Goal: Task Accomplishment & Management: Manage account settings

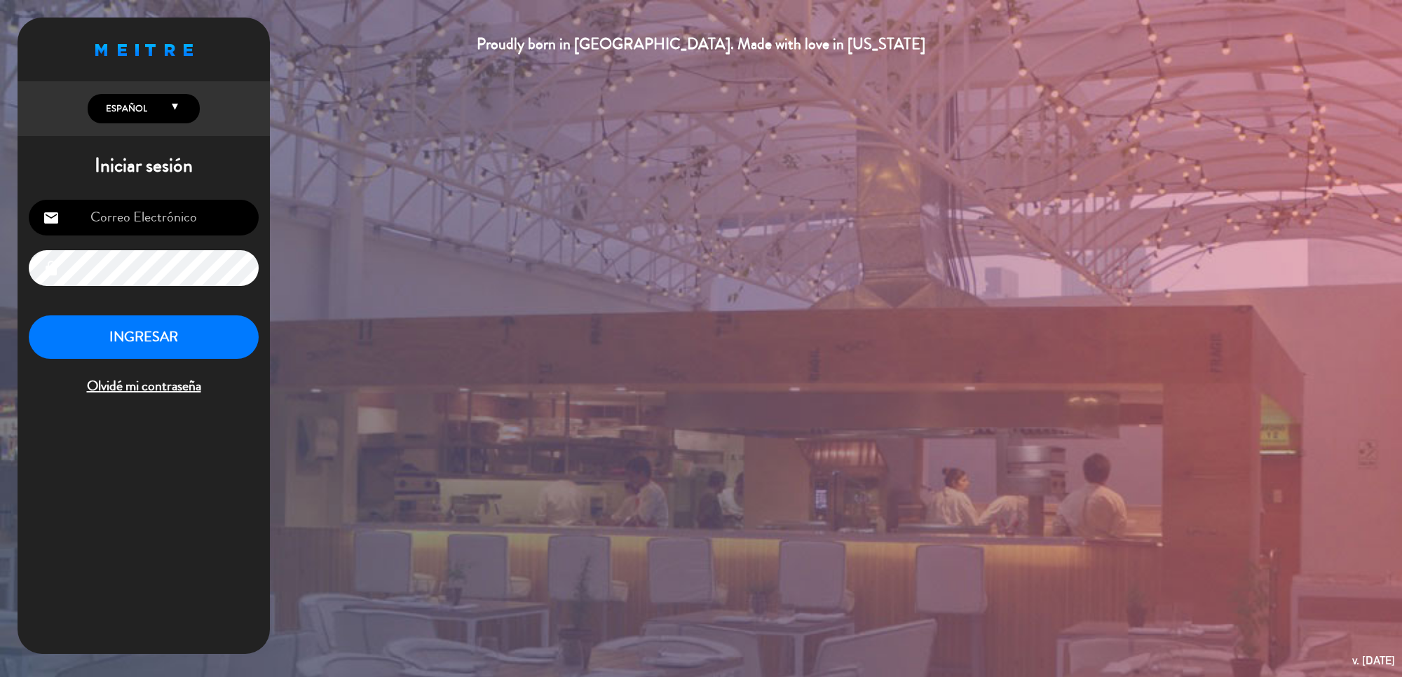
type input "[DOMAIN_NAME][EMAIL_ADDRESS][DOMAIN_NAME]"
click at [161, 333] on button "INGRESAR" at bounding box center [144, 338] width 230 height 44
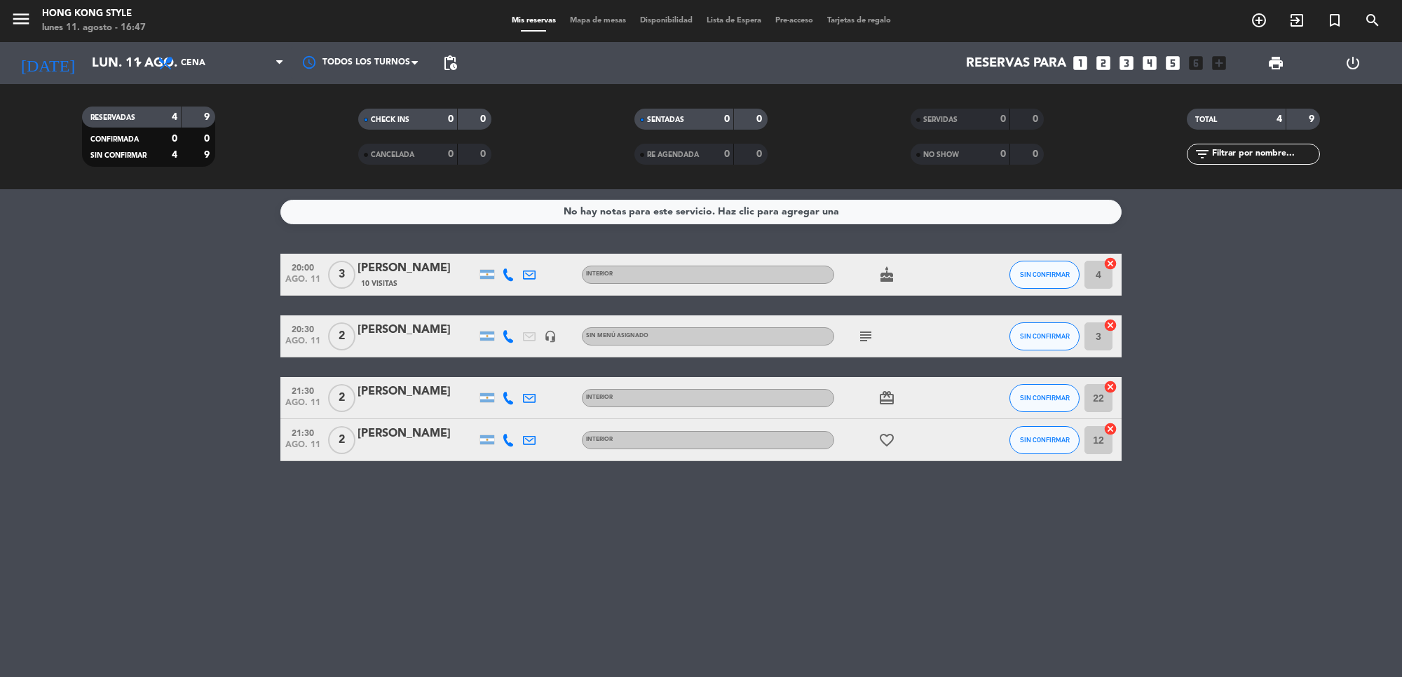
click at [881, 323] on div "subject" at bounding box center [897, 336] width 126 height 41
click at [870, 339] on icon "subject" at bounding box center [866, 336] width 17 height 17
click at [506, 280] on icon at bounding box center [508, 275] width 13 height 13
click at [492, 255] on span "Copiar" at bounding box center [497, 250] width 29 height 15
click at [508, 335] on icon at bounding box center [508, 336] width 13 height 13
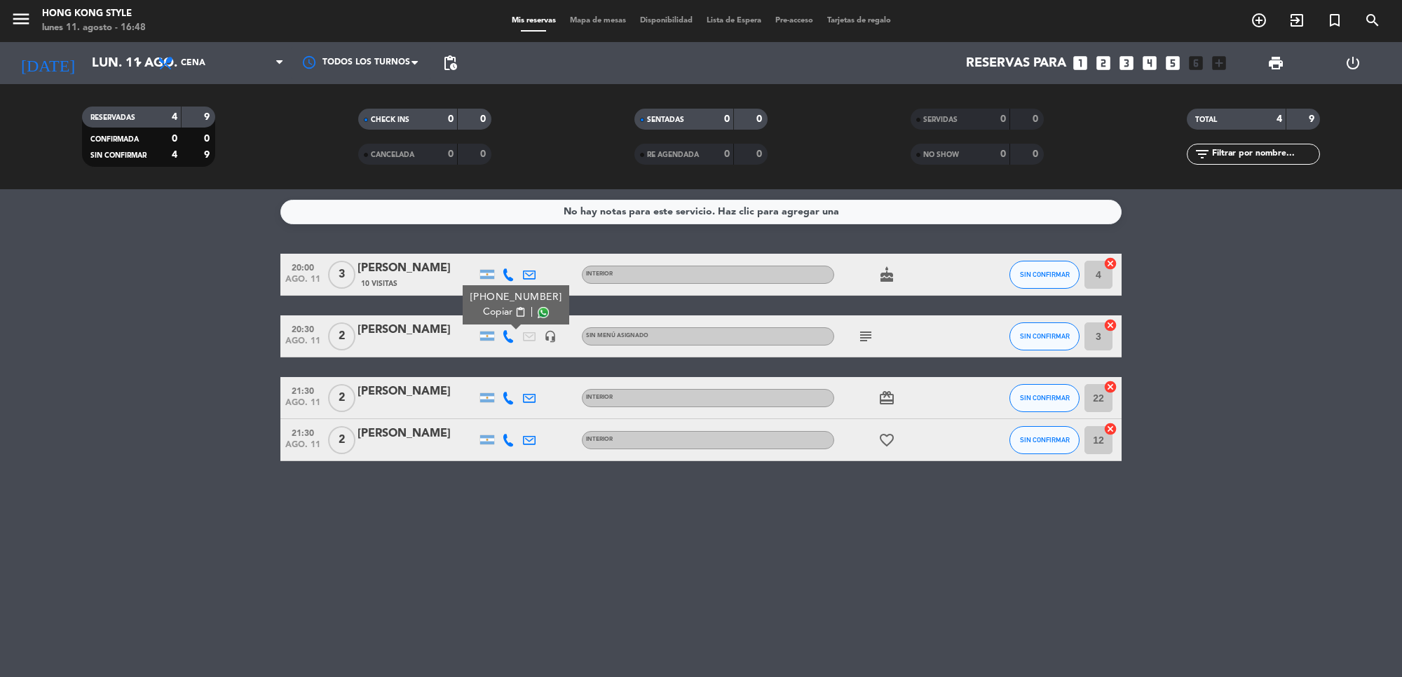
click at [499, 309] on span "Copiar" at bounding box center [497, 312] width 29 height 15
click at [513, 400] on icon at bounding box center [508, 398] width 13 height 13
click at [494, 372] on span "Copiar" at bounding box center [497, 374] width 29 height 15
click at [508, 444] on icon at bounding box center [508, 440] width 13 height 13
click at [493, 415] on span "Copiar" at bounding box center [497, 416] width 29 height 15
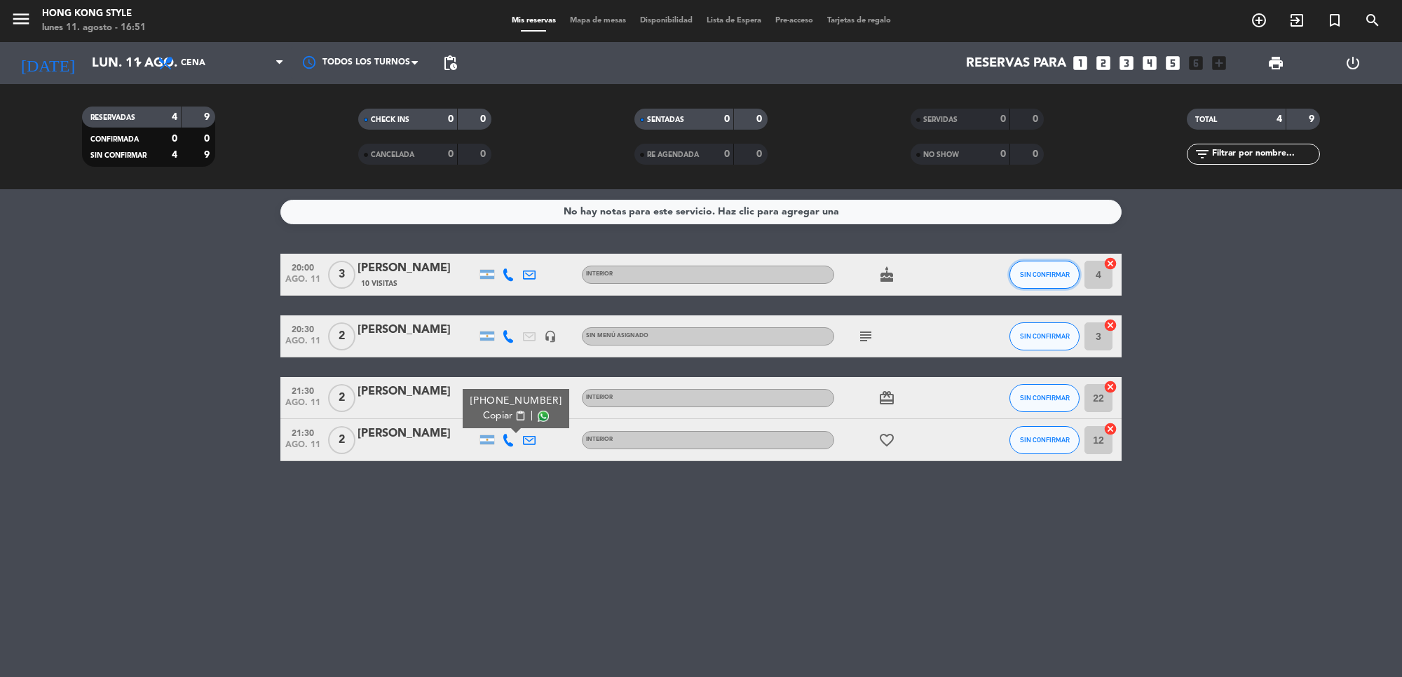
click at [1031, 282] on button "SIN CONFIRMAR" at bounding box center [1045, 275] width 70 height 28
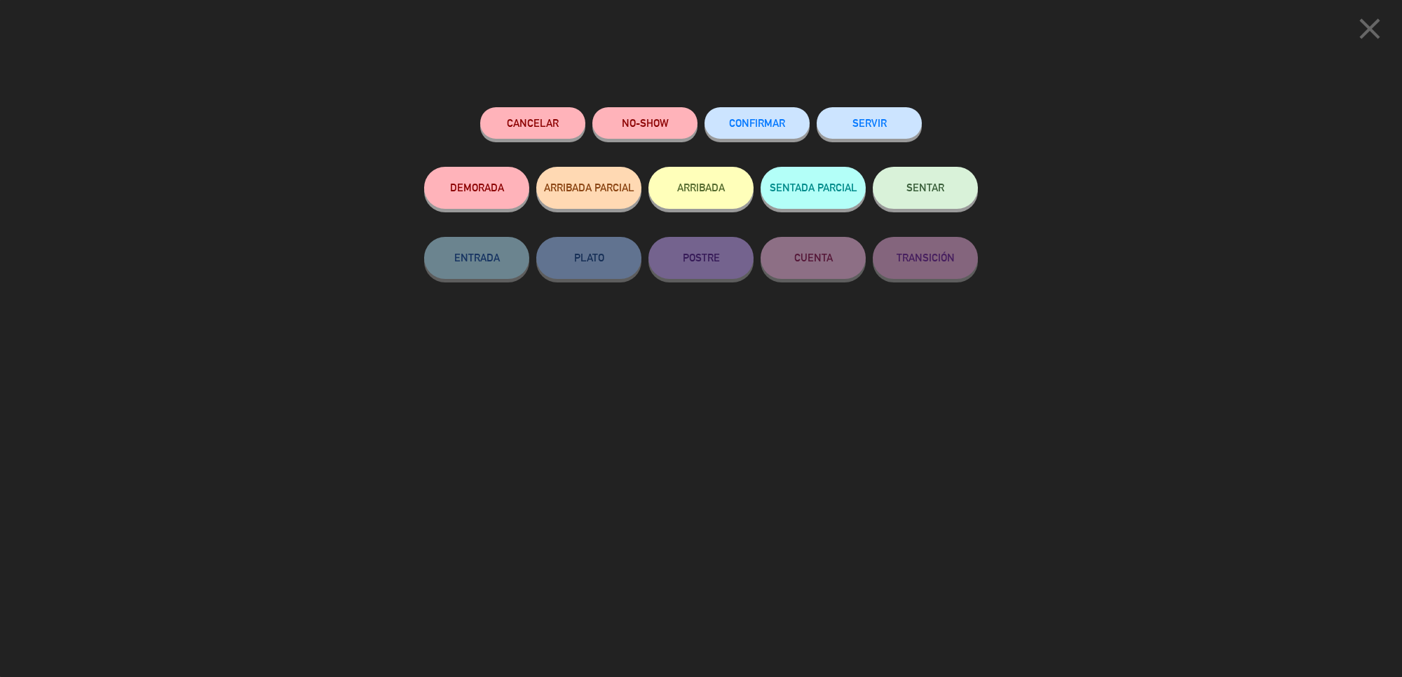
click at [1354, 29] on icon "close" at bounding box center [1370, 28] width 35 height 35
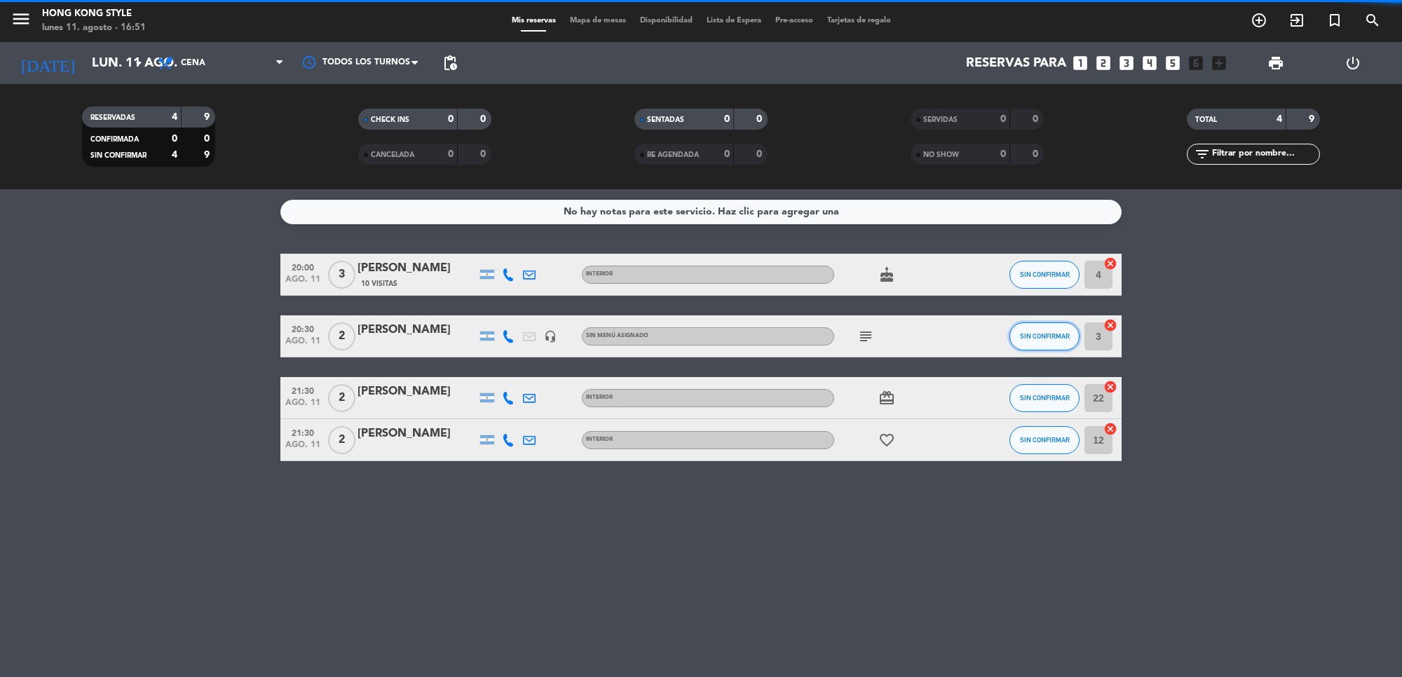
click at [1046, 341] on button "SIN CONFIRMAR" at bounding box center [1045, 337] width 70 height 28
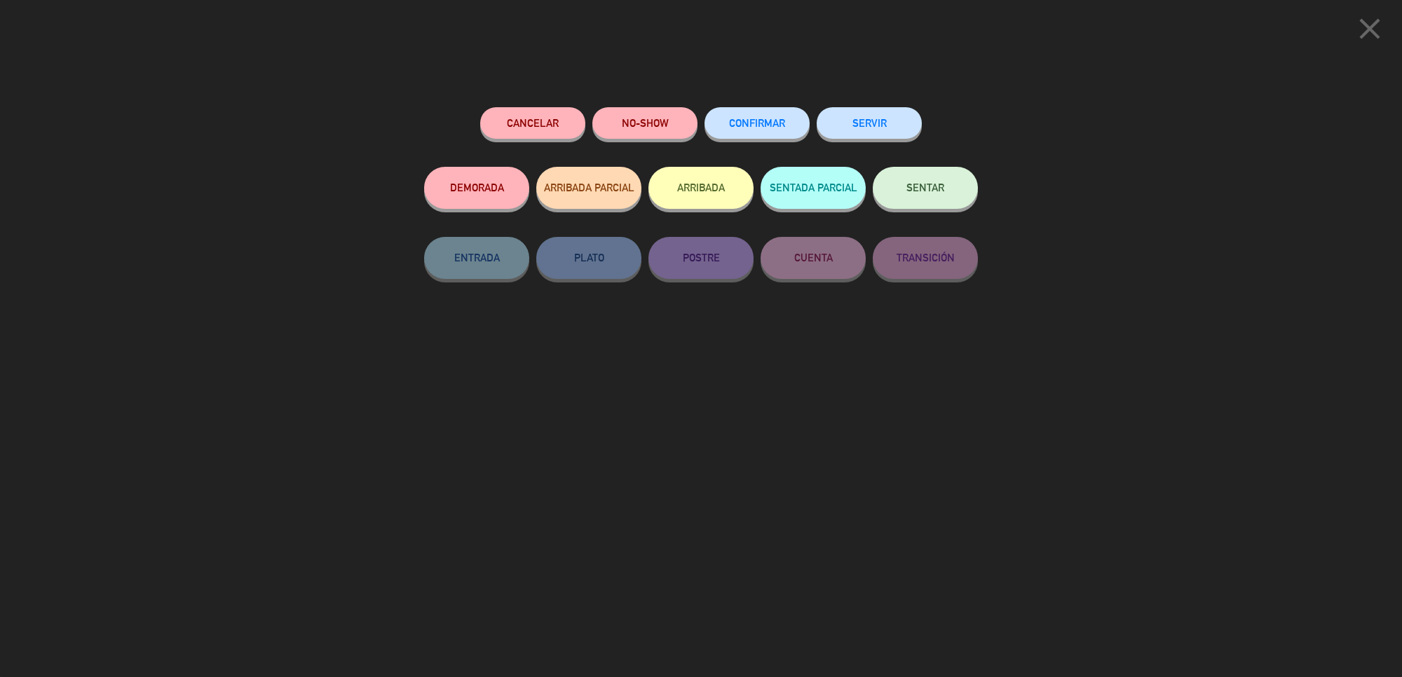
click at [755, 130] on button "CONFIRMAR" at bounding box center [757, 123] width 105 height 32
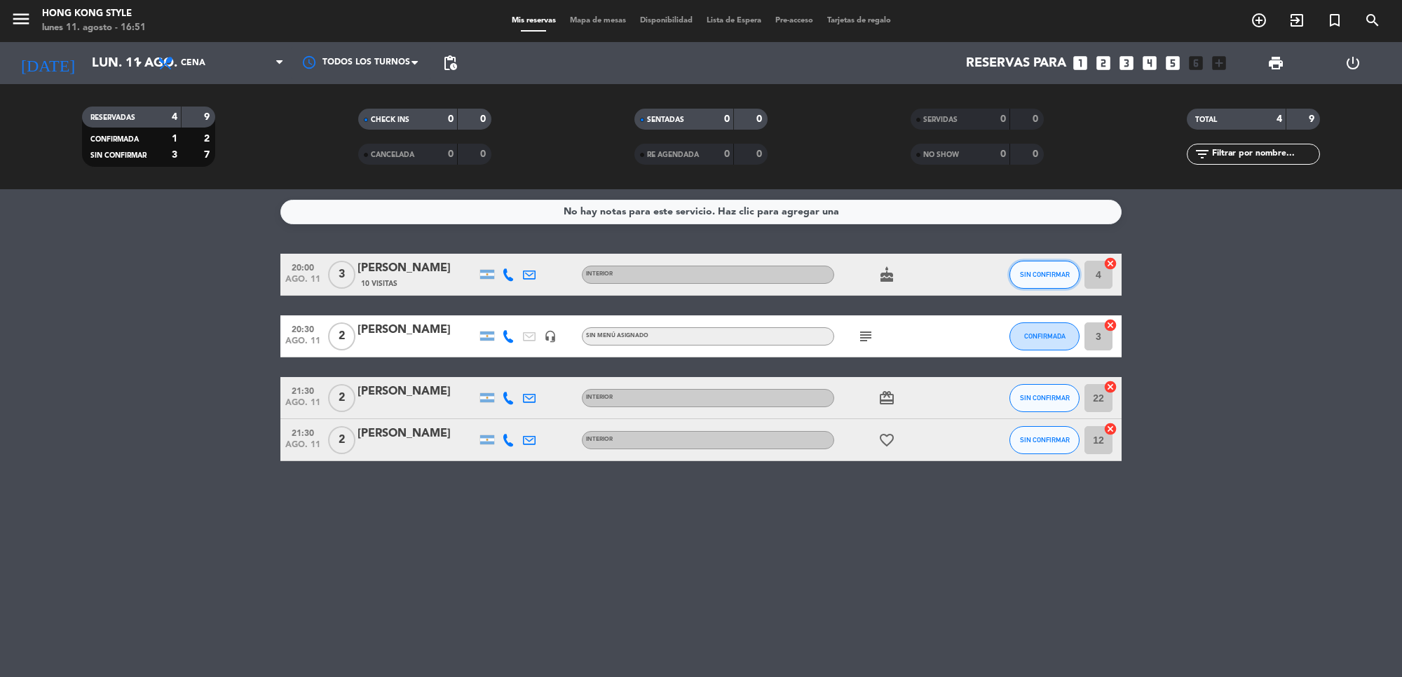
click at [1061, 276] on span "SIN CONFIRMAR" at bounding box center [1045, 275] width 50 height 8
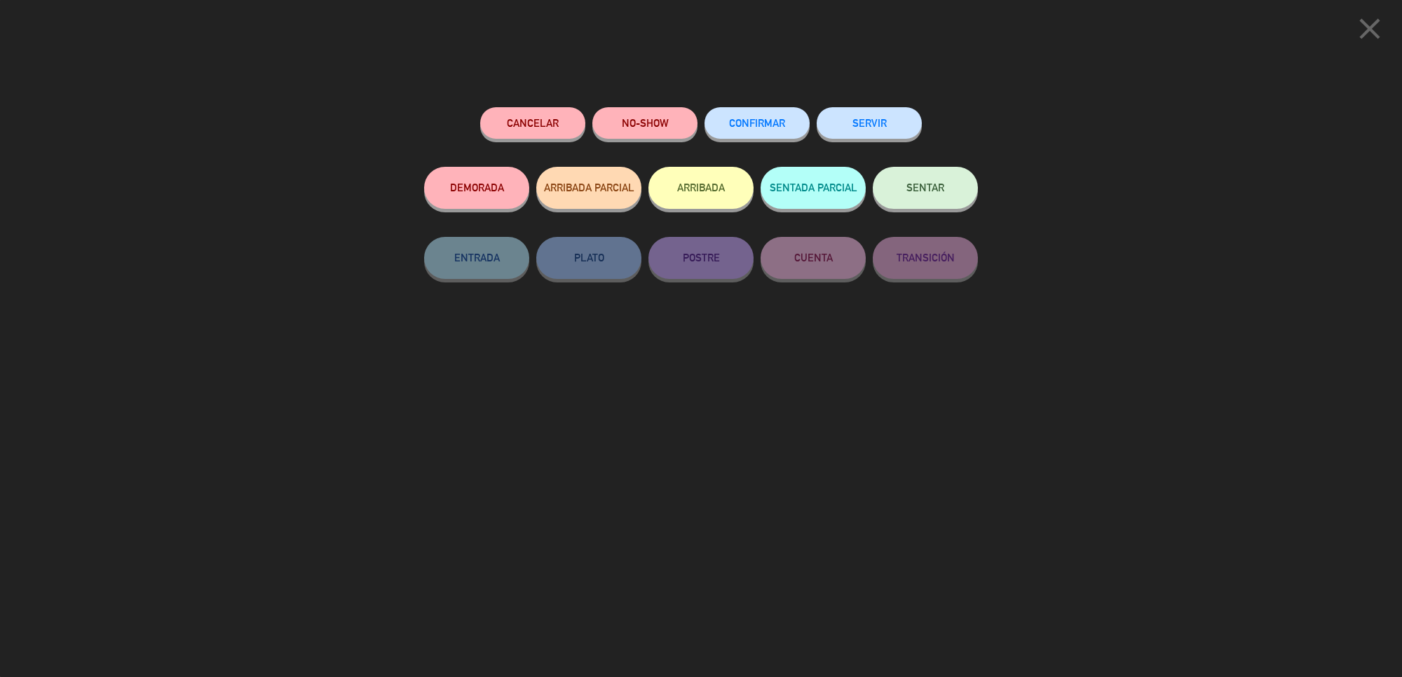
click at [516, 191] on button "DEMORADA" at bounding box center [476, 188] width 105 height 42
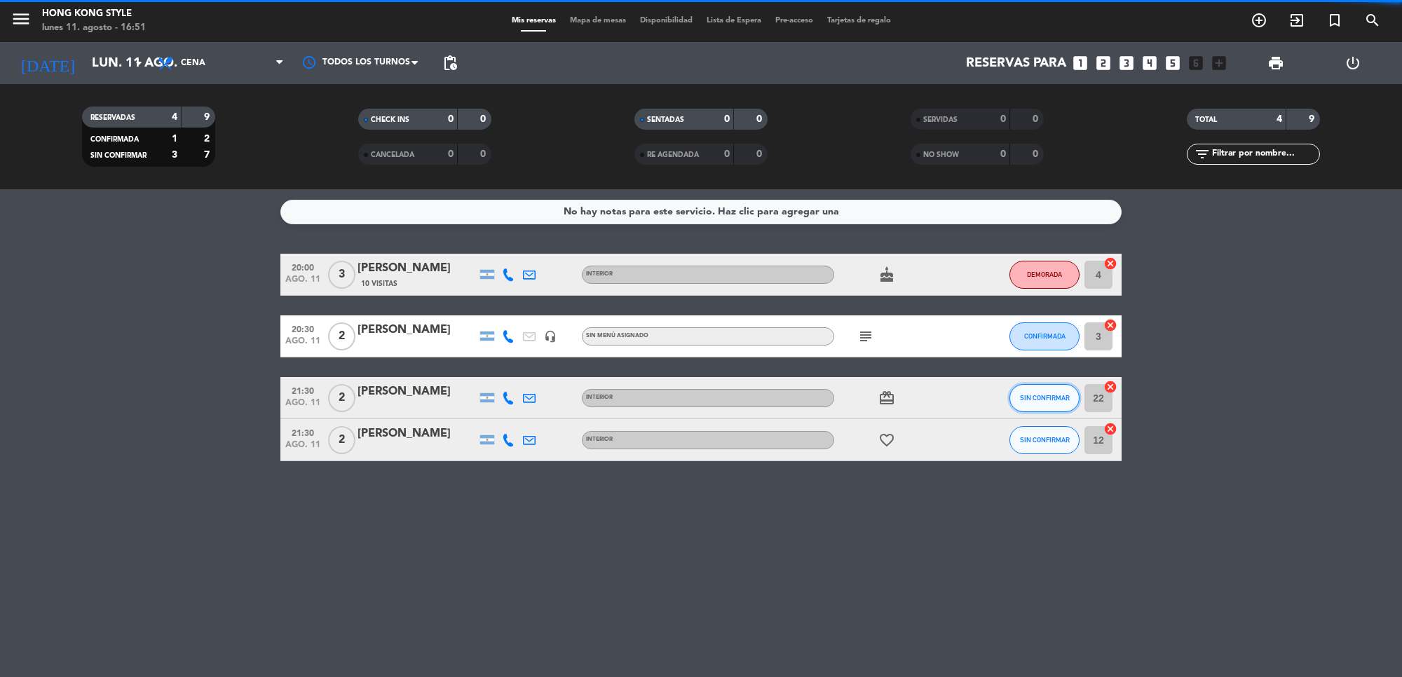
click at [1036, 405] on button "SIN CONFIRMAR" at bounding box center [1045, 398] width 70 height 28
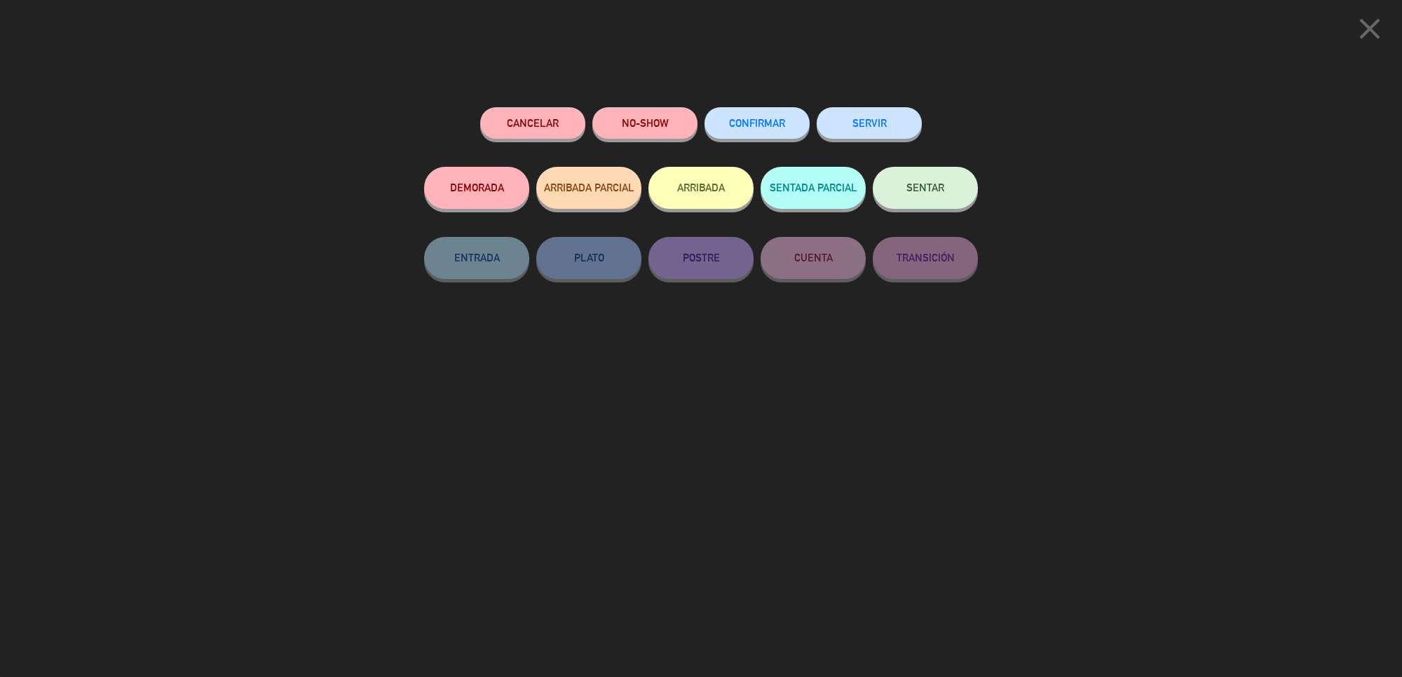
click at [510, 196] on button "DEMORADA" at bounding box center [476, 188] width 105 height 42
click at [485, 194] on button "DEMORADA" at bounding box center [476, 188] width 105 height 42
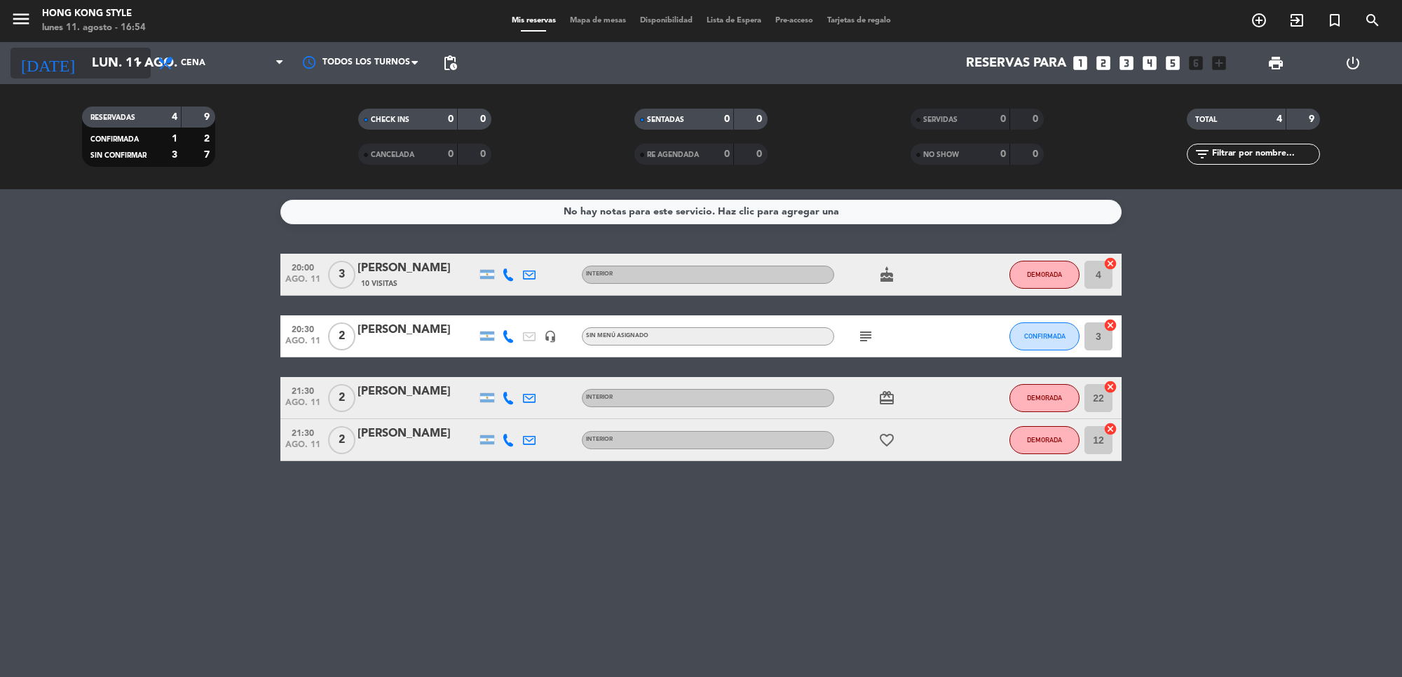
click at [100, 60] on input "lun. 11 ago." at bounding box center [167, 62] width 165 height 29
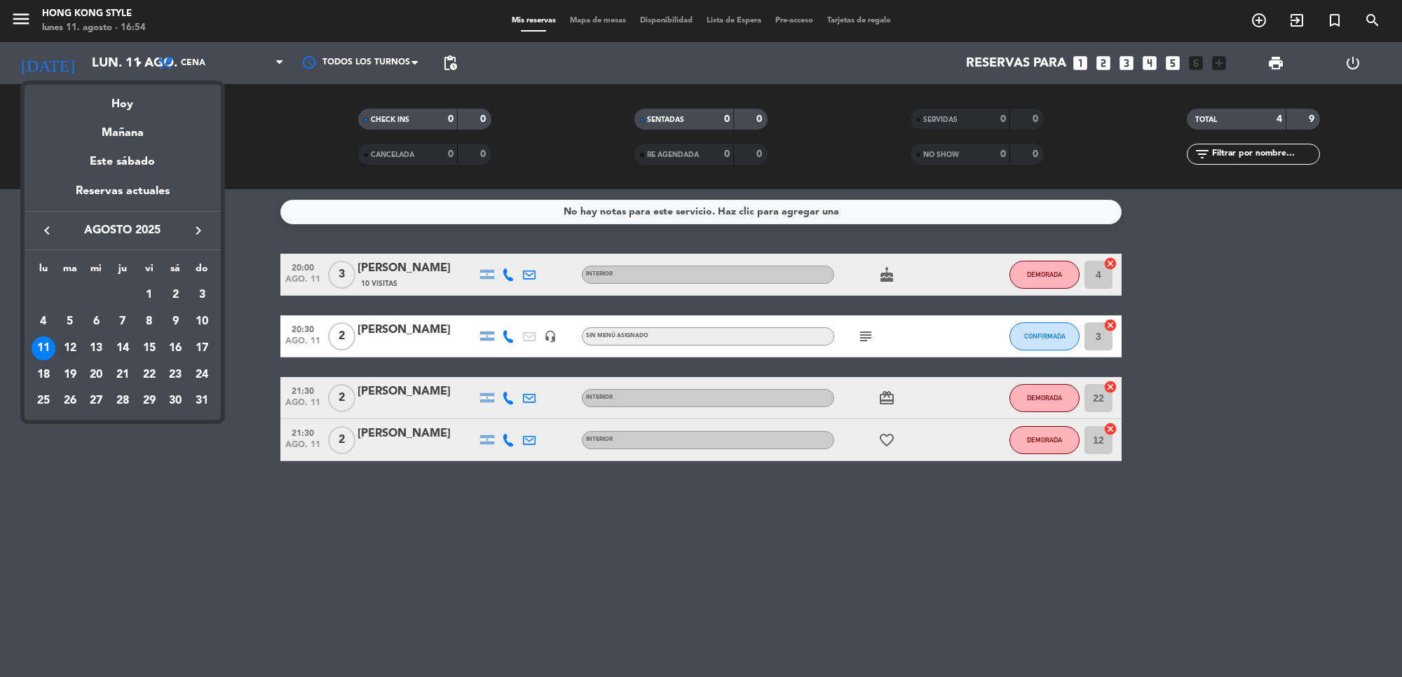
click at [67, 346] on div "12" at bounding box center [70, 349] width 24 height 24
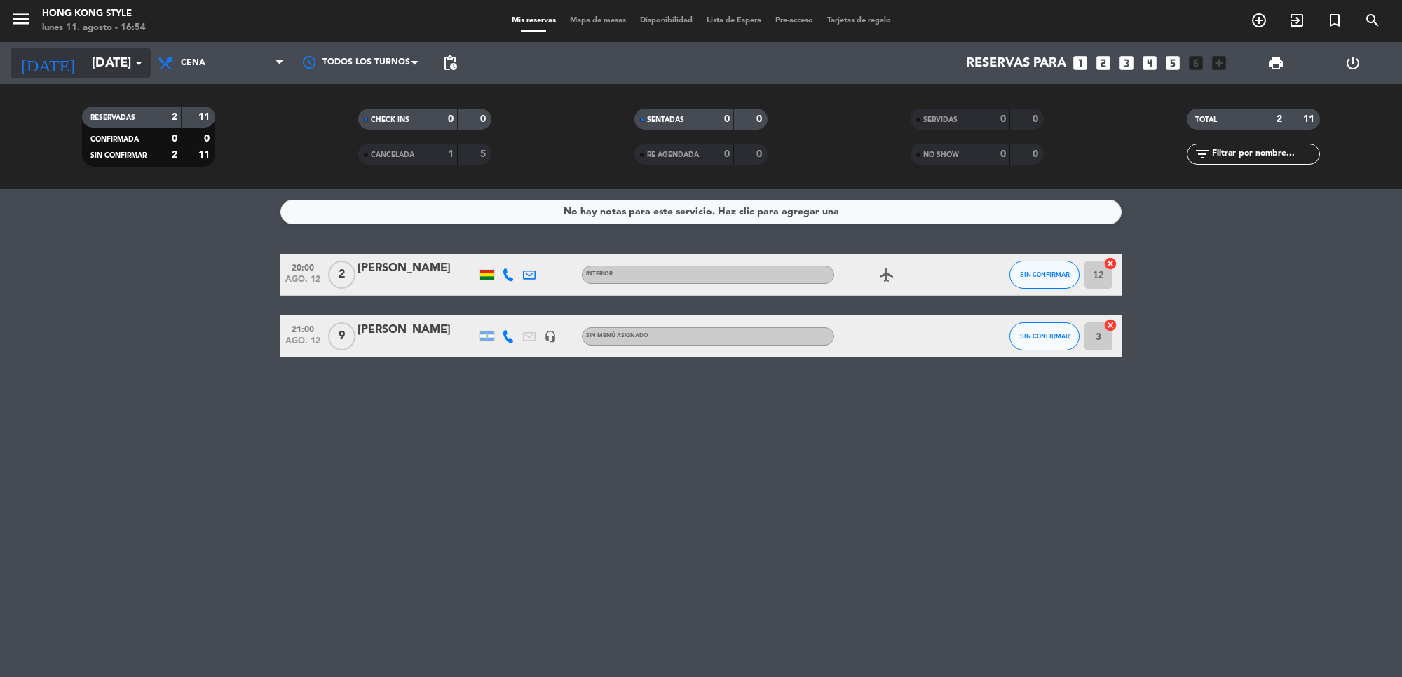
click at [97, 55] on input "[DATE]" at bounding box center [167, 62] width 165 height 29
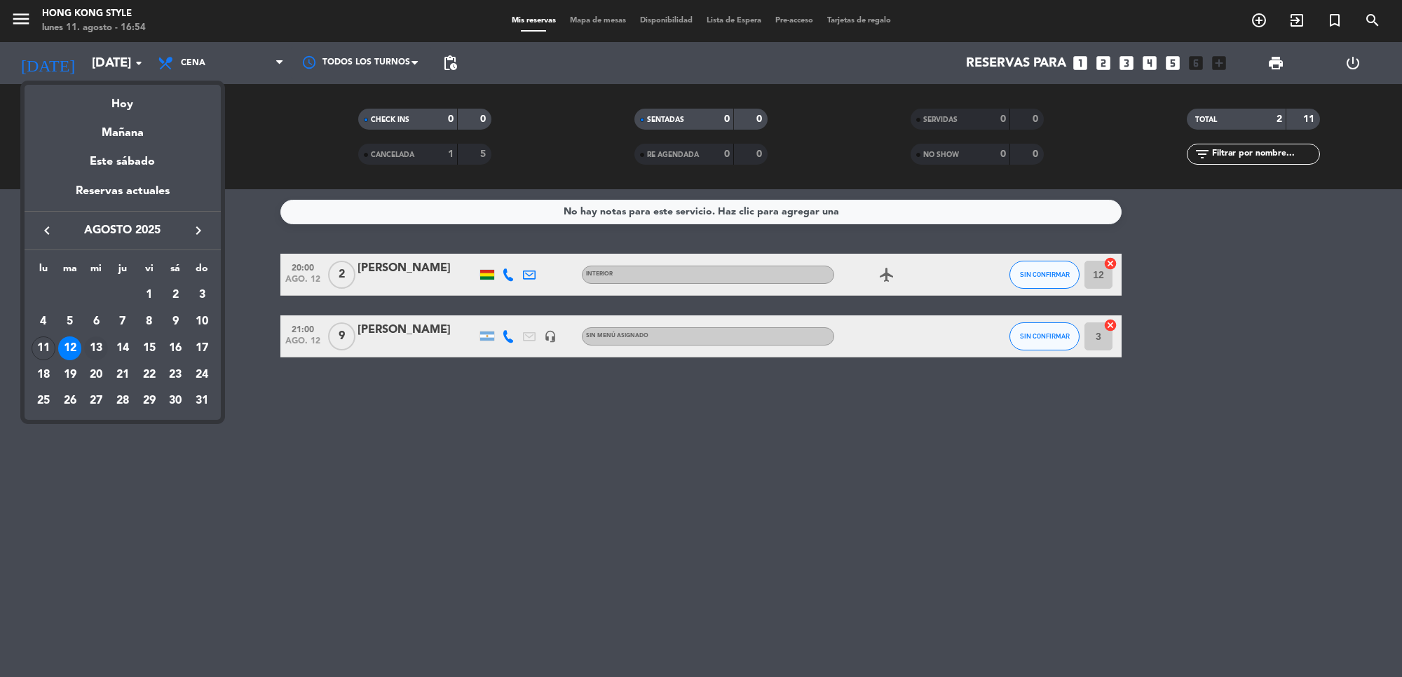
click at [102, 347] on div "13" at bounding box center [96, 349] width 24 height 24
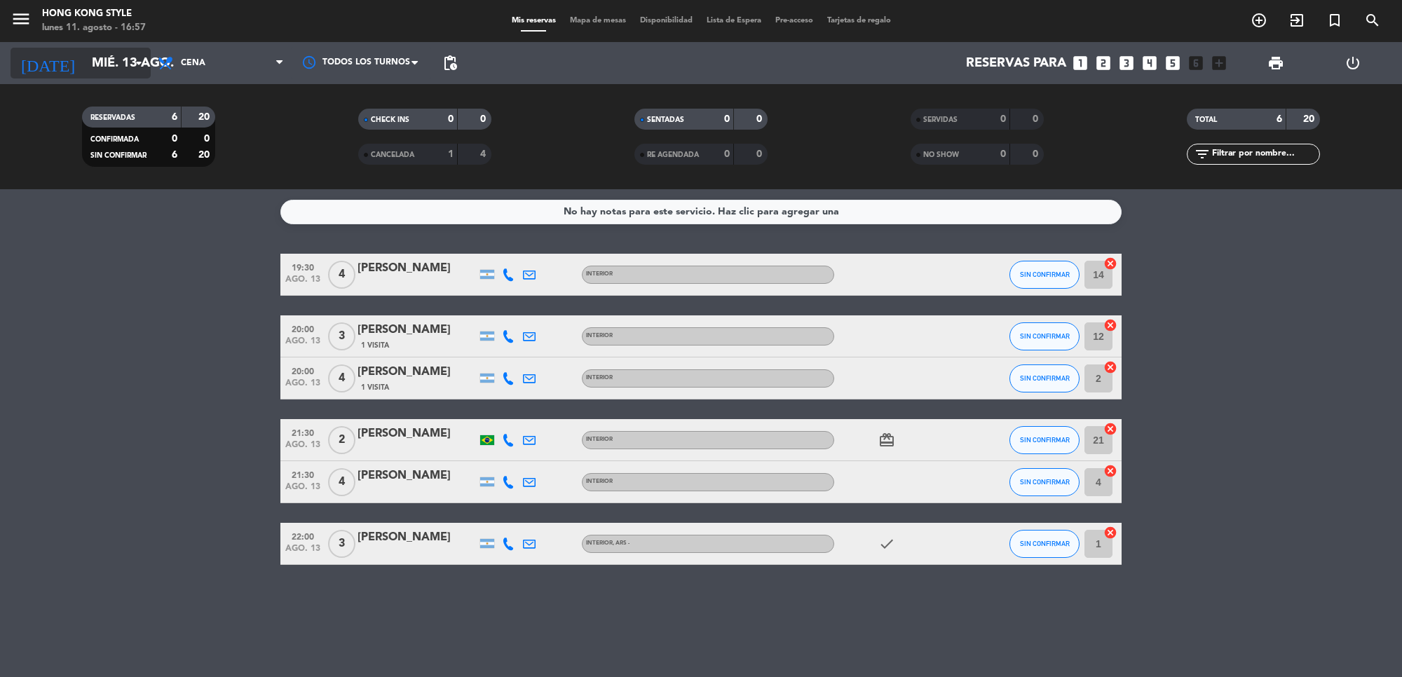
click at [100, 61] on input "mié. 13 ago." at bounding box center [167, 62] width 165 height 29
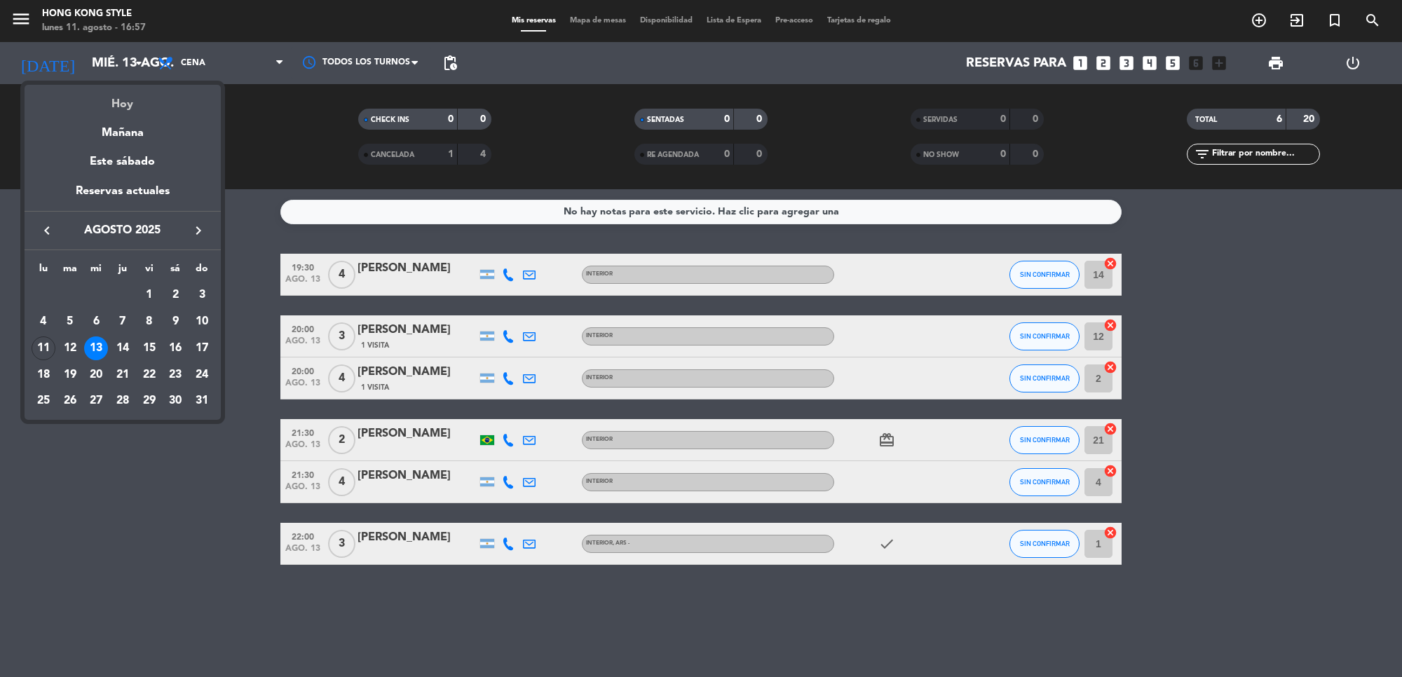
click at [114, 109] on div "Hoy" at bounding box center [123, 99] width 196 height 29
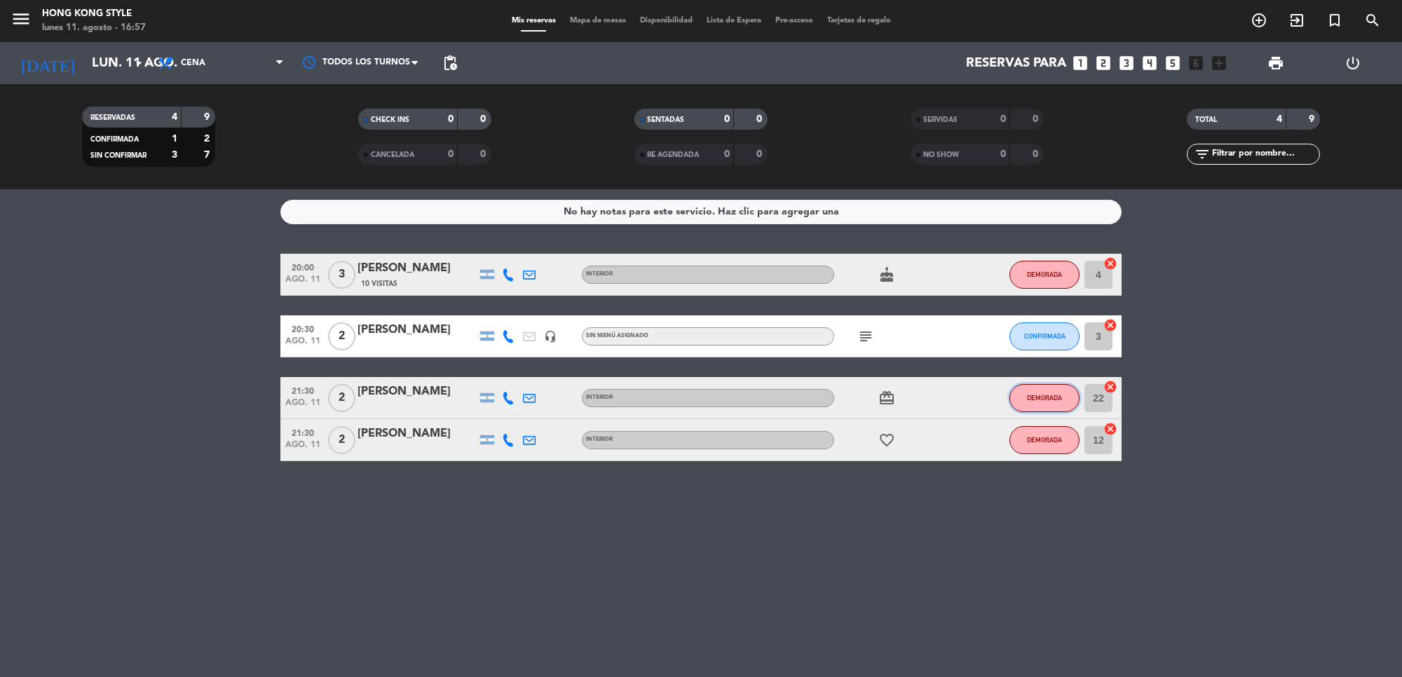
click at [1015, 395] on button "DEMORADA" at bounding box center [1045, 398] width 70 height 28
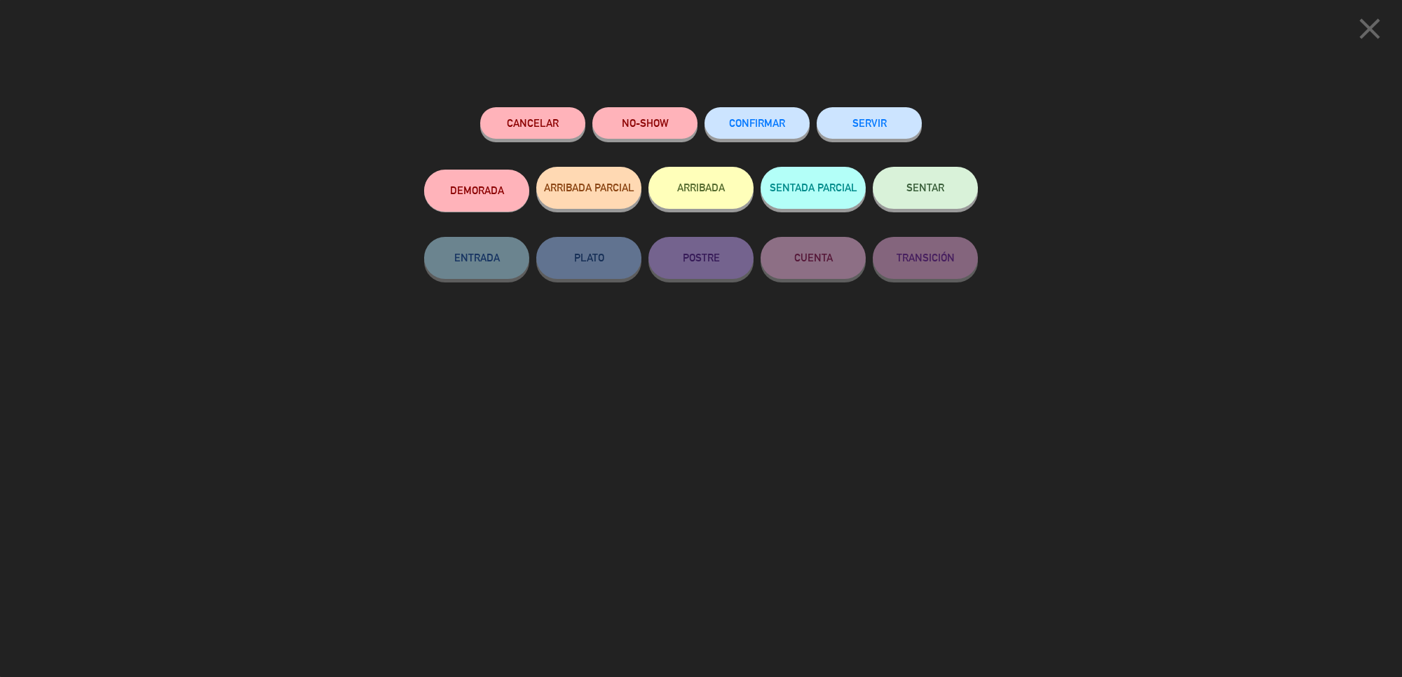
click at [478, 176] on button "DEMORADA" at bounding box center [476, 191] width 105 height 42
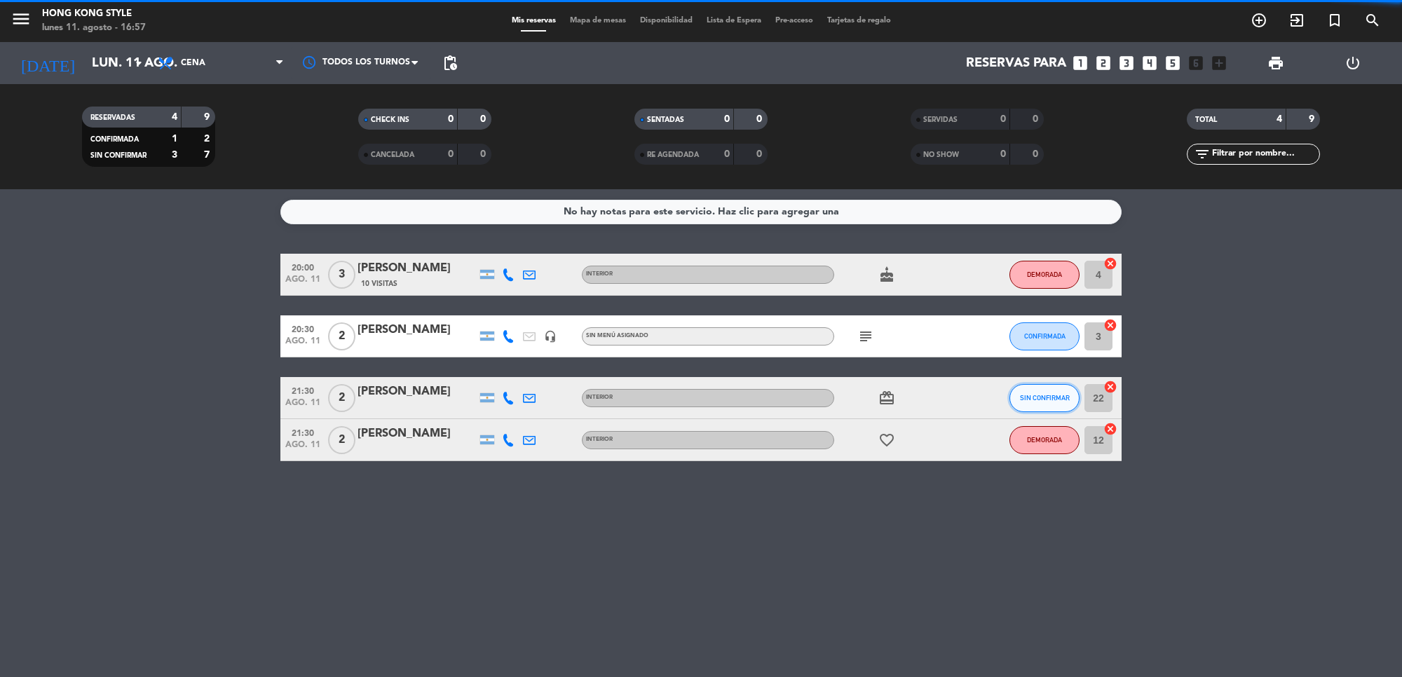
click at [1048, 394] on span "SIN CONFIRMAR" at bounding box center [1045, 398] width 50 height 8
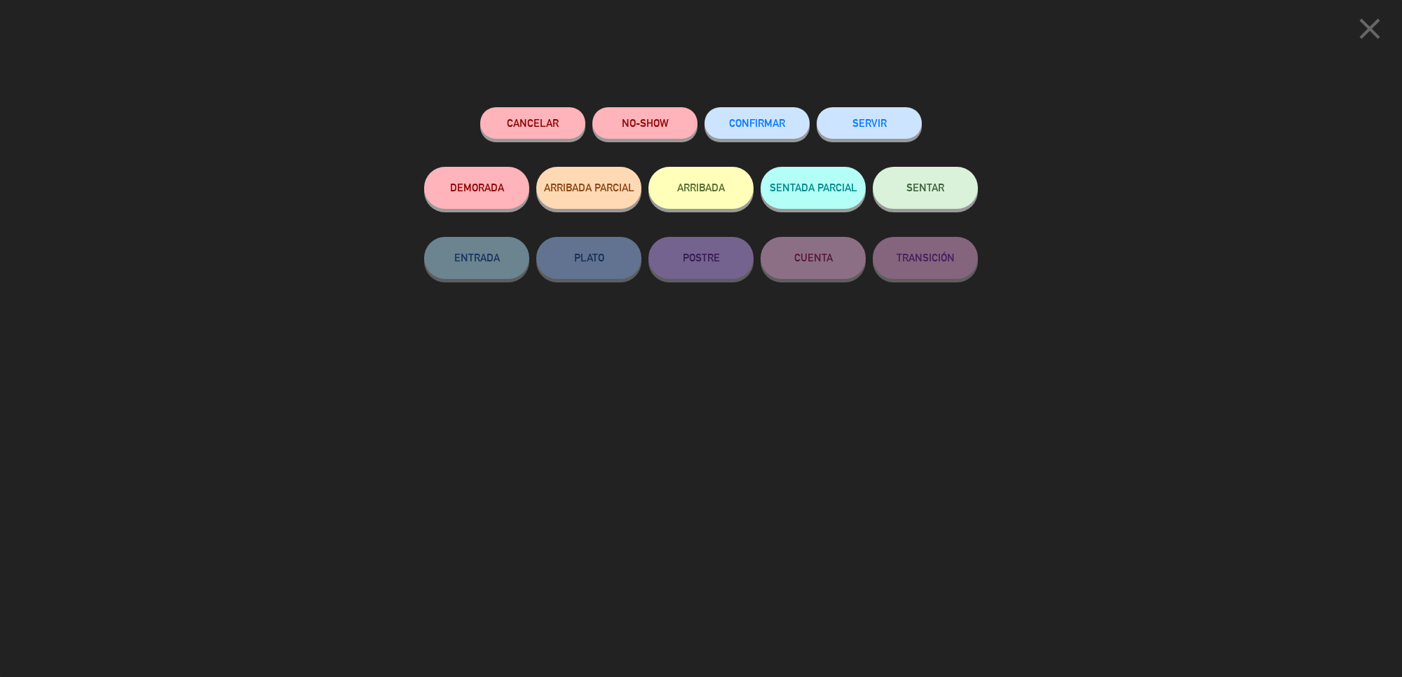
click at [769, 121] on span "CONFIRMAR" at bounding box center [757, 123] width 56 height 12
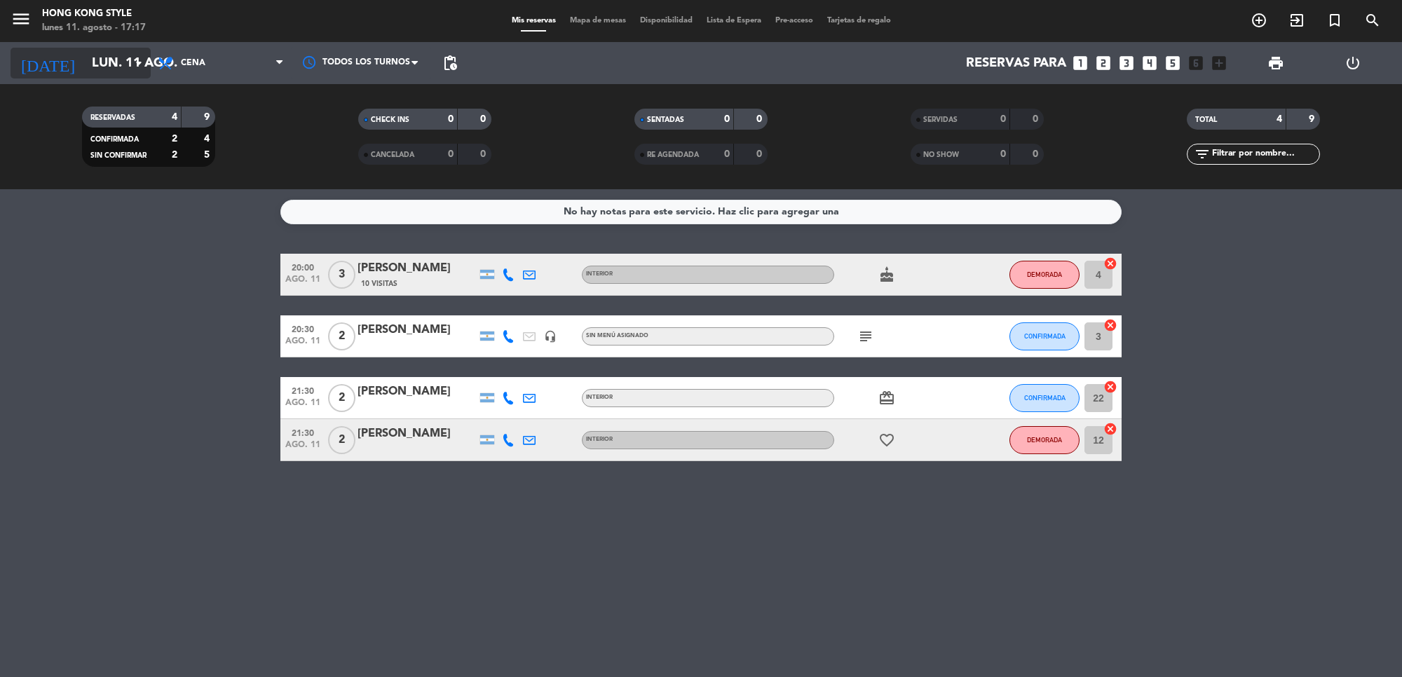
click at [128, 67] on input "lun. 11 ago." at bounding box center [167, 62] width 165 height 29
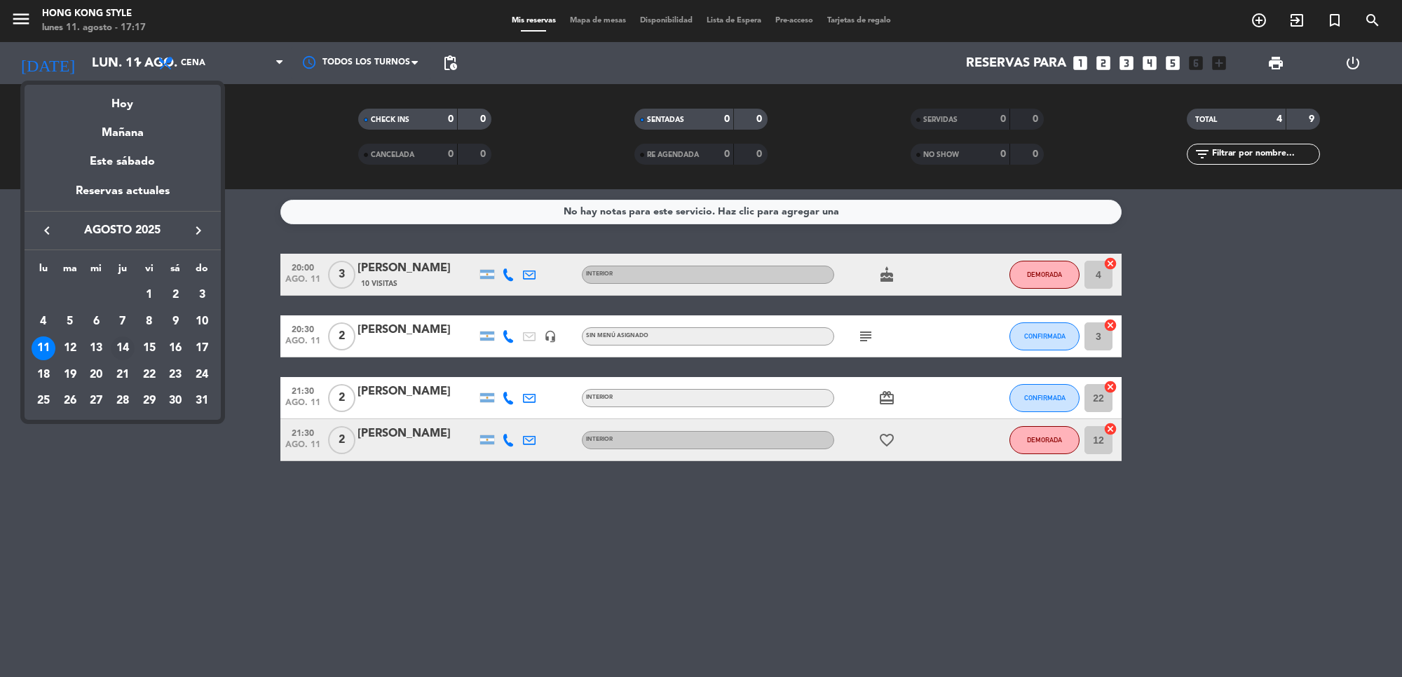
click at [126, 349] on div "14" at bounding box center [123, 349] width 24 height 24
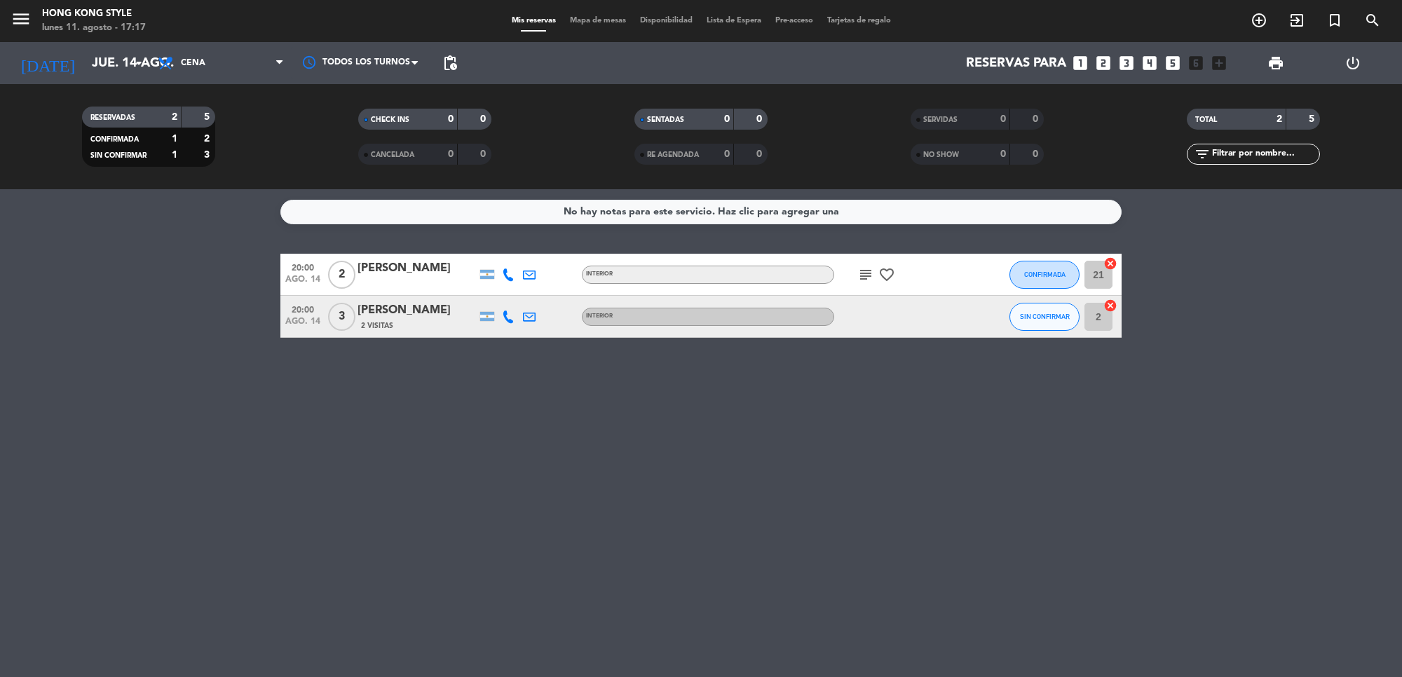
click at [867, 271] on icon "subject" at bounding box center [866, 274] width 17 height 17
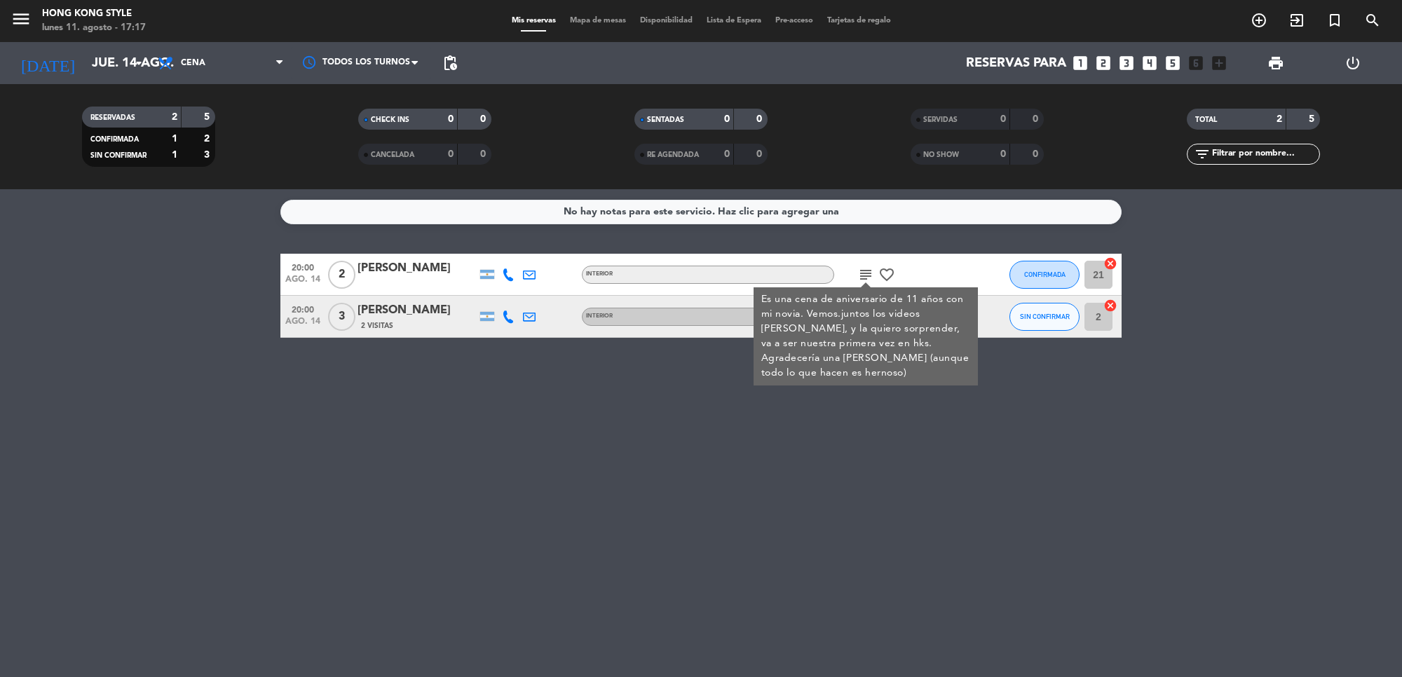
click at [1012, 511] on div "No hay notas para este servicio. Haz clic para agregar una 20:00 [DATE] 2 [PERS…" at bounding box center [701, 433] width 1402 height 488
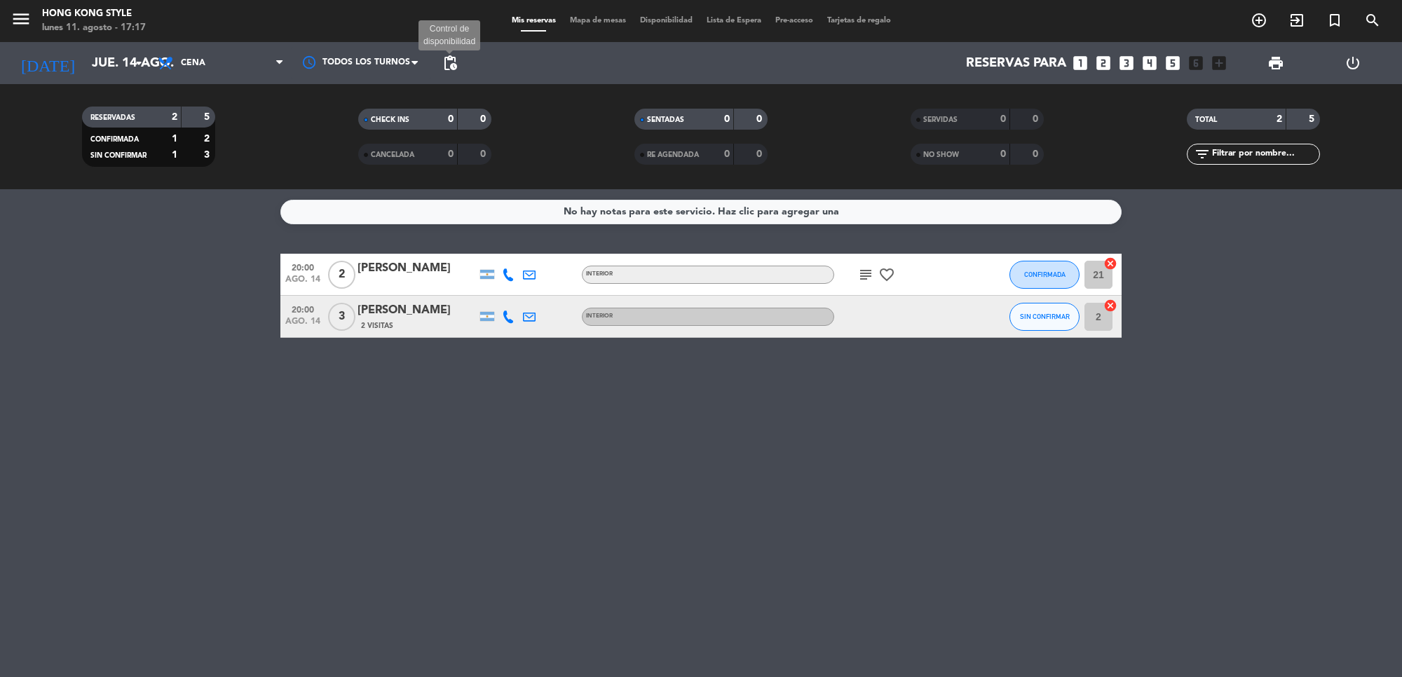
click at [445, 64] on span "pending_actions" at bounding box center [450, 63] width 17 height 17
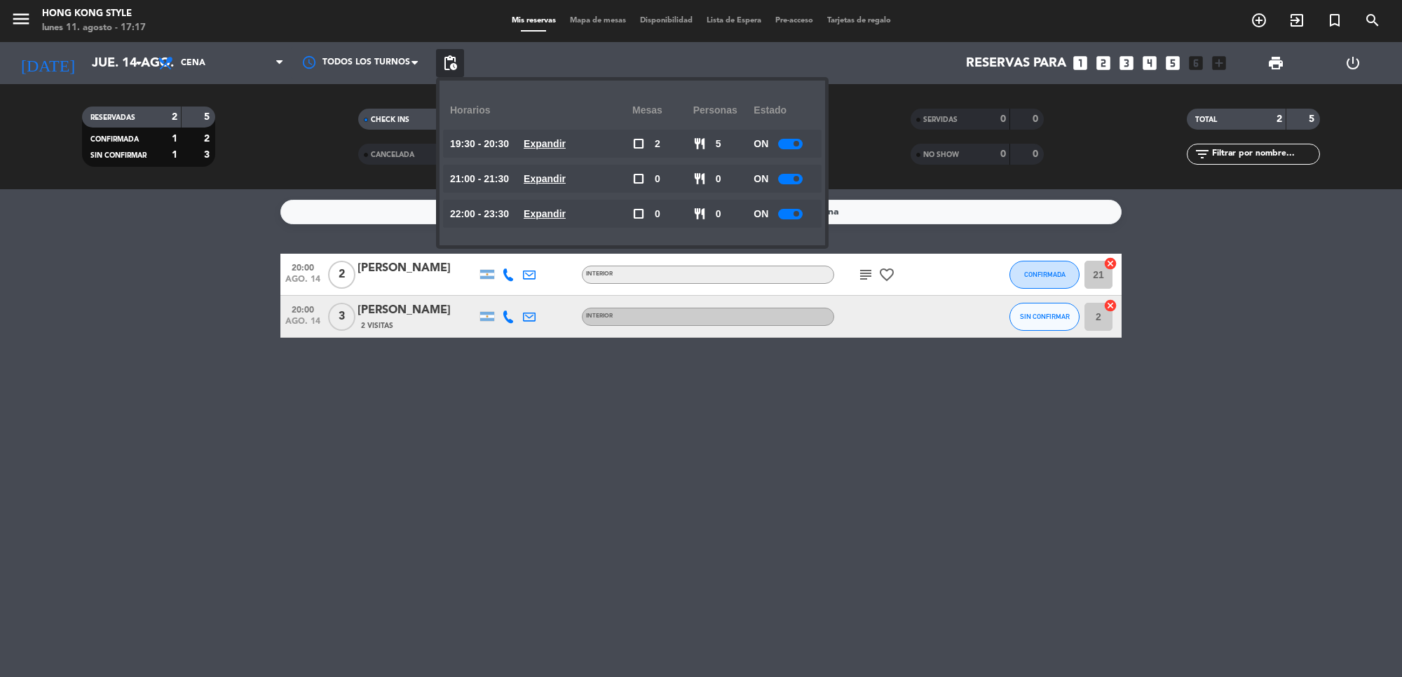
click at [551, 138] on u "Expandir" at bounding box center [545, 143] width 42 height 11
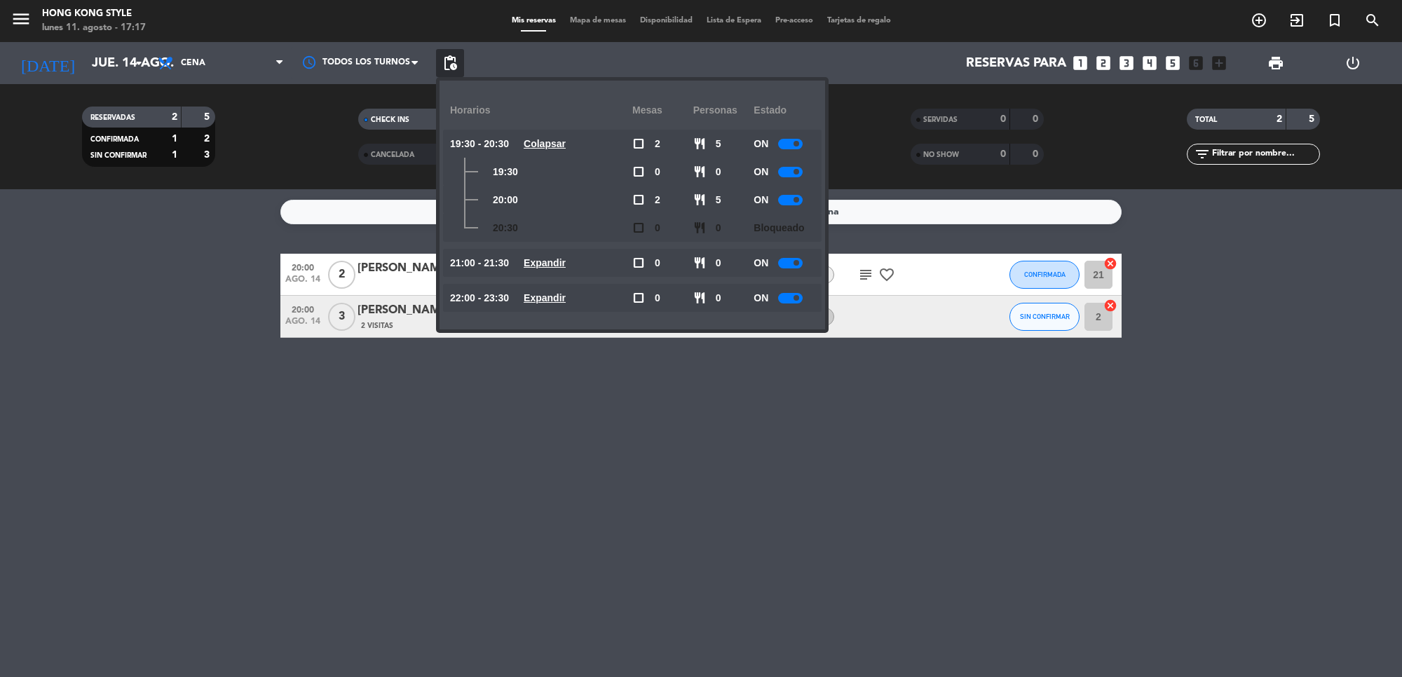
click at [790, 165] on div "ON" at bounding box center [784, 172] width 61 height 28
click at [790, 170] on div at bounding box center [790, 172] width 25 height 11
click at [566, 295] on u "Expandir" at bounding box center [545, 297] width 42 height 11
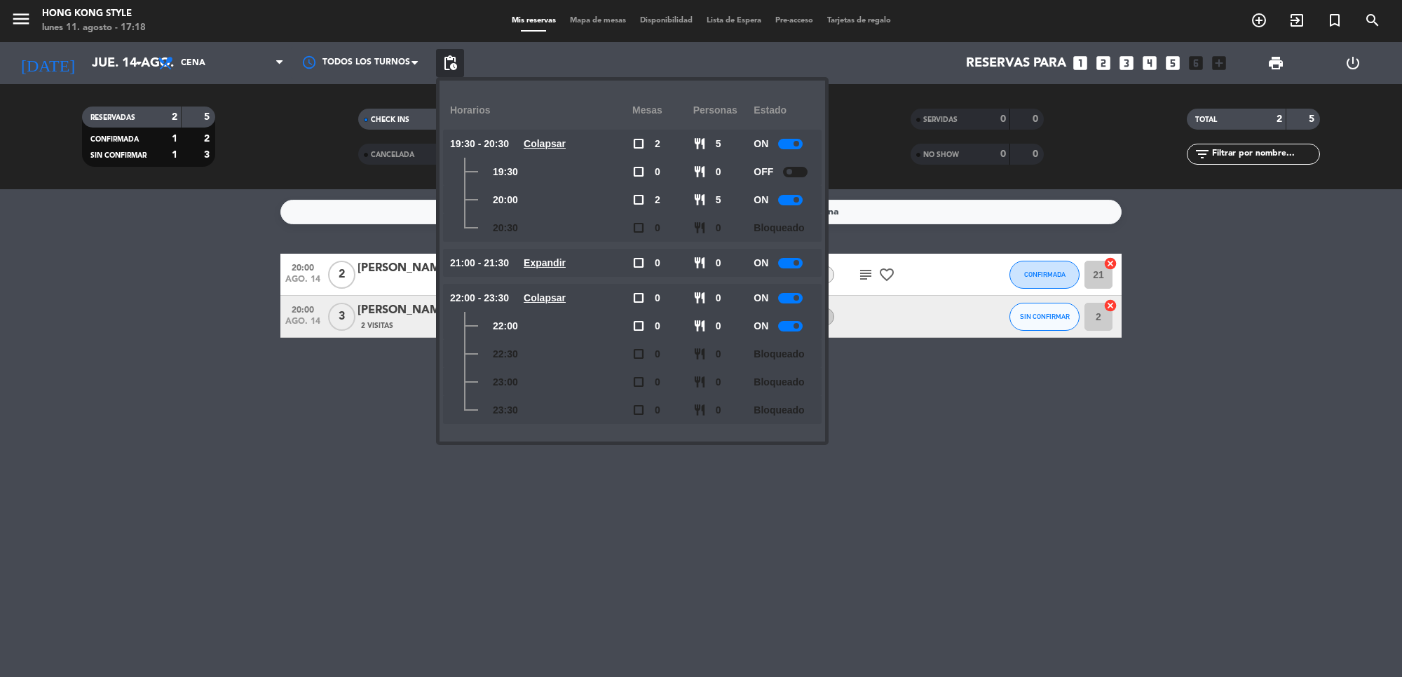
click at [556, 257] on u "Expandir" at bounding box center [545, 262] width 42 height 11
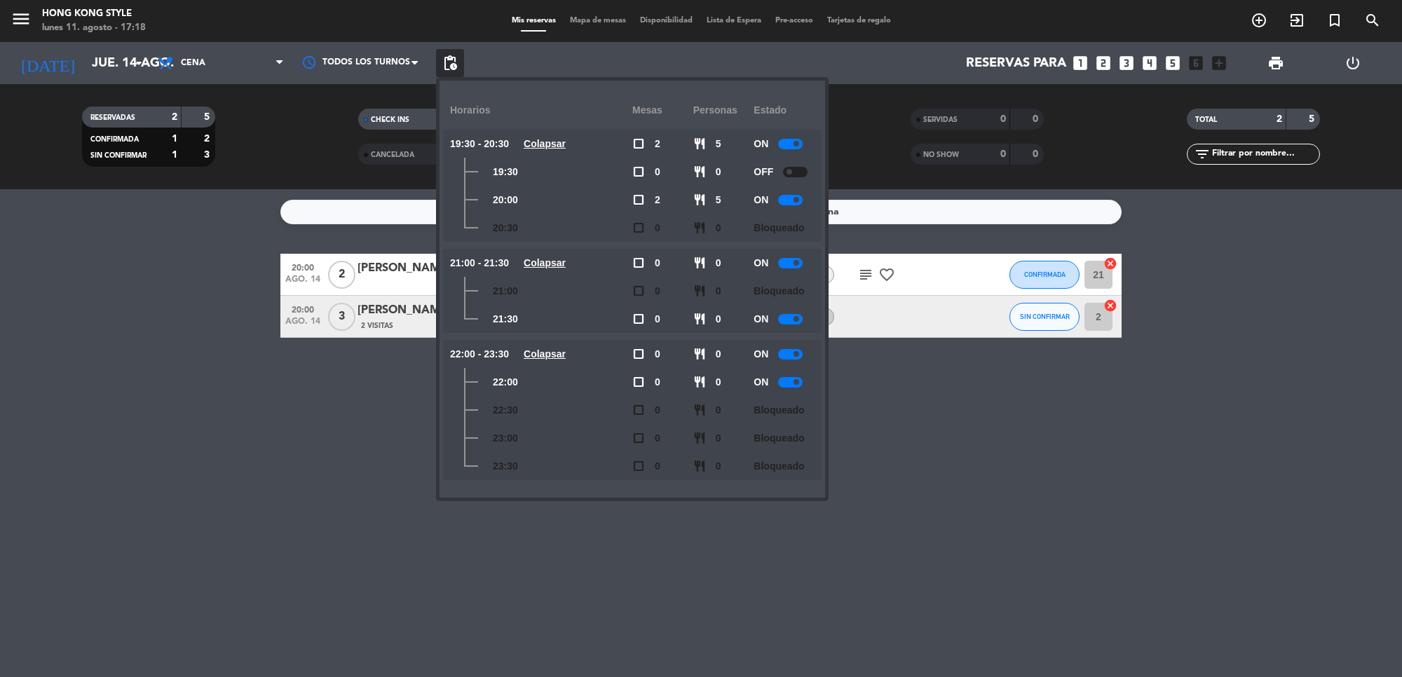
click at [796, 323] on div at bounding box center [790, 319] width 25 height 11
click at [255, 433] on div "No hay notas para este servicio. Haz clic para agregar una 20:00 [DATE] 2 [PERS…" at bounding box center [701, 433] width 1402 height 488
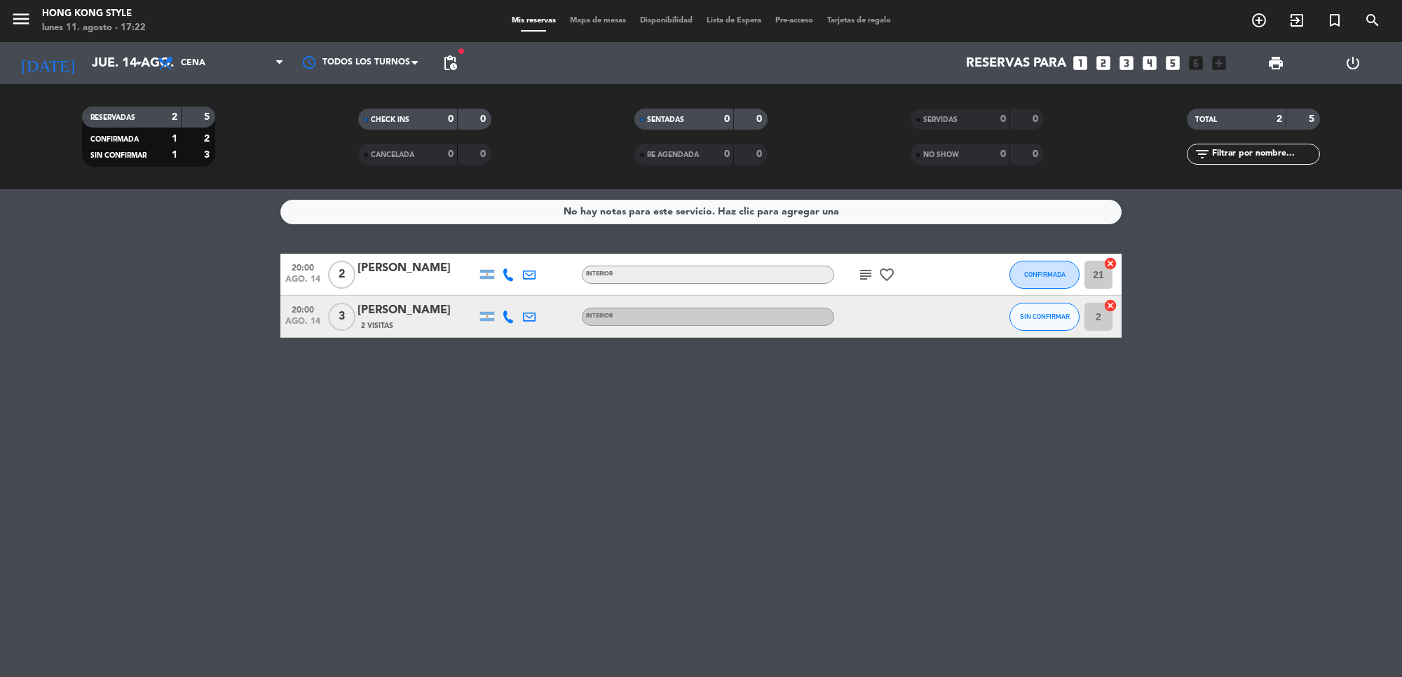
click at [863, 278] on icon "subject" at bounding box center [866, 274] width 17 height 17
click at [864, 280] on icon "subject" at bounding box center [866, 274] width 17 height 17
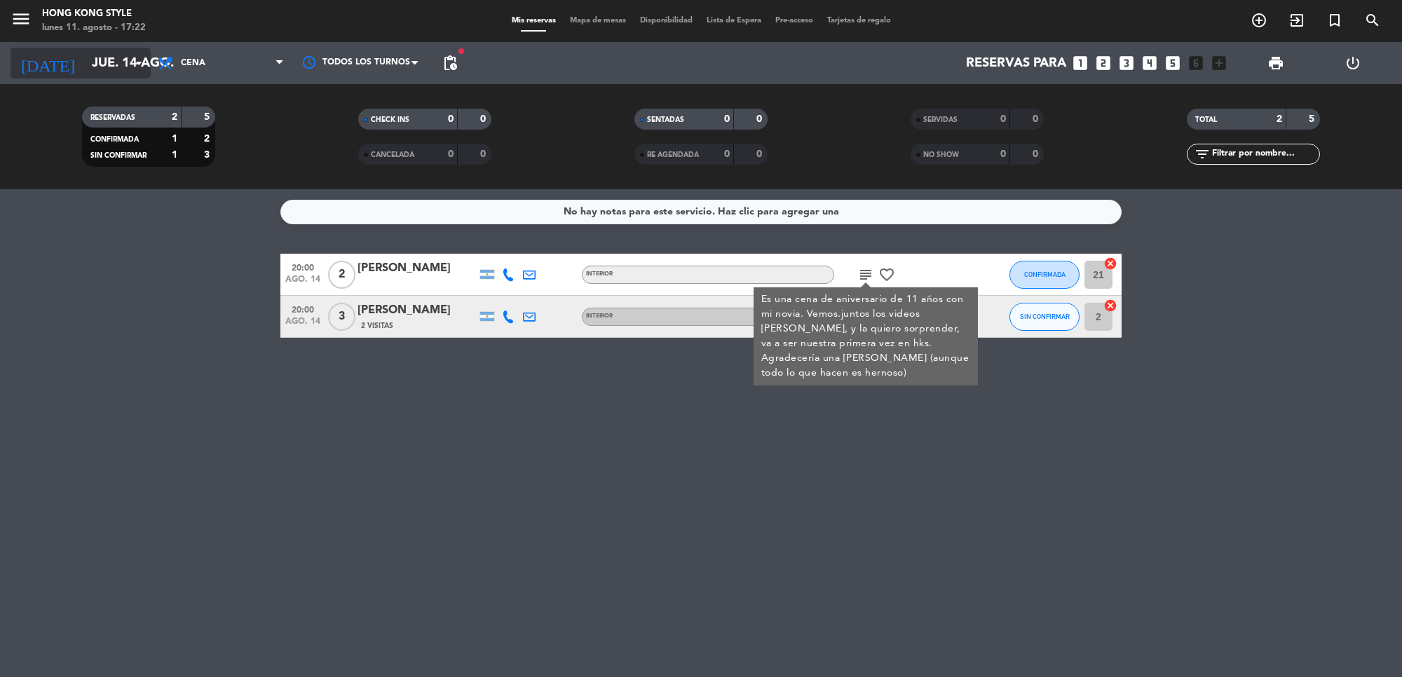
click at [85, 53] on input "jue. 14 ago." at bounding box center [167, 62] width 165 height 29
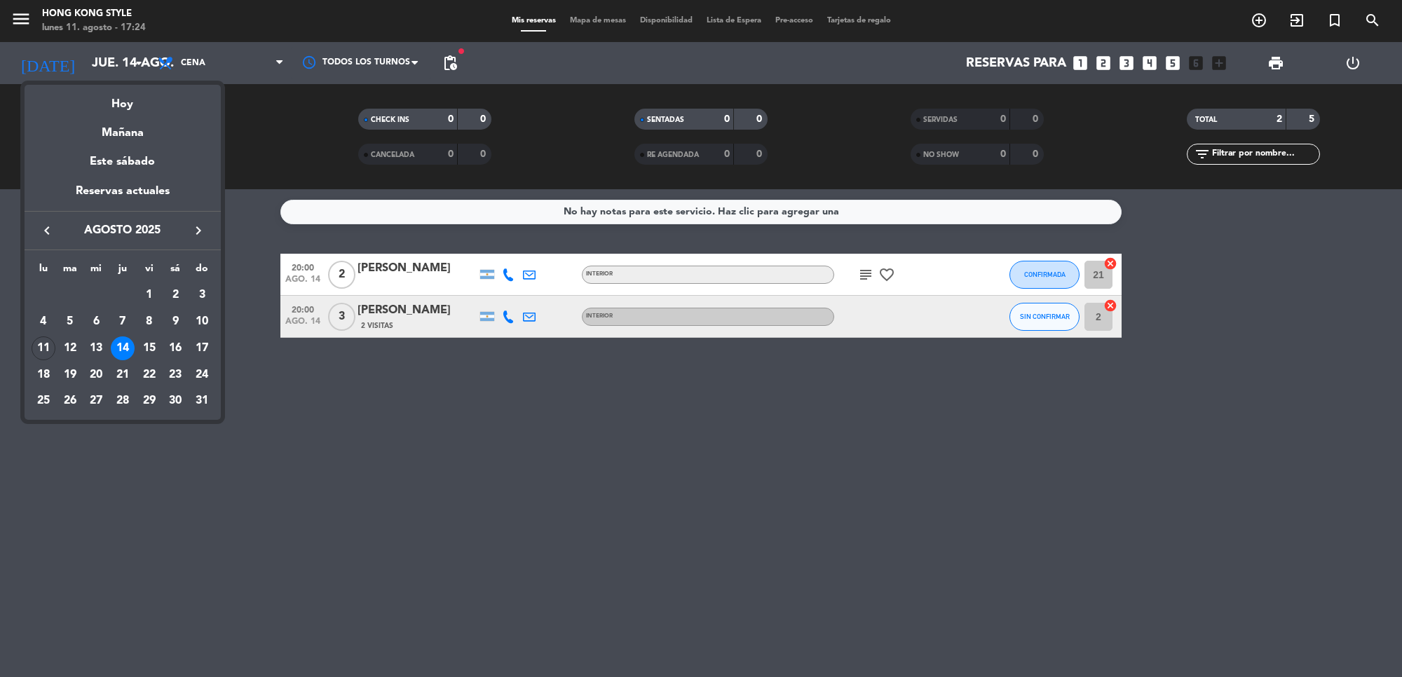
click at [318, 474] on div at bounding box center [701, 338] width 1402 height 677
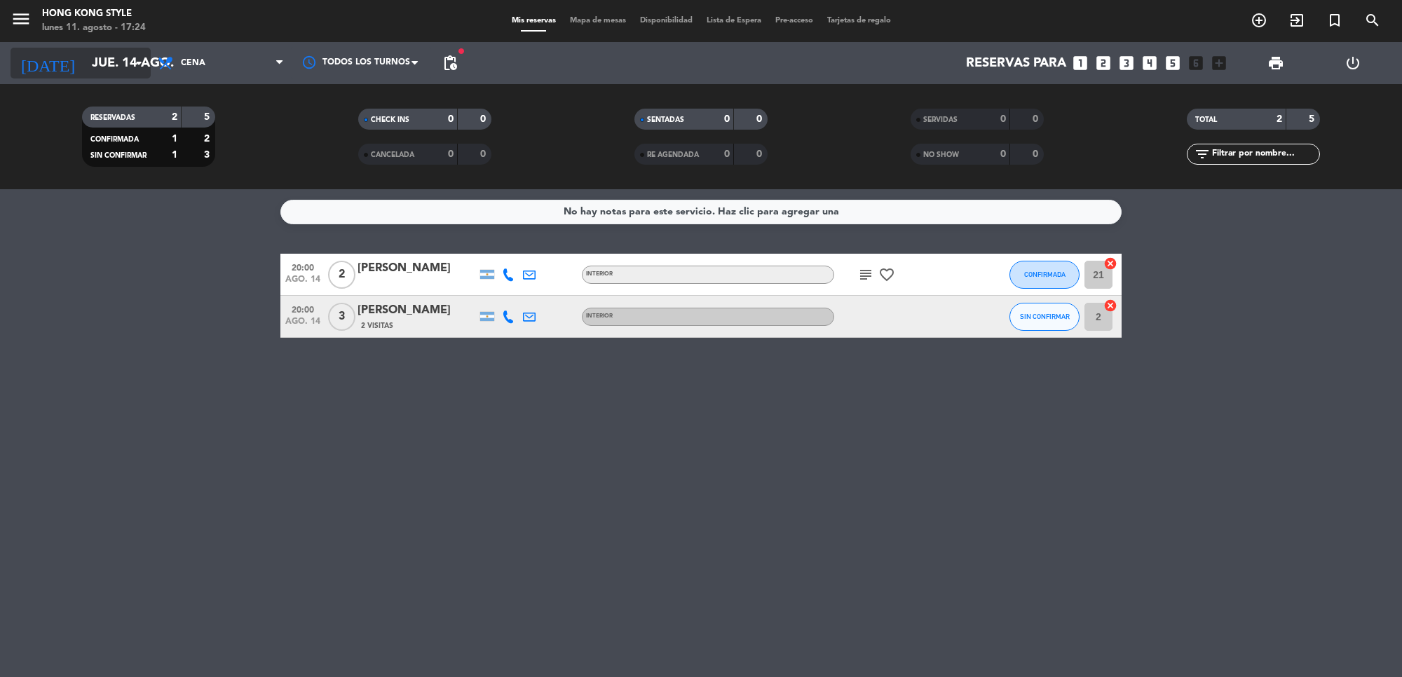
click at [85, 74] on input "jue. 14 ago." at bounding box center [167, 62] width 165 height 29
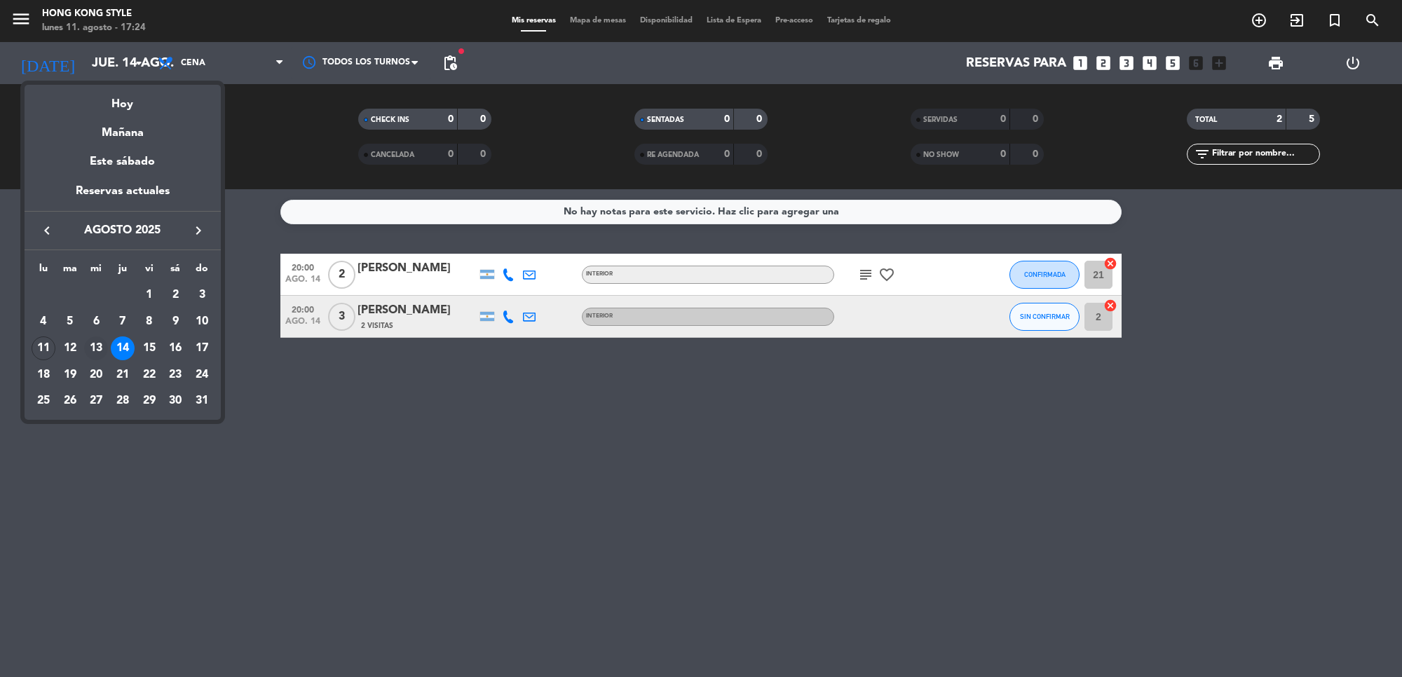
click at [93, 349] on div "13" at bounding box center [96, 349] width 24 height 24
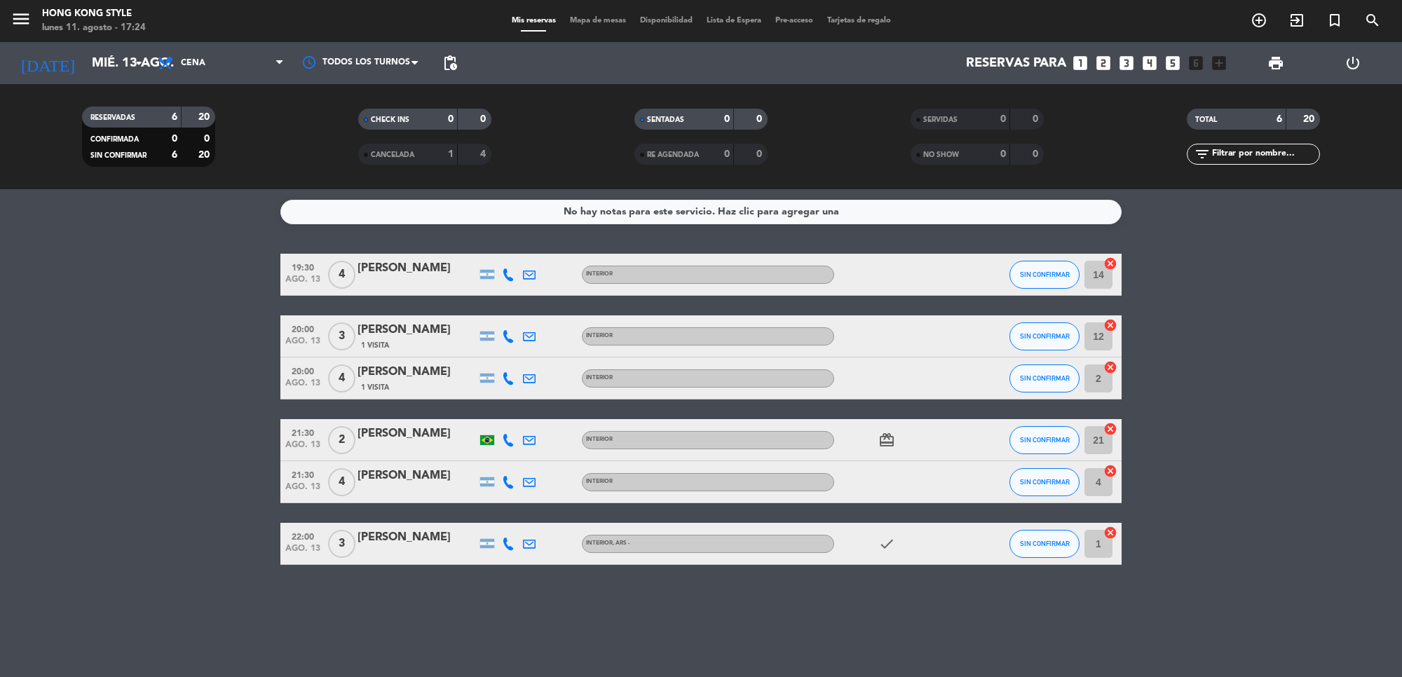
click at [257, 376] on bookings-row "19:30 [DATE] 4 [PERSON_NAME] INTERIOR SIN CONFIRMAR 14 cancel 20:00 [DATE] 3 [P…" at bounding box center [701, 409] width 1402 height 311
click at [116, 78] on div "[DATE] [DATE] arrow_drop_down" at bounding box center [81, 63] width 140 height 31
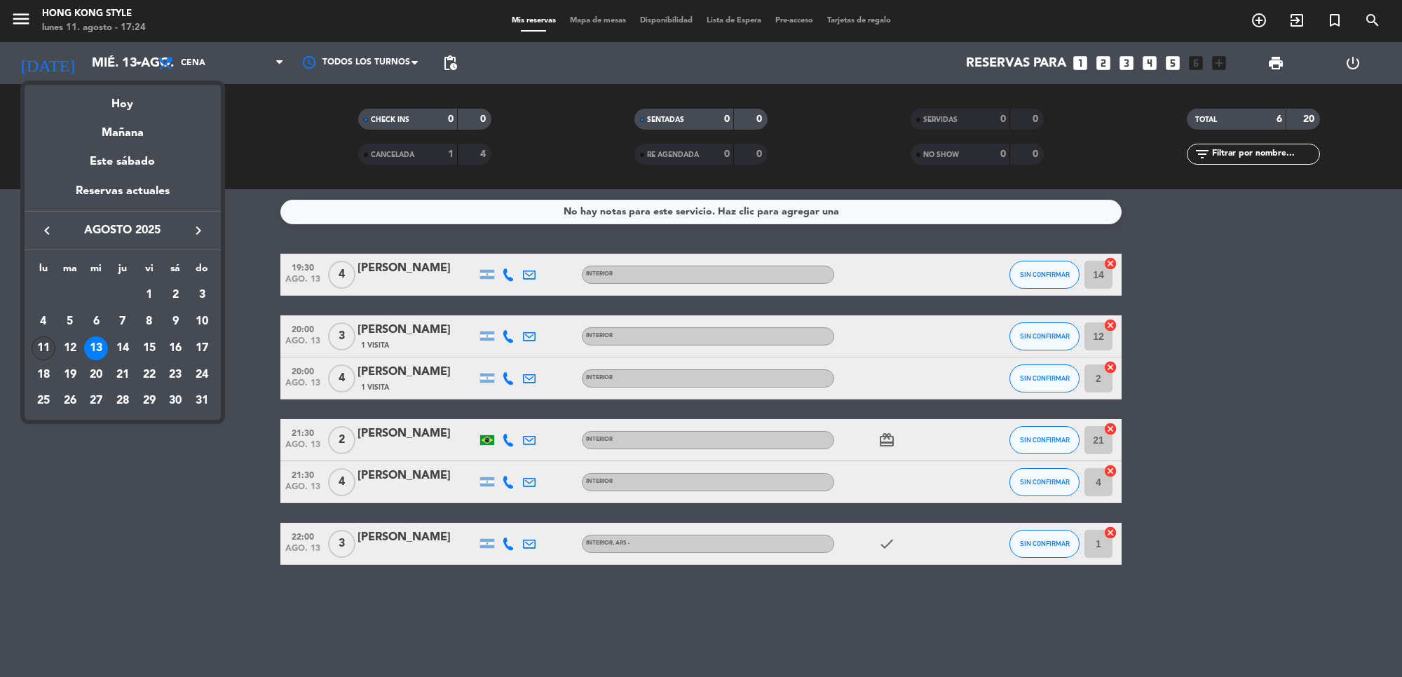
click at [50, 344] on div "11" at bounding box center [44, 349] width 24 height 24
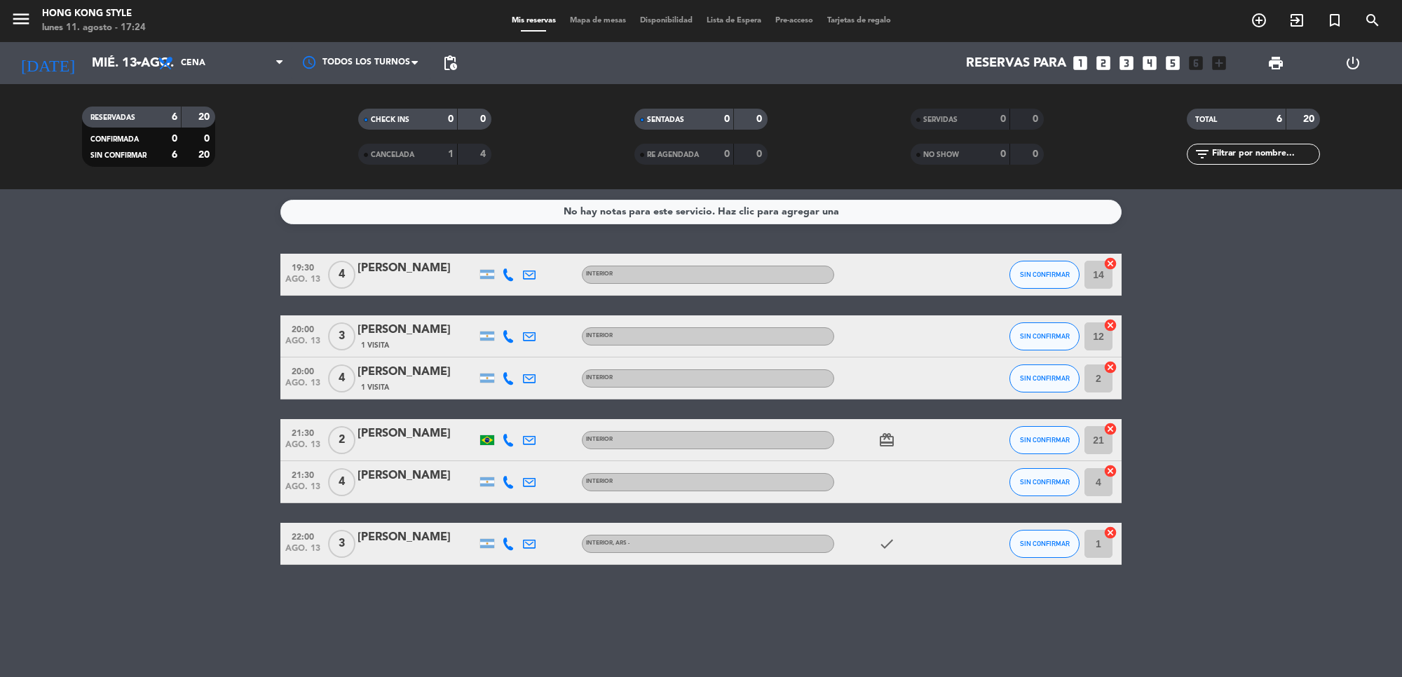
type input "lun. 11 ago."
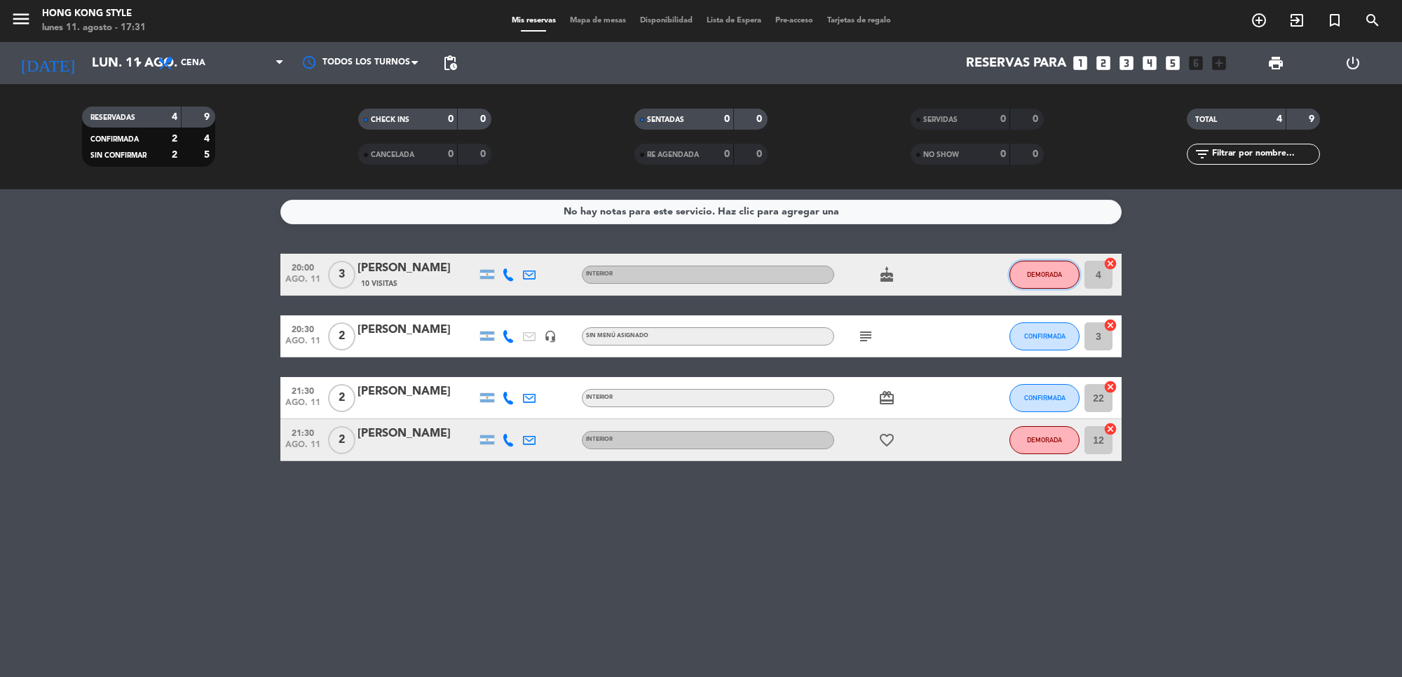
click at [1019, 265] on button "DEMORADA" at bounding box center [1045, 275] width 70 height 28
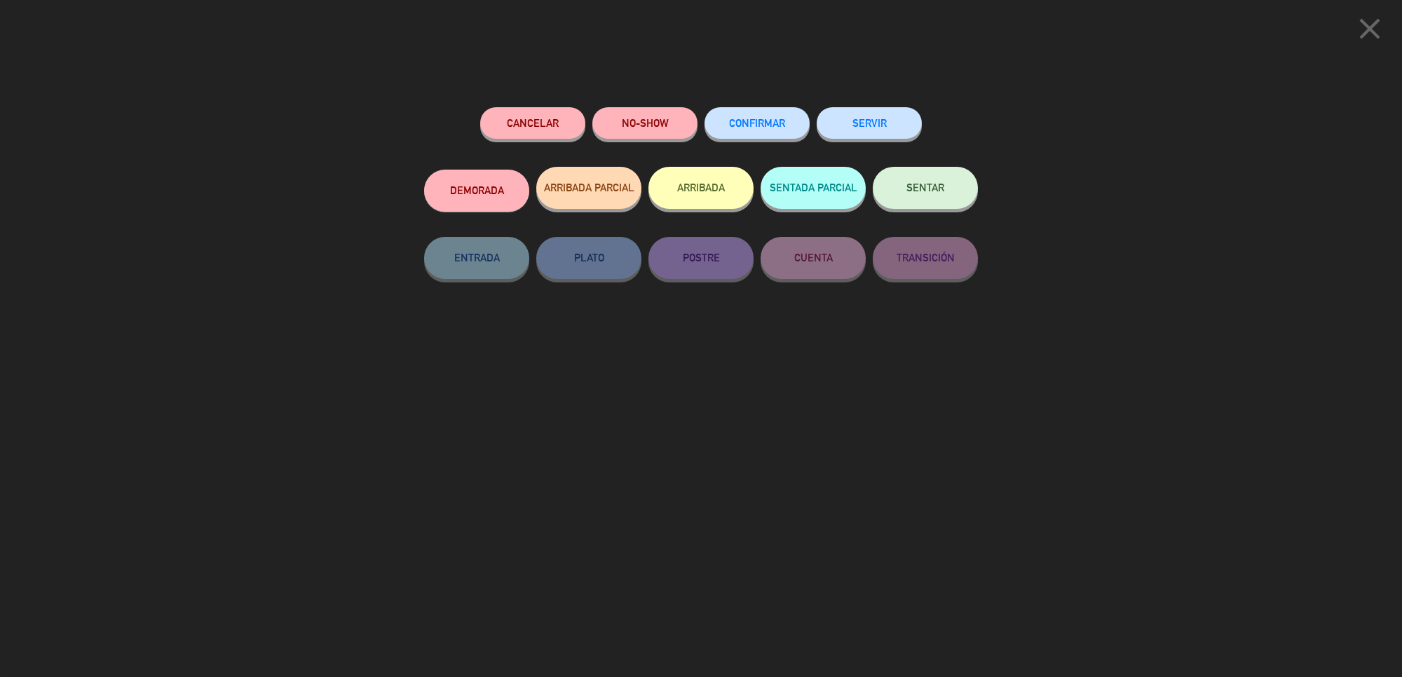
click at [474, 194] on button "DEMORADA" at bounding box center [476, 191] width 105 height 42
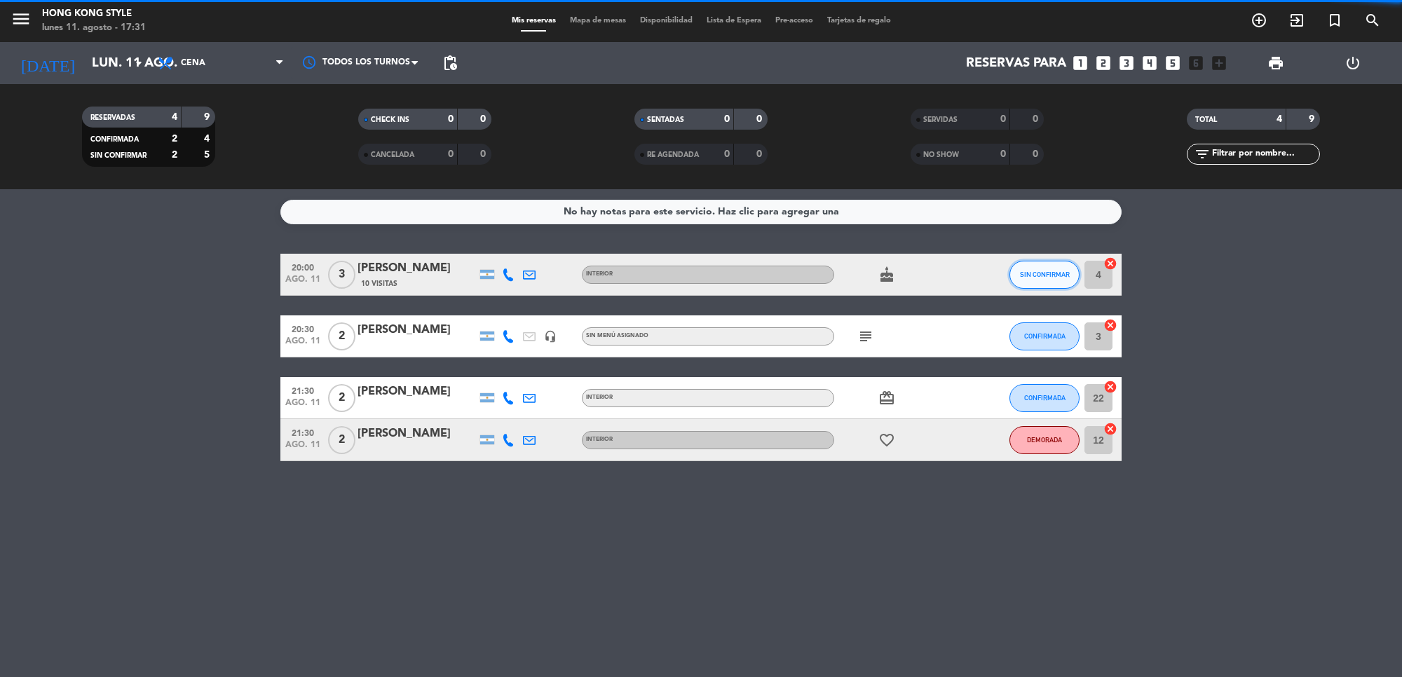
click at [1040, 279] on button "SIN CONFIRMAR" at bounding box center [1045, 275] width 70 height 28
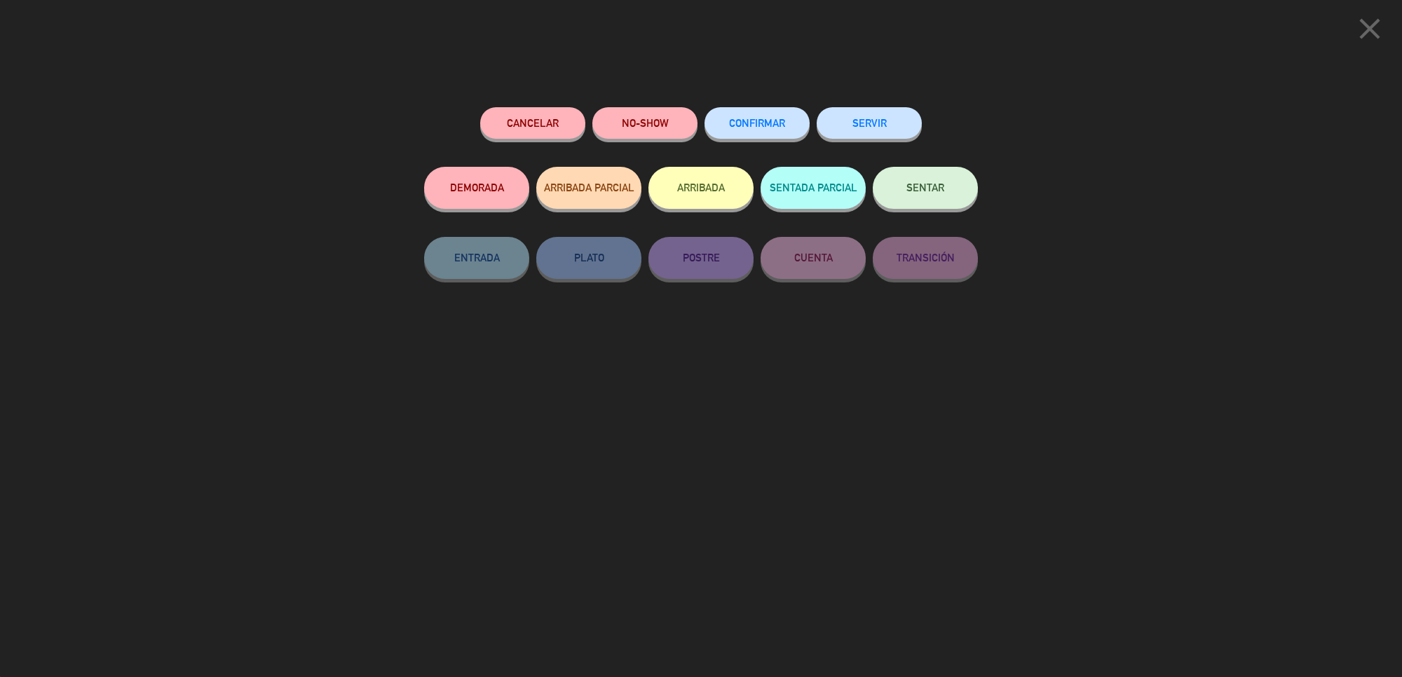
click at [799, 126] on button "CONFIRMAR" at bounding box center [757, 123] width 105 height 32
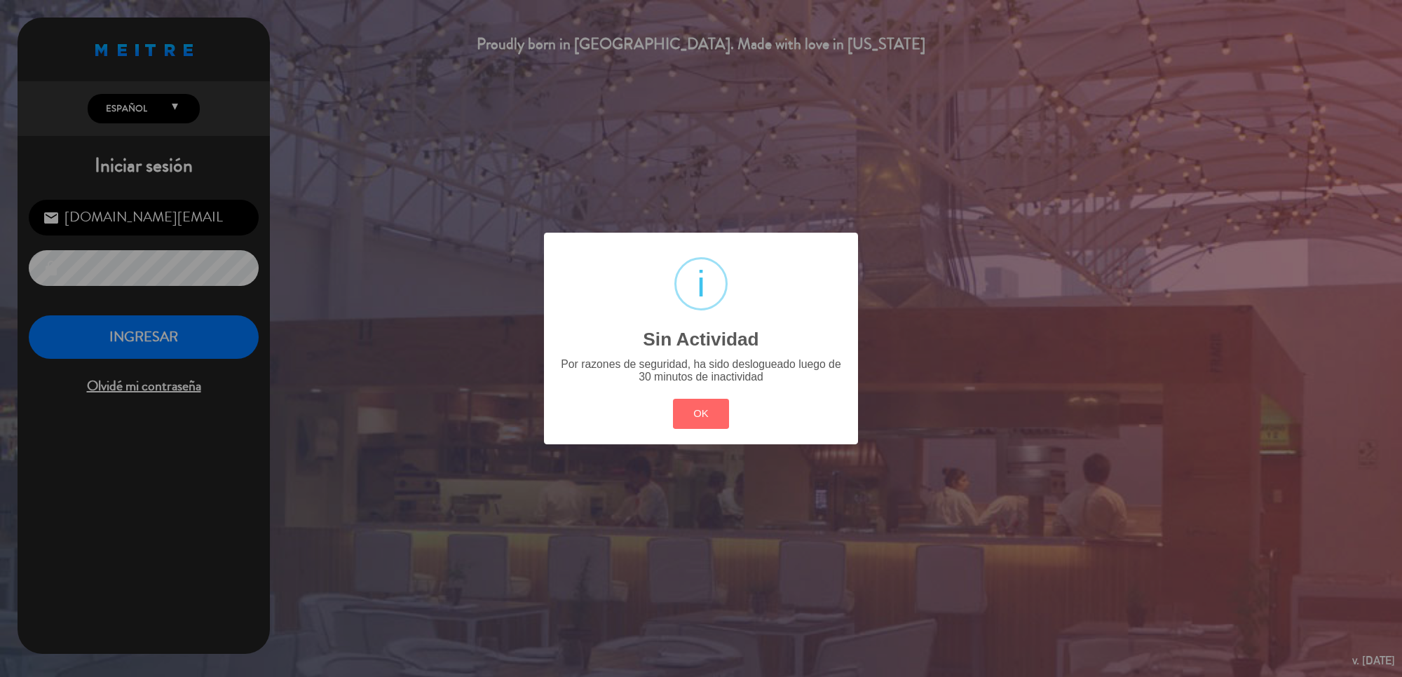
click at [191, 317] on div "? ! i Sin Actividad × Por razones de seguridad, ha sido deslogueado luego de 30…" at bounding box center [701, 338] width 1402 height 677
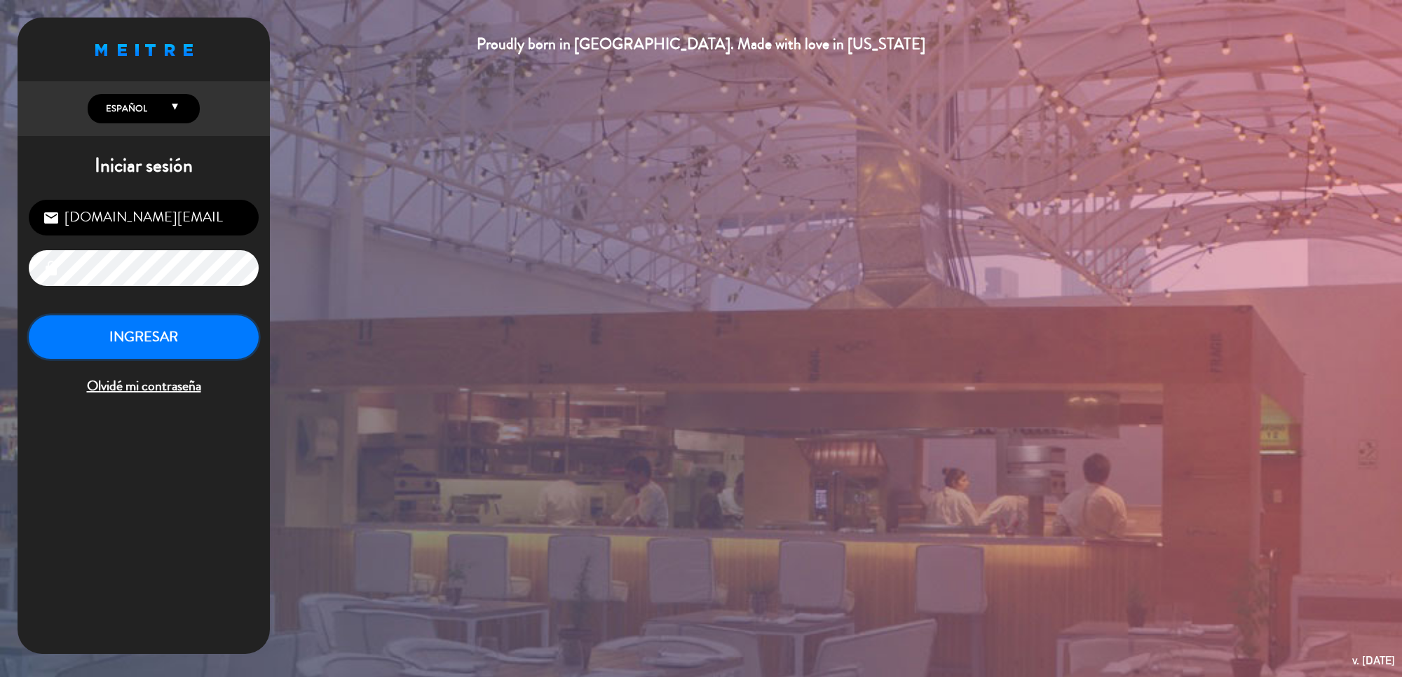
click at [191, 334] on button "INGRESAR" at bounding box center [144, 338] width 230 height 44
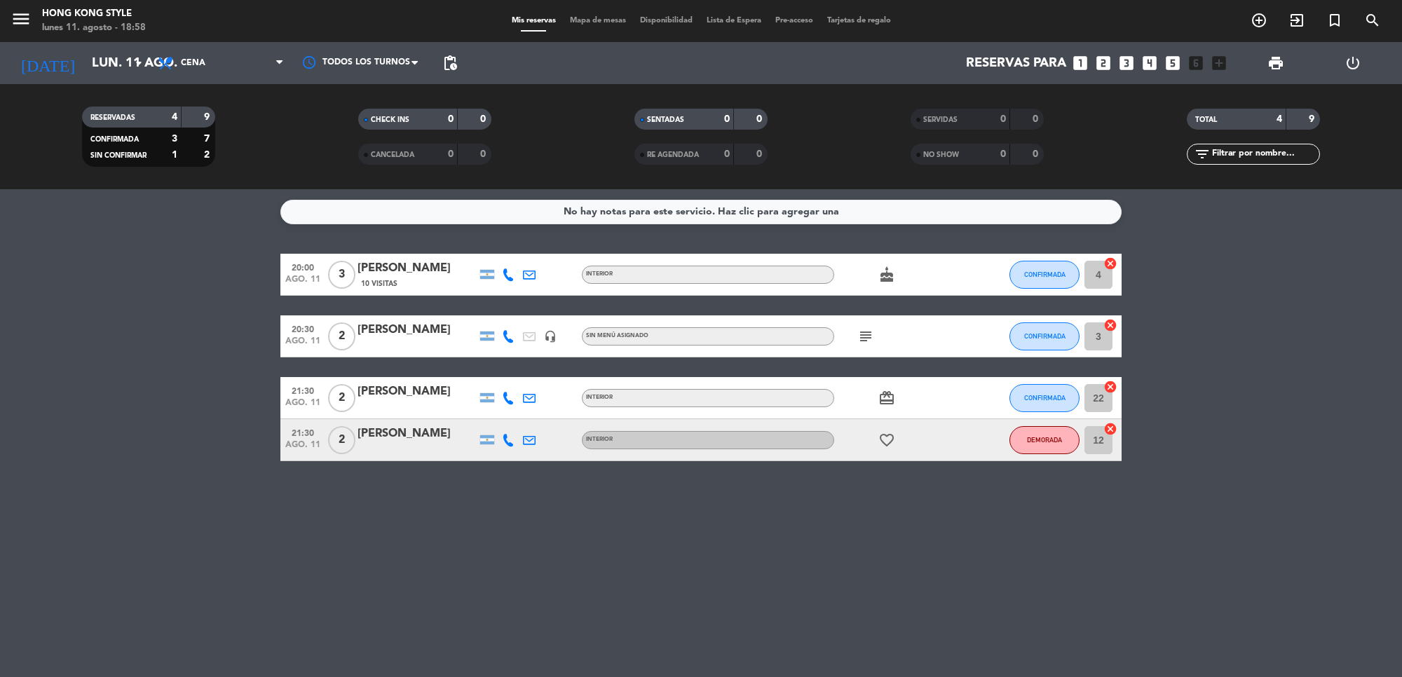
click at [217, 436] on bookings-row "20:00 [DATE] 3 [PERSON_NAME] 10 Visitas INTERIOR cake CONFIRMADA 4 cancel 20:30…" at bounding box center [701, 358] width 1402 height 208
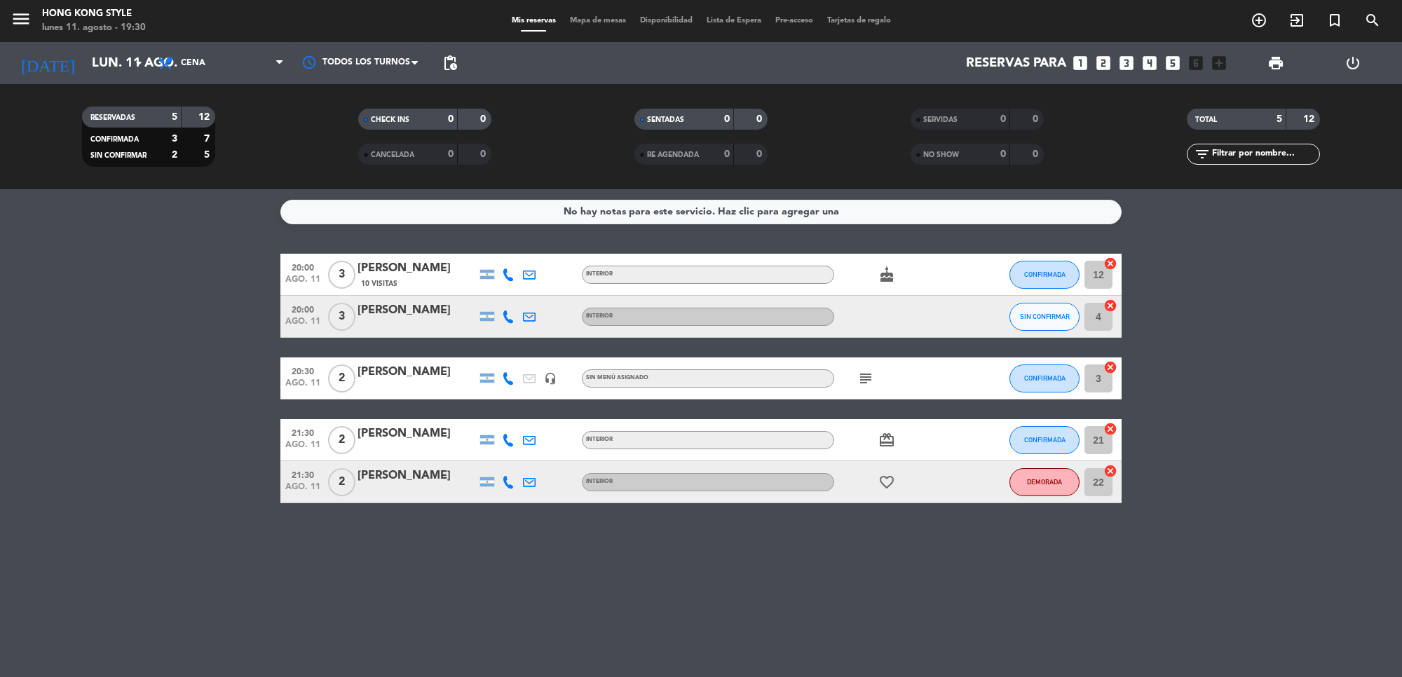
click at [597, 15] on div "Mis reservas Mapa de mesas Disponibilidad Lista de Espera Pre-acceso Tarjetas d…" at bounding box center [701, 21] width 393 height 13
click at [595, 18] on span "Mapa de mesas" at bounding box center [598, 21] width 70 height 8
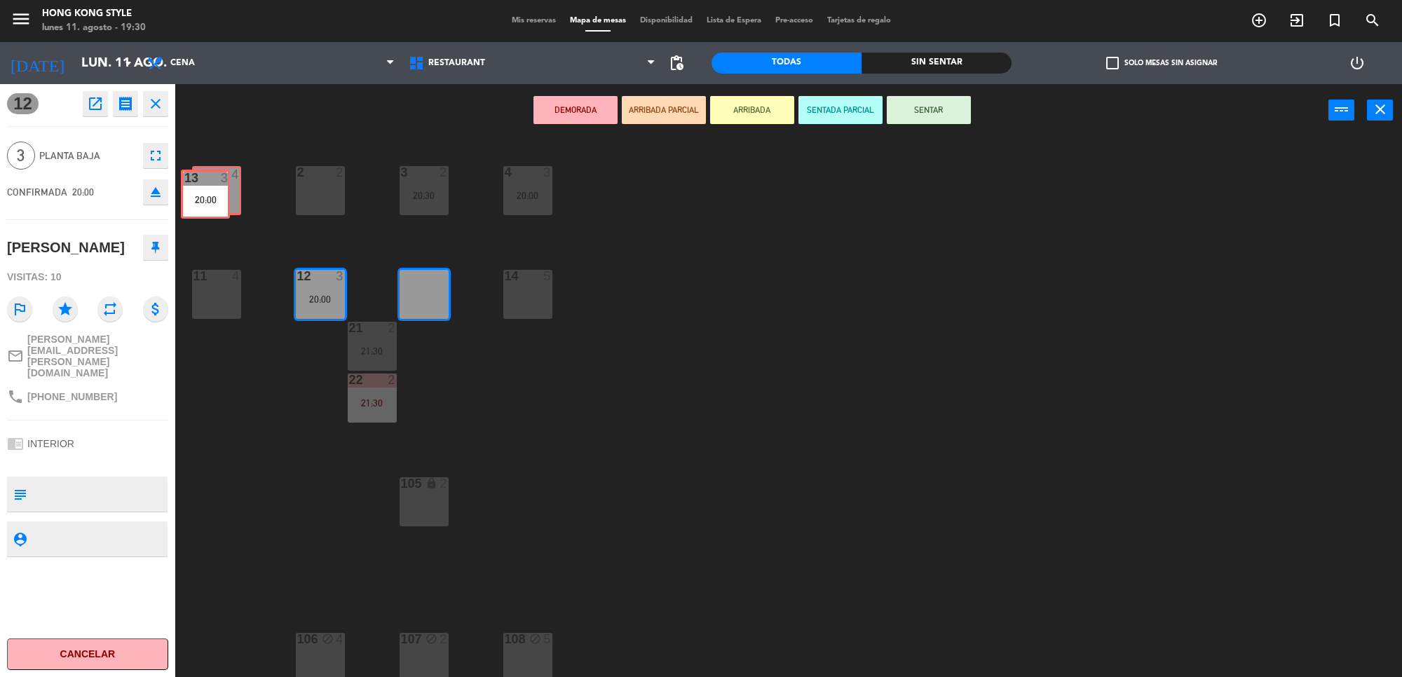
drag, startPoint x: 425, startPoint y: 313, endPoint x: 207, endPoint y: 214, distance: 239.7
click at [207, 214] on div "1 4 2 2 3 2 20:30 4 3 20:00 11 4 12 3 20:00 13 3 20:00 13 3 20:00 14 5 21 2 21:…" at bounding box center [795, 411] width 1213 height 541
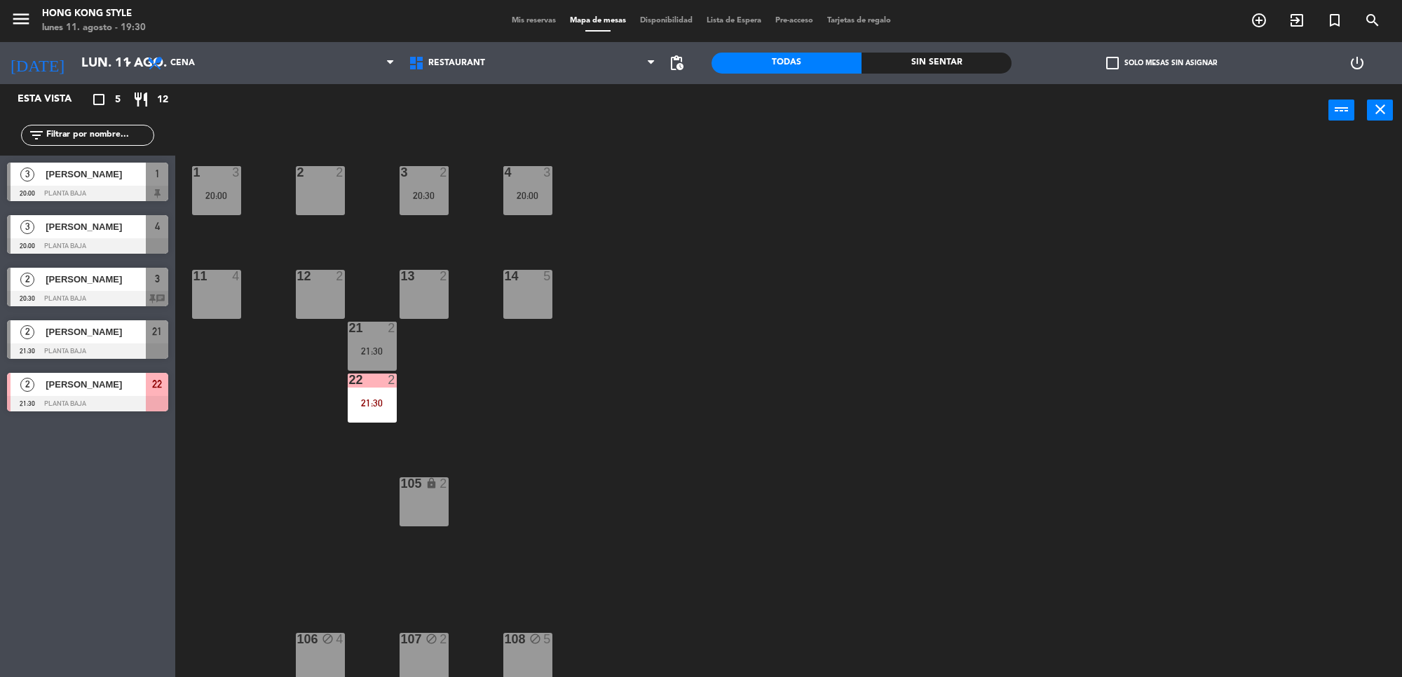
click at [480, 393] on div "1 3 20:00 2 2 3 2 20:30 4 3 20:00 11 4 12 2 13 2 14 5 21 2 21:30 22 2 21:30 105…" at bounding box center [795, 411] width 1213 height 541
click at [246, 309] on div "1 3 20:00 2 2 3 2 20:30 4 3 20:00 11 4 12 2 13 2 14 5 21 2 21:30 22 2 21:30 105…" at bounding box center [795, 411] width 1213 height 541
click at [227, 313] on div "11 4" at bounding box center [216, 294] width 49 height 49
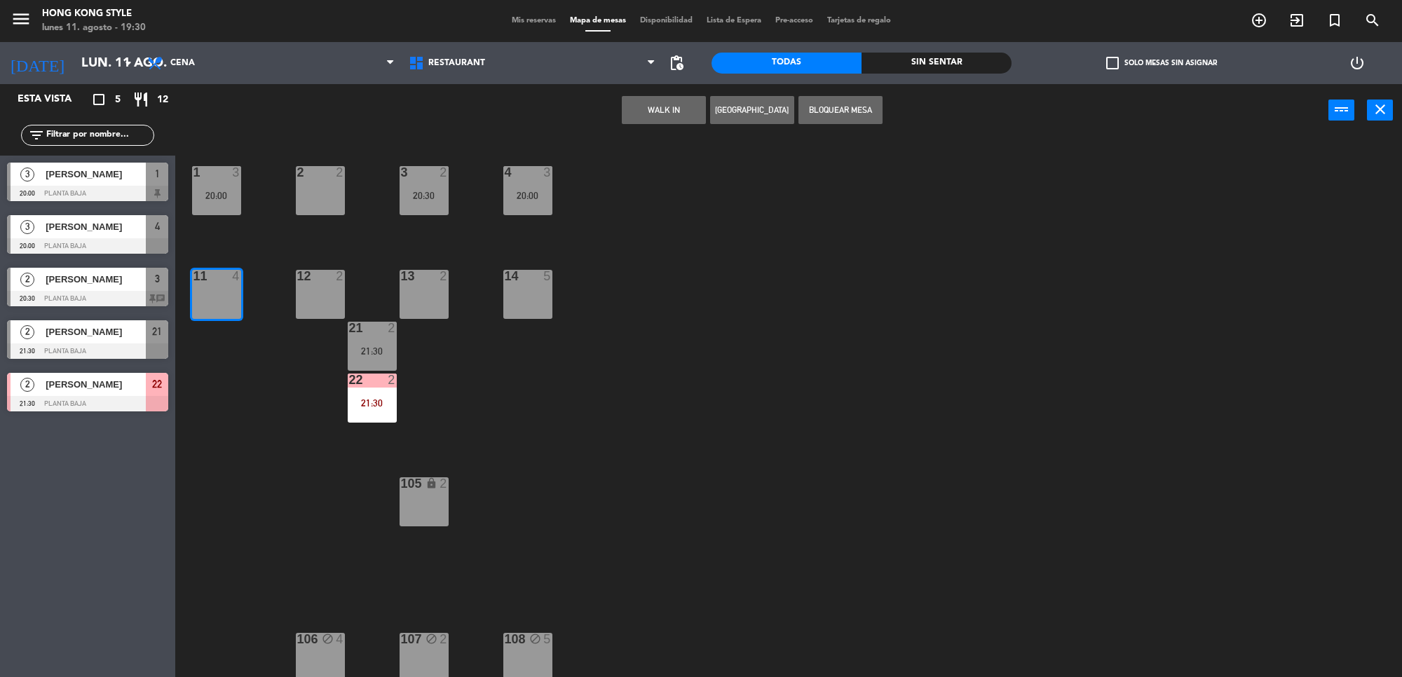
click at [682, 446] on div "1 3 20:00 2 2 3 2 20:30 4 3 20:00 11 4 12 2 13 2 14 5 21 2 21:30 22 2 21:30 105…" at bounding box center [795, 411] width 1213 height 541
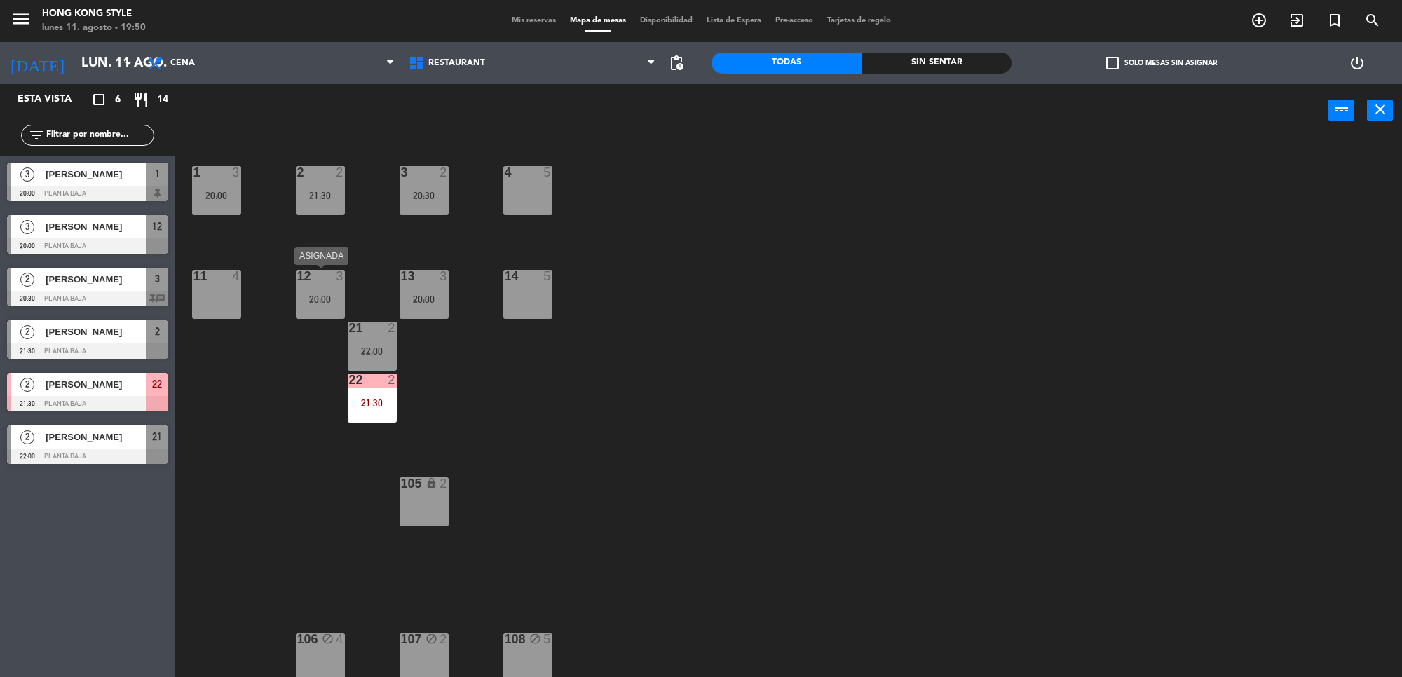
click at [320, 303] on div "20:00" at bounding box center [320, 300] width 49 height 10
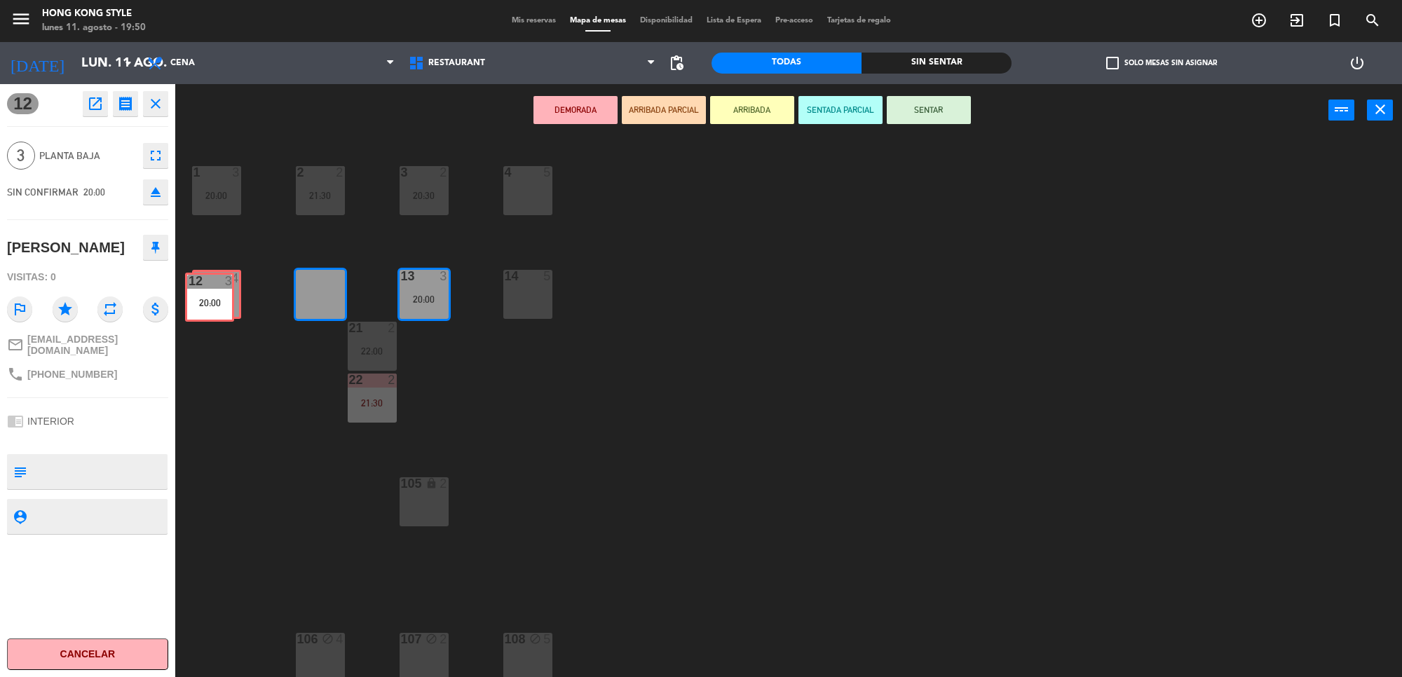
drag, startPoint x: 313, startPoint y: 299, endPoint x: 203, endPoint y: 303, distance: 110.2
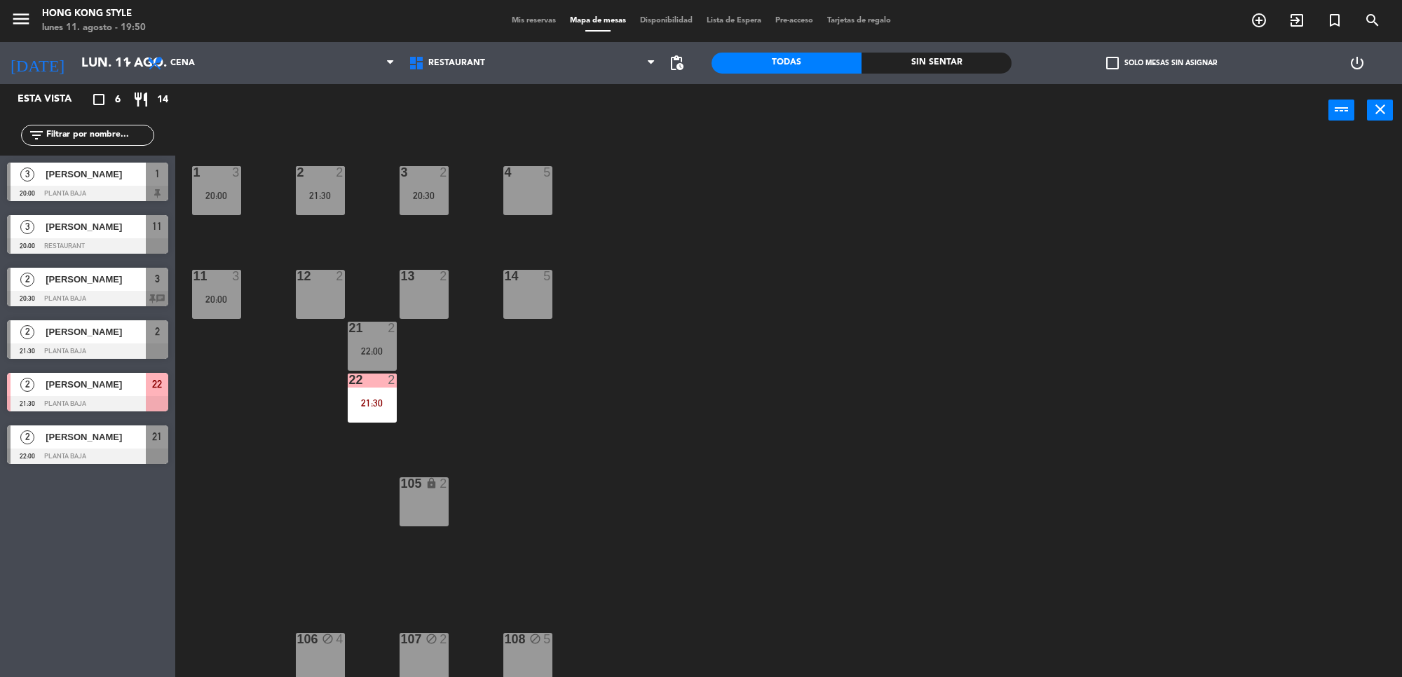
click at [450, 279] on div "2" at bounding box center [446, 276] width 23 height 13
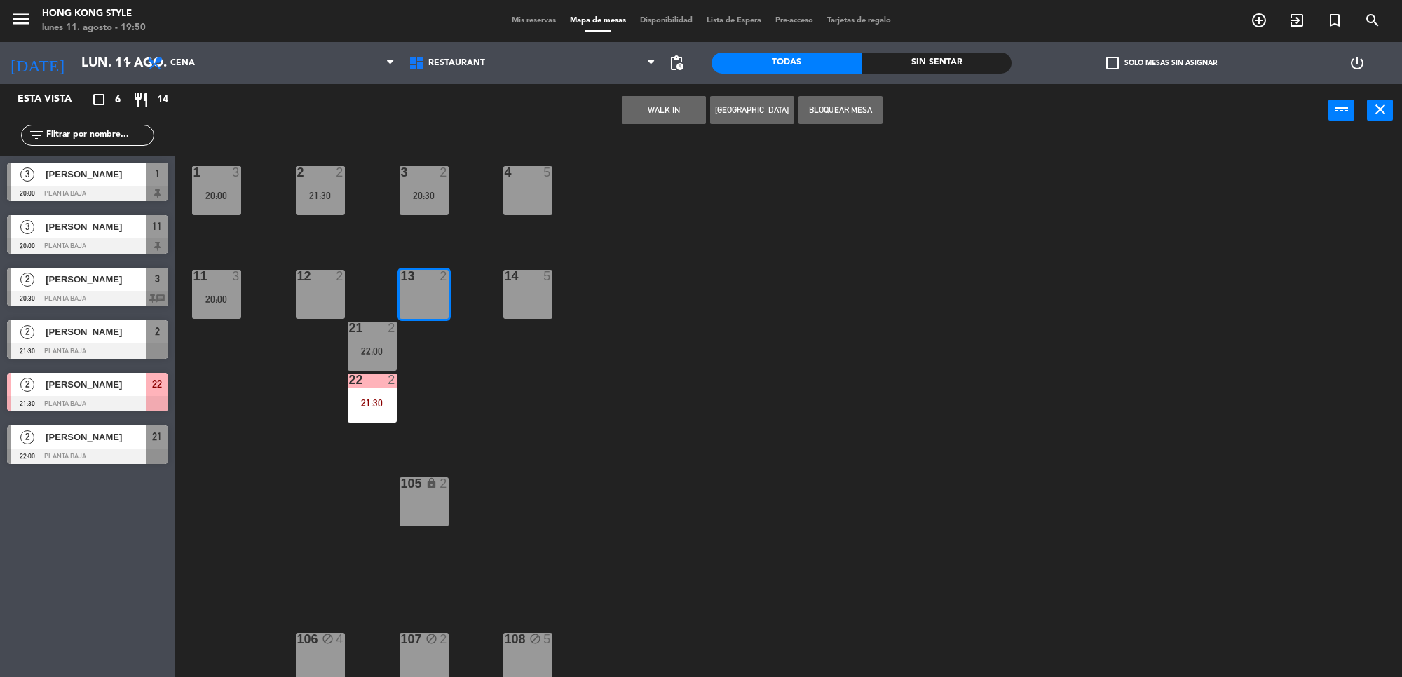
click at [769, 110] on button "[GEOGRAPHIC_DATA]" at bounding box center [752, 110] width 84 height 28
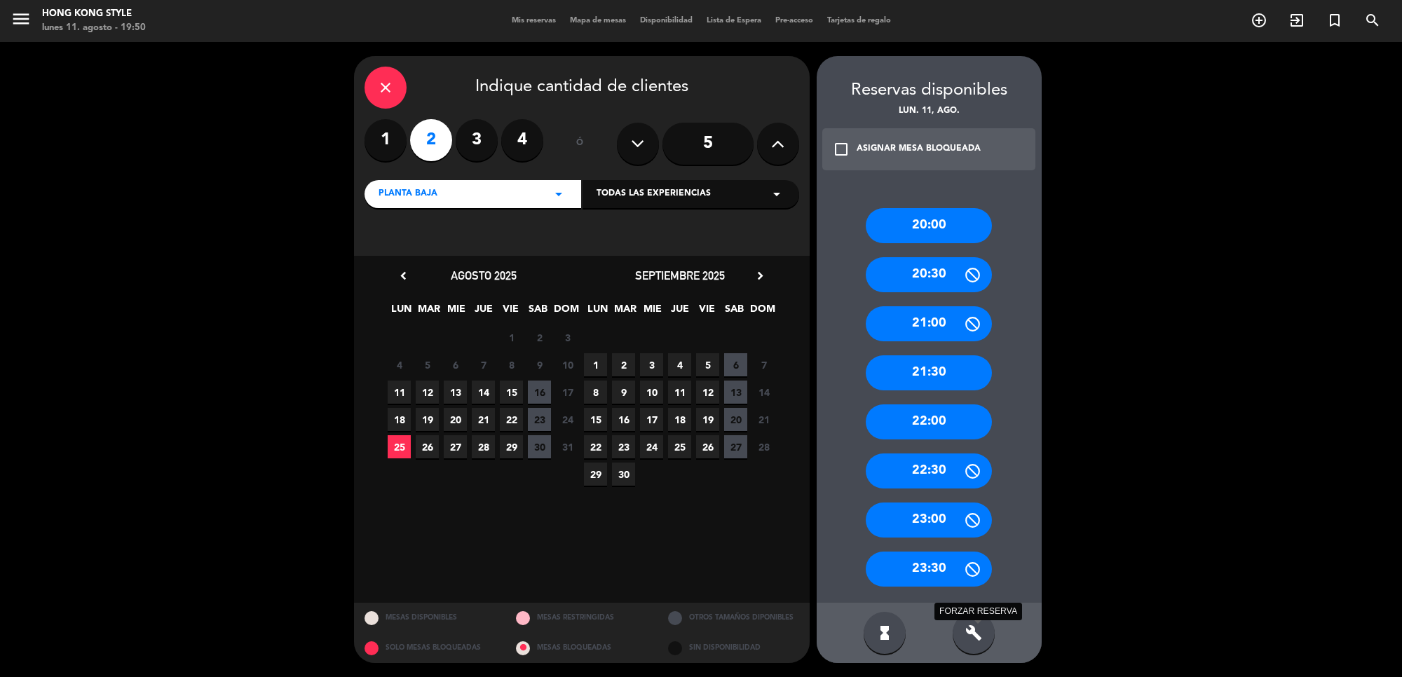
click at [972, 638] on icon "build" at bounding box center [974, 633] width 17 height 17
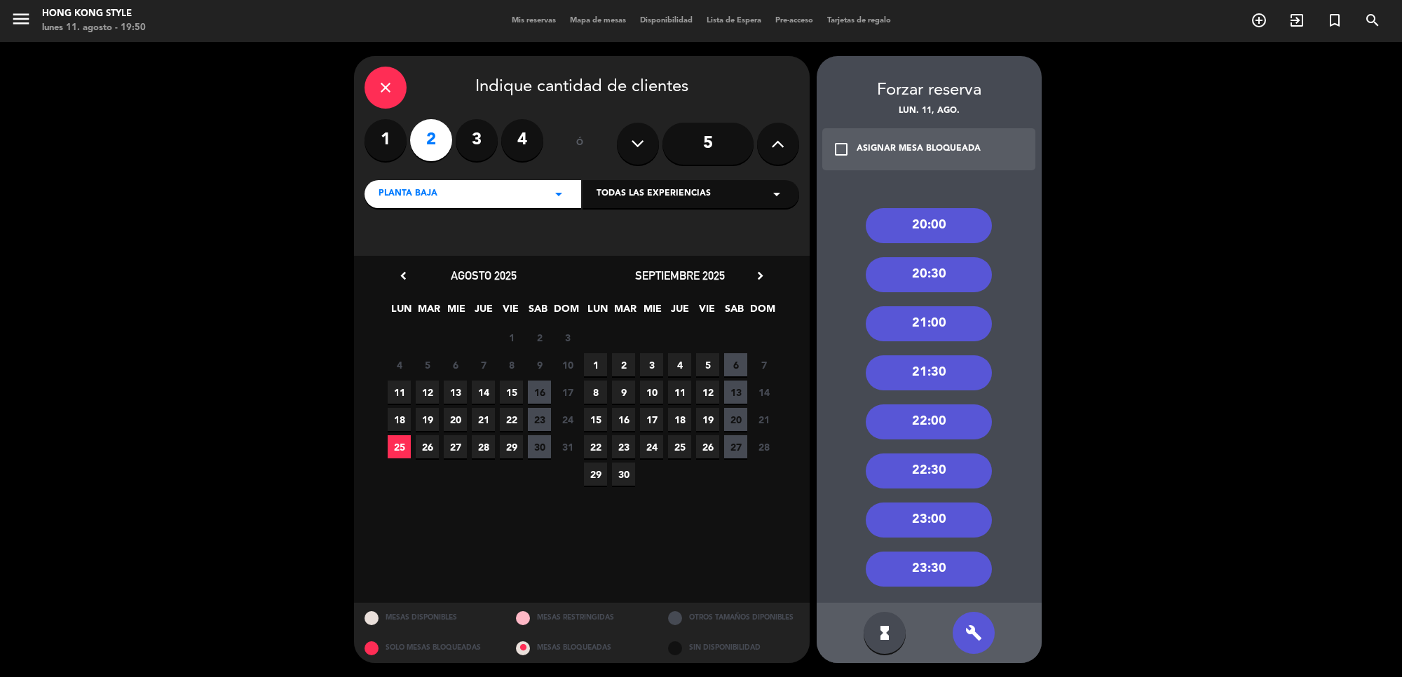
click at [955, 323] on div "21:00" at bounding box center [929, 323] width 126 height 35
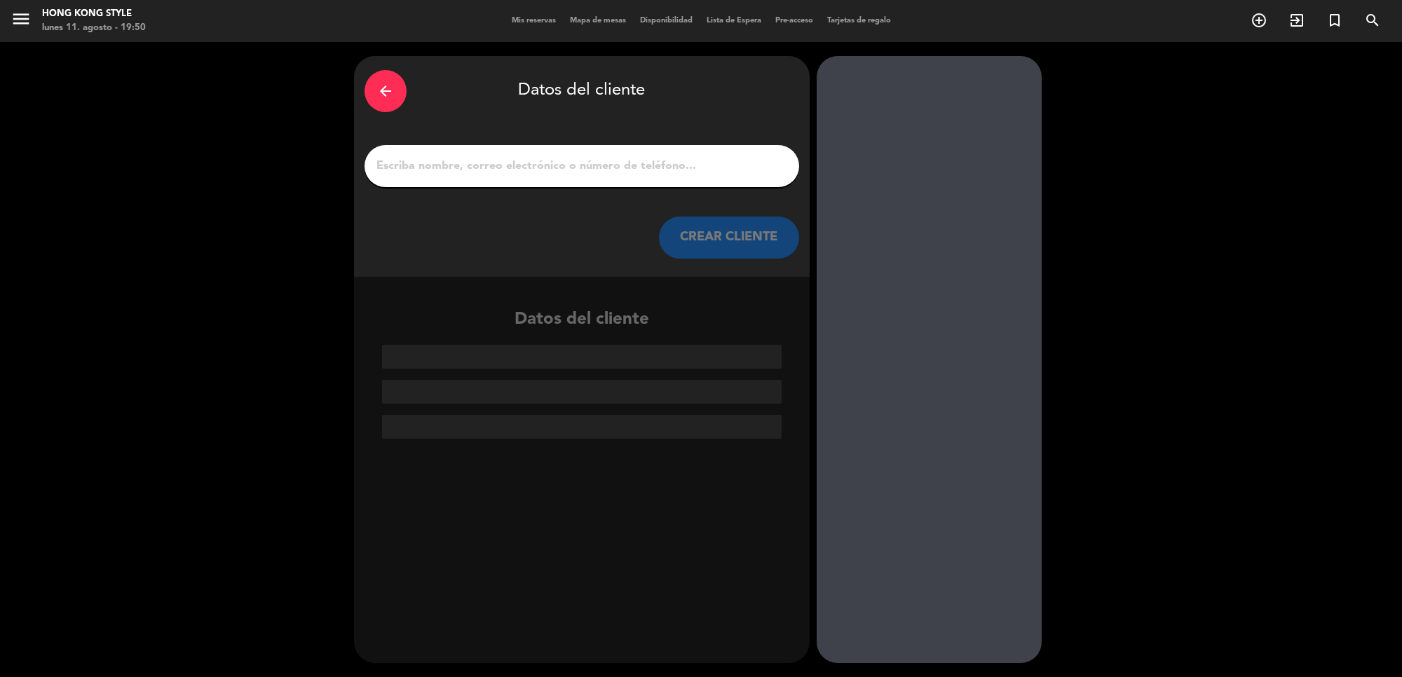
click at [626, 154] on div at bounding box center [582, 166] width 435 height 42
click at [616, 167] on input "1" at bounding box center [582, 166] width 414 height 20
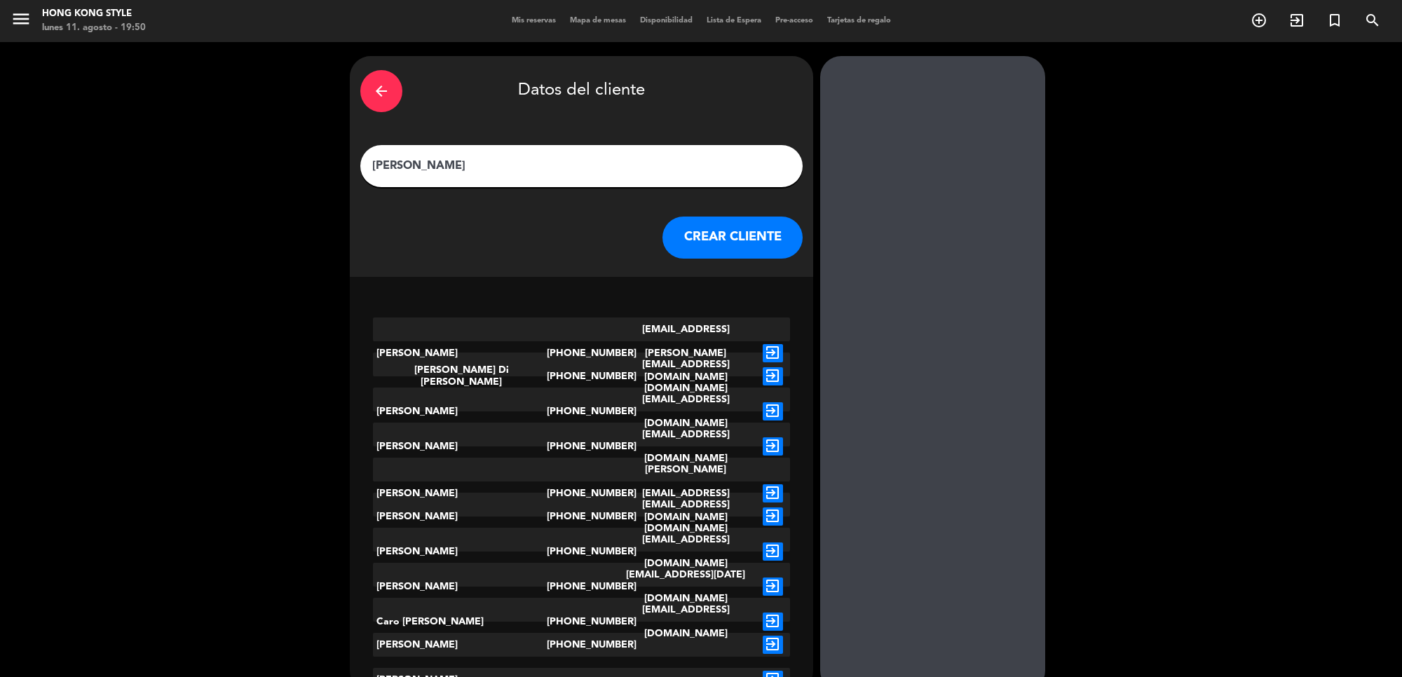
type input "[PERSON_NAME]"
click at [712, 225] on button "CREAR CLIENTE" at bounding box center [733, 238] width 140 height 42
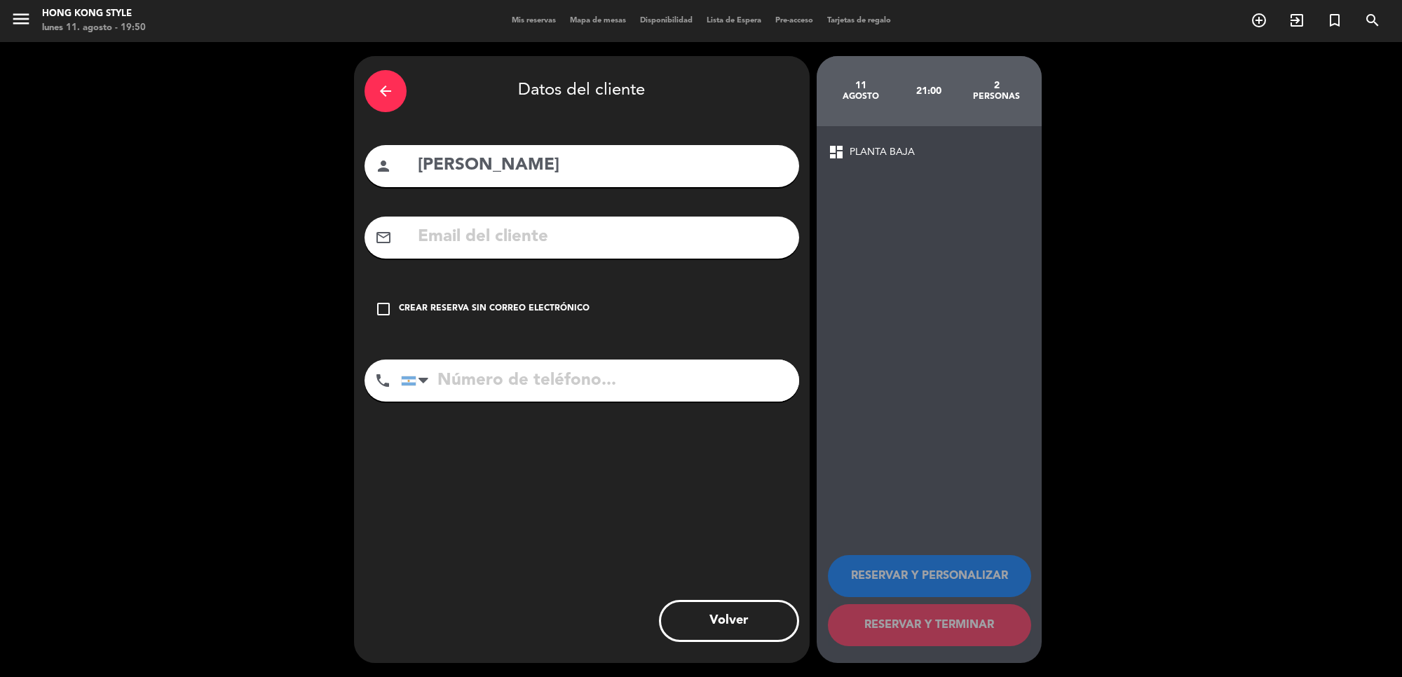
click at [572, 313] on div "Crear reserva sin correo electrónico" at bounding box center [494, 309] width 191 height 14
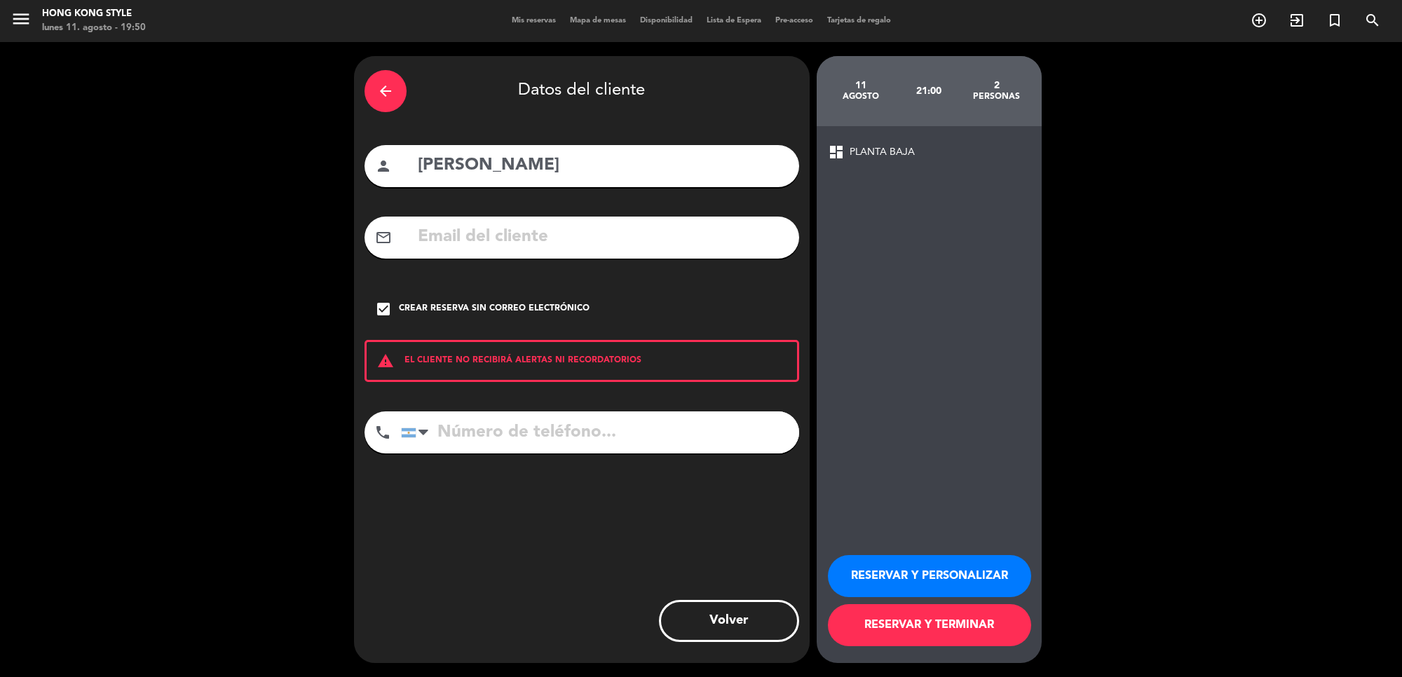
click at [982, 628] on button "RESERVAR Y TERMINAR" at bounding box center [929, 625] width 203 height 42
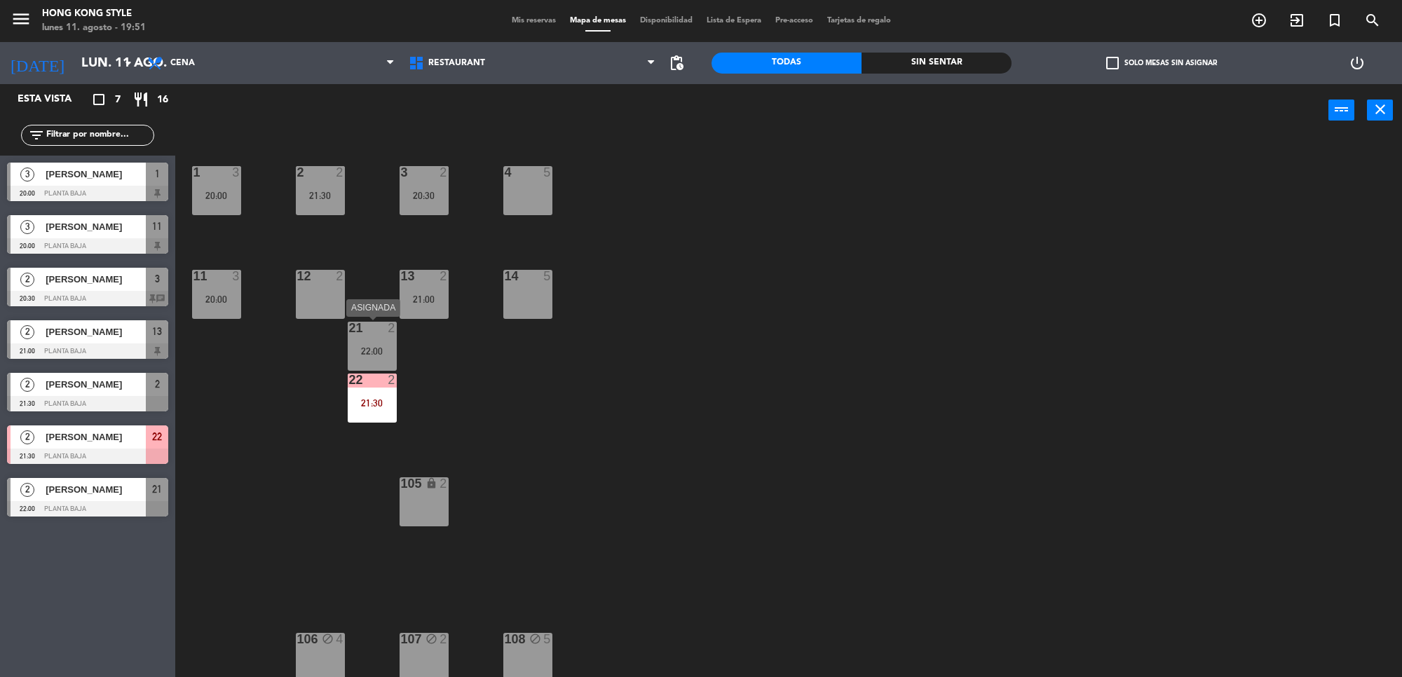
click at [380, 359] on div "21 2 22:00" at bounding box center [372, 346] width 49 height 49
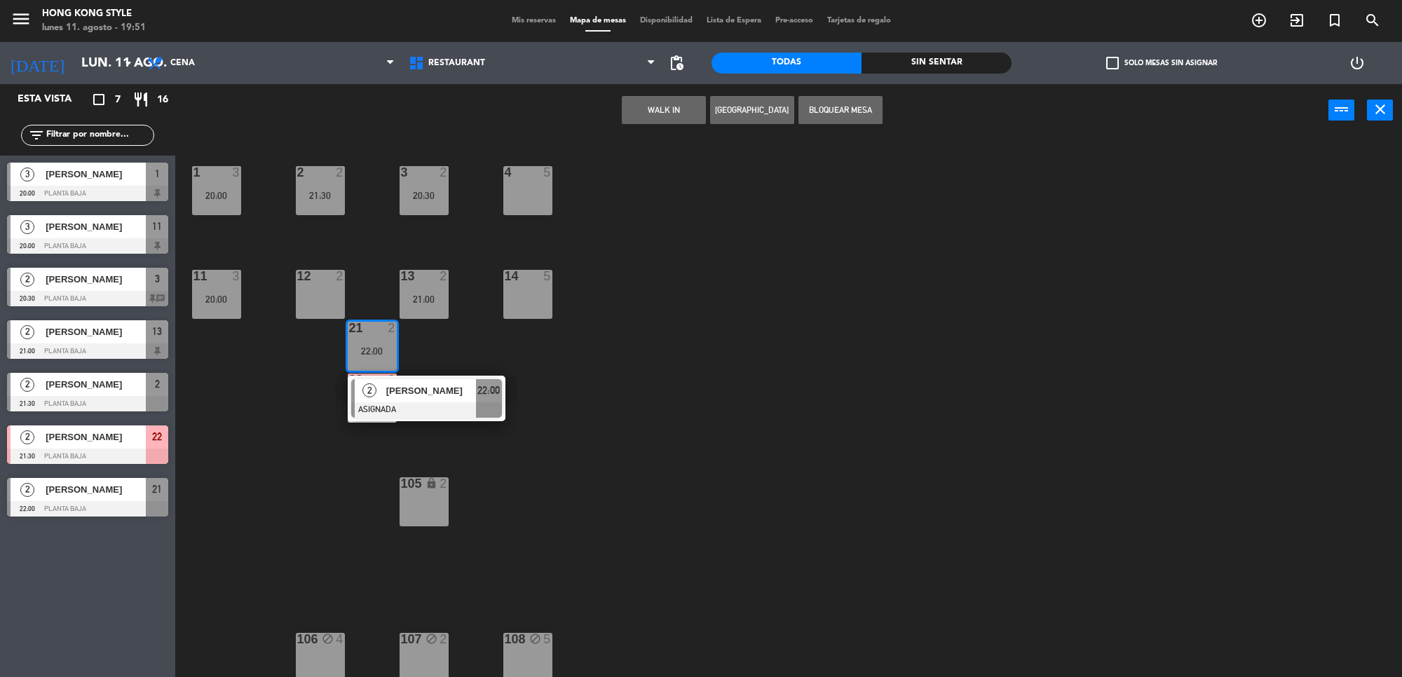
click at [601, 376] on div "1 3 20:00 2 2 21:30 3 2 20:30 4 5 11 3 20:00 12 2 13 2 21:00 14 5 21 2 22:00 2 …" at bounding box center [795, 411] width 1213 height 541
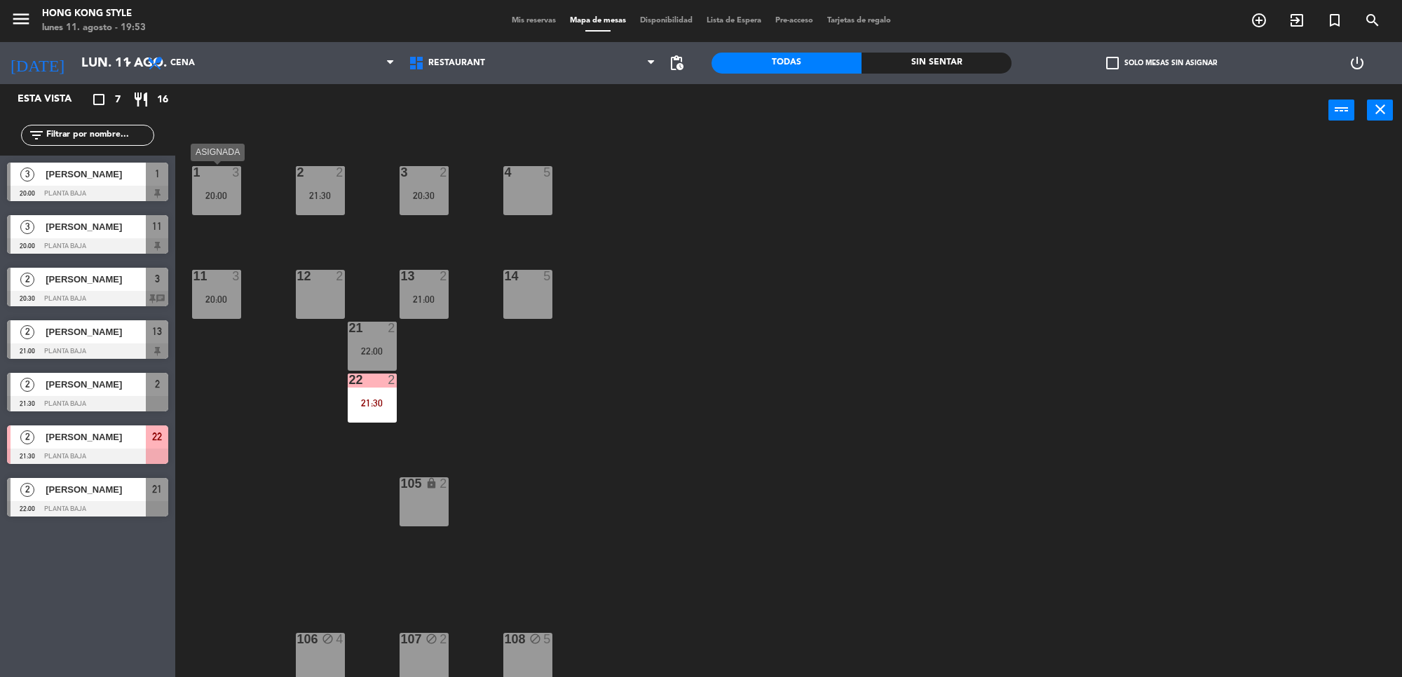
click at [194, 176] on div "1" at bounding box center [194, 172] width 1 height 13
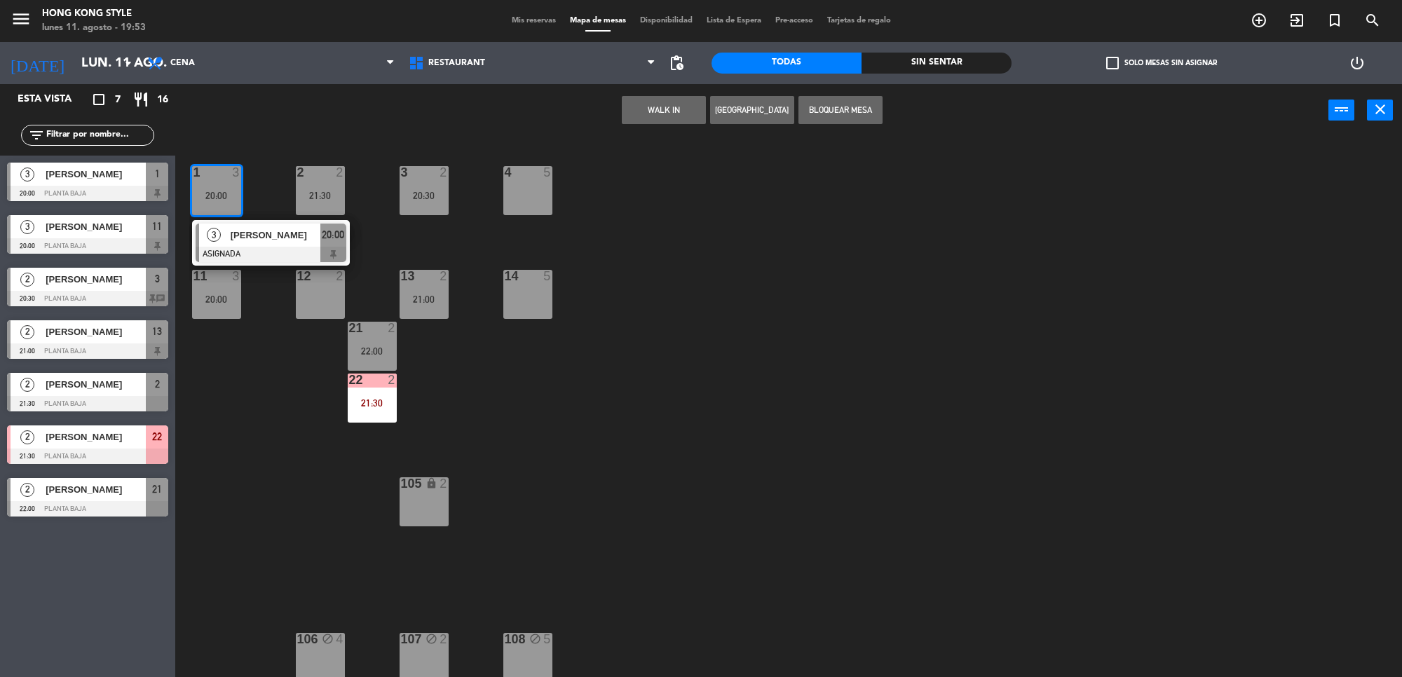
click at [184, 391] on main "1 3 20:00 3 [PERSON_NAME] ASIGNADA 20:00 2 2 21:30 3 2 20:30 4 5 11 3 20:00 12 …" at bounding box center [788, 404] width 1227 height 555
click at [221, 330] on div "1 3 20:00 3 [PERSON_NAME] ASIGNADA 20:00 2 2 21:30 3 2 20:30 4 5 11 3 20:00 12 …" at bounding box center [795, 411] width 1213 height 541
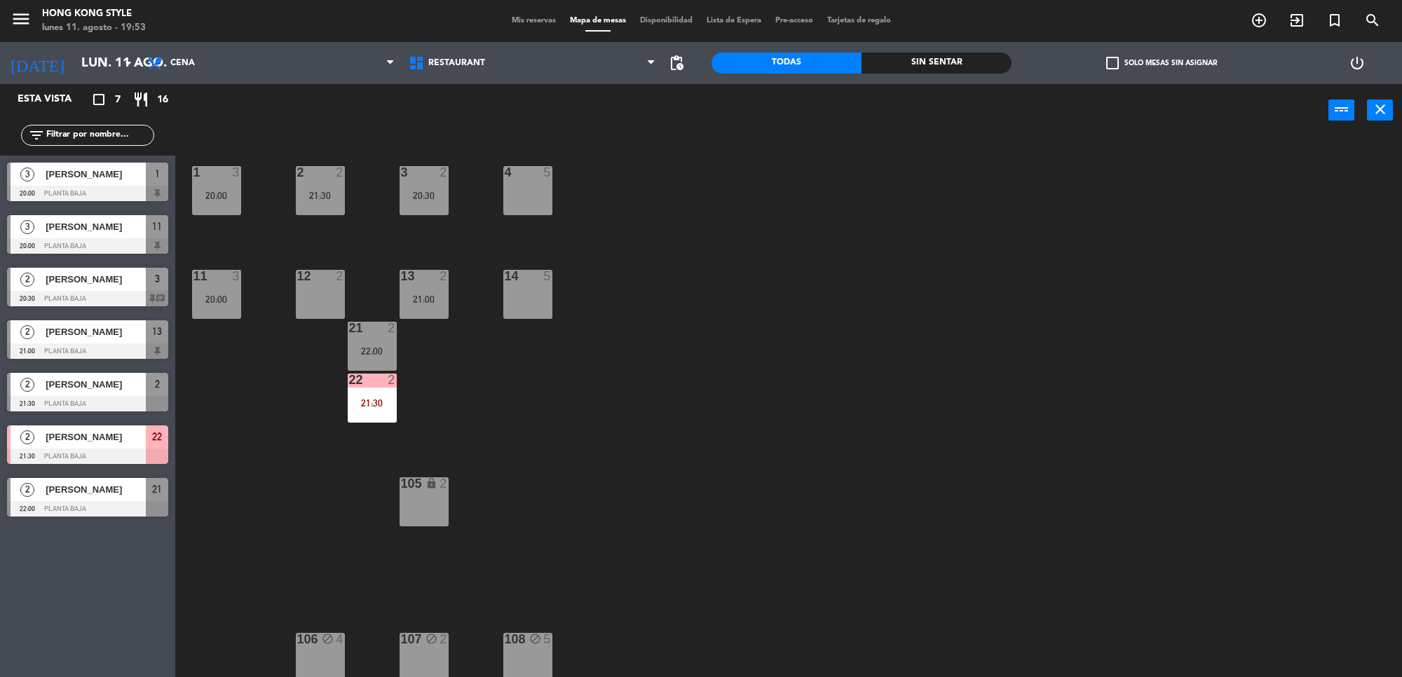
click at [219, 317] on div "11 3 20:00" at bounding box center [216, 294] width 49 height 49
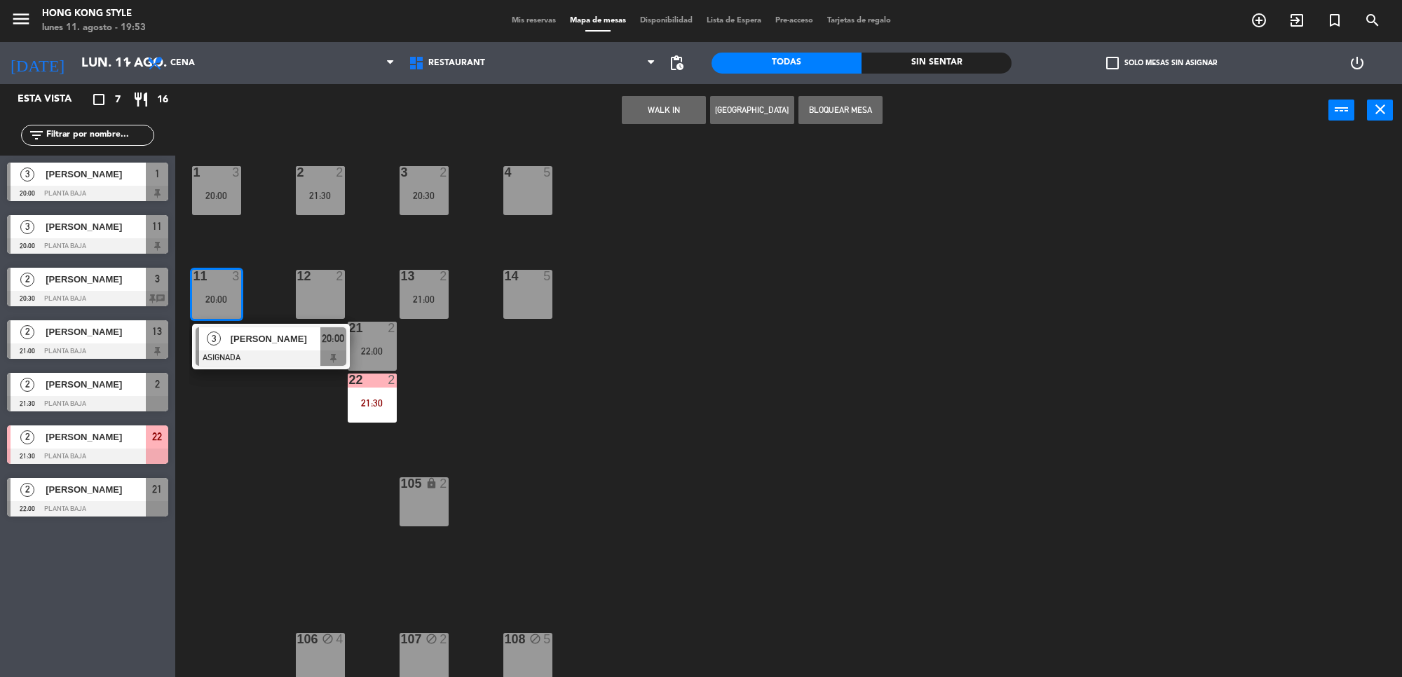
click at [285, 344] on span "[PERSON_NAME]" at bounding box center [276, 339] width 90 height 15
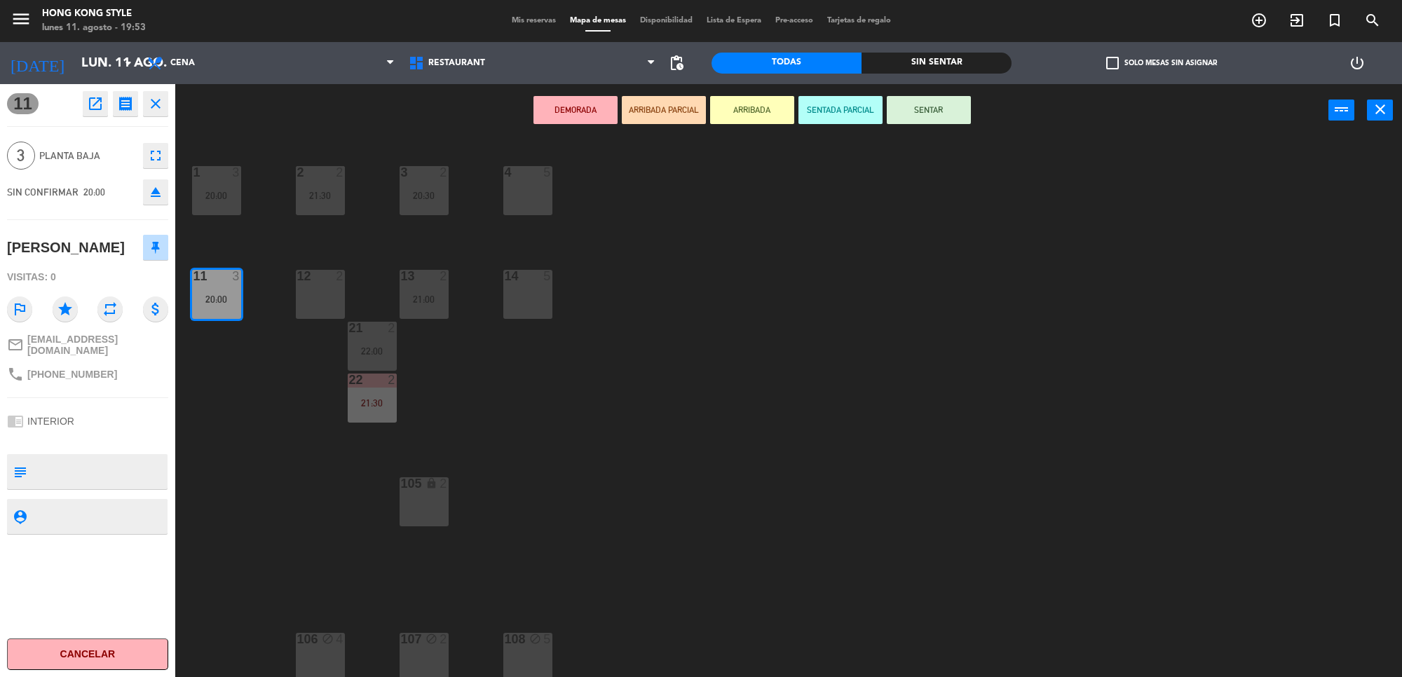
click at [963, 109] on button "SENTAR" at bounding box center [929, 110] width 84 height 28
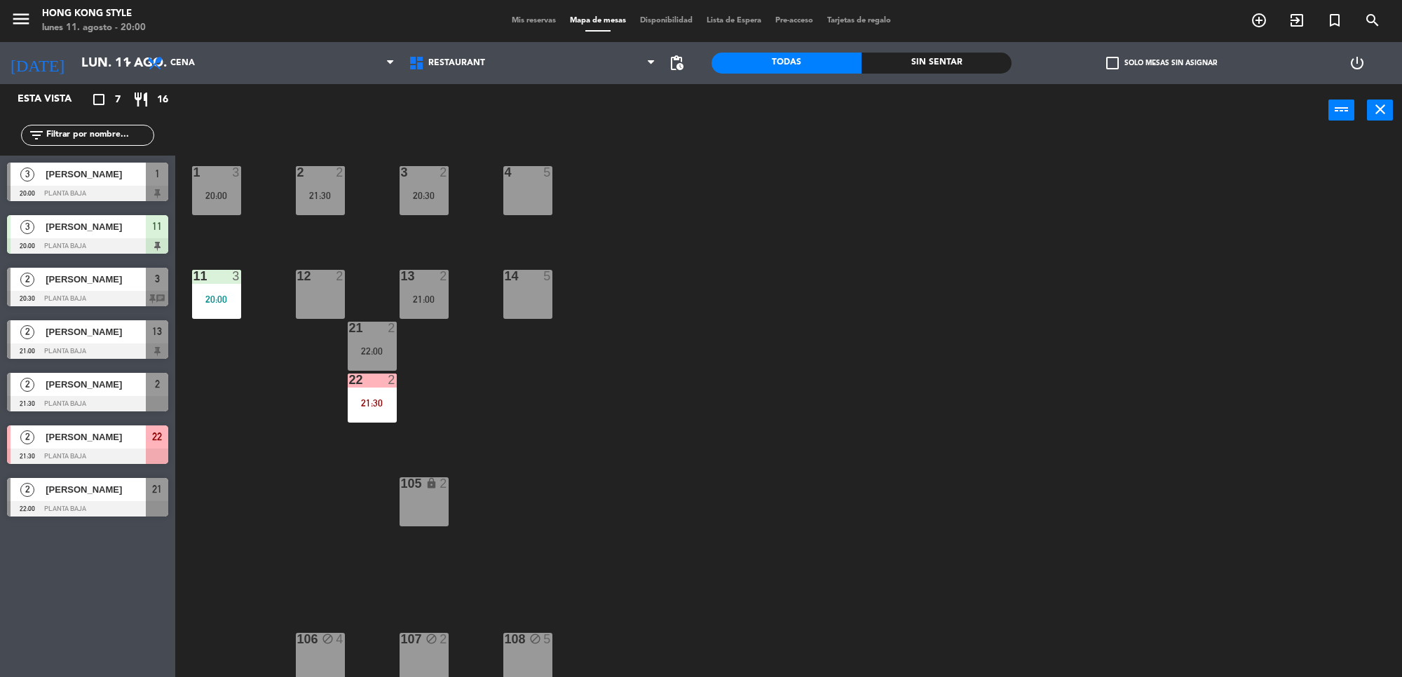
click at [428, 390] on div "1 3 20:00 2 2 21:30 3 2 20:30 4 5 11 3 20:00 12 2 13 2 21:00 14 5 21 2 22:00 22…" at bounding box center [795, 411] width 1213 height 541
click at [439, 195] on div "20:30" at bounding box center [424, 196] width 49 height 10
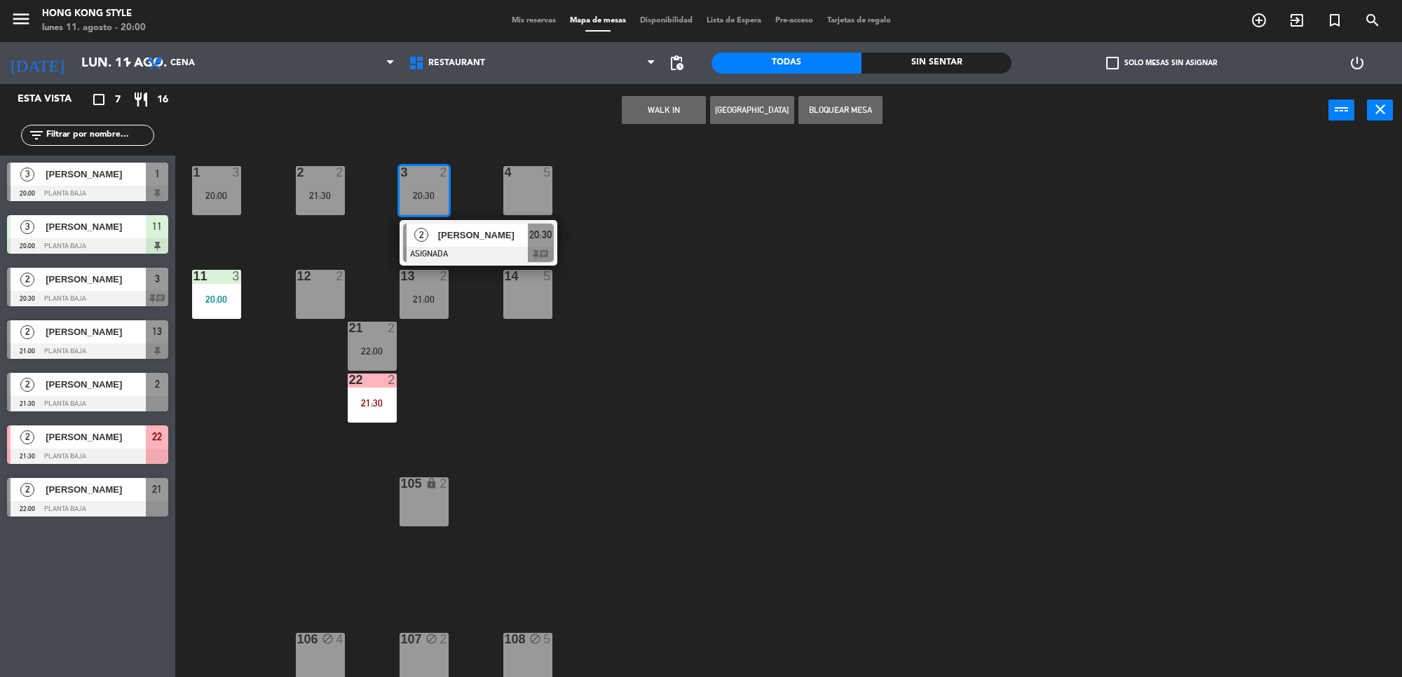
click at [467, 386] on div "1 3 20:00 2 2 21:30 3 2 20:30 2 [PERSON_NAME] ASIGNADA 20:30 chat 4 5 11 3 20:0…" at bounding box center [795, 411] width 1213 height 541
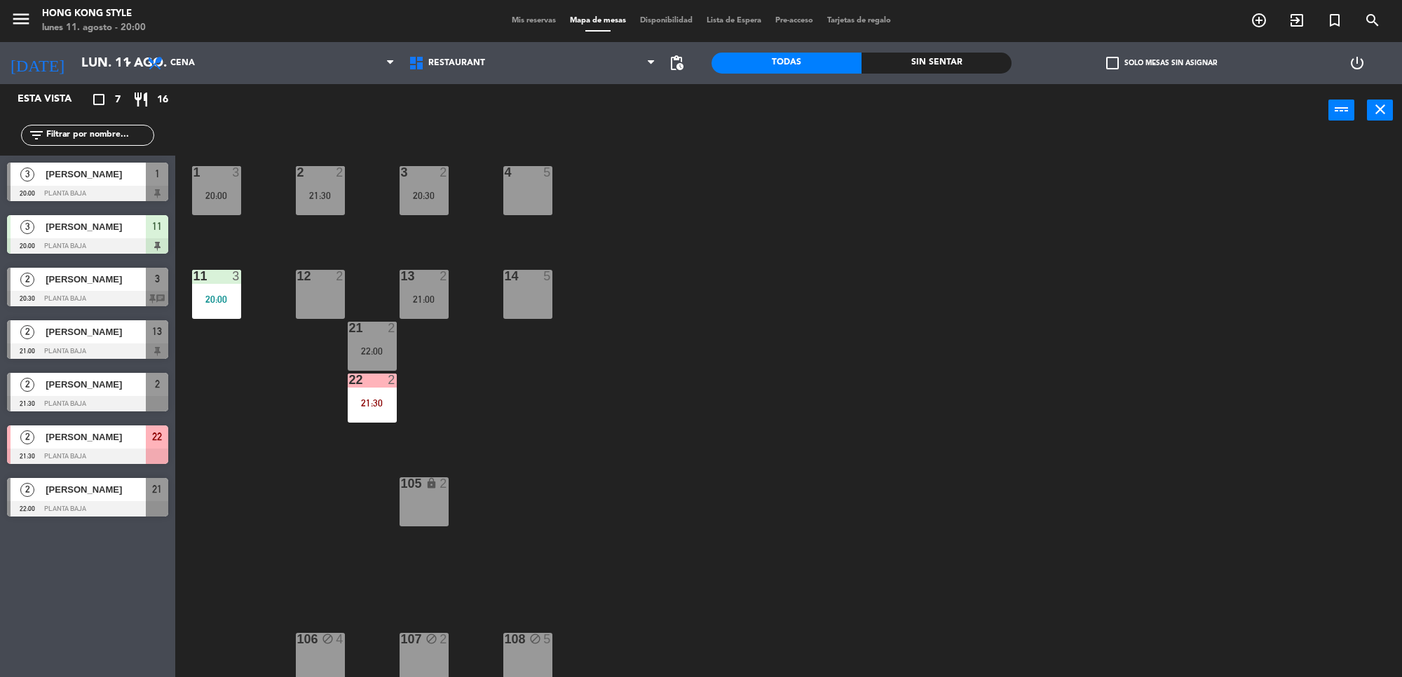
click at [529, 28] on div "menu HONG KONG STYLE [DATE] 11. agosto - 20:00 Mis reservas Mapa de mesas Dispo…" at bounding box center [701, 21] width 1402 height 42
click at [525, 25] on div "Mis reservas Mapa de mesas Disponibilidad Lista de Espera Pre-acceso Tarjetas d…" at bounding box center [701, 21] width 393 height 13
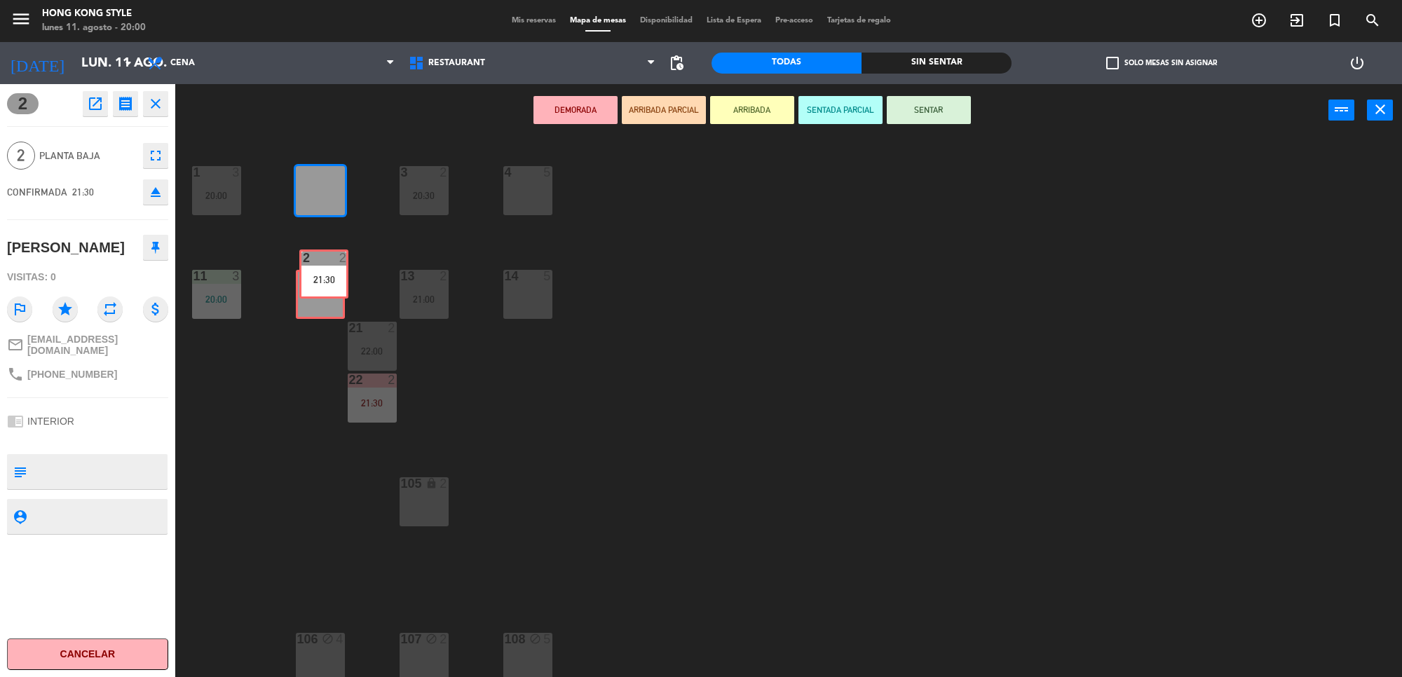
drag, startPoint x: 306, startPoint y: 200, endPoint x: 309, endPoint y: 285, distance: 85.6
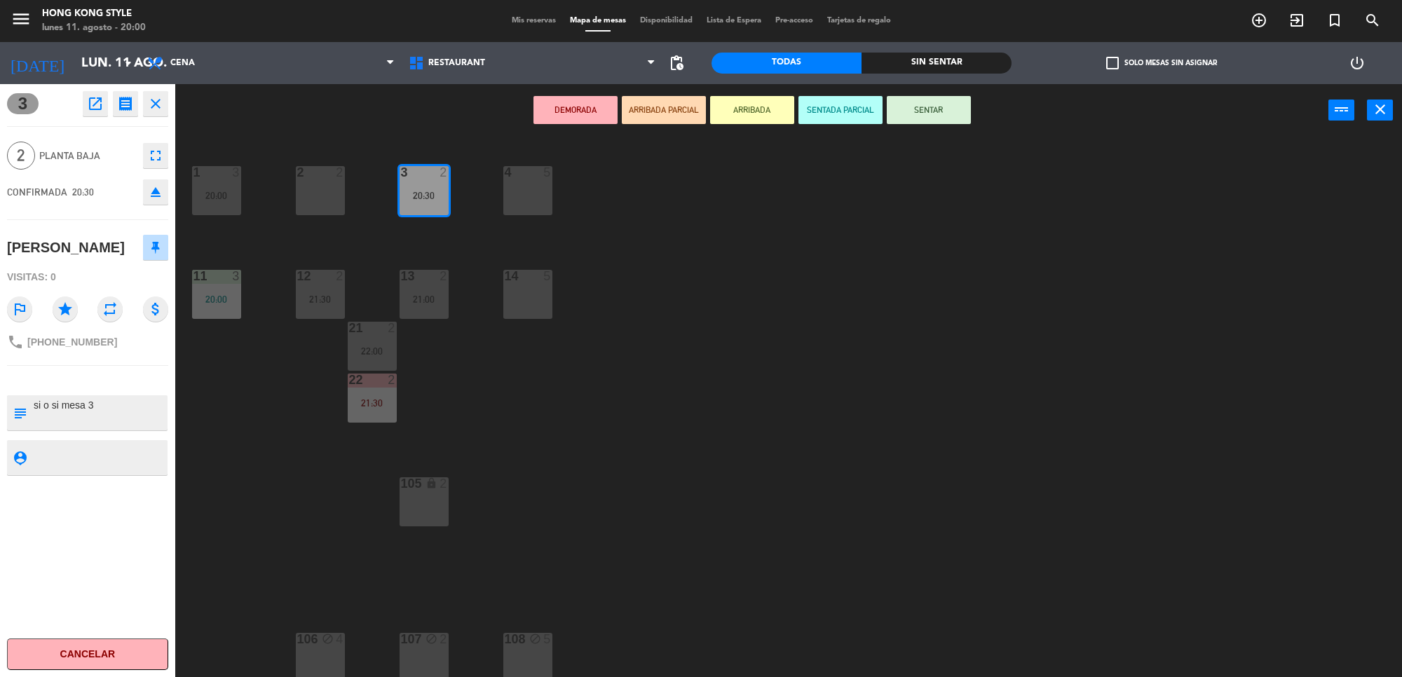
click at [461, 225] on div "1 3 20:00 2 2 3 2 20:30 4 5 11 3 20:00 12 2 21:30 13 2 21:00 14 5 21 2 22:00 22…" at bounding box center [795, 411] width 1213 height 541
drag, startPoint x: 426, startPoint y: 202, endPoint x: 337, endPoint y: 200, distance: 89.1
click at [337, 200] on div "1 3 20:00 2 2 3 2 20:30 3 2 20:30 4 5 11 3 20:00 12 2 21:30 13 2 21:00 14 5 21 …" at bounding box center [795, 411] width 1213 height 541
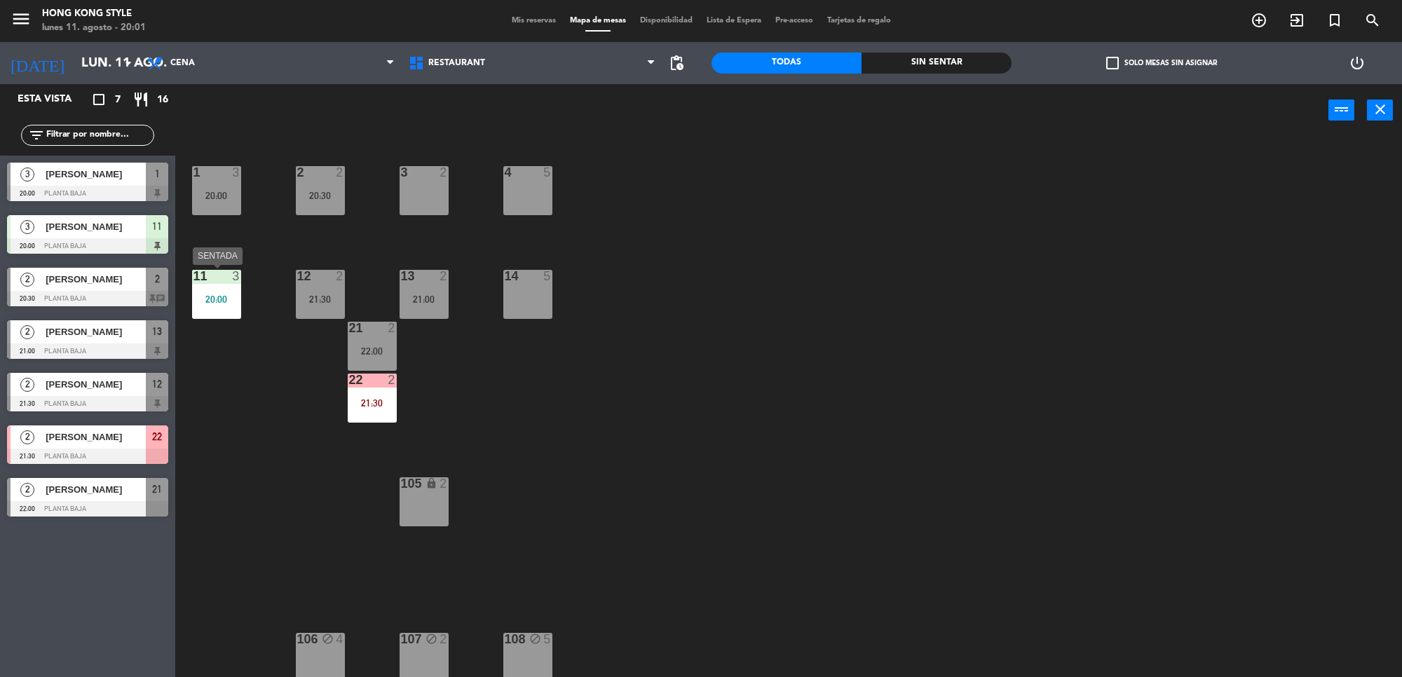
drag, startPoint x: 223, startPoint y: 289, endPoint x: 225, endPoint y: 306, distance: 17.0
click at [223, 290] on div "11 3 20:00" at bounding box center [216, 294] width 49 height 49
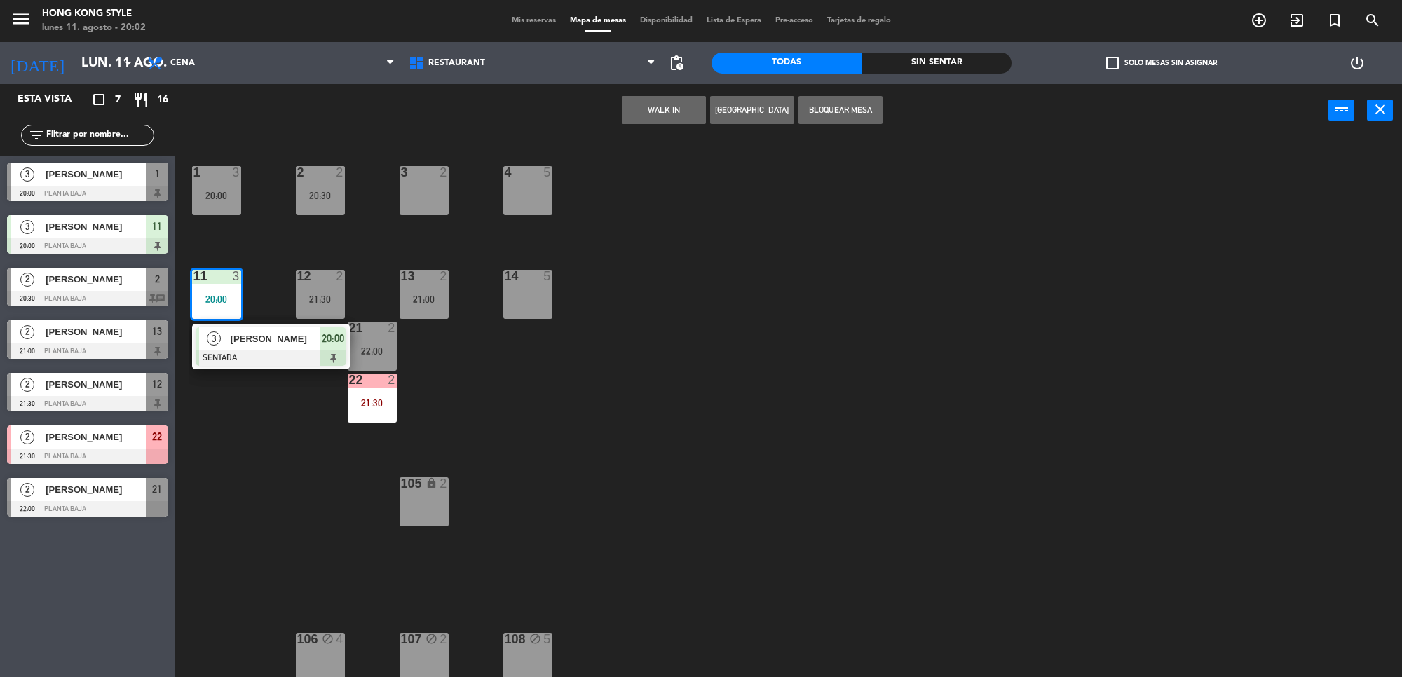
click at [712, 372] on div "1 3 20:00 2 2 20:30 3 2 4 5 11 3 20:00 3 [PERSON_NAME] SENTADA 20:00 12 2 21:30…" at bounding box center [795, 411] width 1213 height 541
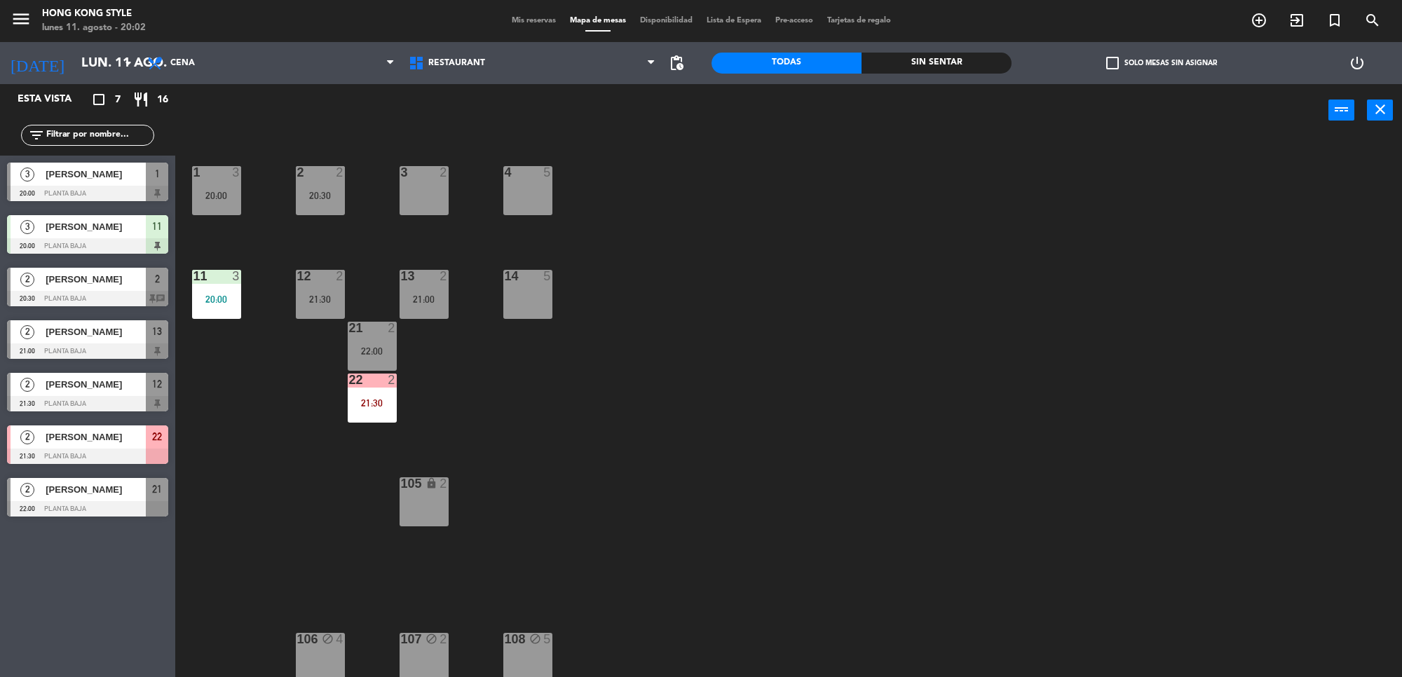
click at [541, 7] on div "menu HONG KONG STYLE [DATE] 11. agosto - 20:02 Mis reservas Mapa de mesas Dispo…" at bounding box center [701, 21] width 1402 height 42
click at [537, 26] on div "Mis reservas Mapa de mesas Disponibilidad Lista de Espera Pre-acceso Tarjetas d…" at bounding box center [701, 21] width 393 height 13
click at [542, 19] on span "Mis reservas" at bounding box center [534, 21] width 58 height 8
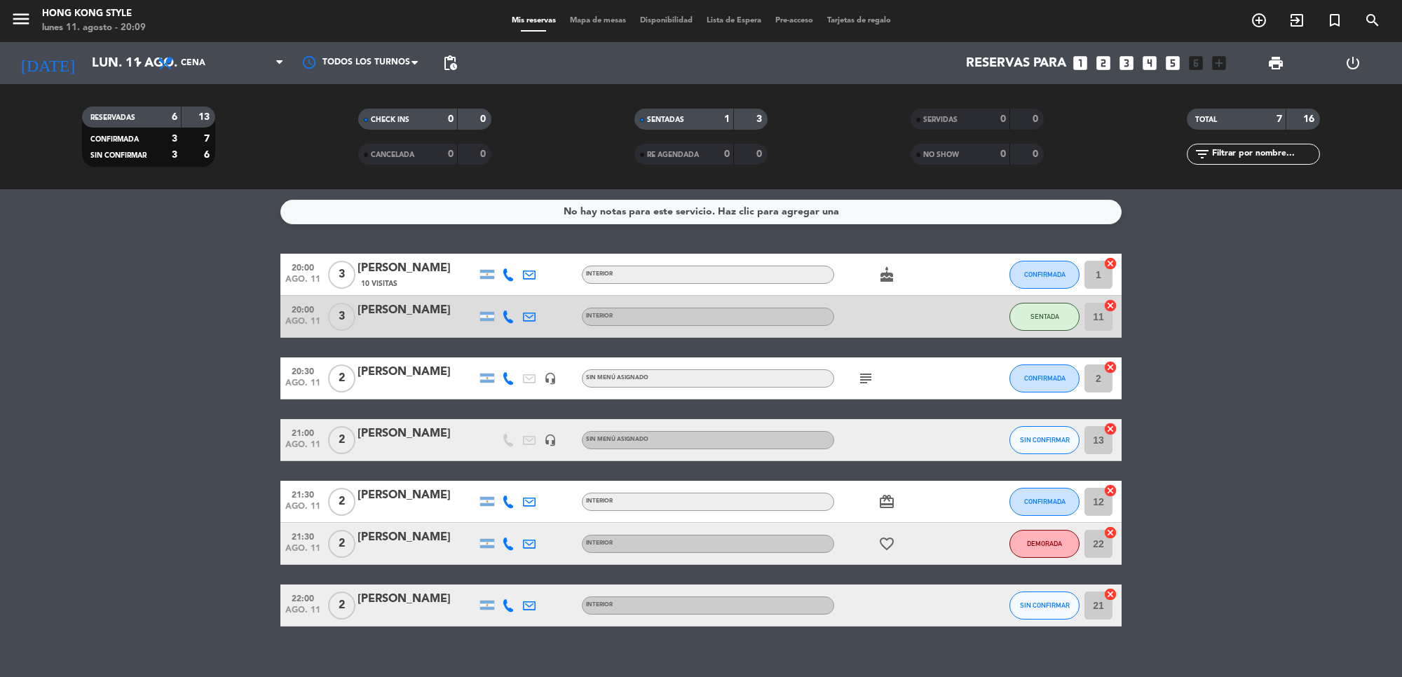
click at [1082, 281] on div "1 cancel" at bounding box center [1101, 274] width 42 height 41
click at [987, 267] on div at bounding box center [980, 274] width 38 height 41
click at [1046, 286] on button "CONFIRMADA" at bounding box center [1045, 275] width 70 height 28
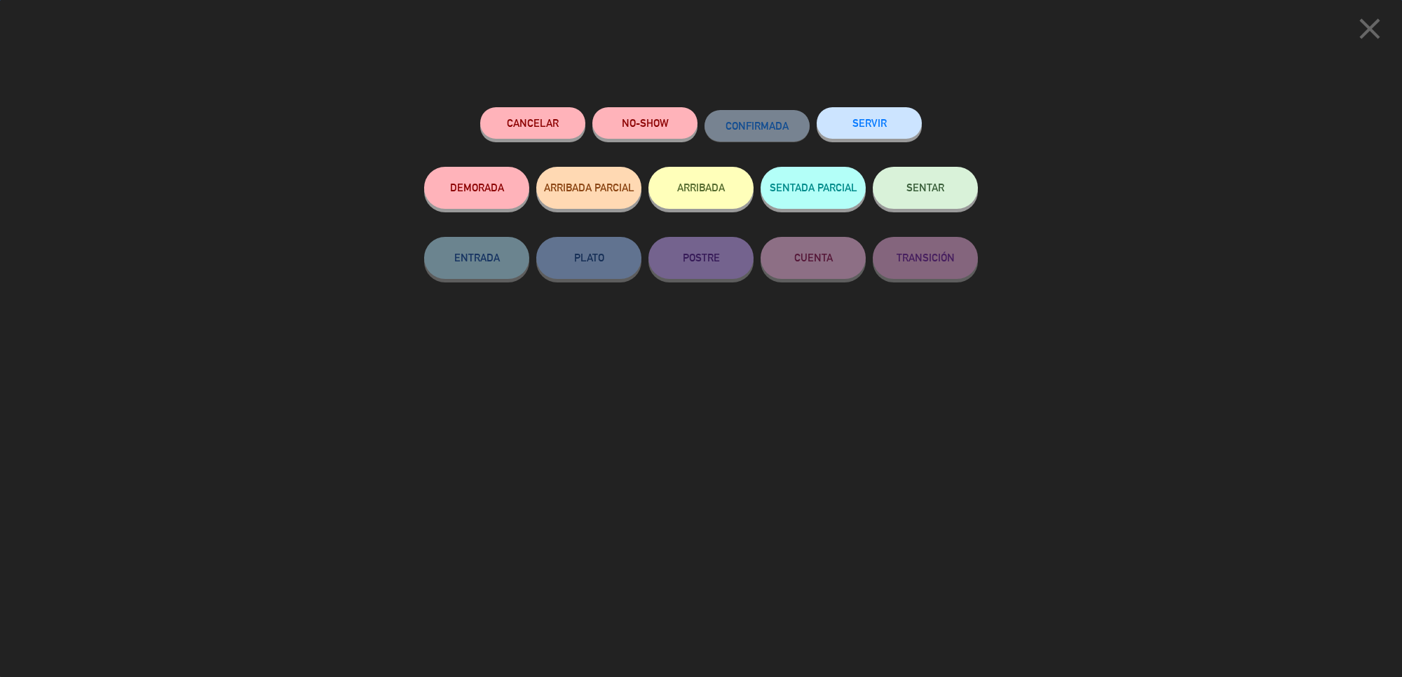
click at [938, 197] on button "SENTAR" at bounding box center [925, 188] width 105 height 42
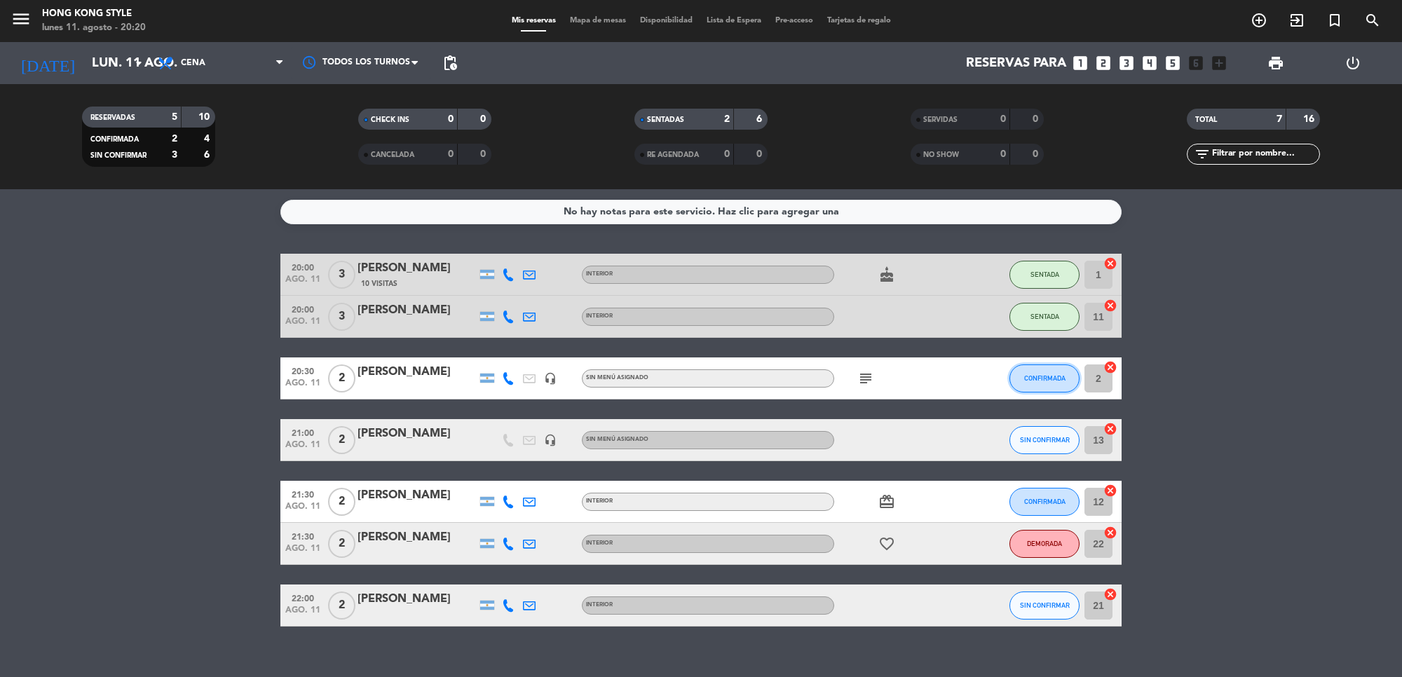
click at [1040, 379] on span "CONFIRMADA" at bounding box center [1045, 378] width 41 height 8
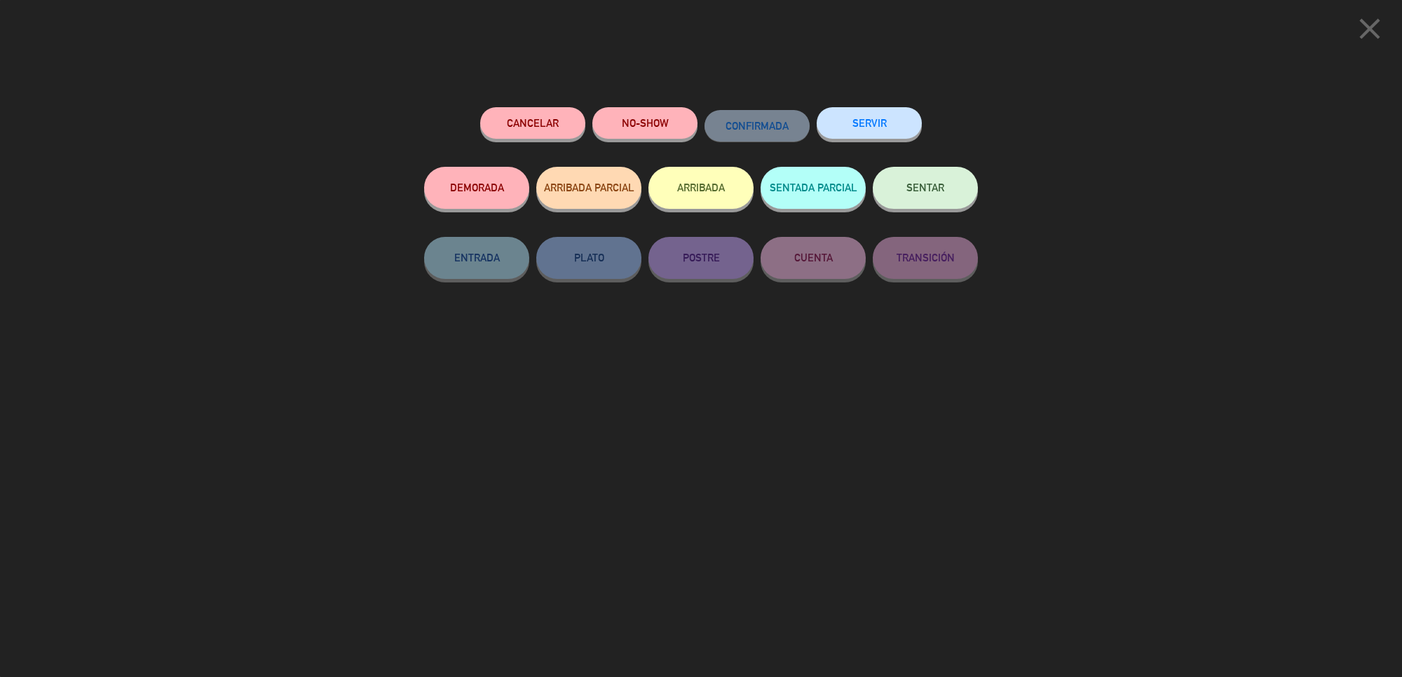
click at [926, 184] on span "SENTAR" at bounding box center [926, 188] width 38 height 12
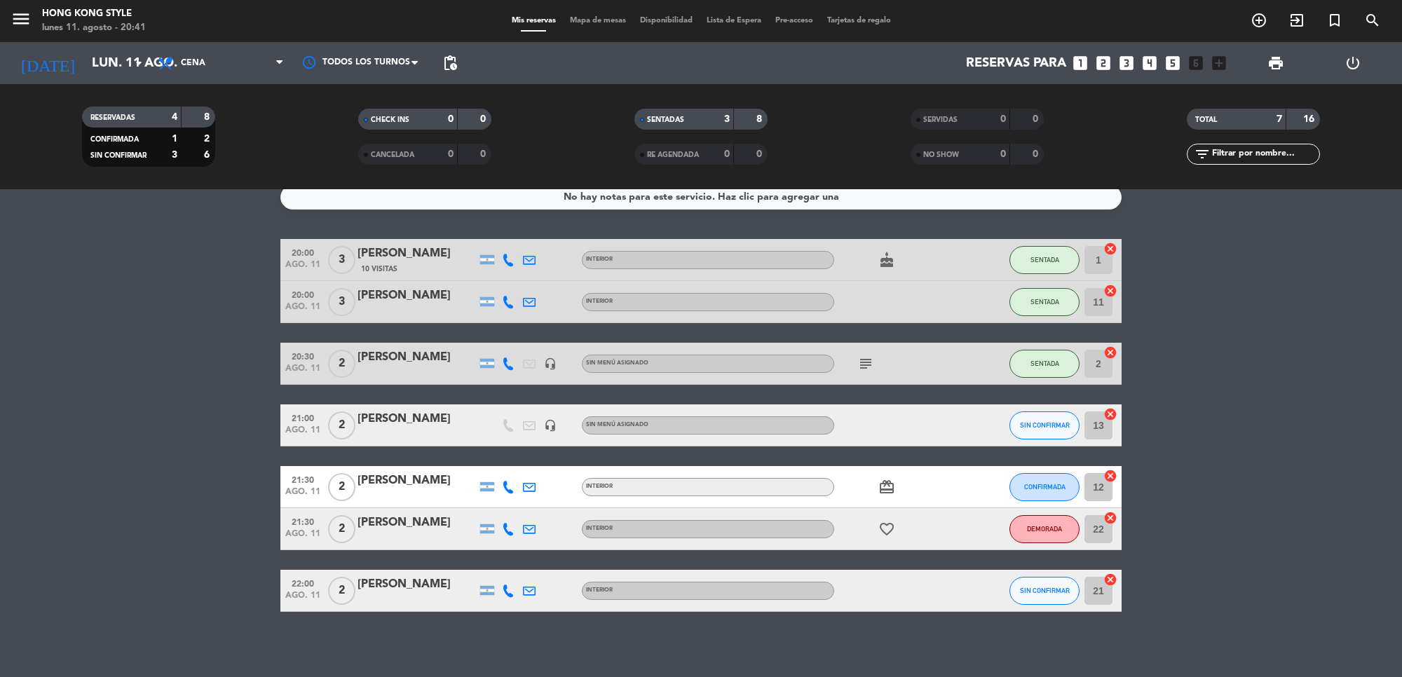
scroll to position [19, 0]
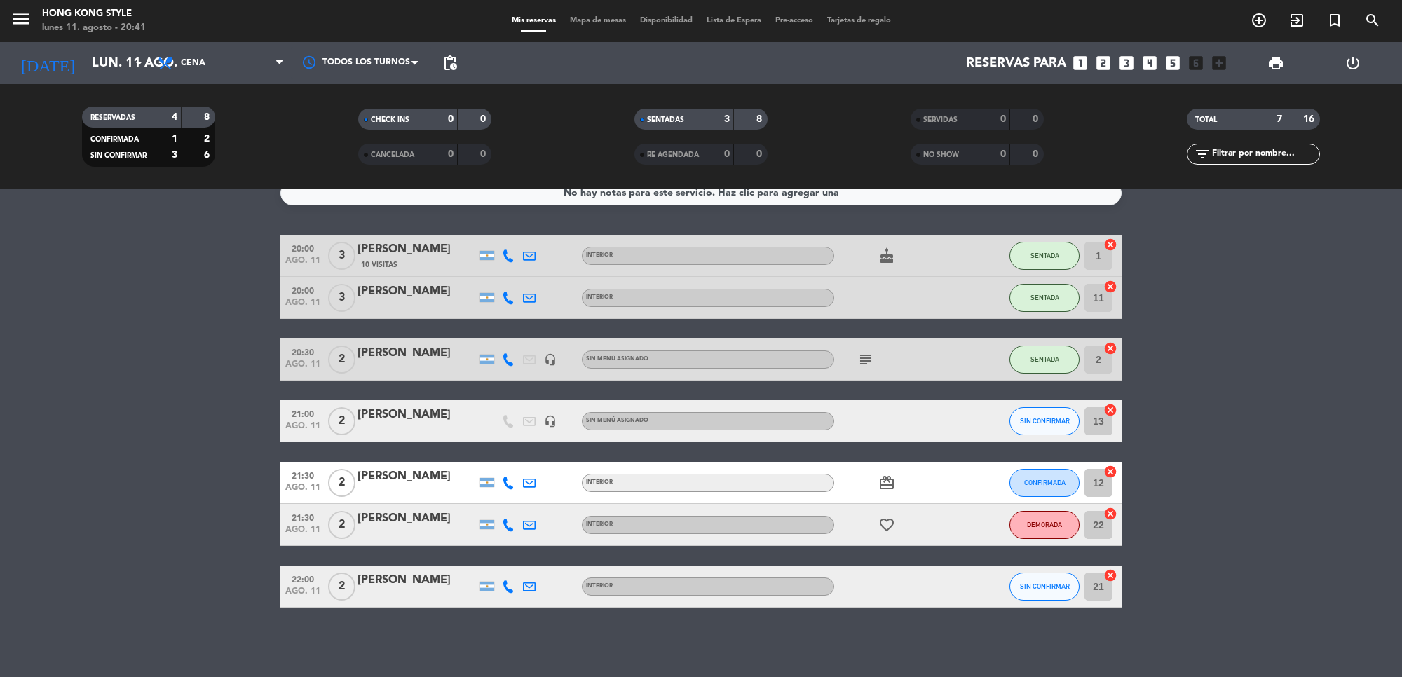
click at [506, 519] on icon at bounding box center [508, 525] width 13 height 13
click at [499, 500] on span "Copiar" at bounding box center [497, 501] width 29 height 15
click at [1064, 520] on button "DEMORADA" at bounding box center [1045, 525] width 70 height 28
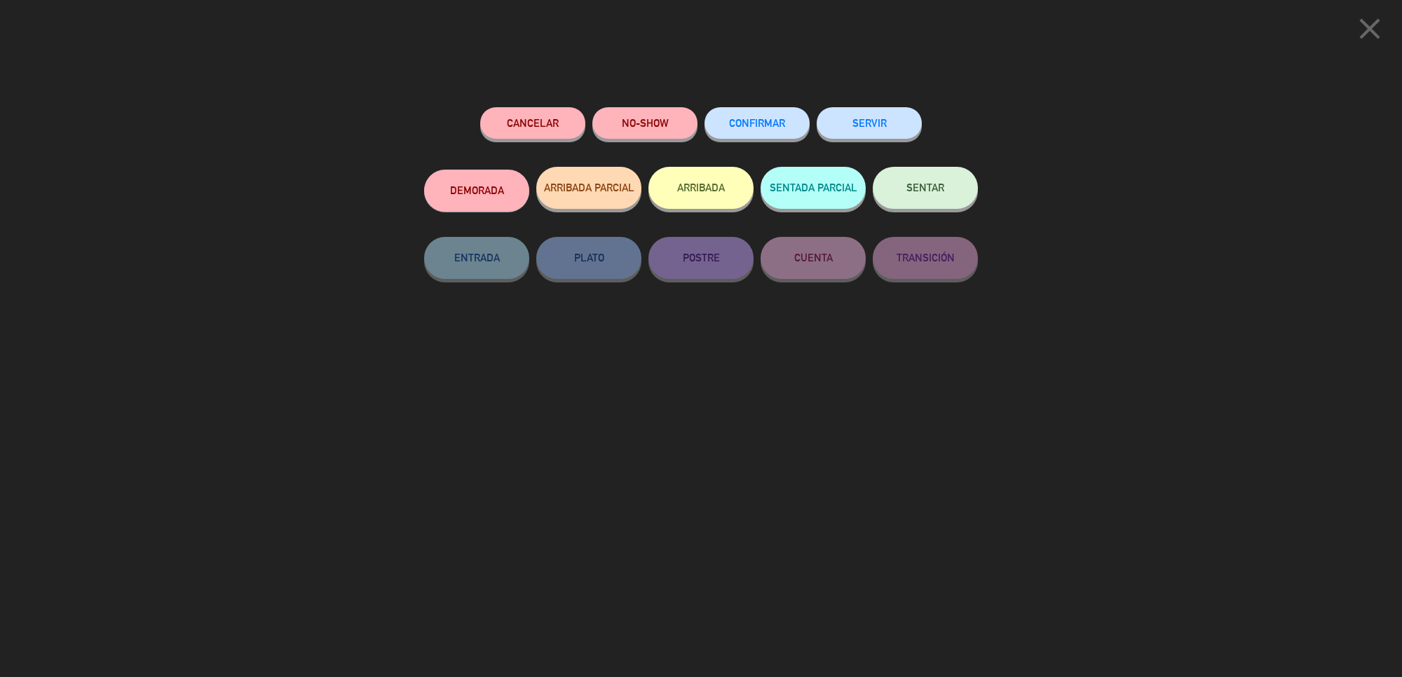
click at [458, 198] on button "DEMORADA" at bounding box center [476, 191] width 105 height 42
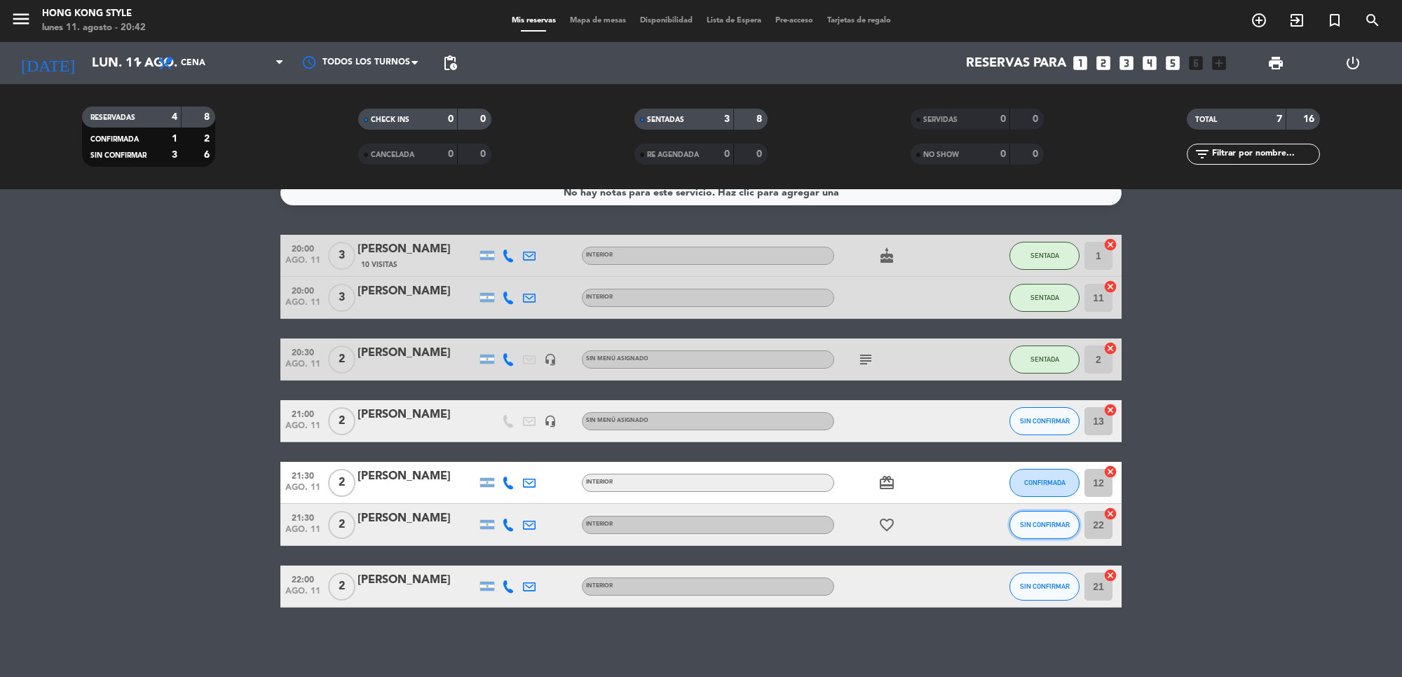
click at [1043, 521] on span "SIN CONFIRMAR" at bounding box center [1045, 525] width 50 height 8
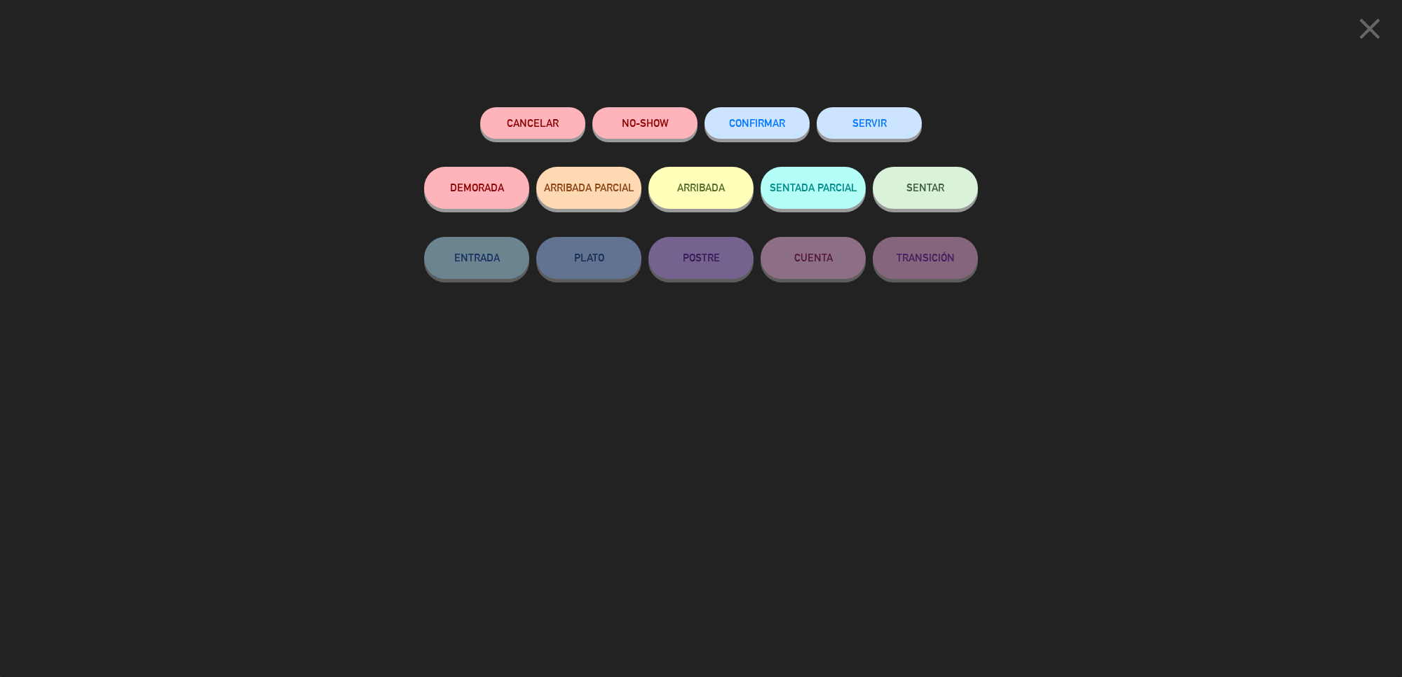
click at [744, 121] on span "CONFIRMAR" at bounding box center [757, 123] width 56 height 12
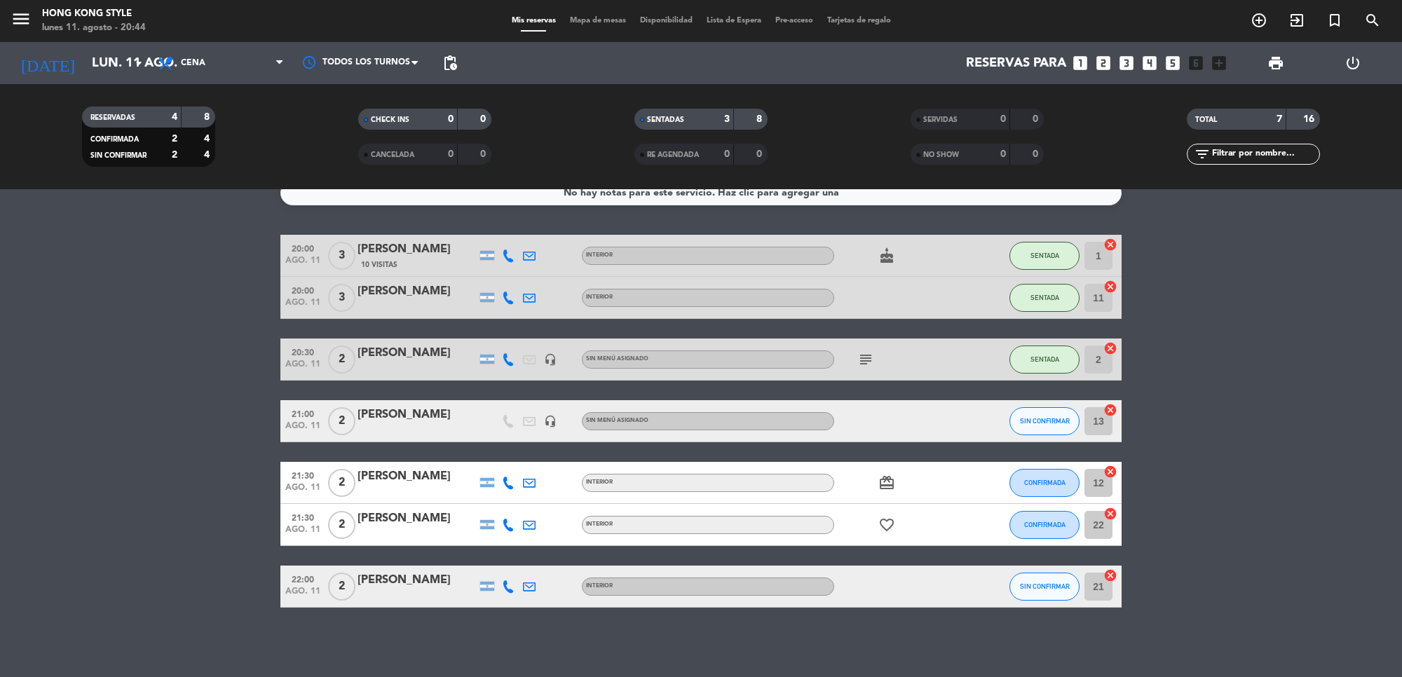
click at [596, 20] on span "Mapa de mesas" at bounding box center [598, 21] width 70 height 8
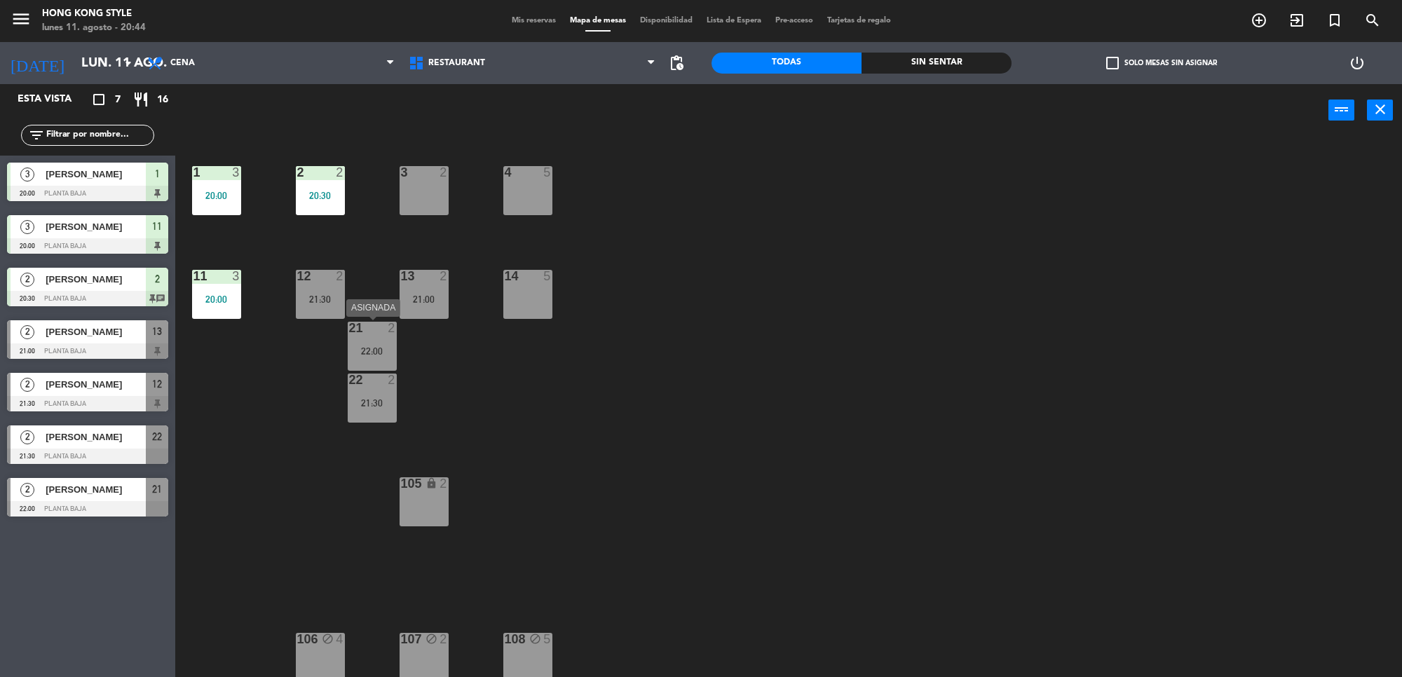
click at [380, 352] on div "22:00" at bounding box center [372, 351] width 49 height 10
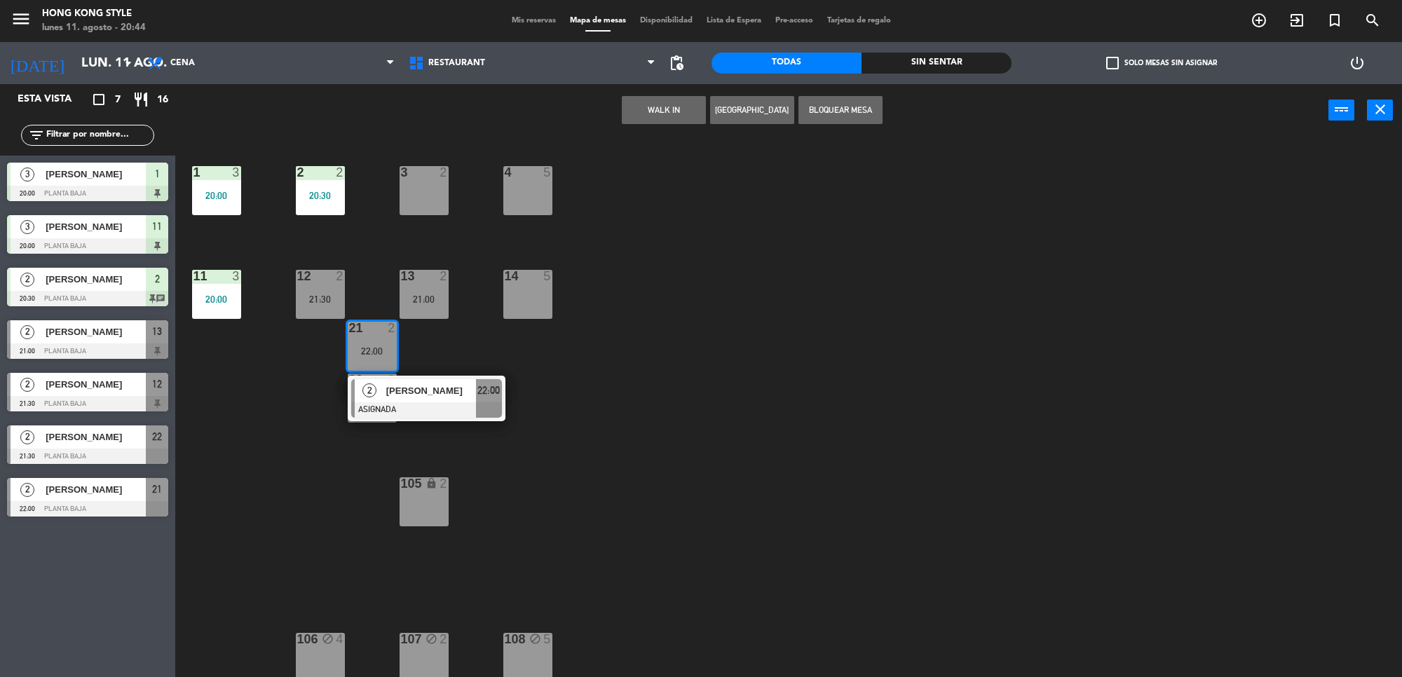
click at [573, 365] on div "1 3 20:00 2 2 20:30 3 2 4 5 11 3 20:00 12 2 21:30 13 2 21:00 14 5 21 2 22:00 2 …" at bounding box center [795, 411] width 1213 height 541
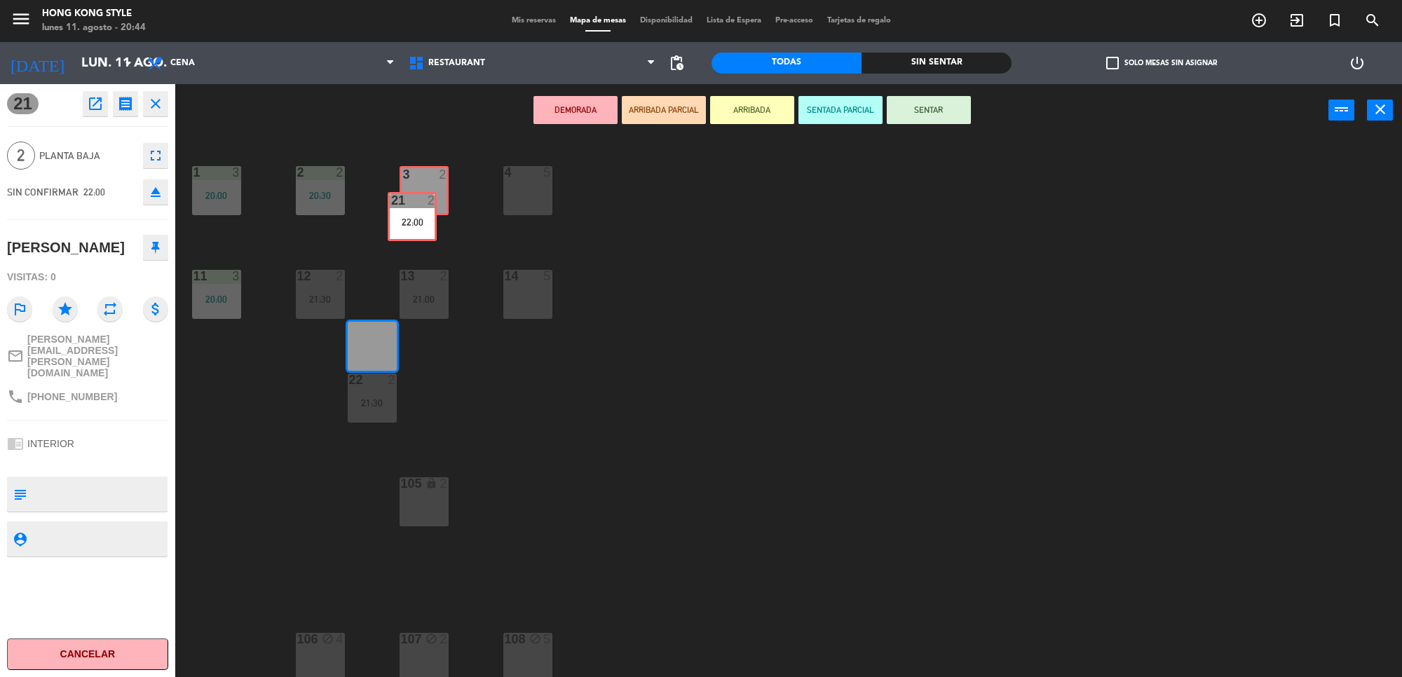
drag, startPoint x: 363, startPoint y: 337, endPoint x: 407, endPoint y: 198, distance: 145.7
click at [407, 198] on div "1 3 20:00 2 2 20:30 3 2 4 5 11 3 20:00 12 2 21:30 13 2 21:00 14 5 21 2 22:00 21…" at bounding box center [795, 411] width 1213 height 541
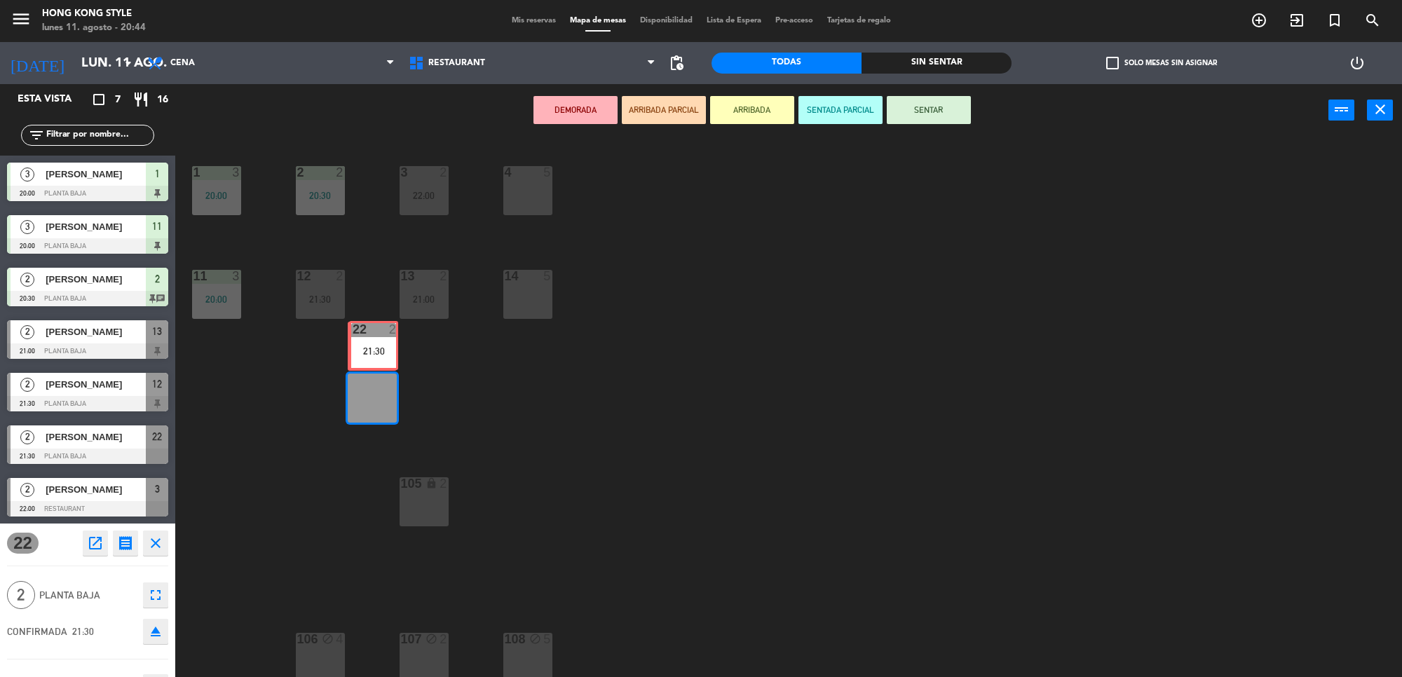
drag, startPoint x: 374, startPoint y: 404, endPoint x: 375, endPoint y: 352, distance: 51.9
click at [375, 352] on div "1 3 20:00 2 2 20:30 3 2 22:00 4 5 11 3 20:00 12 2 21:30 13 2 21:00 14 5 21 2 22…" at bounding box center [795, 411] width 1213 height 541
drag, startPoint x: 363, startPoint y: 400, endPoint x: 363, endPoint y: 359, distance: 40.7
click at [363, 359] on div "1 3 20:00 2 2 20:30 3 2 22:00 4 5 11 3 20:00 12 2 21:30 13 2 21:00 14 5 21 2 22…" at bounding box center [795, 411] width 1213 height 541
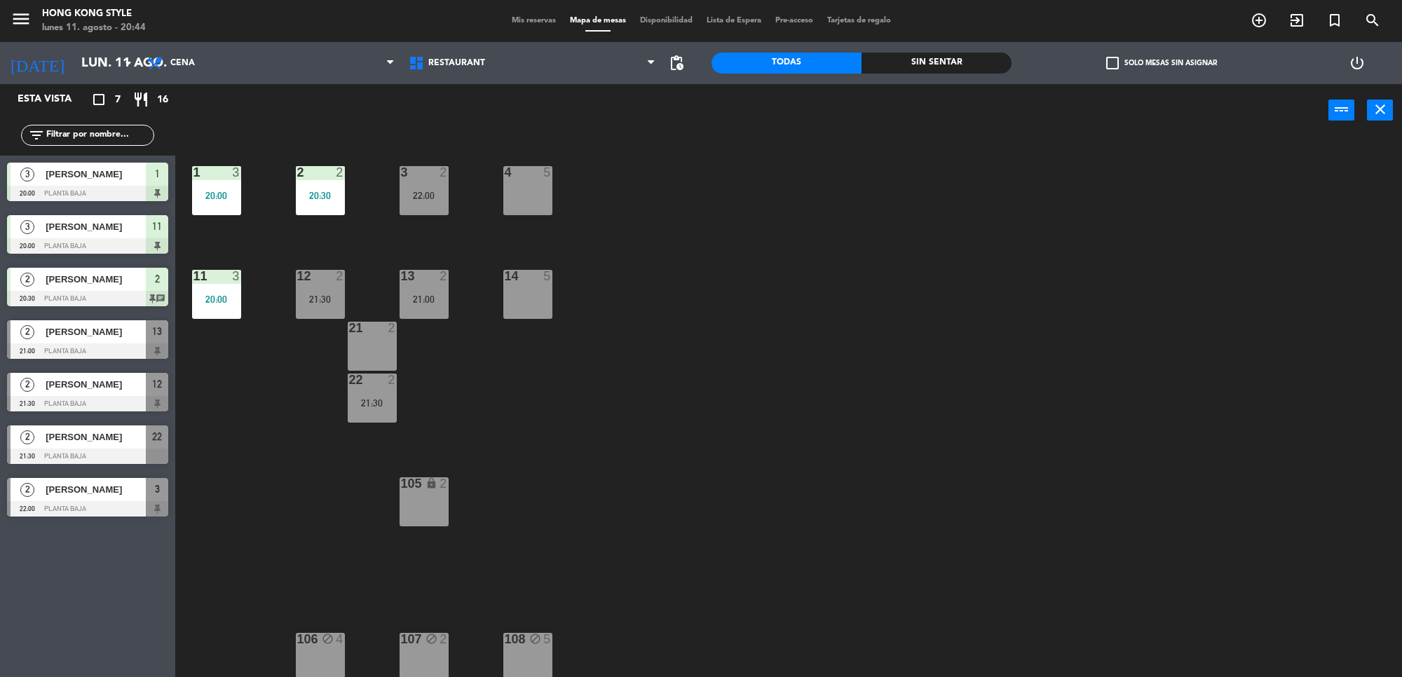
click at [354, 404] on div "21:30" at bounding box center [372, 403] width 49 height 10
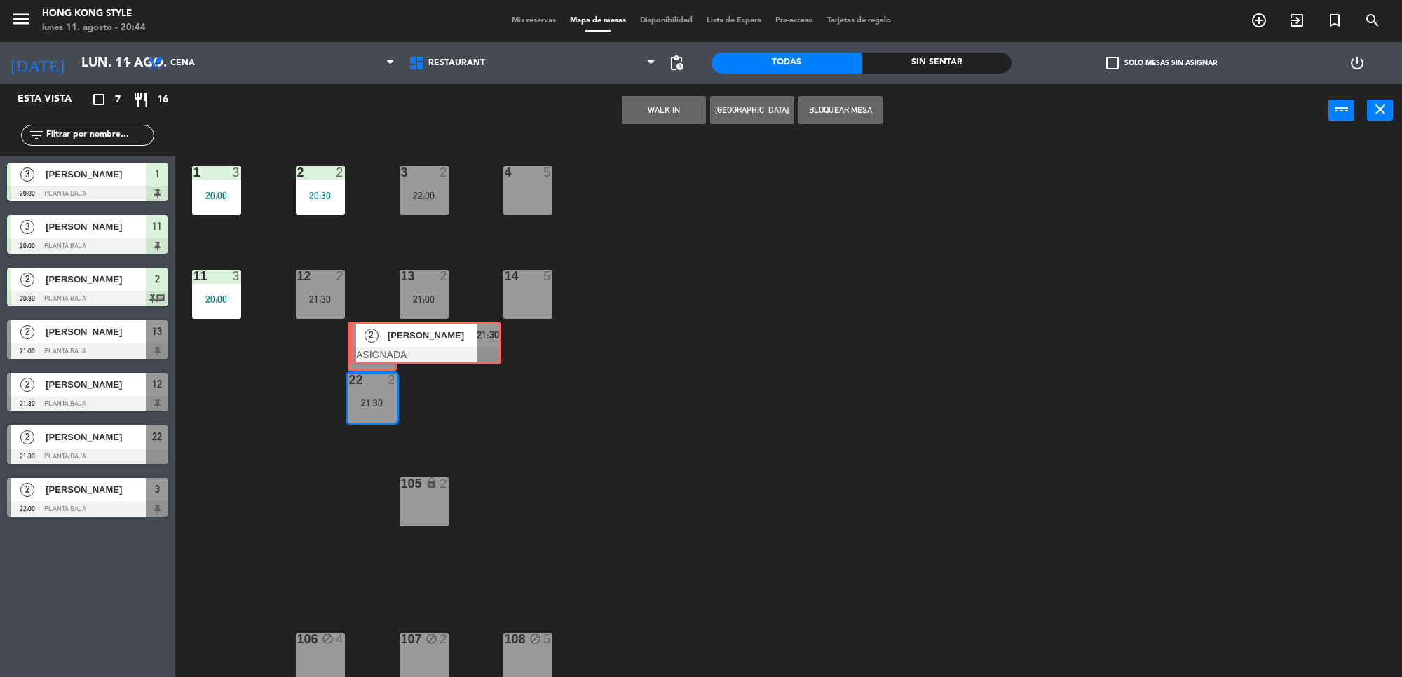
drag, startPoint x: 387, startPoint y: 453, endPoint x: 387, endPoint y: 344, distance: 108.7
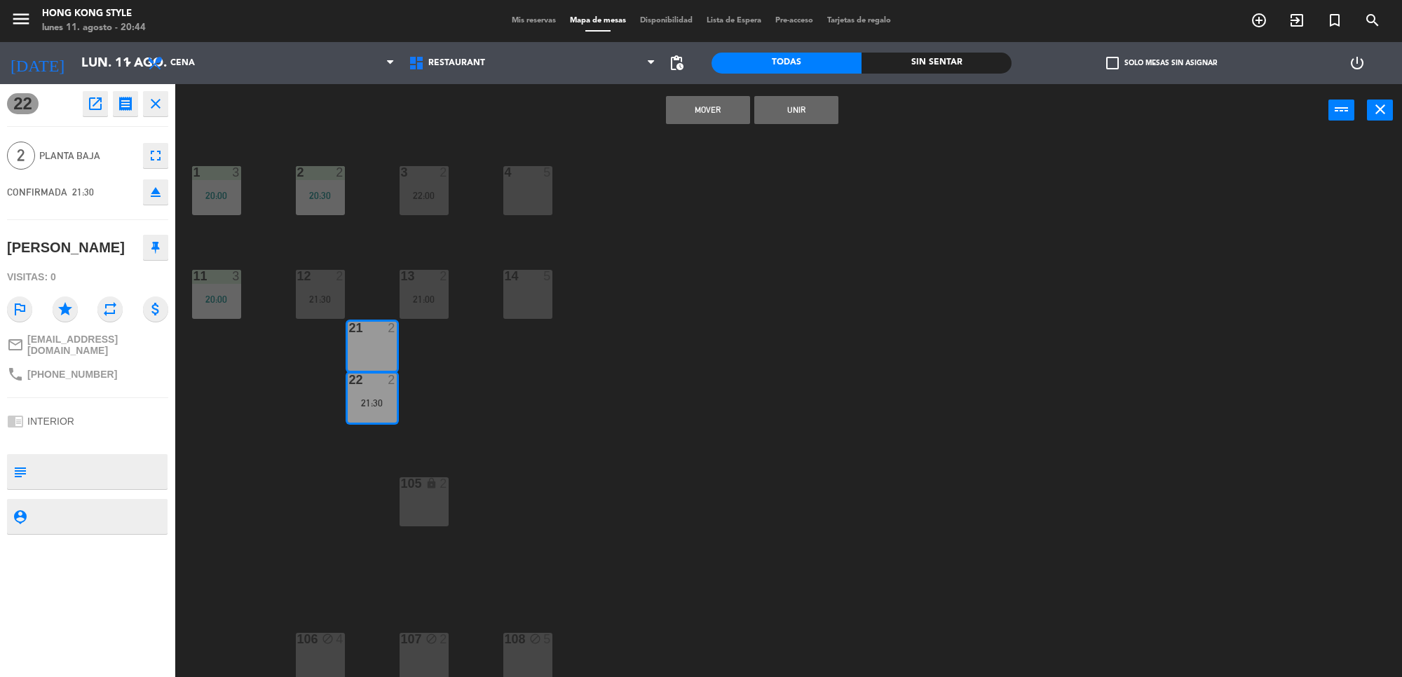
click at [710, 111] on button "Mover" at bounding box center [708, 110] width 84 height 28
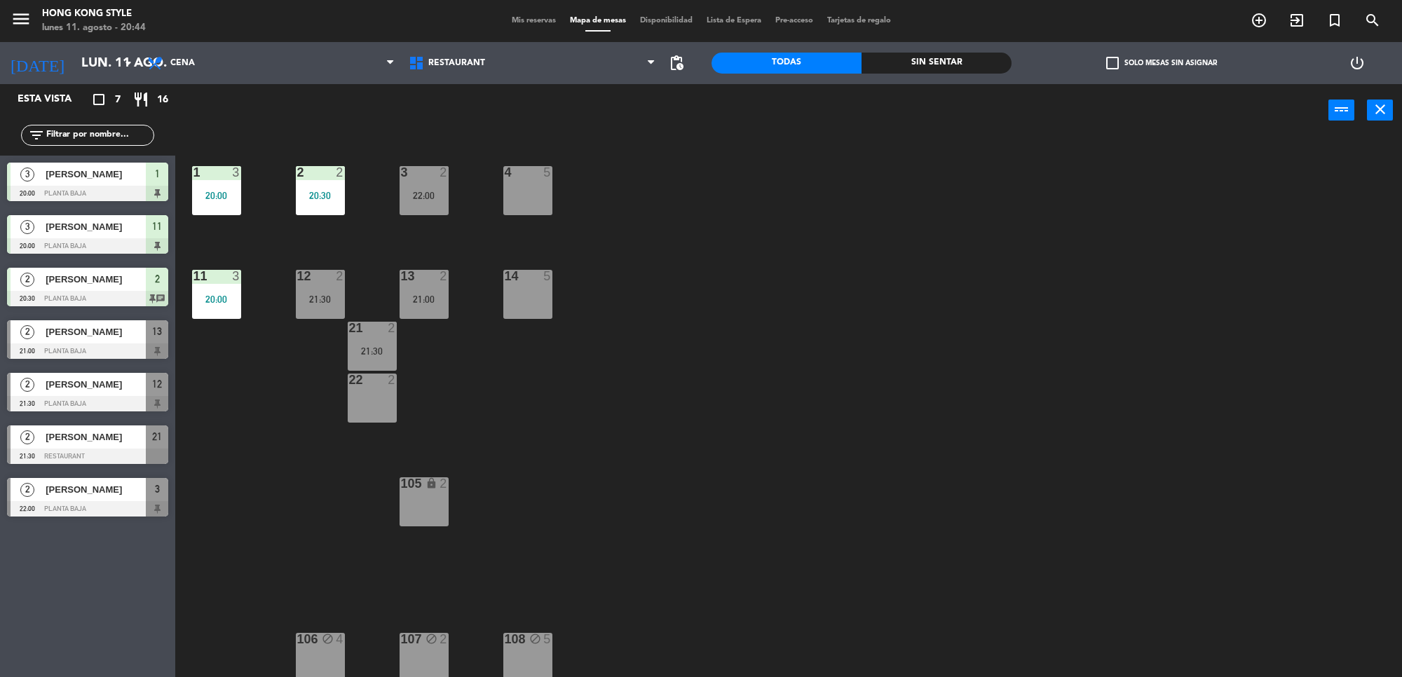
click at [374, 389] on div "22 2" at bounding box center [372, 398] width 49 height 49
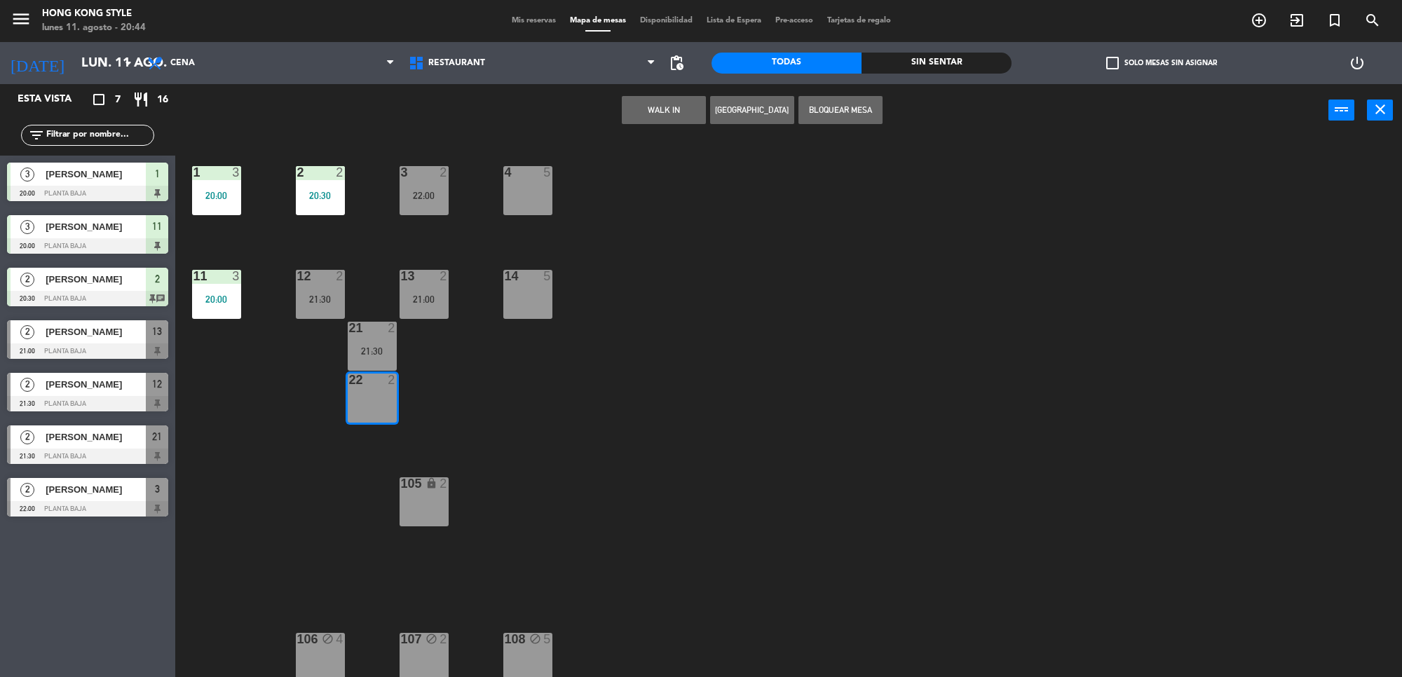
click at [672, 106] on button "WALK IN" at bounding box center [664, 110] width 84 height 28
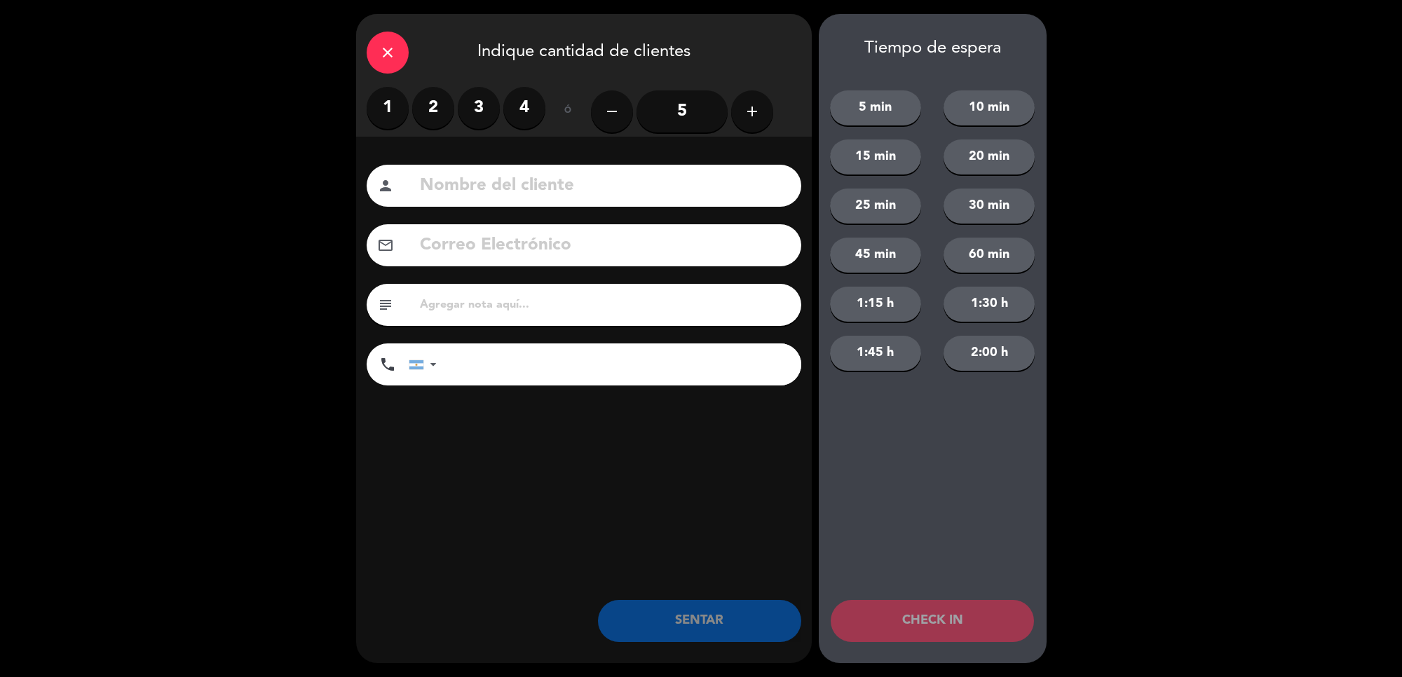
click at [425, 100] on label "2" at bounding box center [433, 108] width 42 height 42
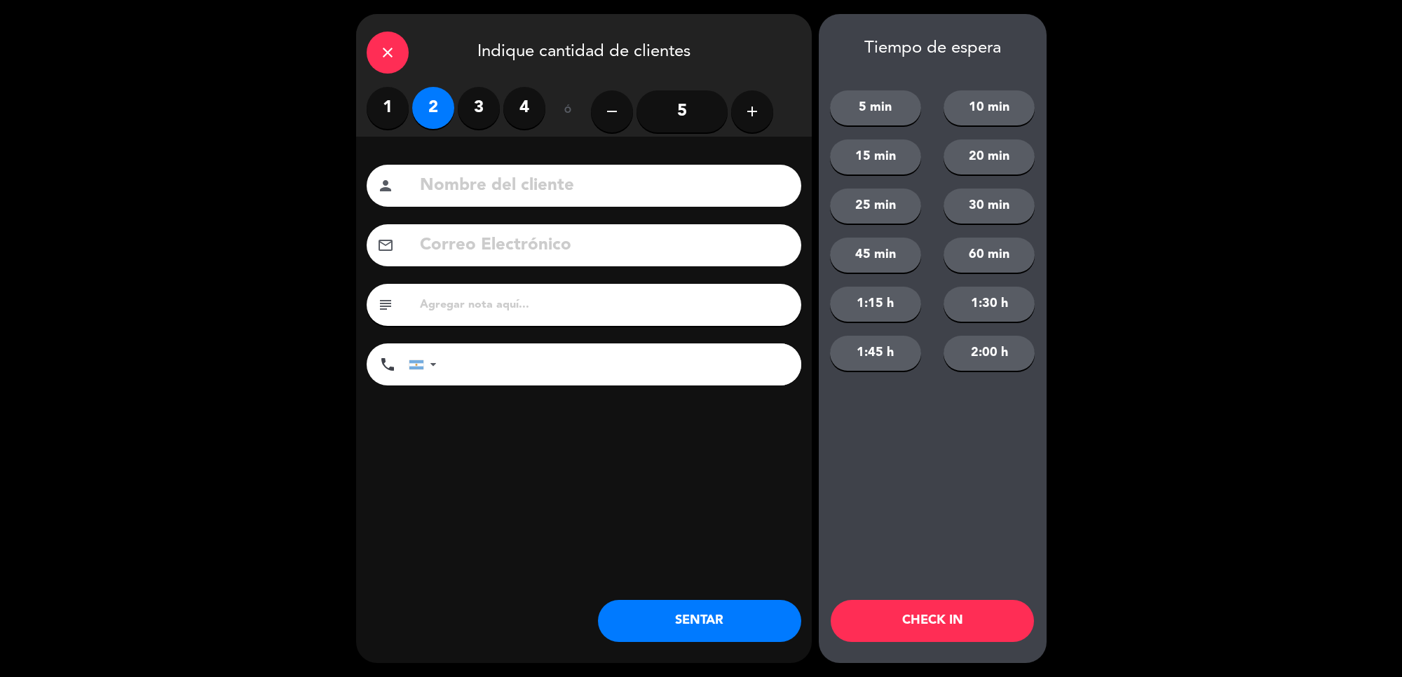
click at [745, 612] on button "SENTAR" at bounding box center [699, 621] width 203 height 42
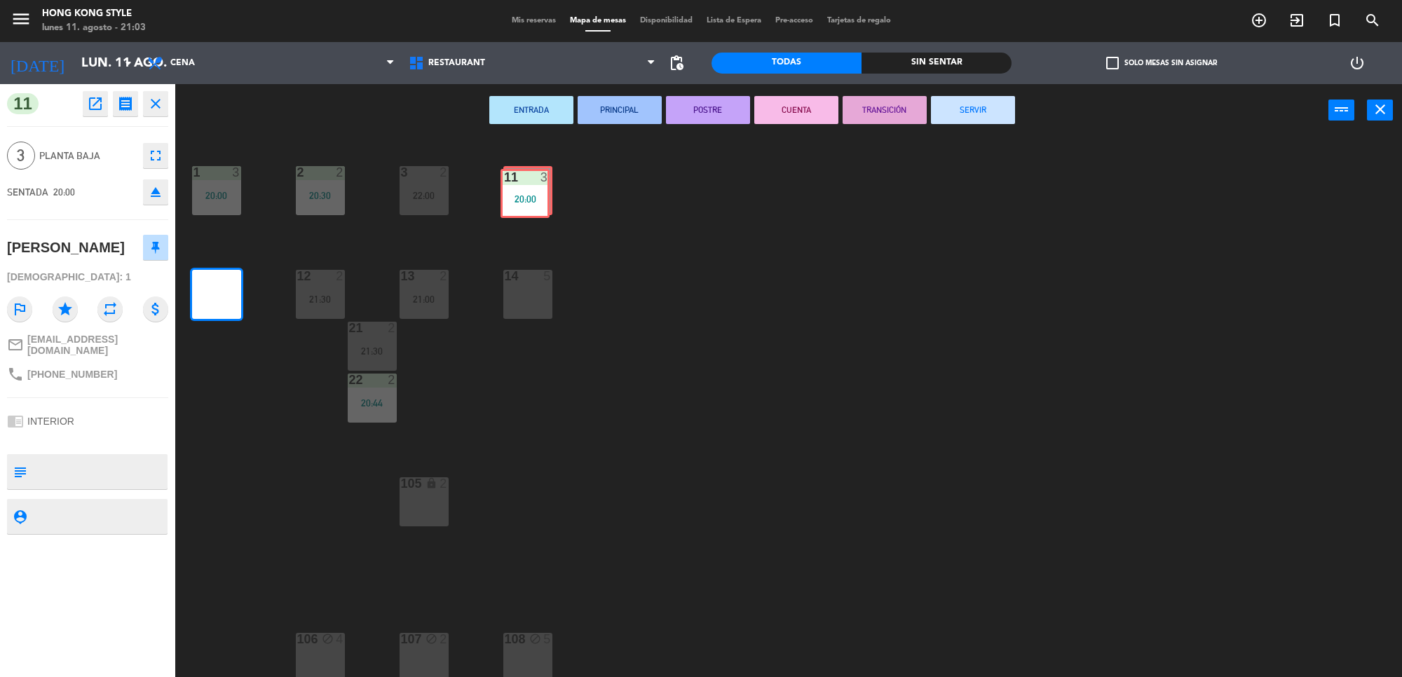
drag, startPoint x: 222, startPoint y: 292, endPoint x: 531, endPoint y: 191, distance: 325.1
click at [531, 191] on div "1 3 20:00 2 2 20:30 3 2 22:00 4 5 11 3 20:00 11 3 20:00 12 2 21:30 13 2 21:00 1…" at bounding box center [795, 411] width 1213 height 541
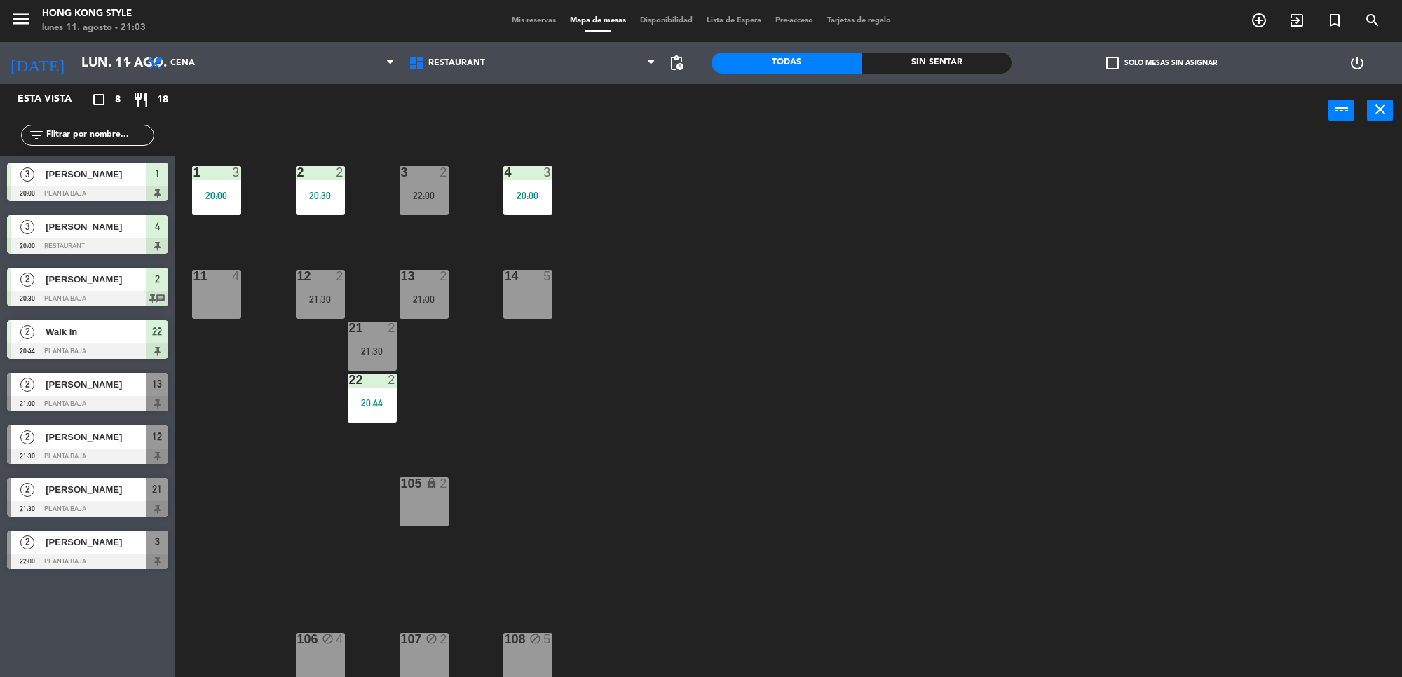
click at [224, 312] on div "11 4" at bounding box center [216, 294] width 49 height 49
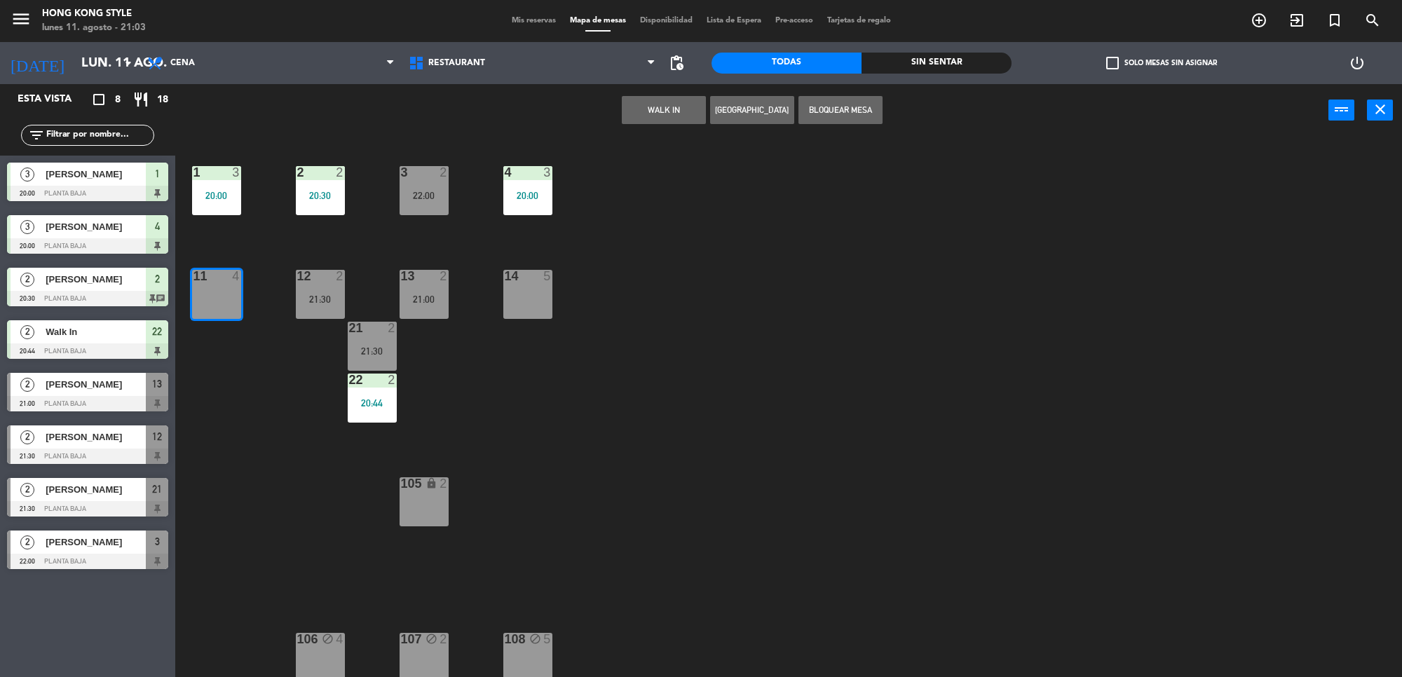
click at [740, 110] on button "[GEOGRAPHIC_DATA]" at bounding box center [752, 110] width 84 height 28
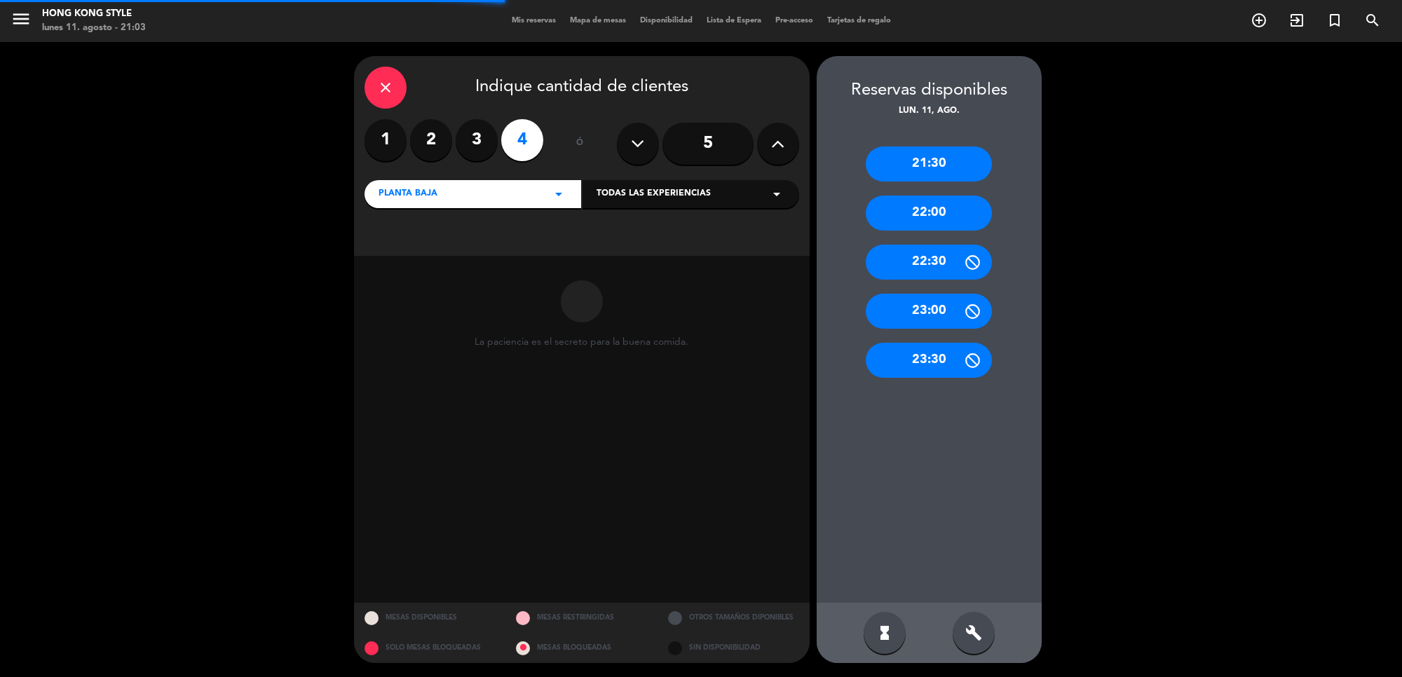
click at [465, 145] on label "3" at bounding box center [477, 140] width 42 height 42
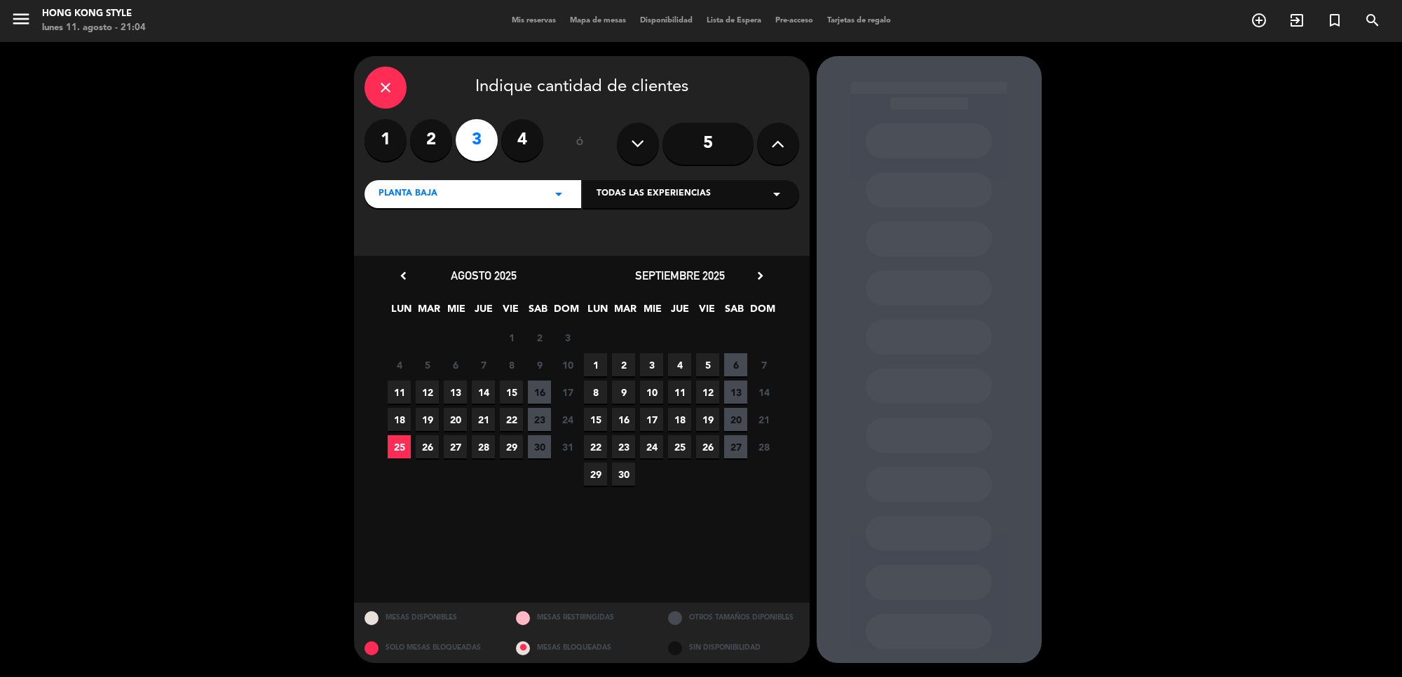
click at [386, 92] on icon "close" at bounding box center [385, 87] width 17 height 17
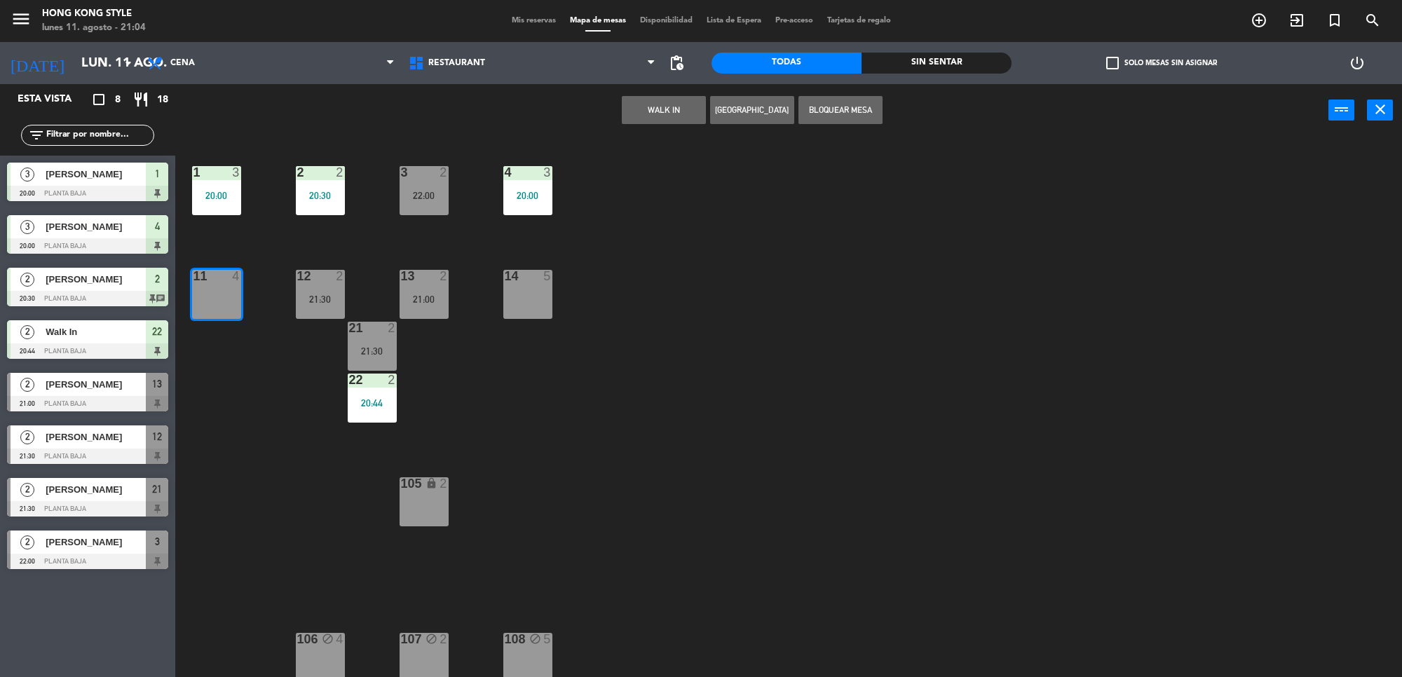
click at [681, 109] on button "WALK IN" at bounding box center [664, 110] width 84 height 28
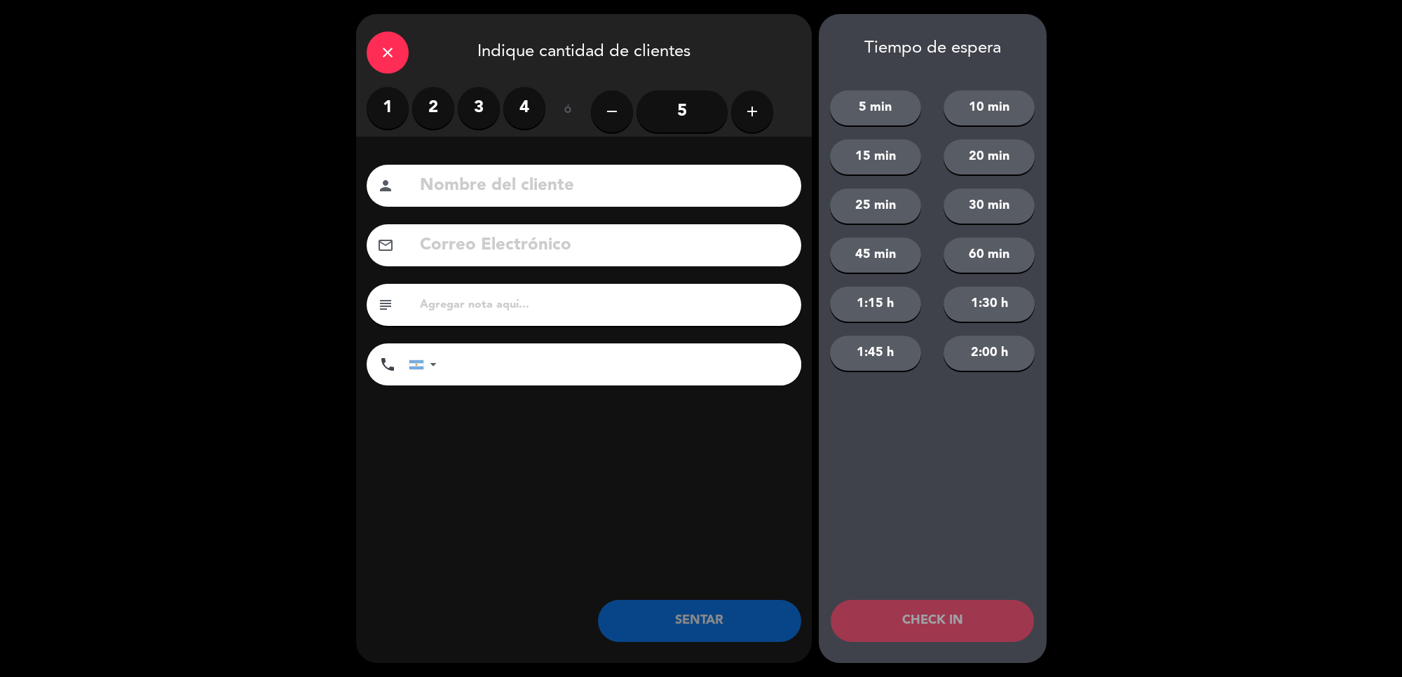
click at [485, 104] on label "3" at bounding box center [479, 108] width 42 height 42
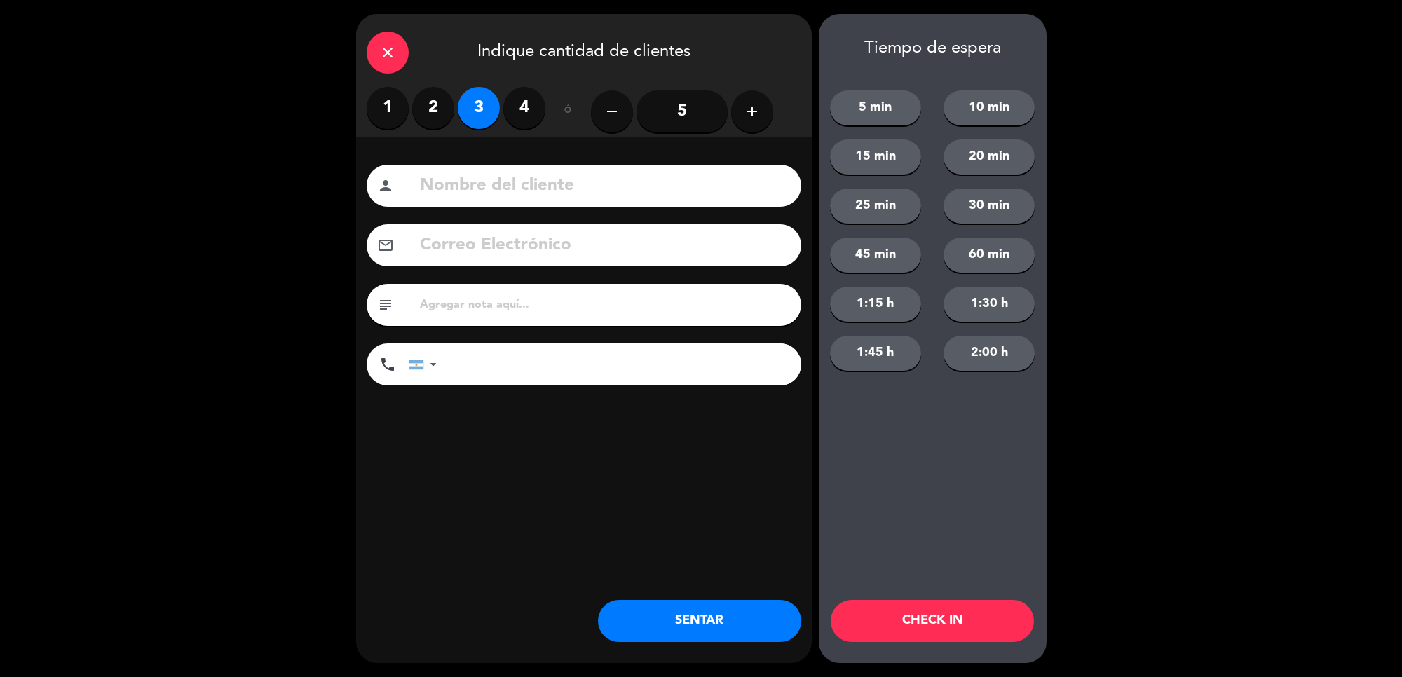
click at [750, 616] on button "SENTAR" at bounding box center [699, 621] width 203 height 42
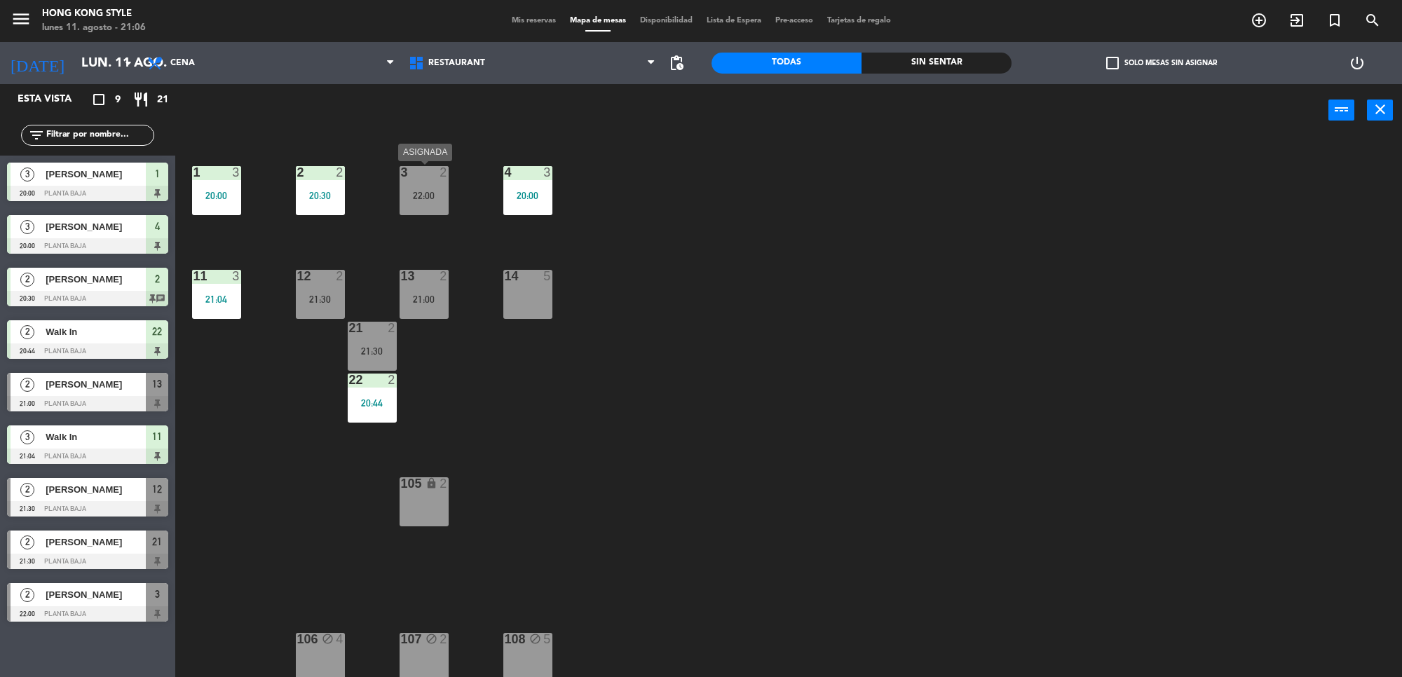
click at [444, 187] on div "3 2 22:00" at bounding box center [424, 190] width 49 height 49
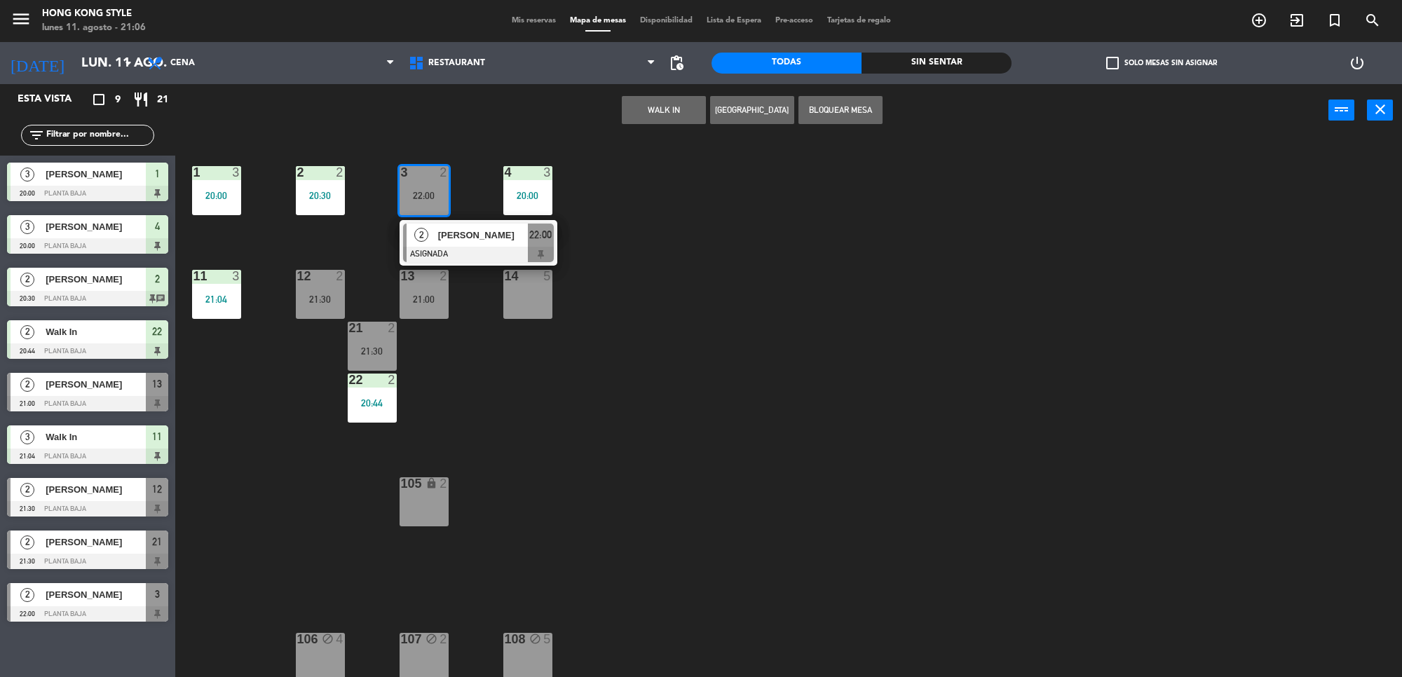
click at [474, 370] on div "1 3 20:00 2 2 20:30 3 2 22:00 2 [PERSON_NAME] ASIGNADA 22:00 4 3 20:00 11 3 21:…" at bounding box center [795, 411] width 1213 height 541
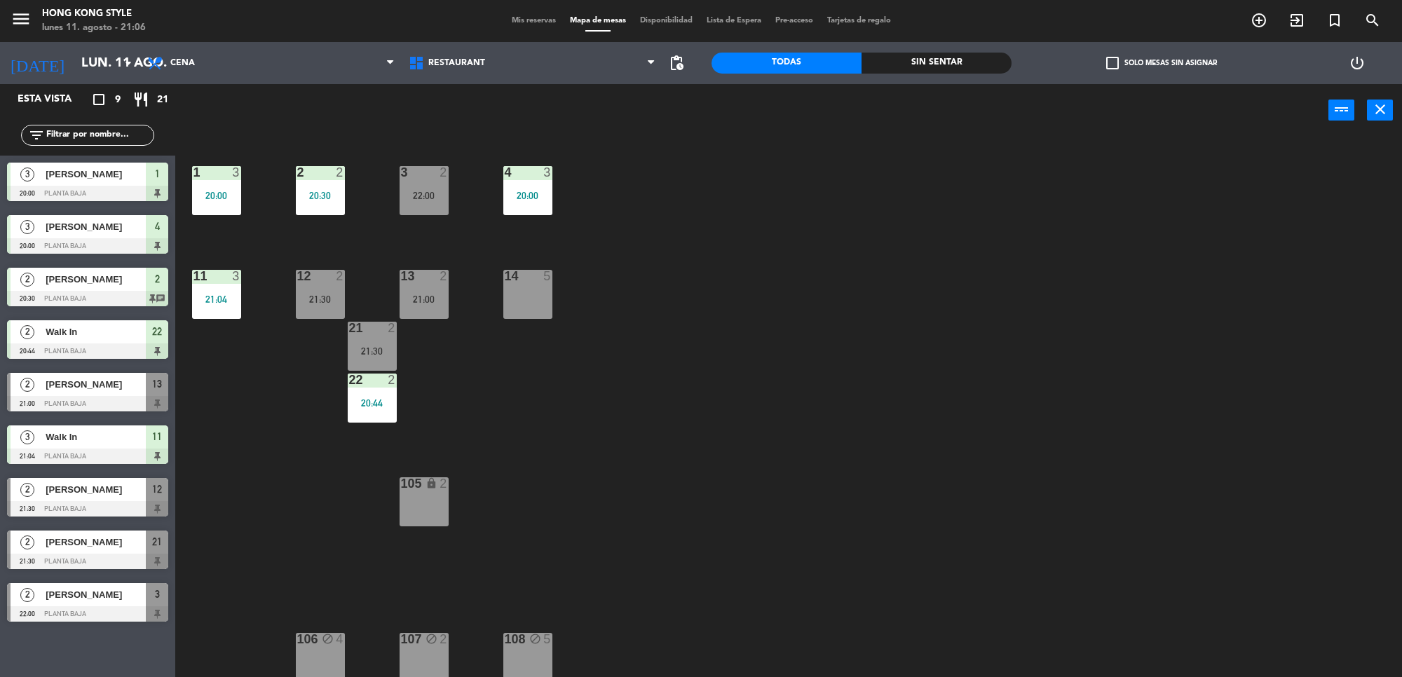
click at [327, 285] on div "12 2 21:30" at bounding box center [320, 294] width 49 height 49
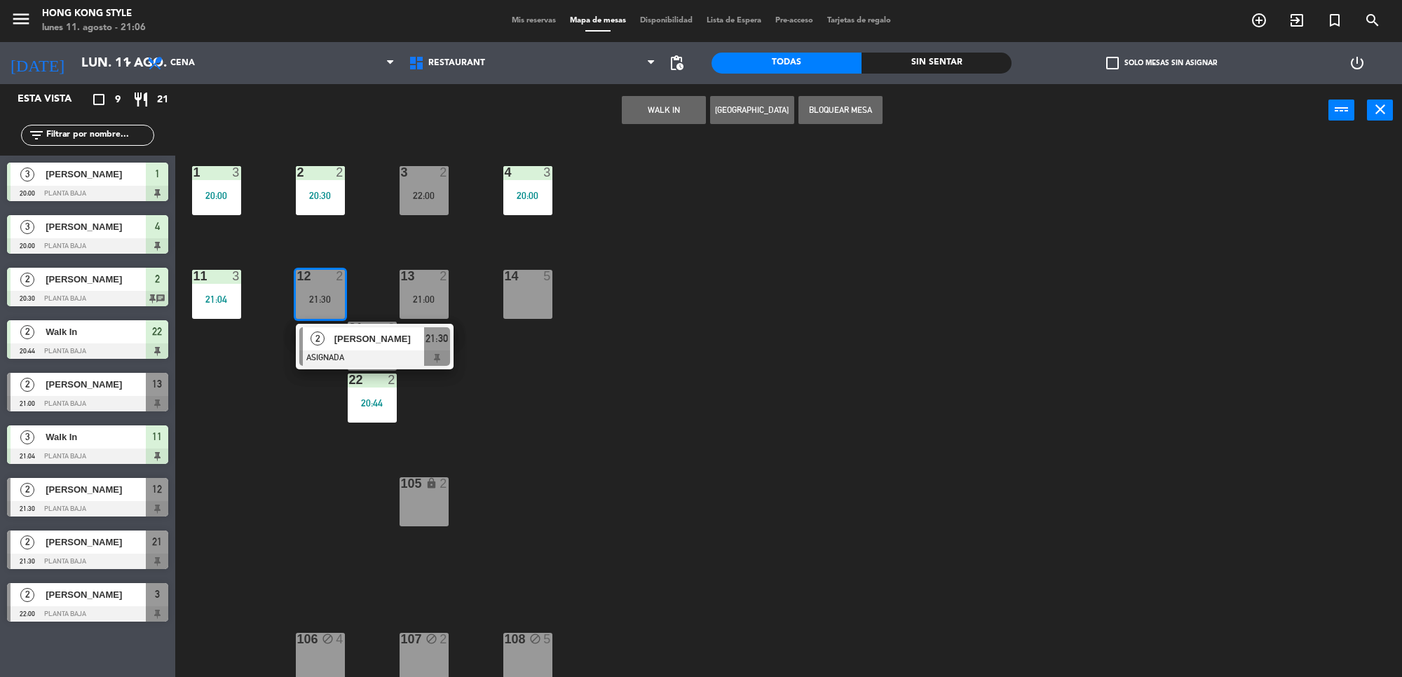
click at [457, 421] on div "1 3 20:00 2 2 20:30 3 2 22:00 4 3 20:00 11 3 21:04 12 2 21:30 2 [PERSON_NAME] A…" at bounding box center [795, 411] width 1213 height 541
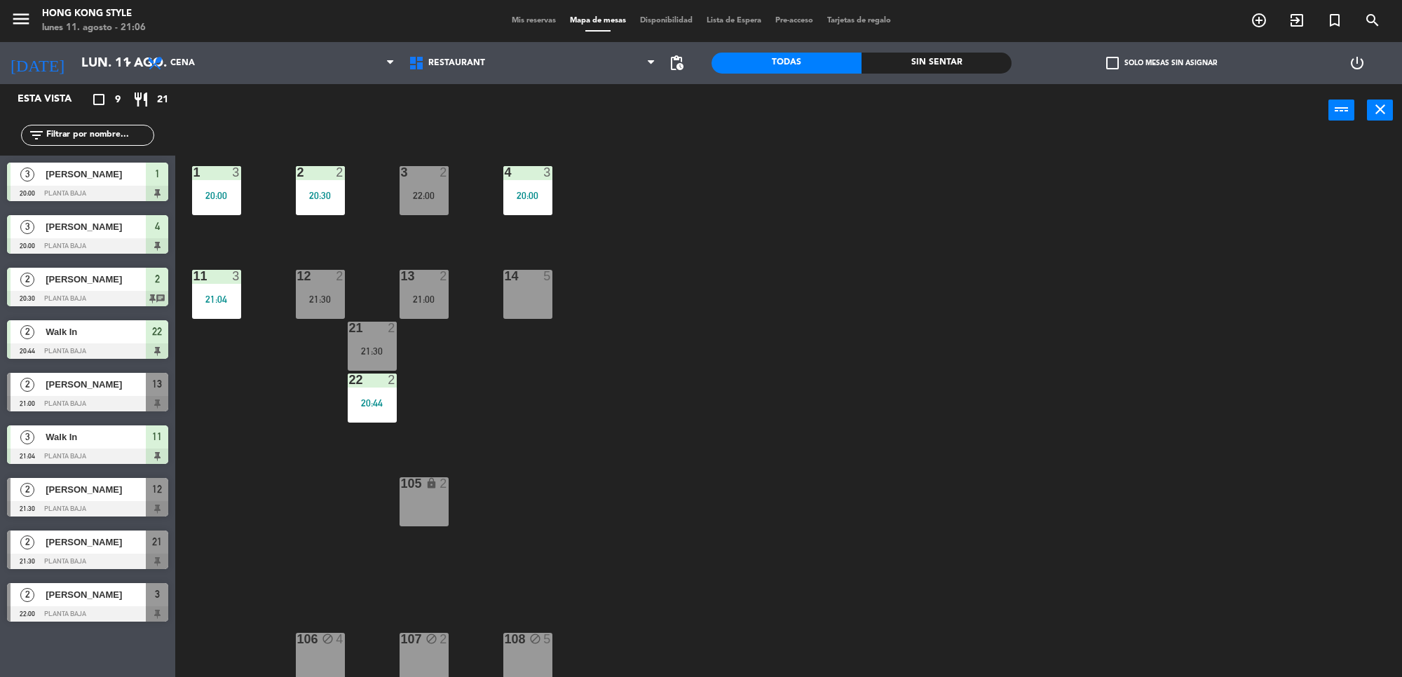
click at [433, 303] on div "21:00" at bounding box center [424, 300] width 49 height 10
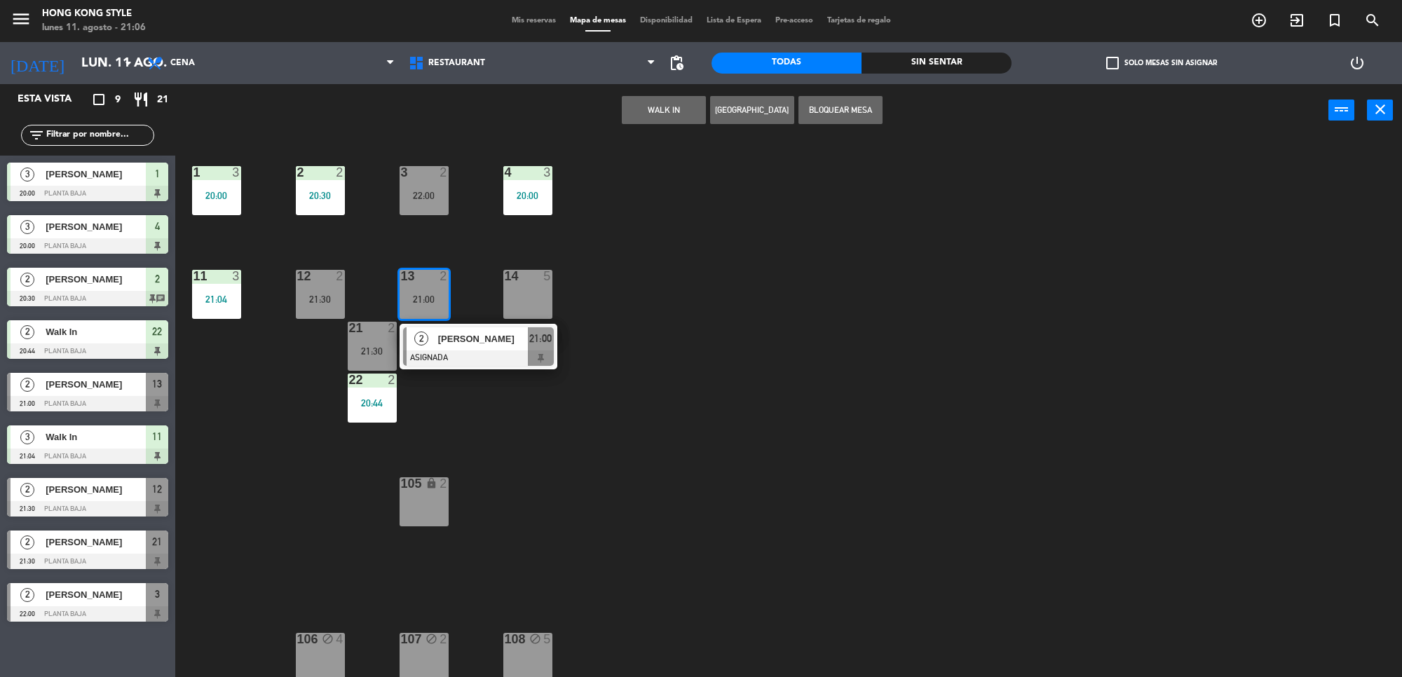
click at [471, 398] on div "1 3 20:00 2 2 20:30 3 2 22:00 4 3 20:00 11 3 21:04 12 2 21:30 13 2 21:00 2 [PER…" at bounding box center [795, 411] width 1213 height 541
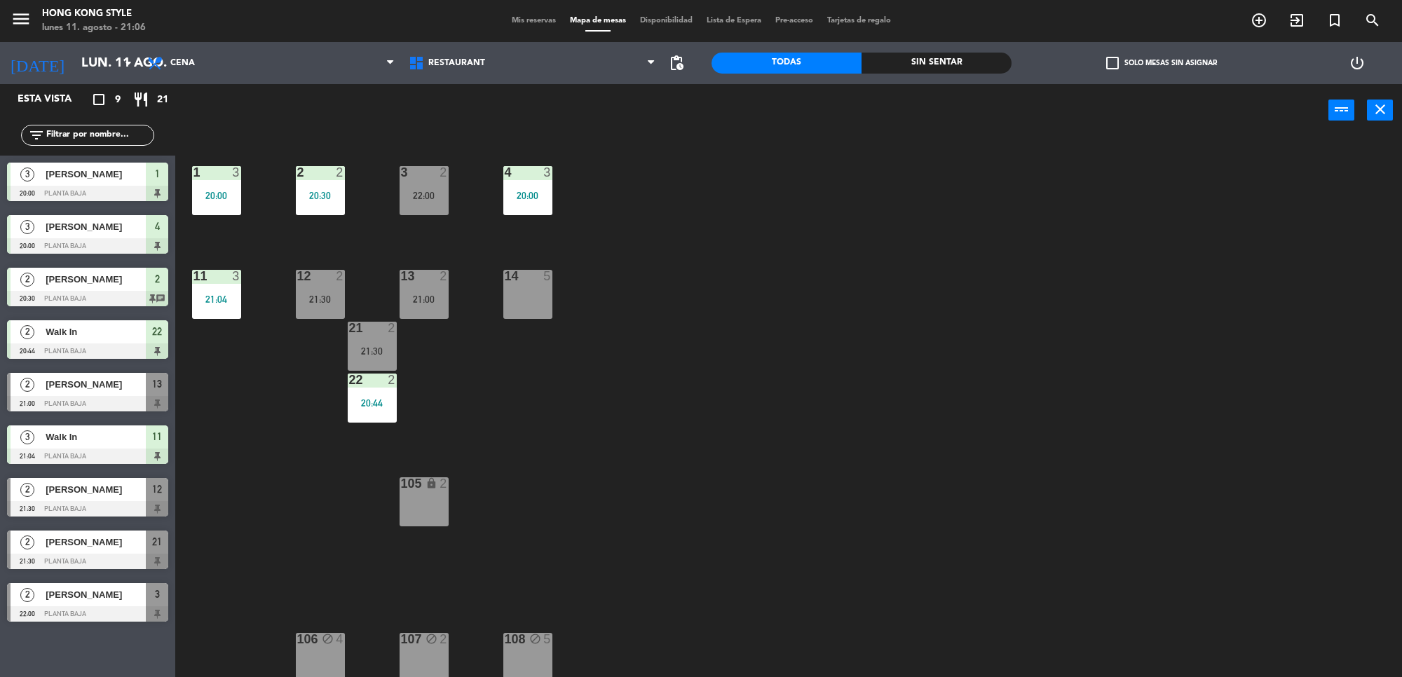
click at [386, 358] on div "21 2 21:30" at bounding box center [372, 346] width 49 height 49
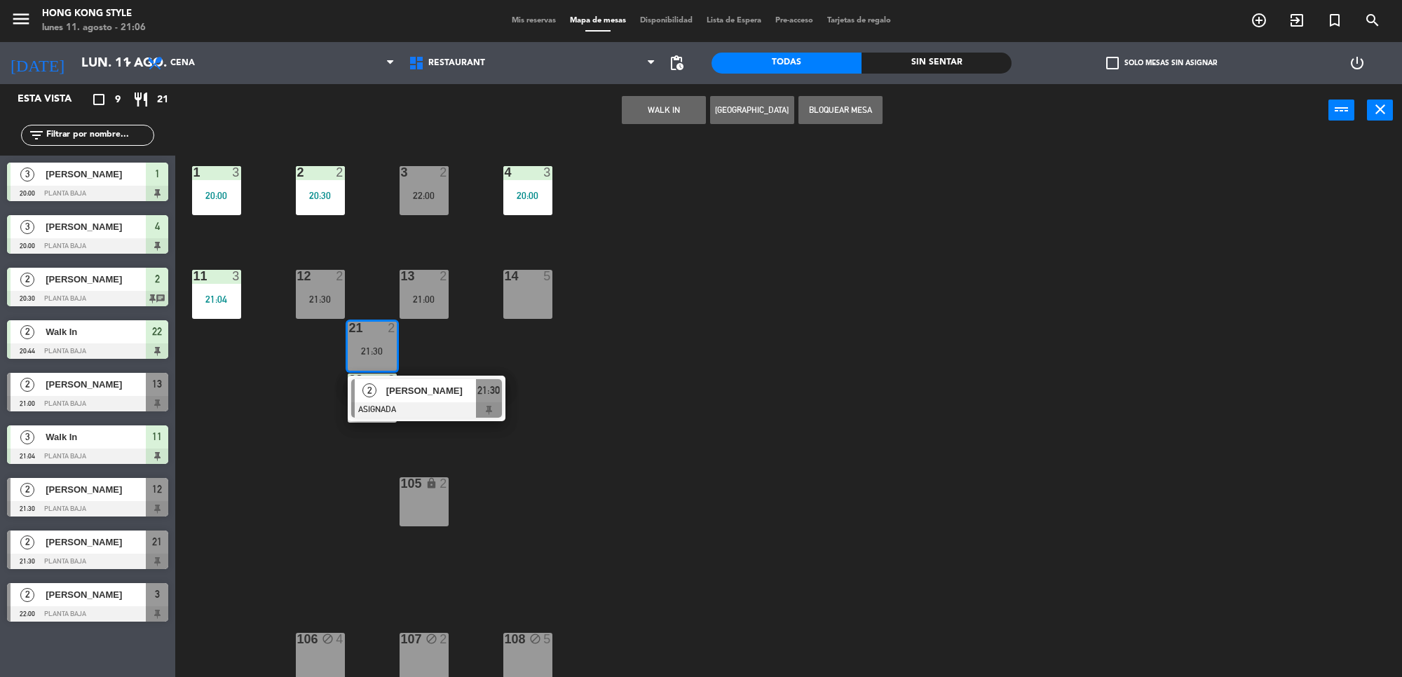
click at [451, 394] on span "[PERSON_NAME]" at bounding box center [431, 391] width 90 height 15
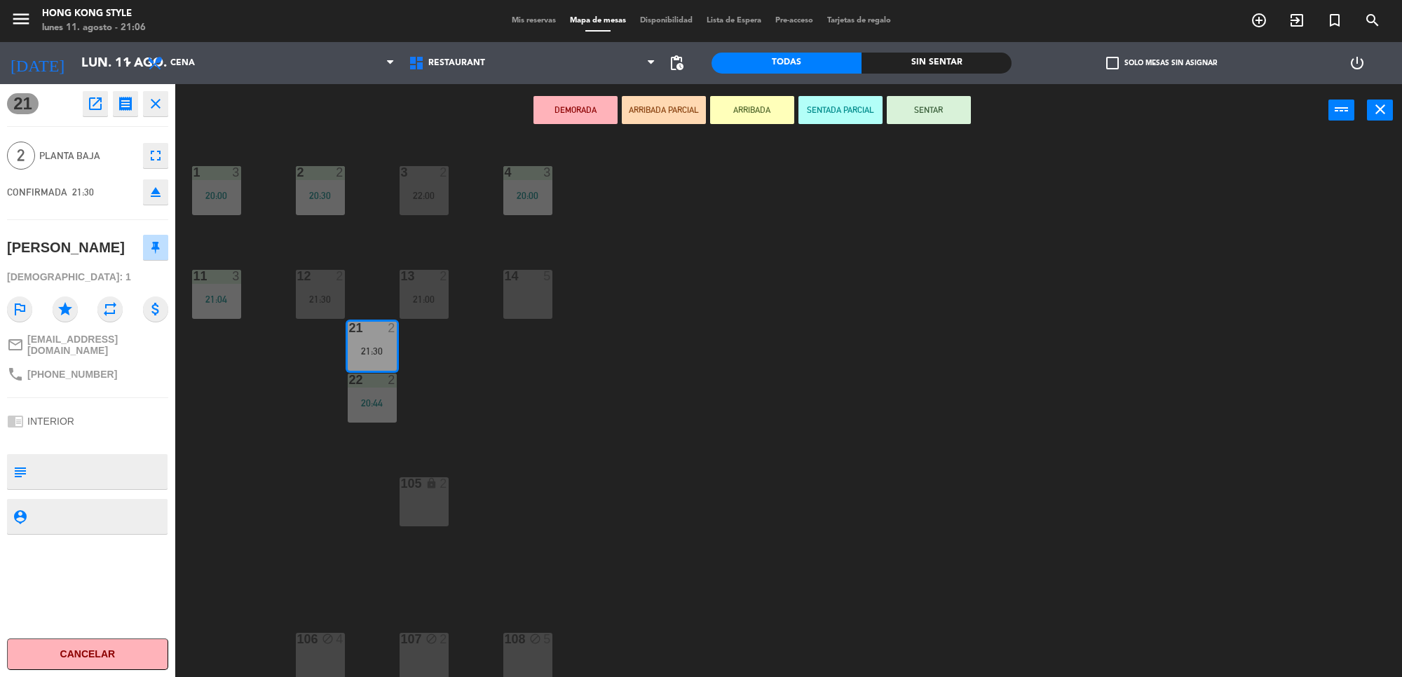
click at [909, 112] on button "SENTAR" at bounding box center [929, 110] width 84 height 28
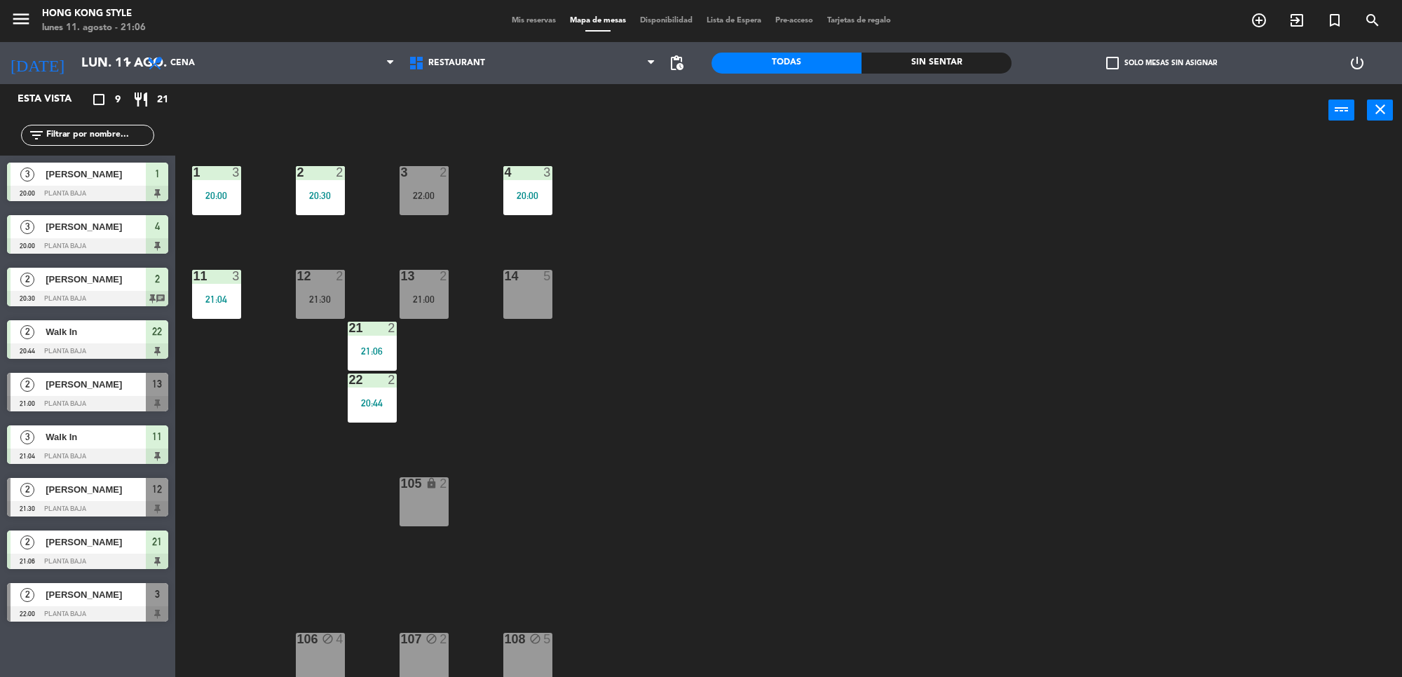
click at [396, 401] on div "20:44" at bounding box center [372, 403] width 49 height 10
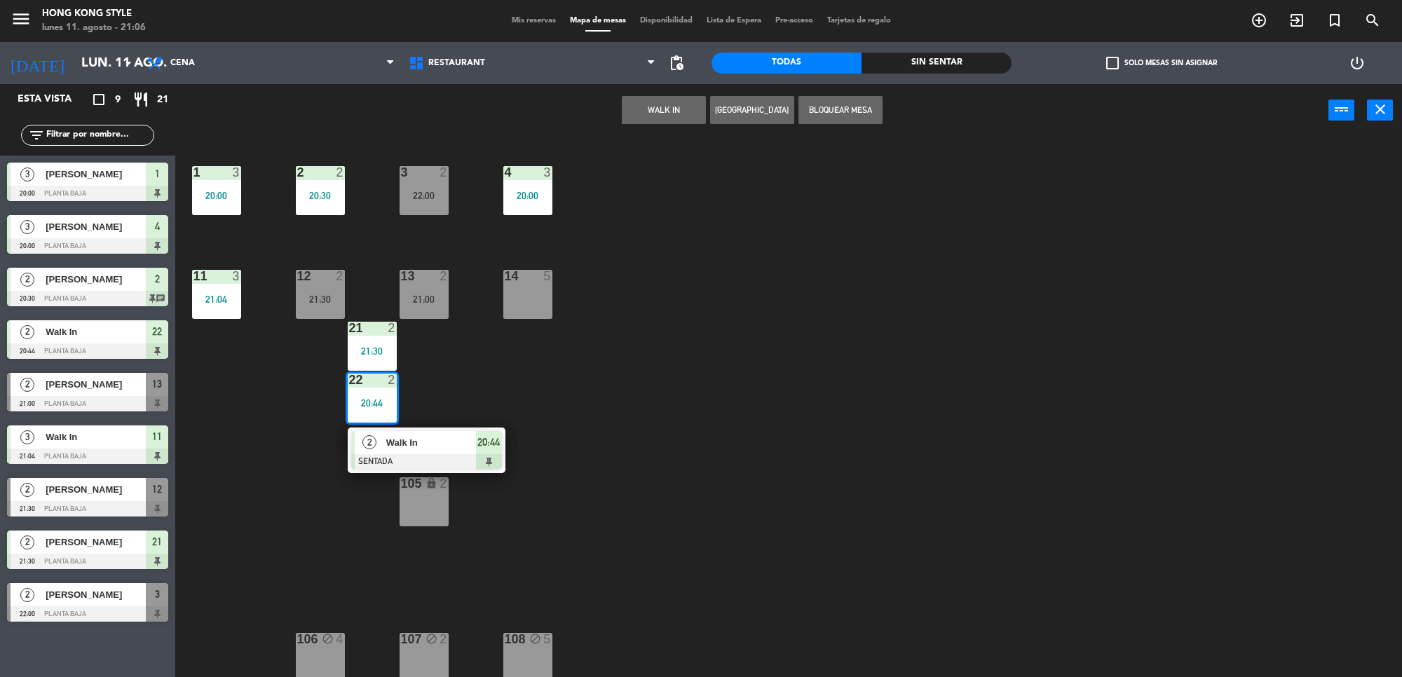
click at [538, 382] on div "1 3 20:00 2 2 20:30 3 2 22:00 4 3 20:00 11 3 21:04 12 2 21:30 13 2 21:00 14 5 2…" at bounding box center [795, 411] width 1213 height 541
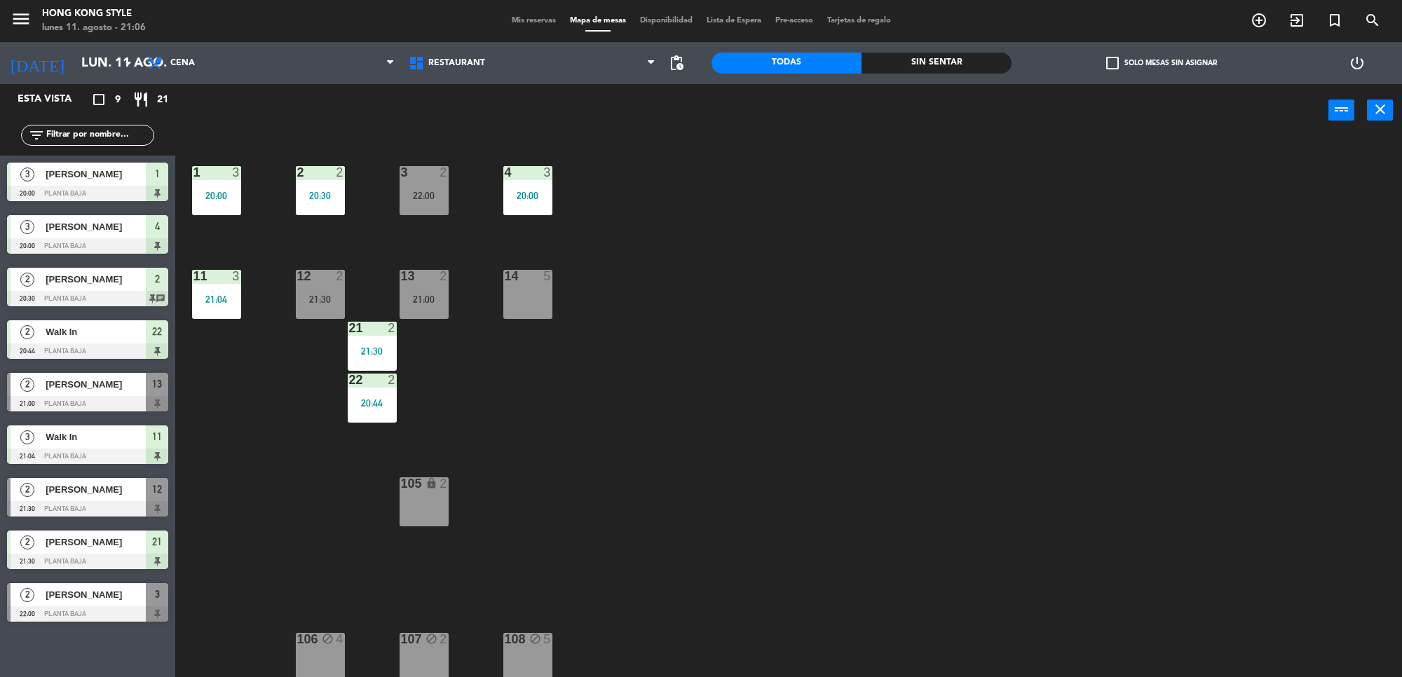
click at [425, 298] on div "21:00" at bounding box center [424, 300] width 49 height 10
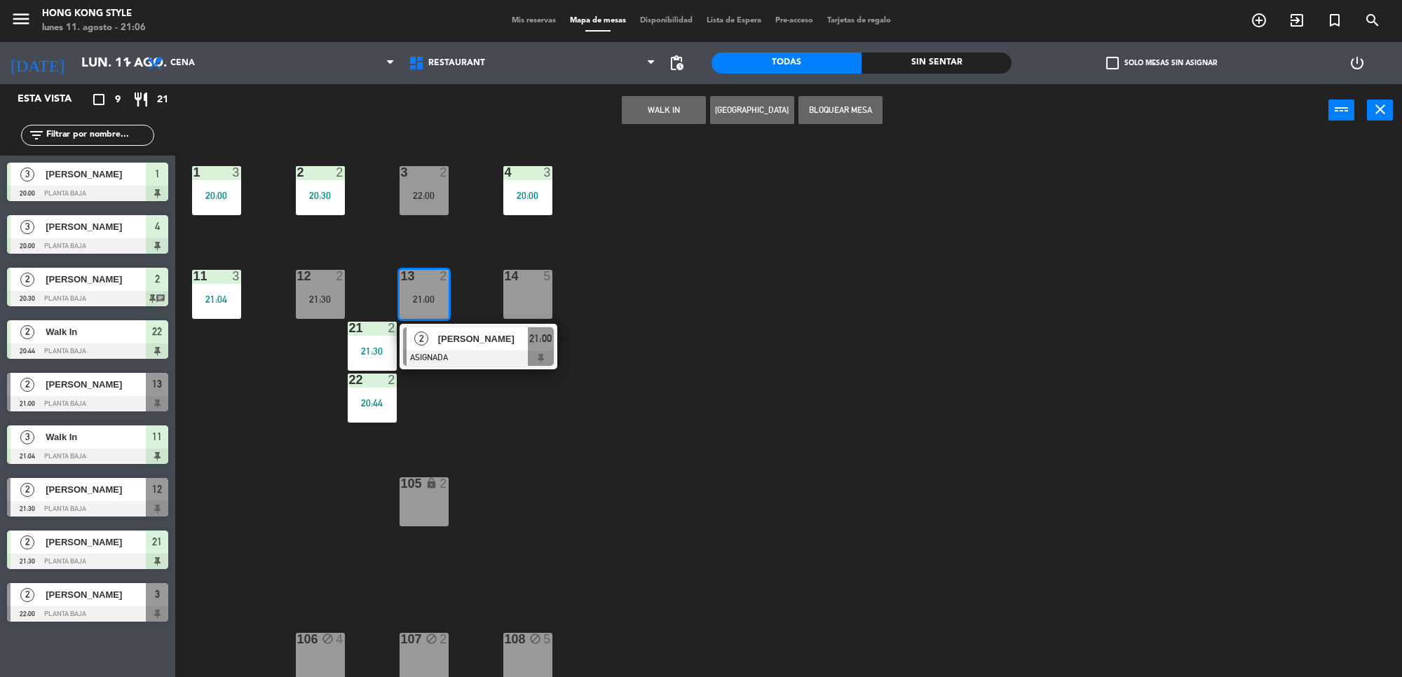
click at [445, 345] on span "[PERSON_NAME]" at bounding box center [483, 339] width 90 height 15
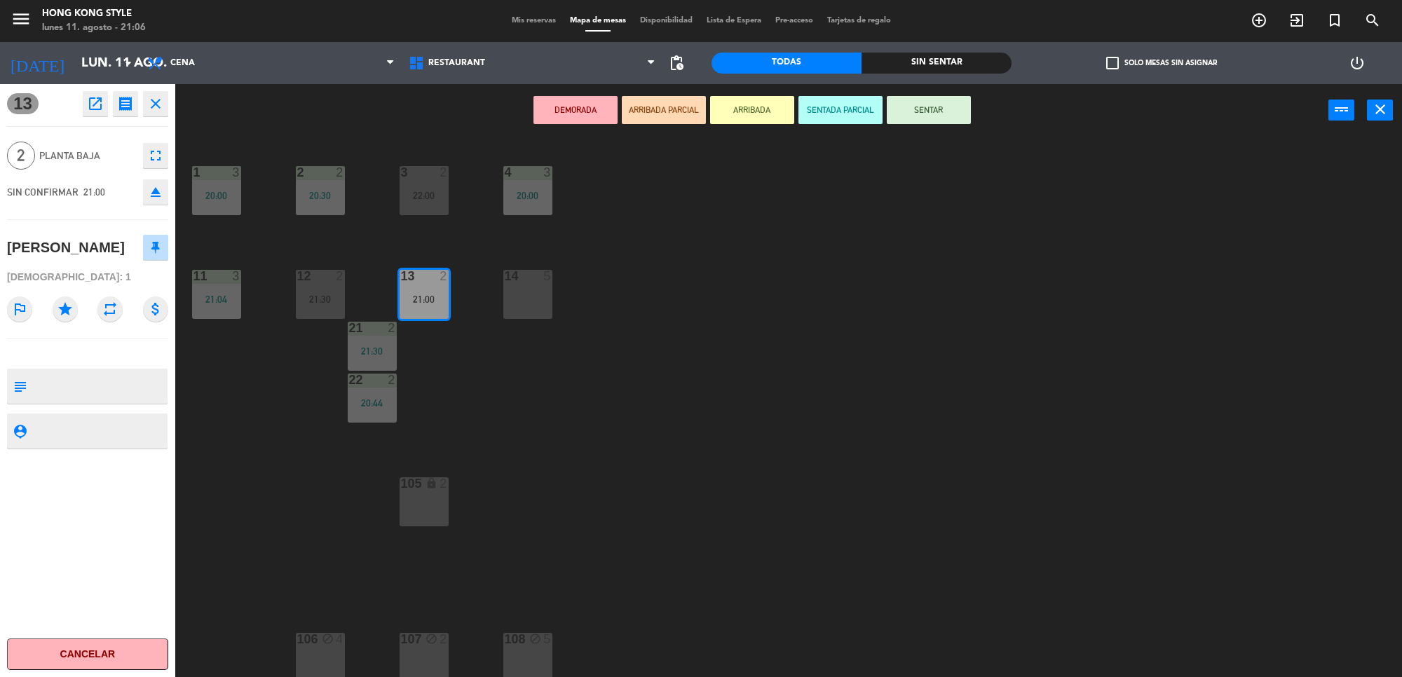
click at [936, 103] on button "SENTAR" at bounding box center [929, 110] width 84 height 28
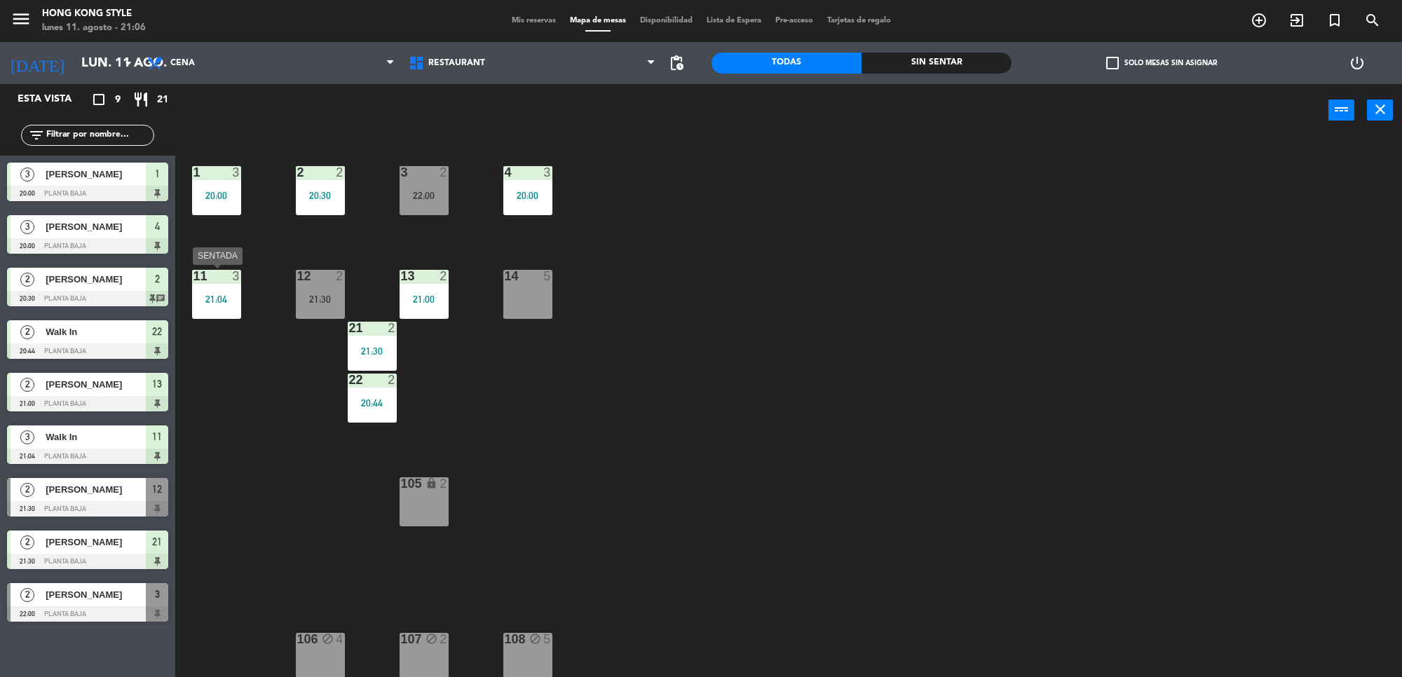
click at [197, 296] on div "21:04" at bounding box center [216, 300] width 49 height 10
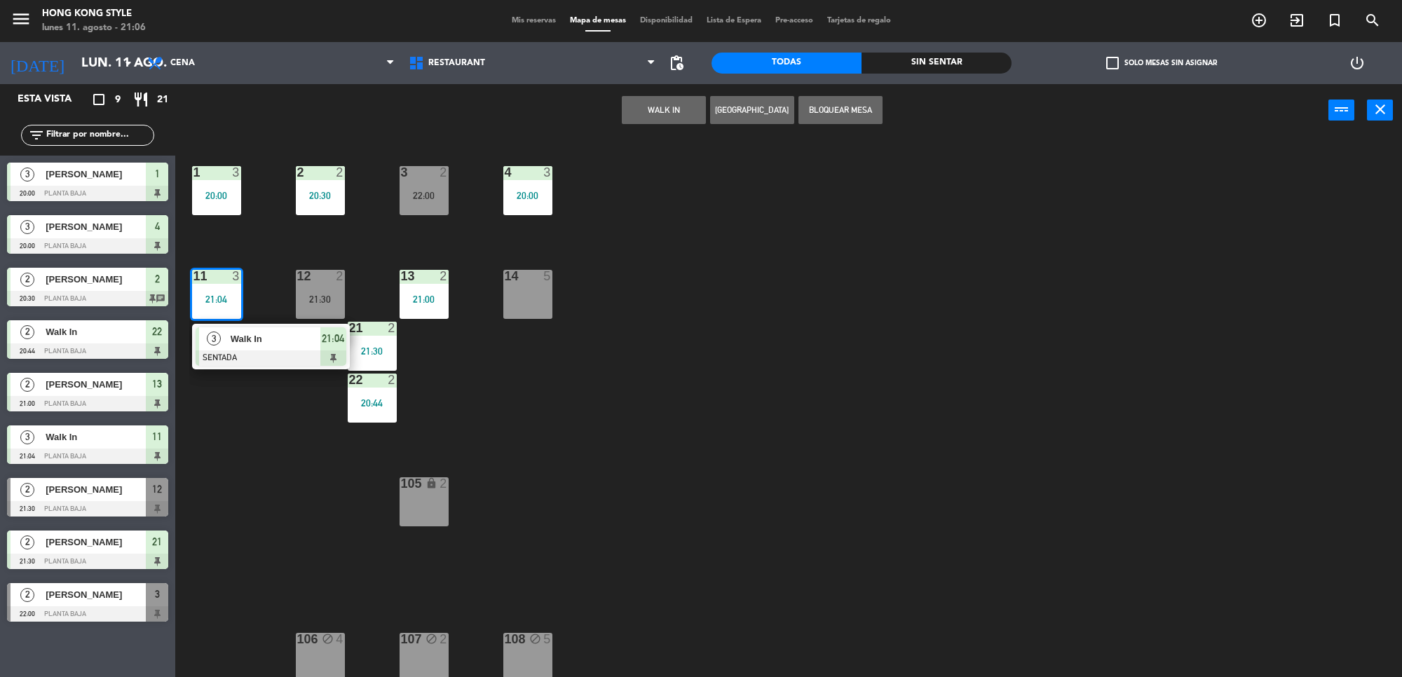
click at [840, 475] on div "1 3 20:00 2 2 20:30 3 2 22:00 4 3 20:00 11 3 21:04 3 Walk In SENTADA 21:04 12 2…" at bounding box center [795, 411] width 1213 height 541
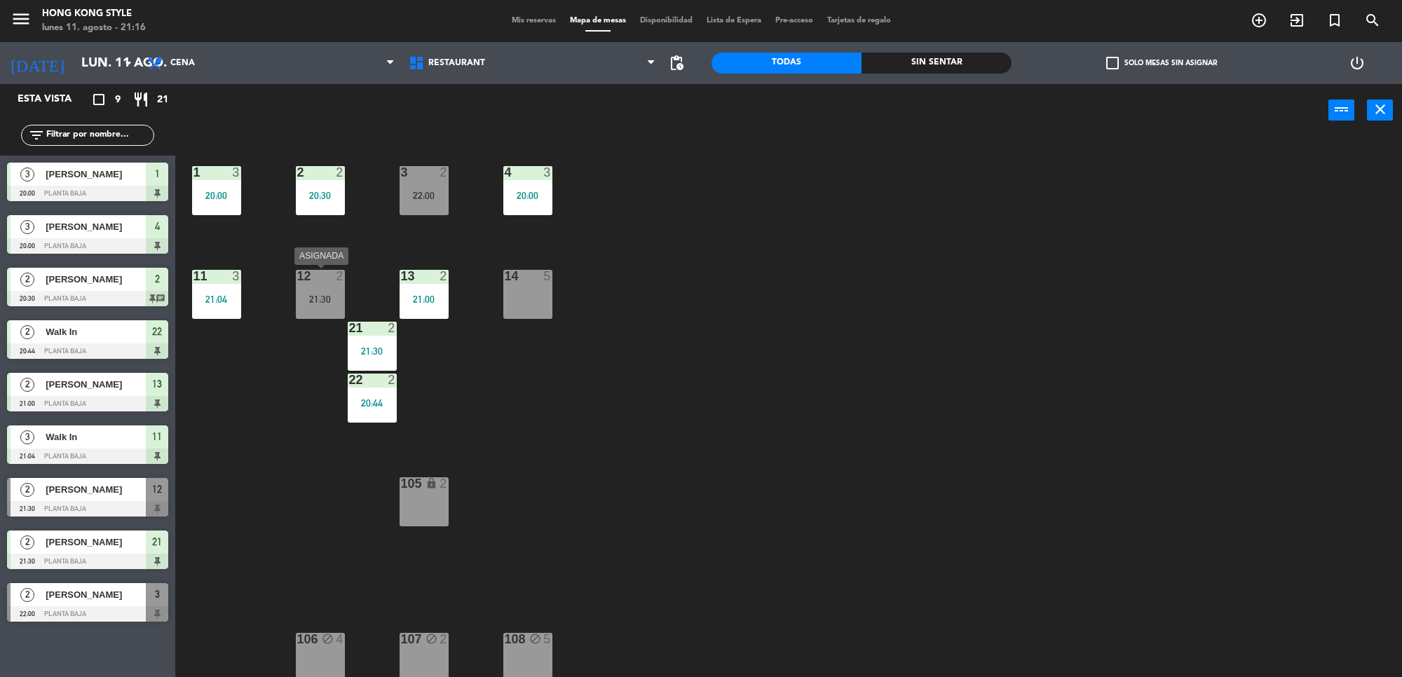
click at [320, 300] on div "21:30" at bounding box center [320, 300] width 49 height 10
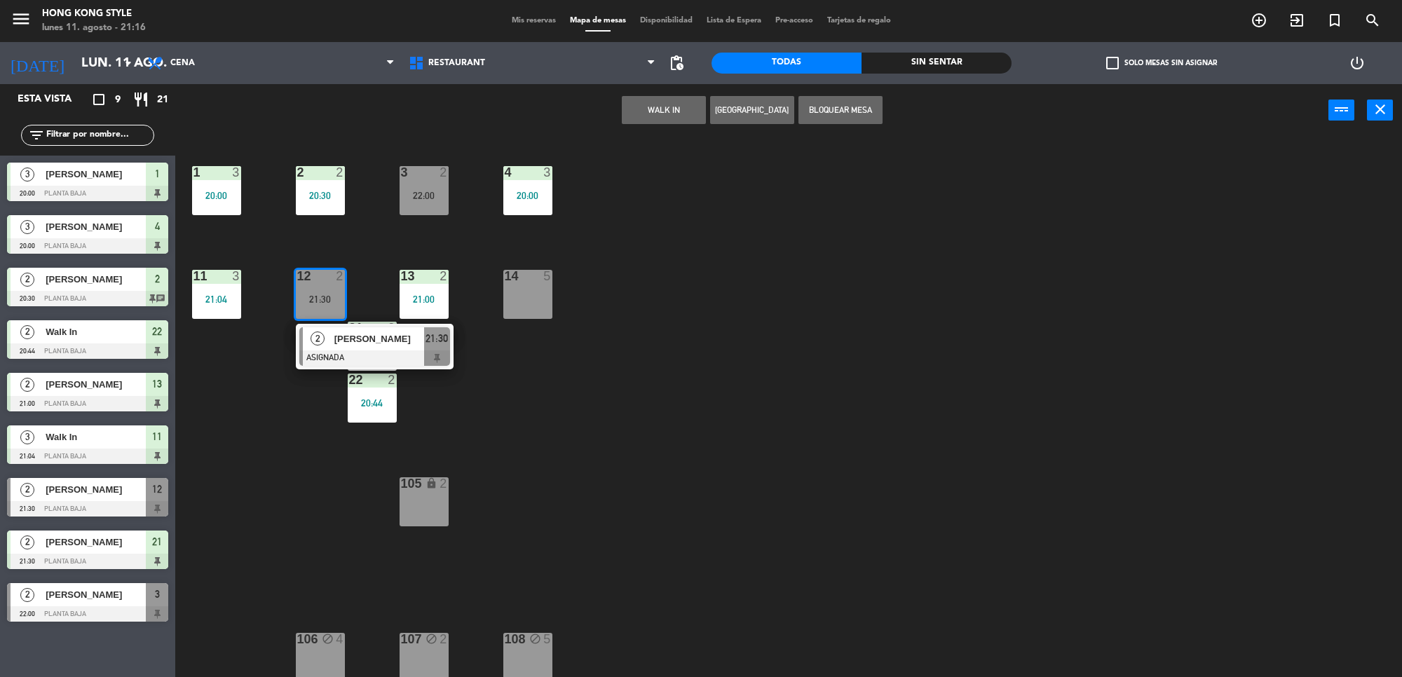
click at [580, 439] on div "1 3 20:00 2 2 20:30 3 2 22:00 4 3 20:00 11 3 21:04 12 2 21:30 2 [PERSON_NAME] A…" at bounding box center [795, 411] width 1213 height 541
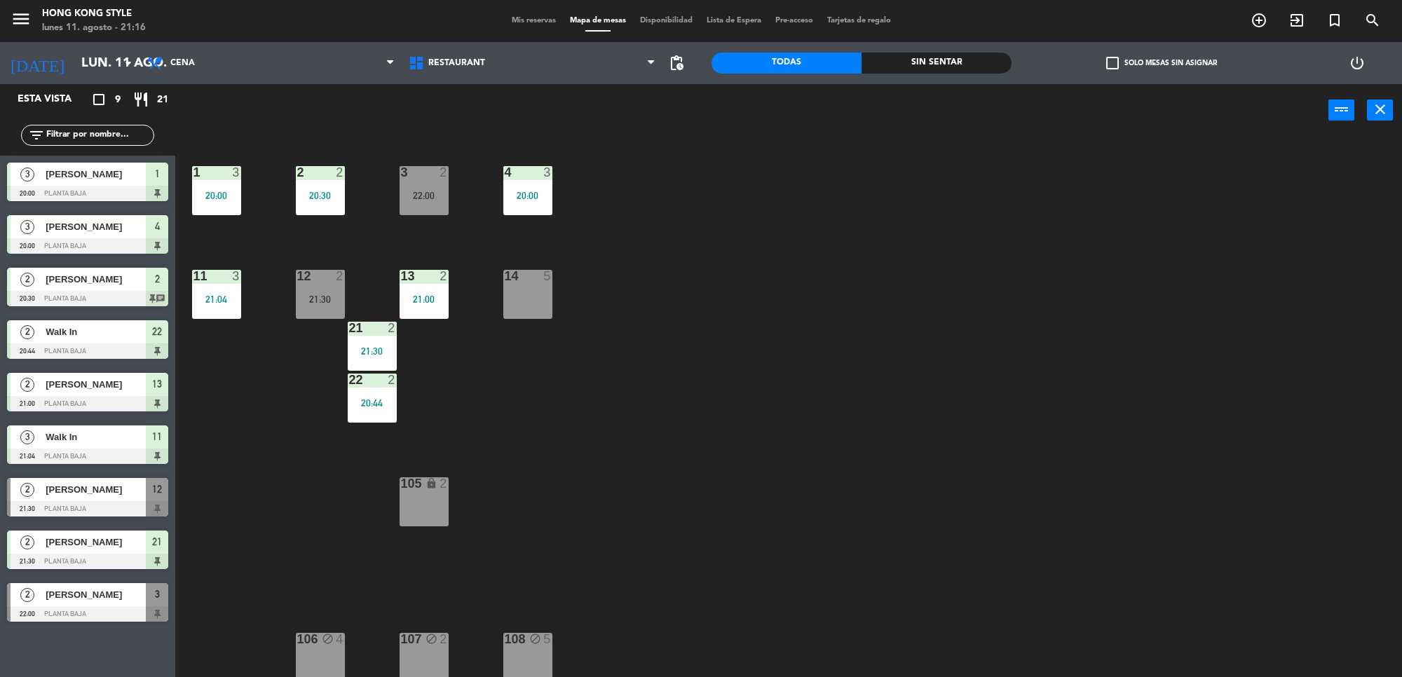
click at [342, 281] on div "2" at bounding box center [340, 276] width 8 height 13
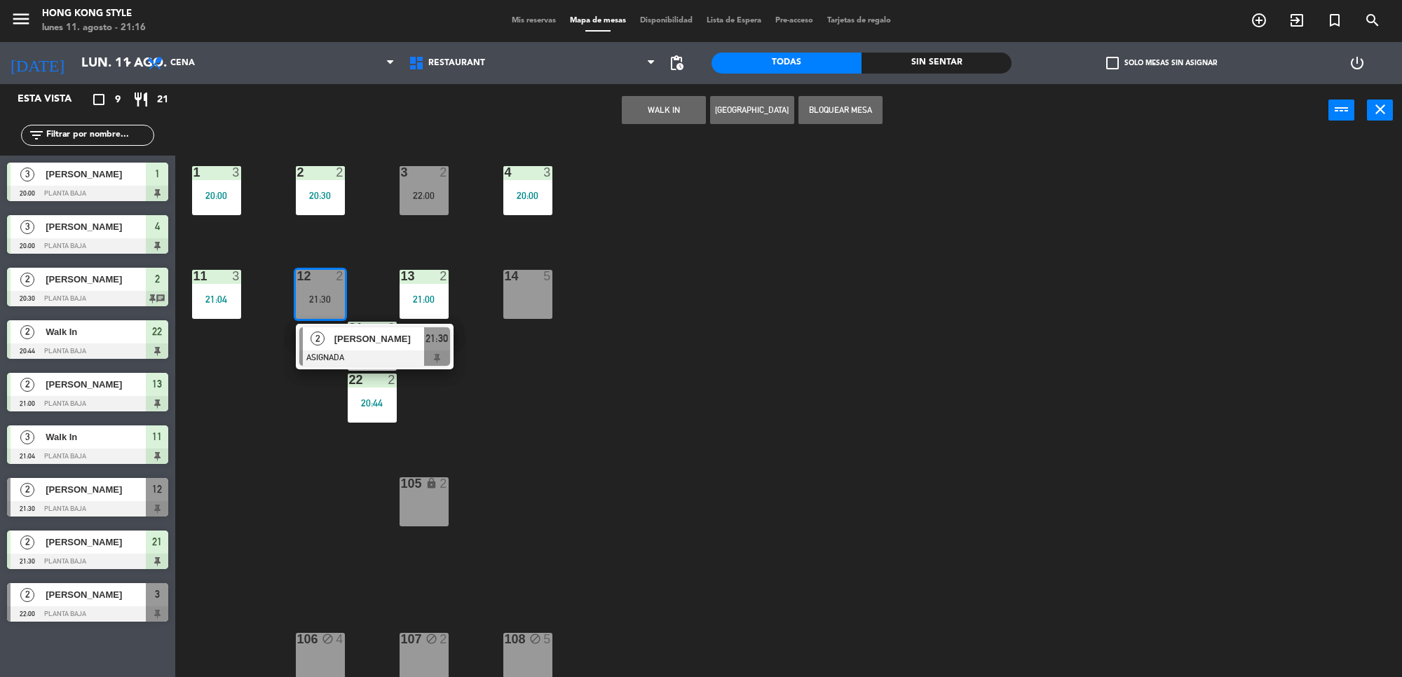
click at [696, 510] on div "1 3 20:00 2 2 20:30 3 2 22:00 4 3 20:00 11 3 21:04 12 2 21:30 2 [PERSON_NAME] A…" at bounding box center [795, 411] width 1213 height 541
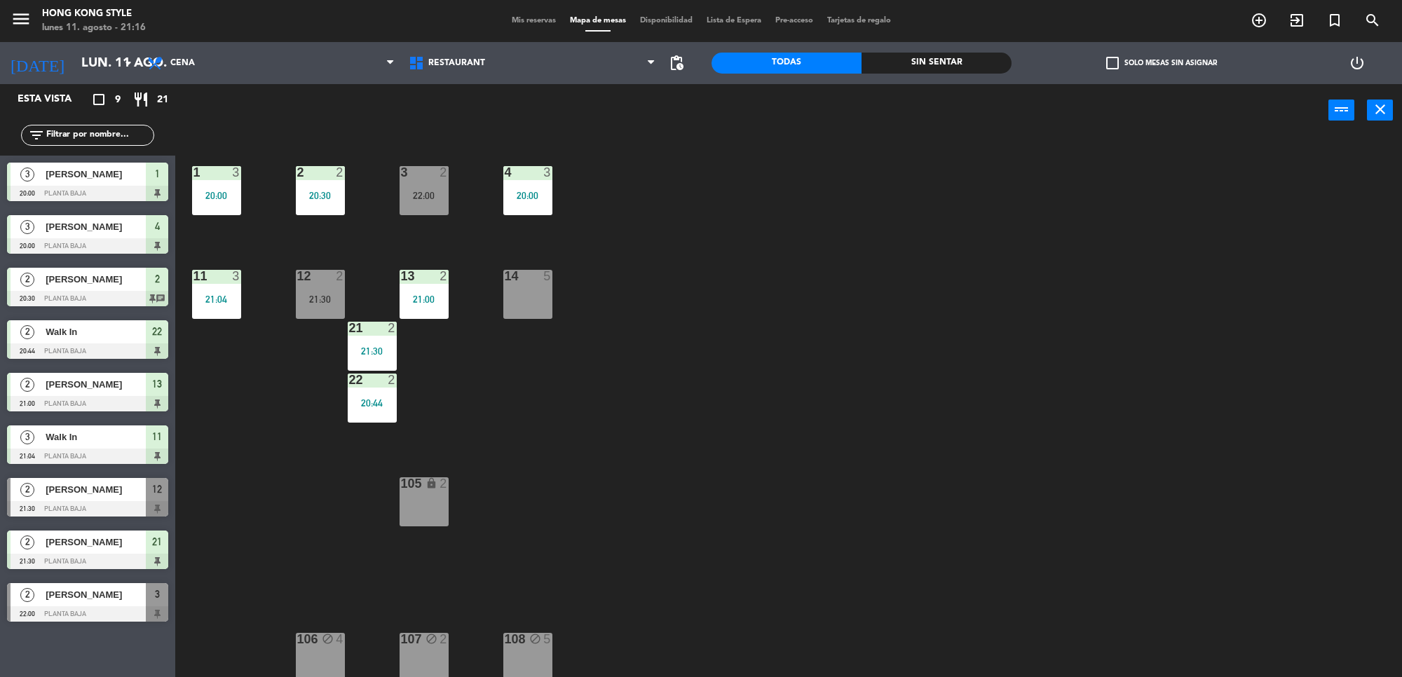
click at [522, 22] on span "Mis reservas" at bounding box center [534, 21] width 58 height 8
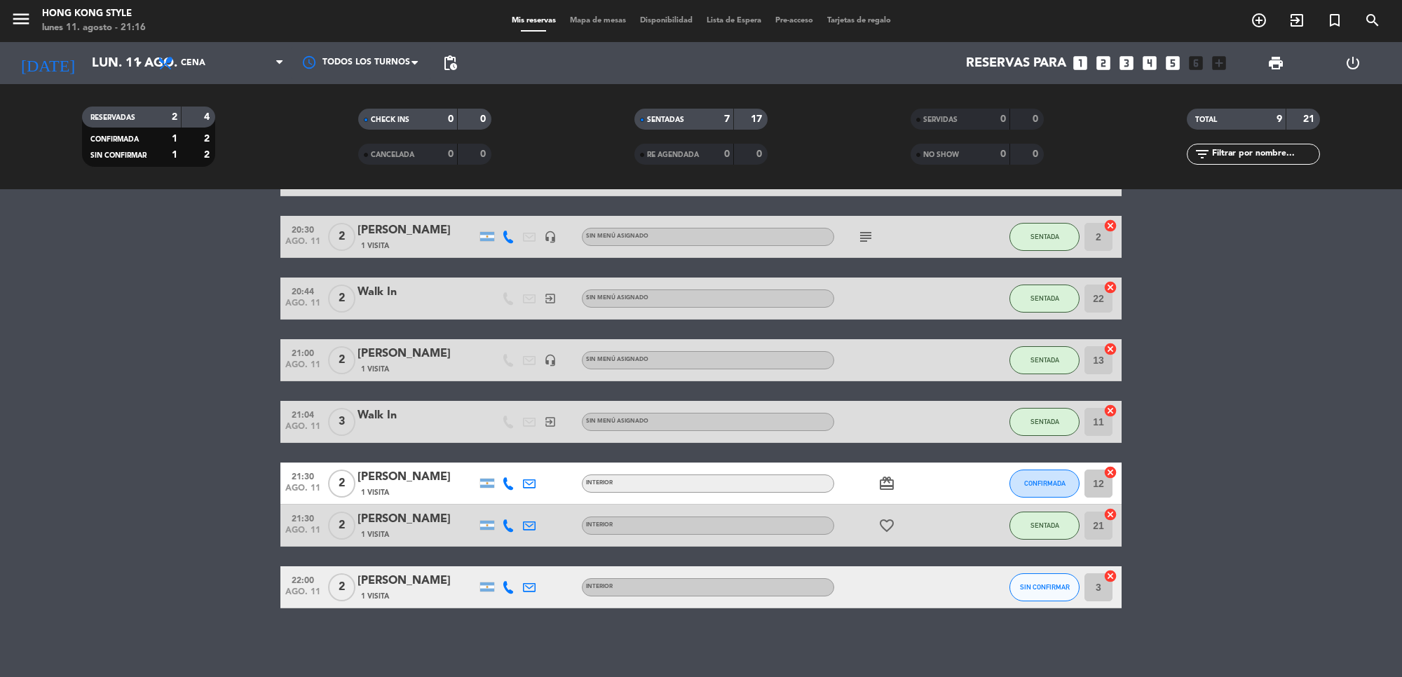
scroll to position [142, 0]
click at [888, 522] on icon "favorite_border" at bounding box center [887, 525] width 17 height 17
click at [1311, 560] on bookings-row "20:00 [DATE] 3 [PERSON_NAME] 11 Visitas INTERIOR cake SENTADA 1 cancel 20:00 [D…" at bounding box center [701, 359] width 1402 height 496
click at [601, 22] on span "Mapa de mesas" at bounding box center [598, 21] width 70 height 8
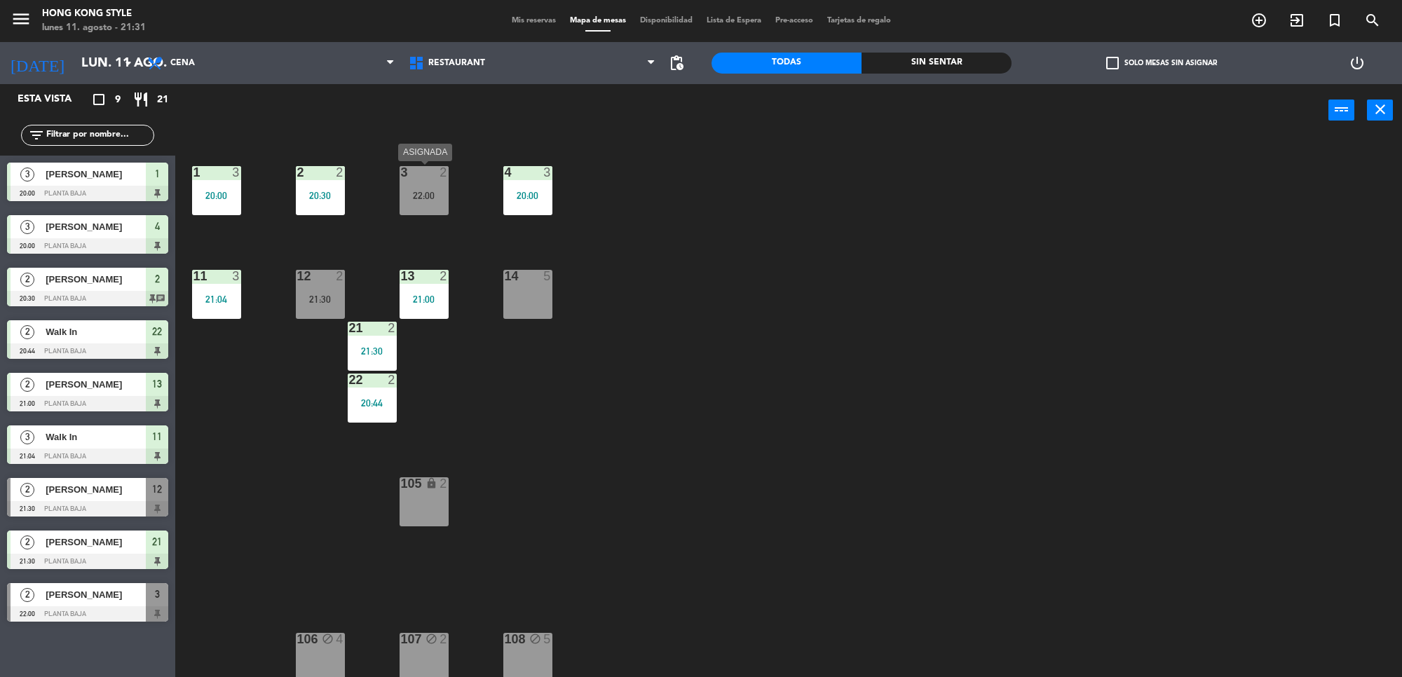
click at [438, 193] on div "22:00" at bounding box center [424, 196] width 49 height 10
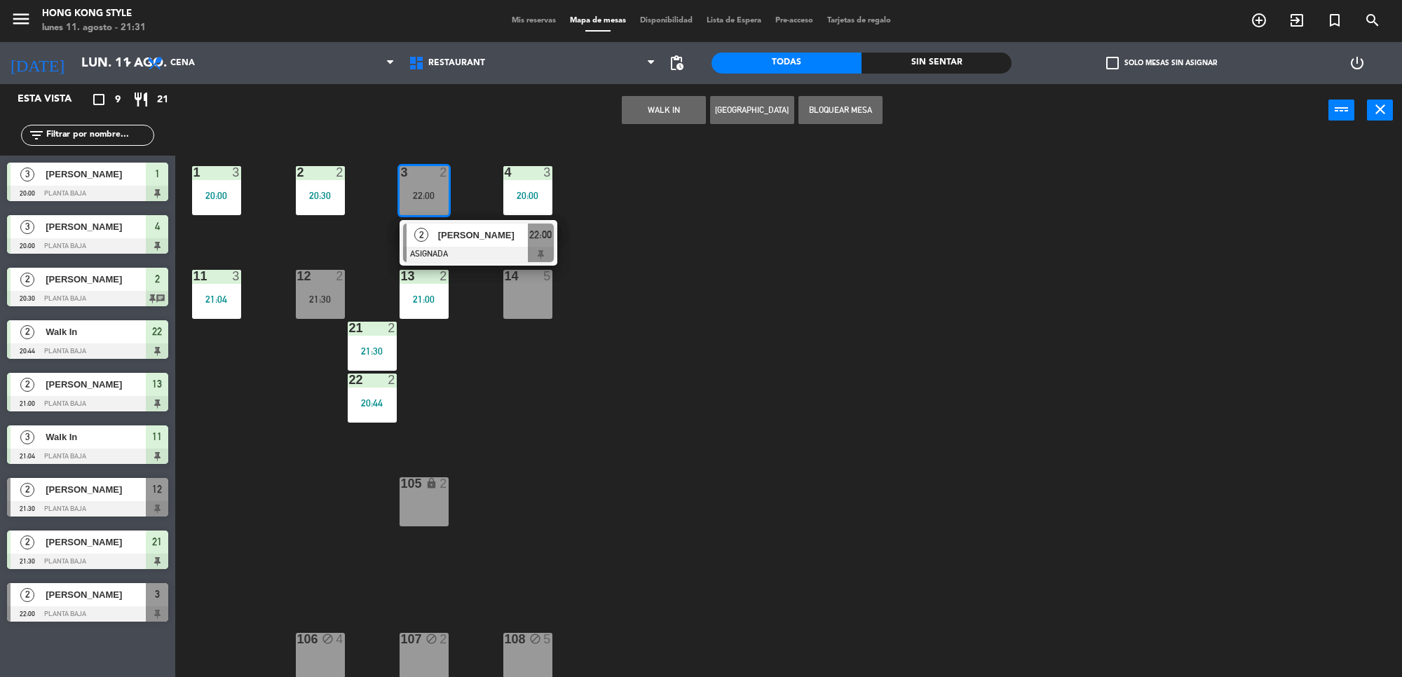
click at [580, 572] on div "1 3 20:00 2 2 20:30 3 2 22:00 2 [PERSON_NAME] ASIGNADA 22:00 4 3 20:00 11 3 21:…" at bounding box center [795, 411] width 1213 height 541
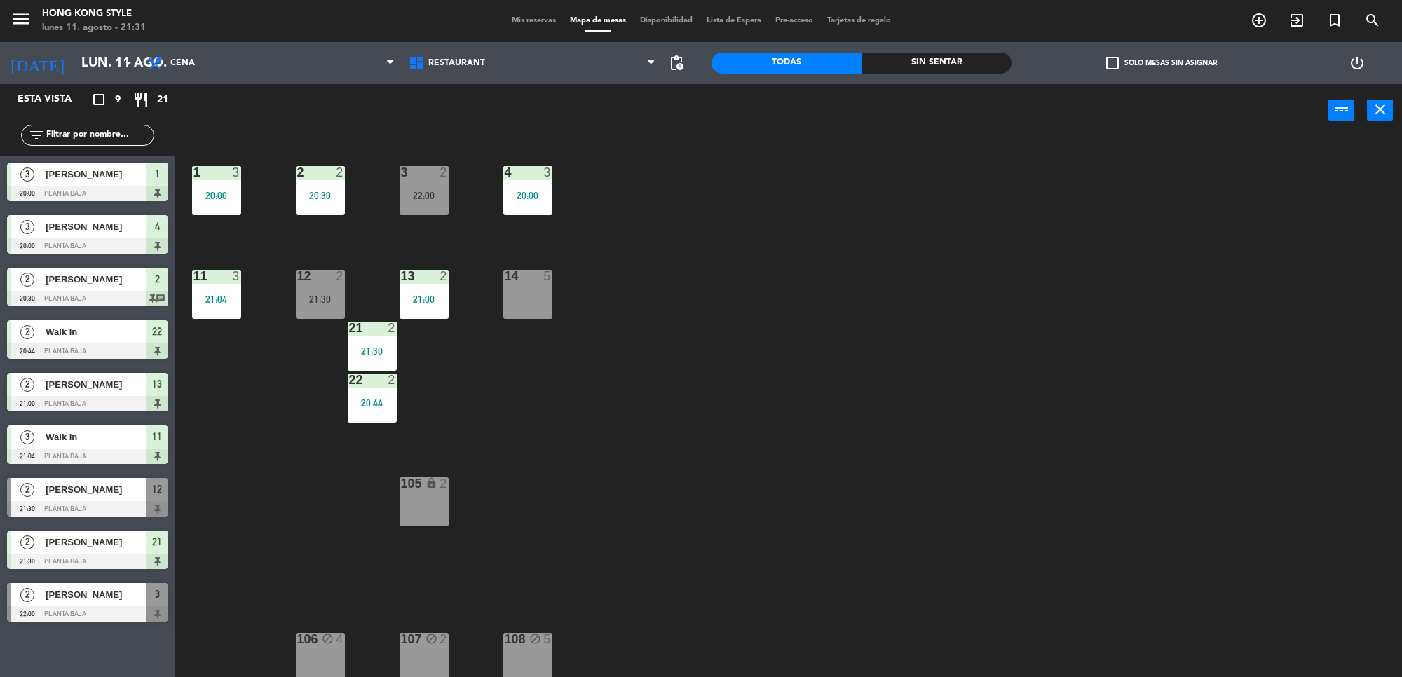
click at [295, 299] on div "1 3 20:00 2 2 20:30 3 2 22:00 4 3 20:00 11 3 21:04 12 2 21:30 13 2 21:00 14 5 2…" at bounding box center [795, 411] width 1213 height 541
click at [306, 302] on div "21:30" at bounding box center [320, 300] width 49 height 10
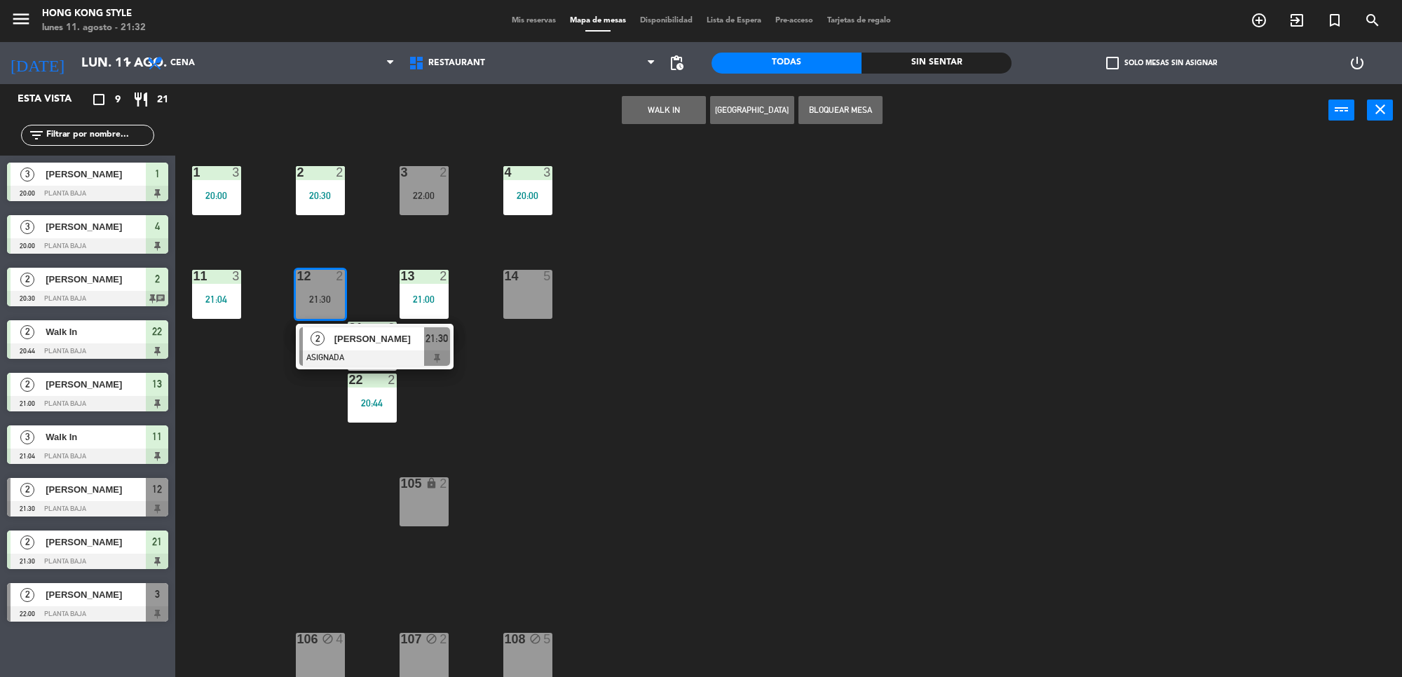
click at [716, 450] on div "1 3 20:00 2 2 20:30 3 2 22:00 4 3 20:00 11 3 21:04 12 2 21:30 2 [PERSON_NAME] A…" at bounding box center [795, 411] width 1213 height 541
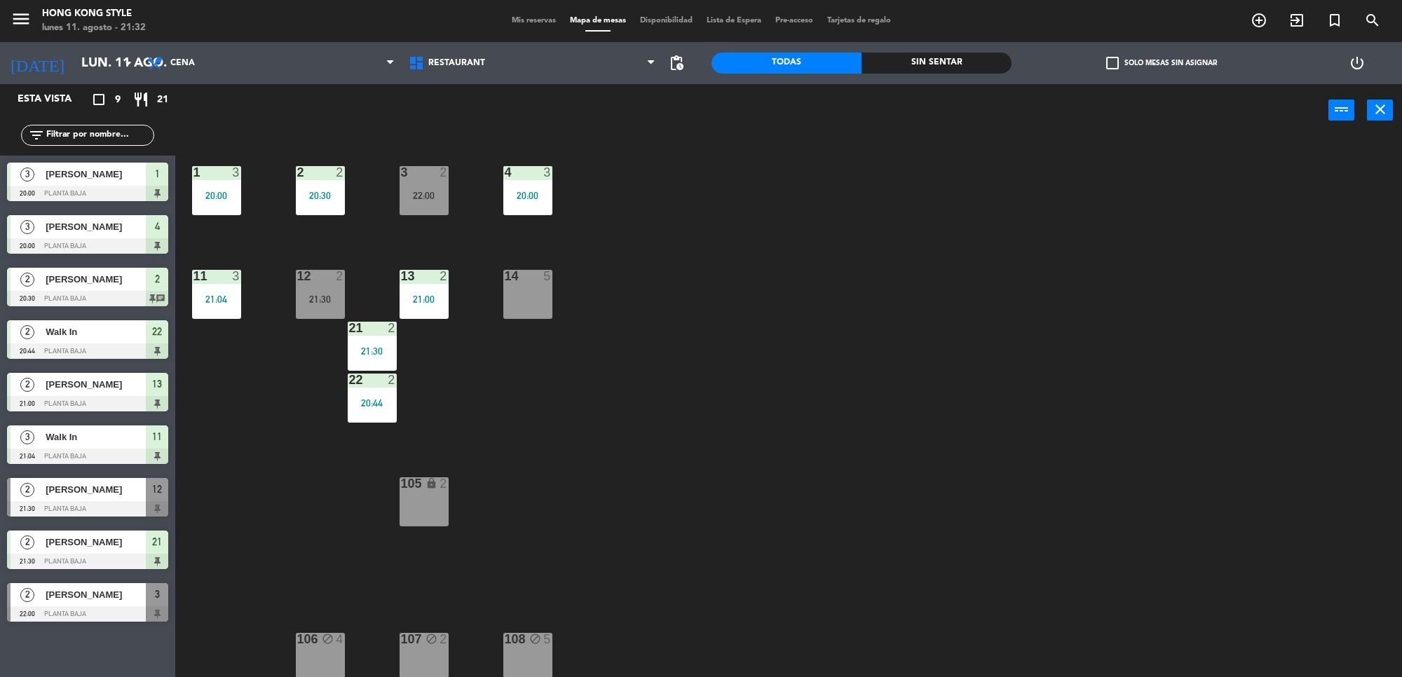
click at [433, 295] on div "21:00" at bounding box center [424, 300] width 49 height 10
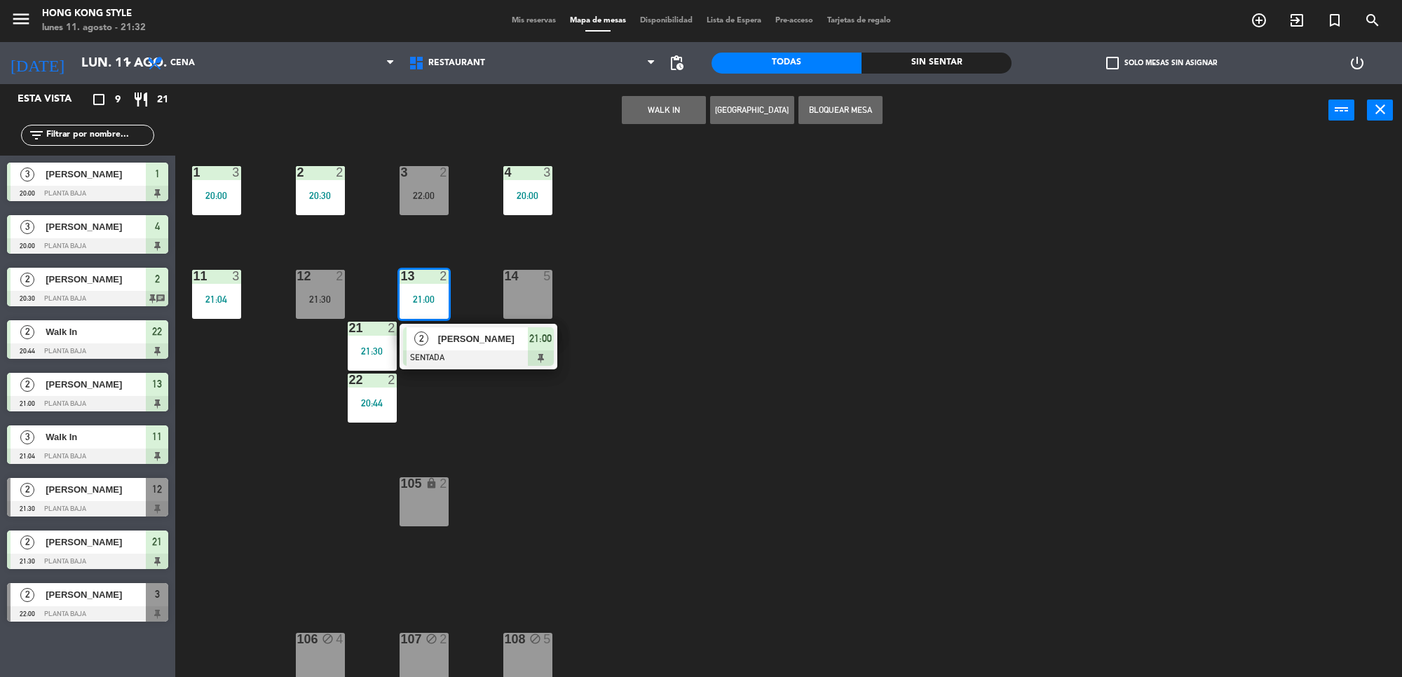
click at [600, 454] on div "1 3 20:00 2 2 20:30 3 2 22:00 4 3 20:00 11 3 21:04 12 2 21:30 13 2 21:00 2 [PER…" at bounding box center [795, 411] width 1213 height 541
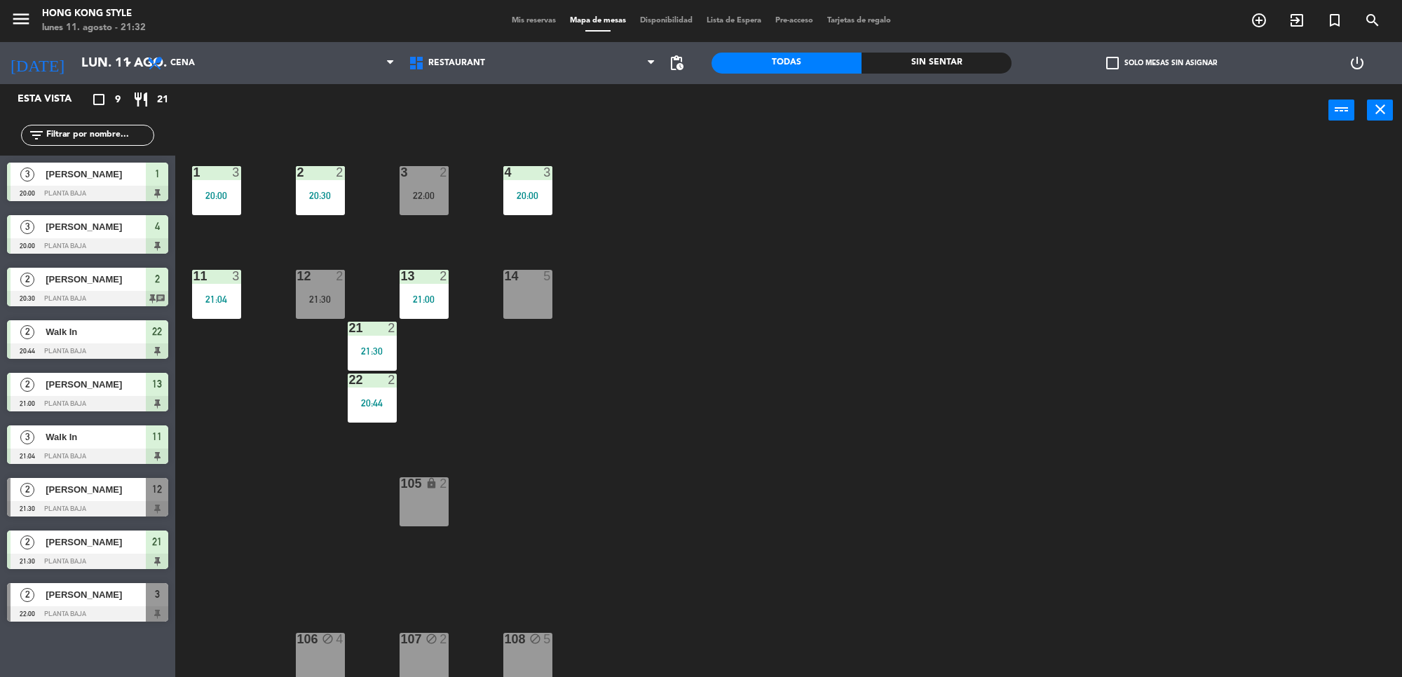
click at [355, 337] on div "21 2 21:30" at bounding box center [372, 346] width 49 height 49
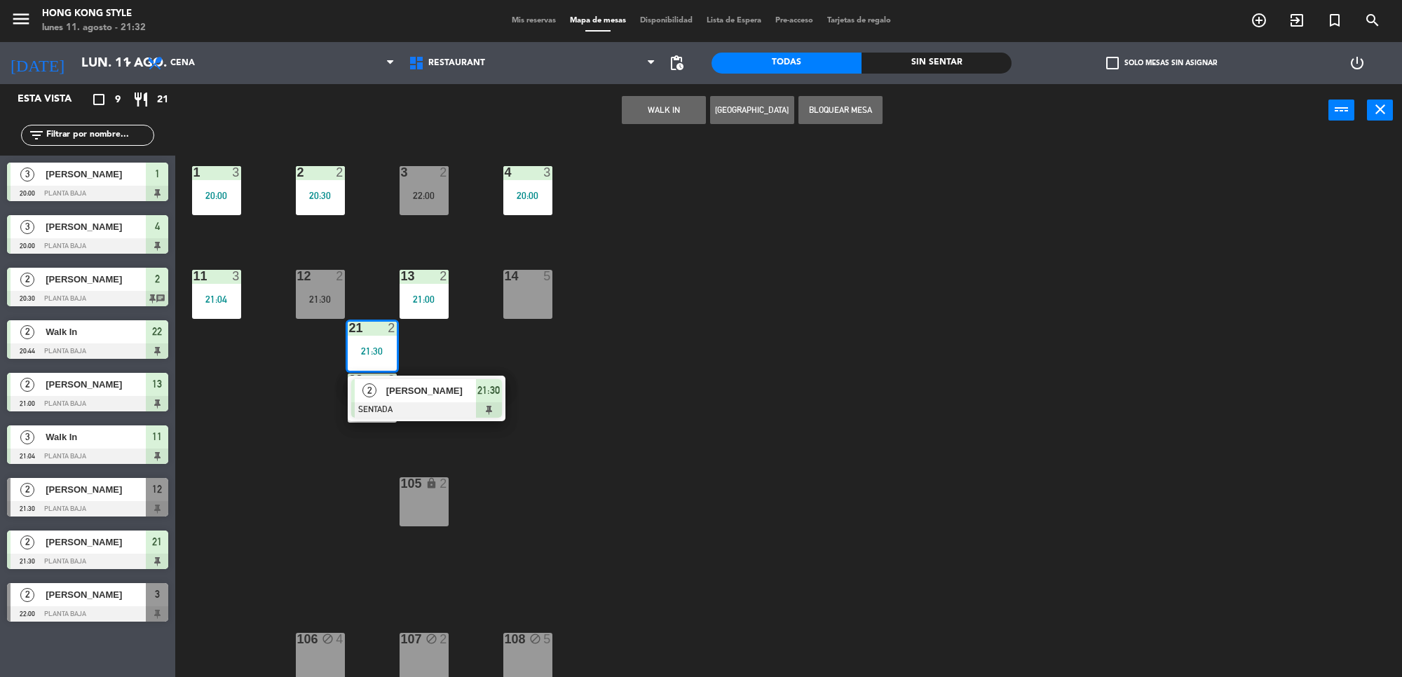
click at [461, 443] on div "1 3 20:00 2 2 20:30 3 2 22:00 4 3 20:00 11 3 21:04 12 2 21:30 13 2 21:00 14 5 2…" at bounding box center [795, 411] width 1213 height 541
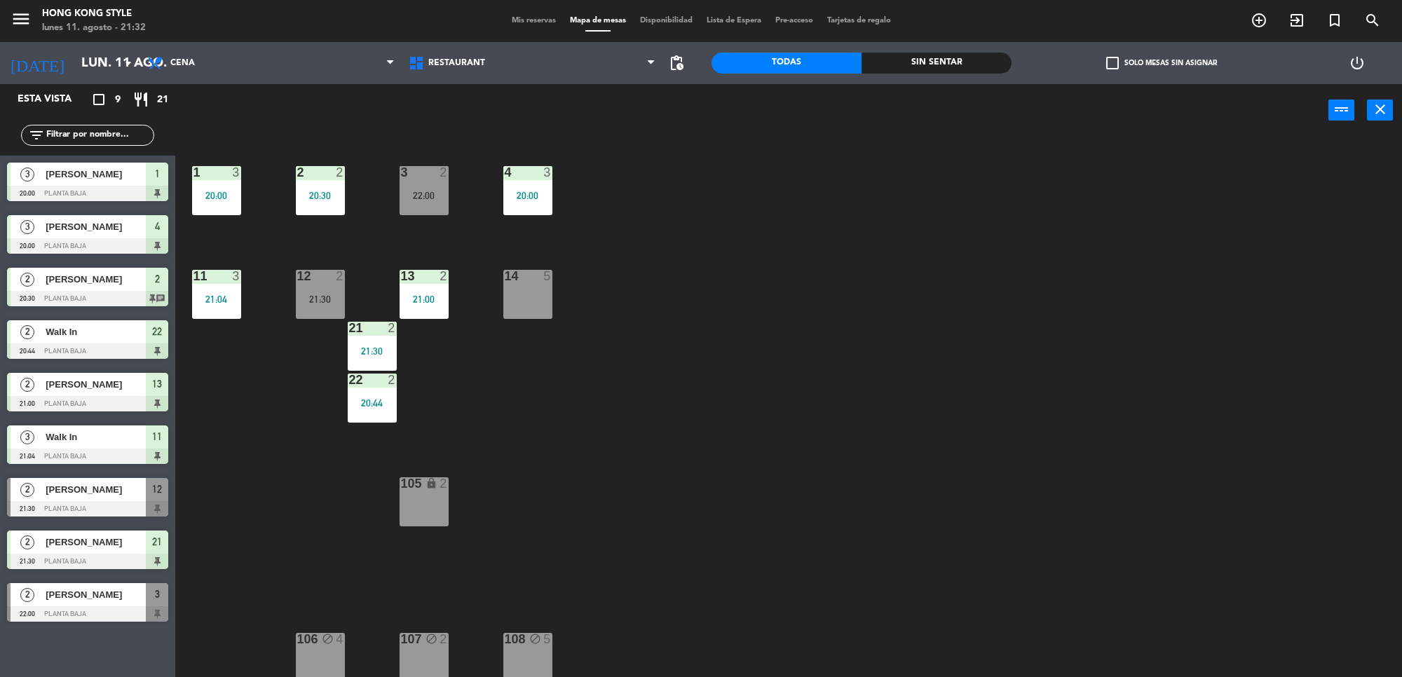
click at [377, 398] on div "20:44" at bounding box center [372, 403] width 49 height 10
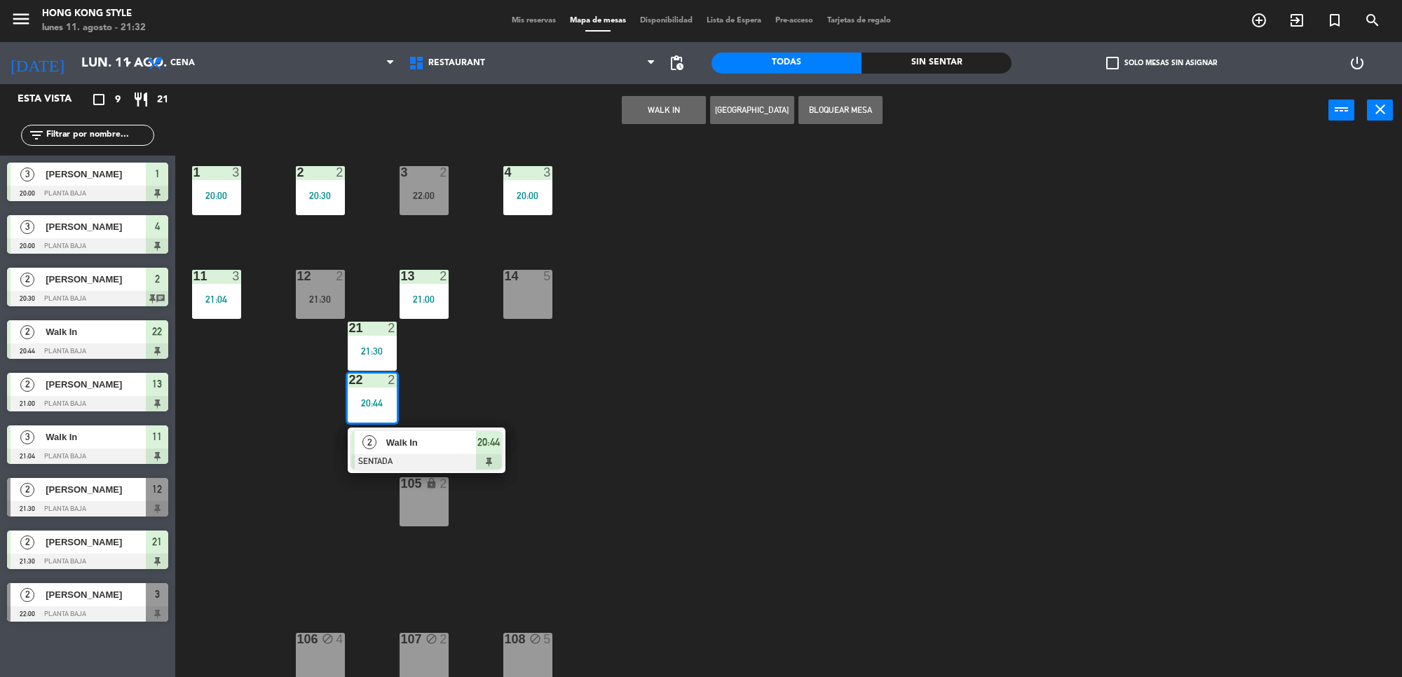
click at [665, 334] on div "1 3 20:00 2 2 20:30 3 2 22:00 4 3 20:00 11 3 21:04 12 2 21:30 13 2 21:00 14 5 2…" at bounding box center [795, 411] width 1213 height 541
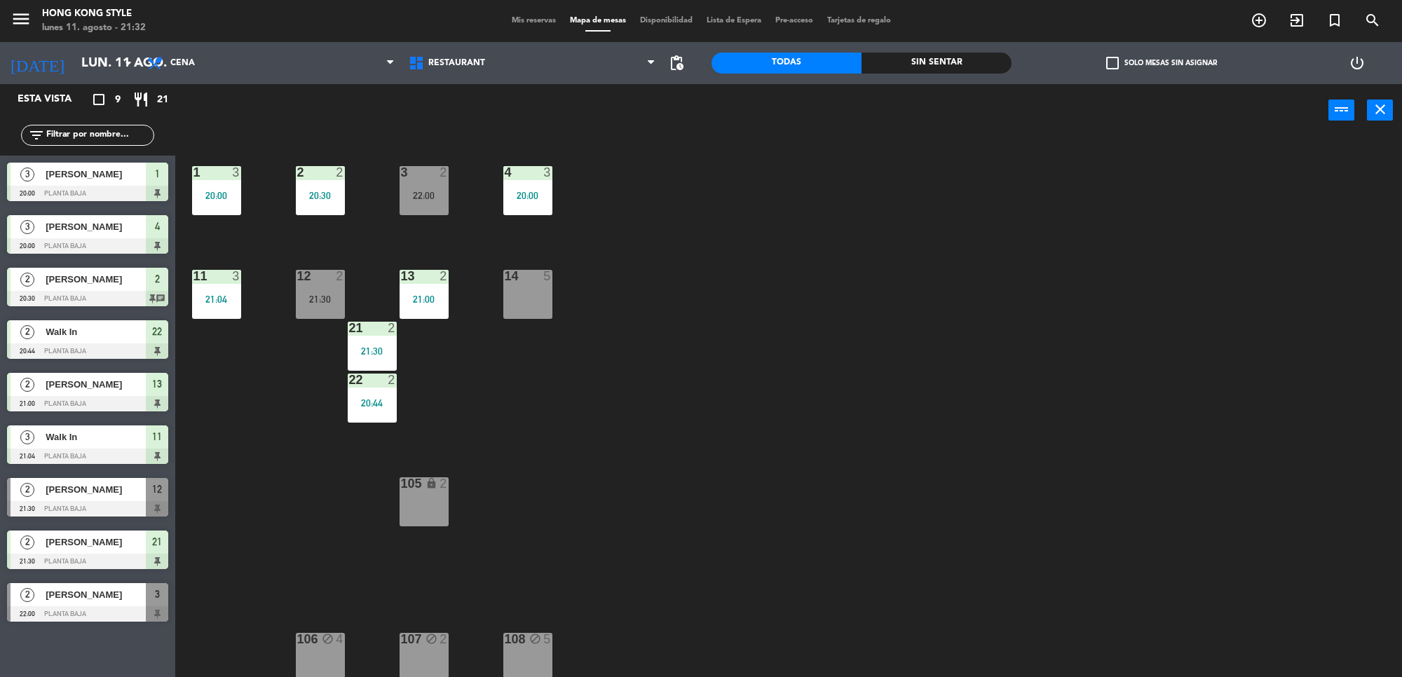
click at [311, 184] on div "2 2 20:30" at bounding box center [320, 190] width 49 height 49
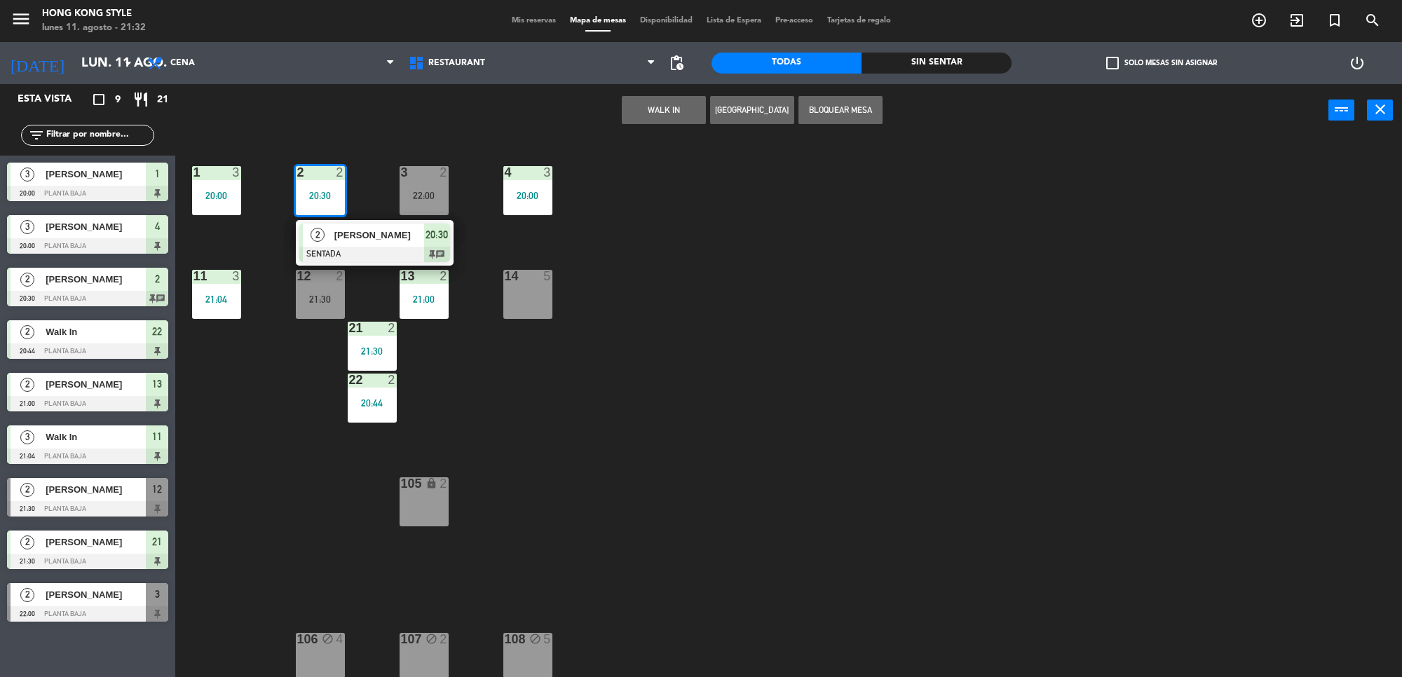
click at [390, 249] on div at bounding box center [374, 254] width 151 height 15
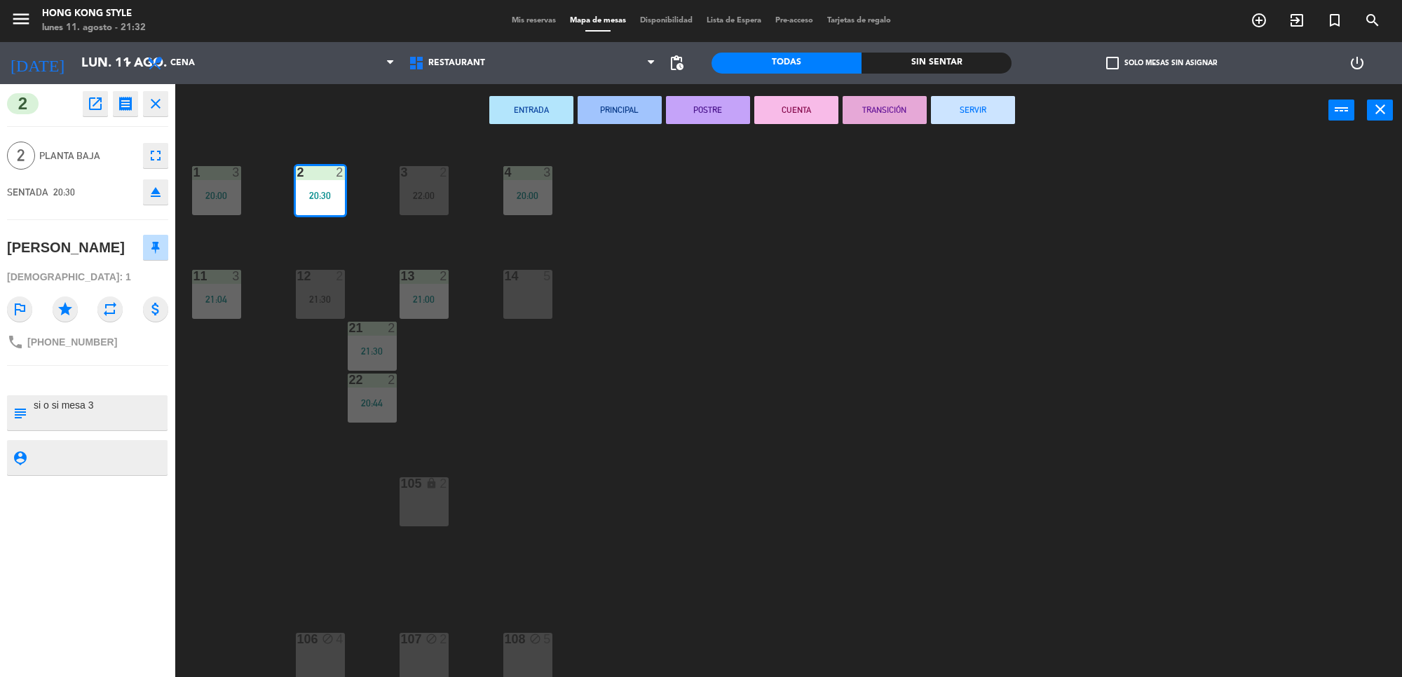
click at [949, 103] on button "SERVIR" at bounding box center [973, 110] width 84 height 28
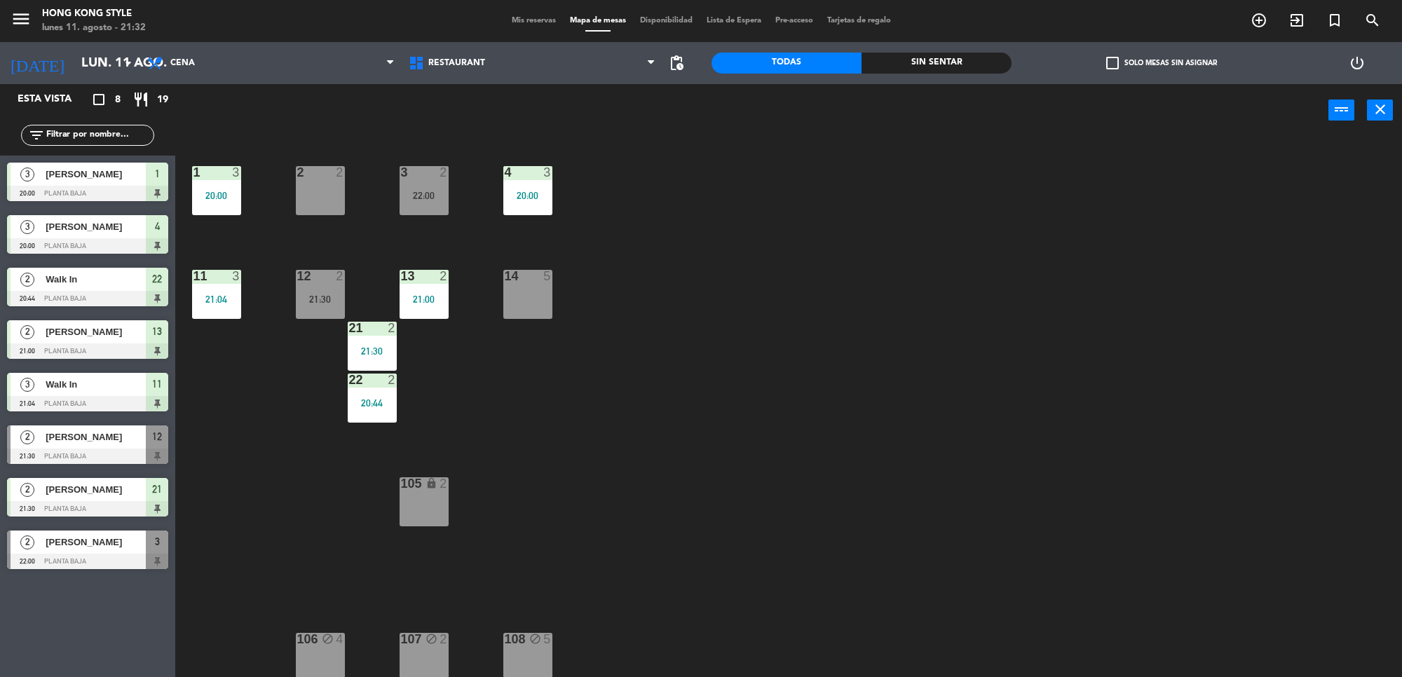
click at [332, 193] on div "2 2" at bounding box center [320, 190] width 49 height 49
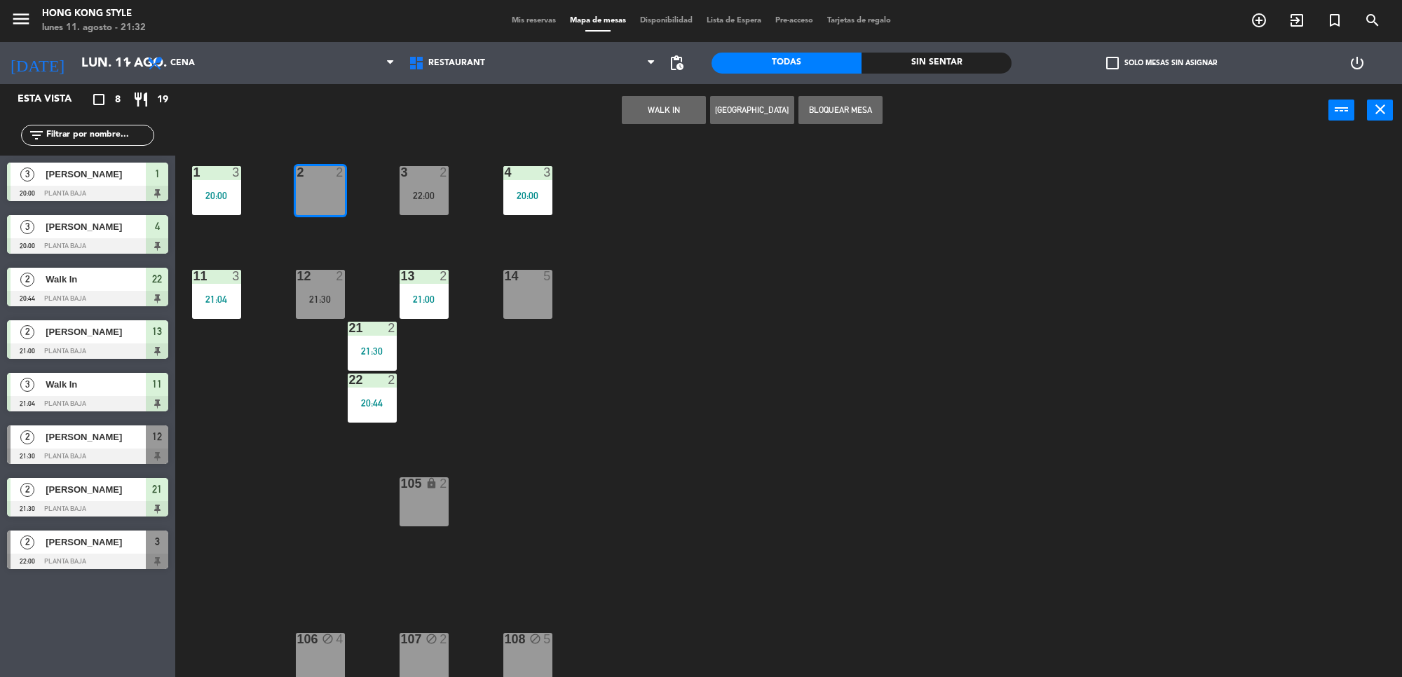
click at [670, 114] on button "WALK IN" at bounding box center [664, 110] width 84 height 28
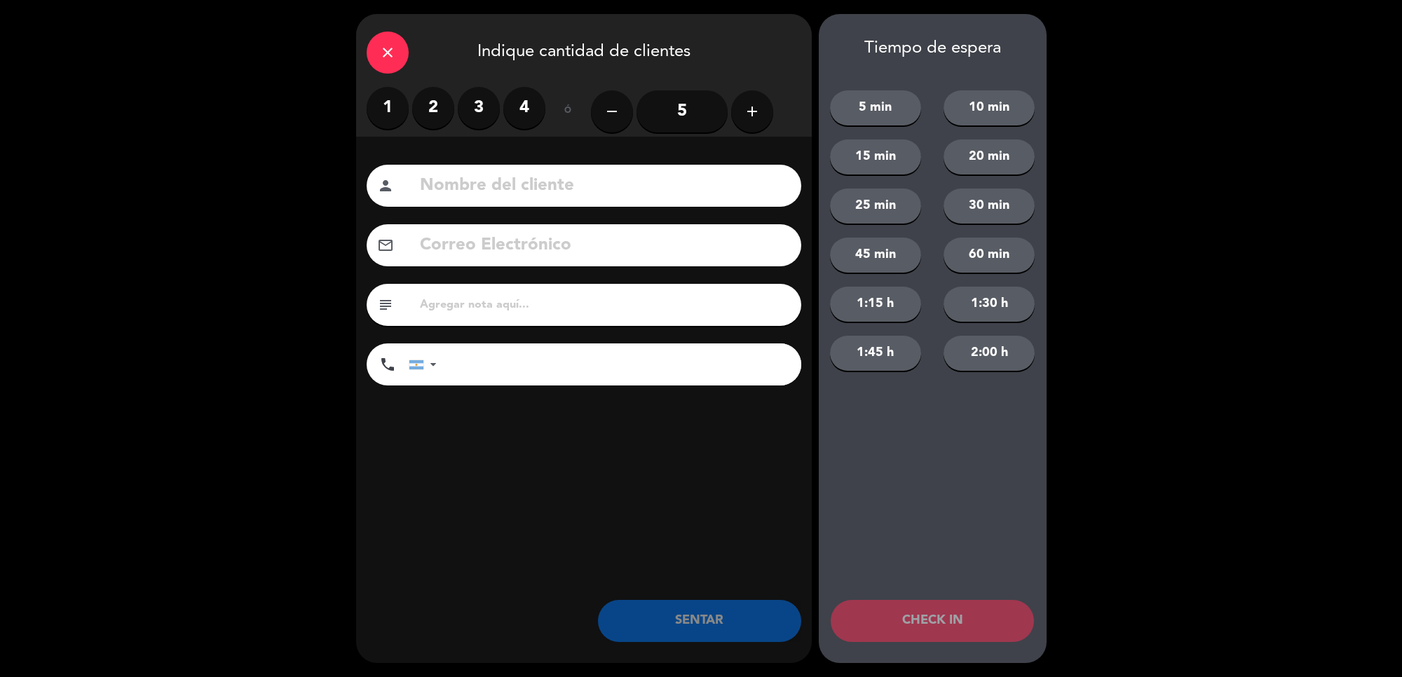
click at [426, 109] on label "2" at bounding box center [433, 108] width 42 height 42
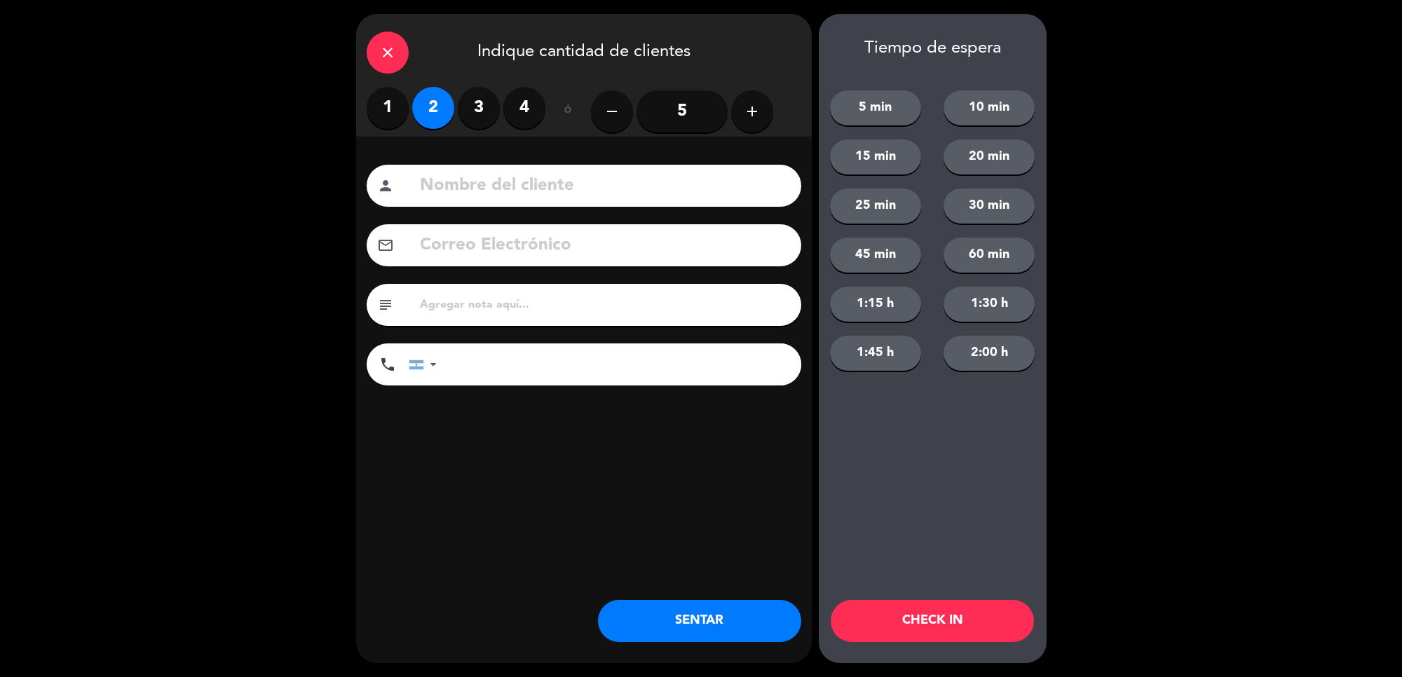
click at [707, 633] on button "SENTAR" at bounding box center [699, 621] width 203 height 42
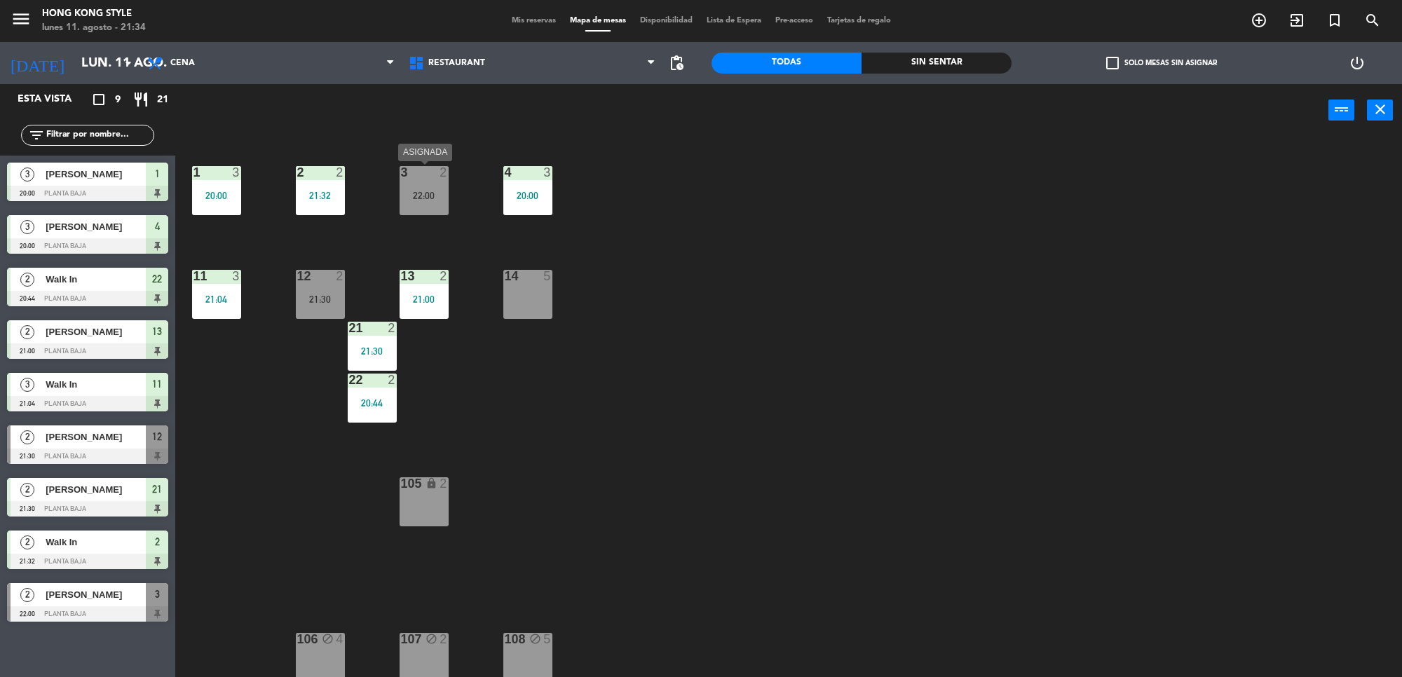
click at [440, 193] on div "22:00" at bounding box center [424, 196] width 49 height 10
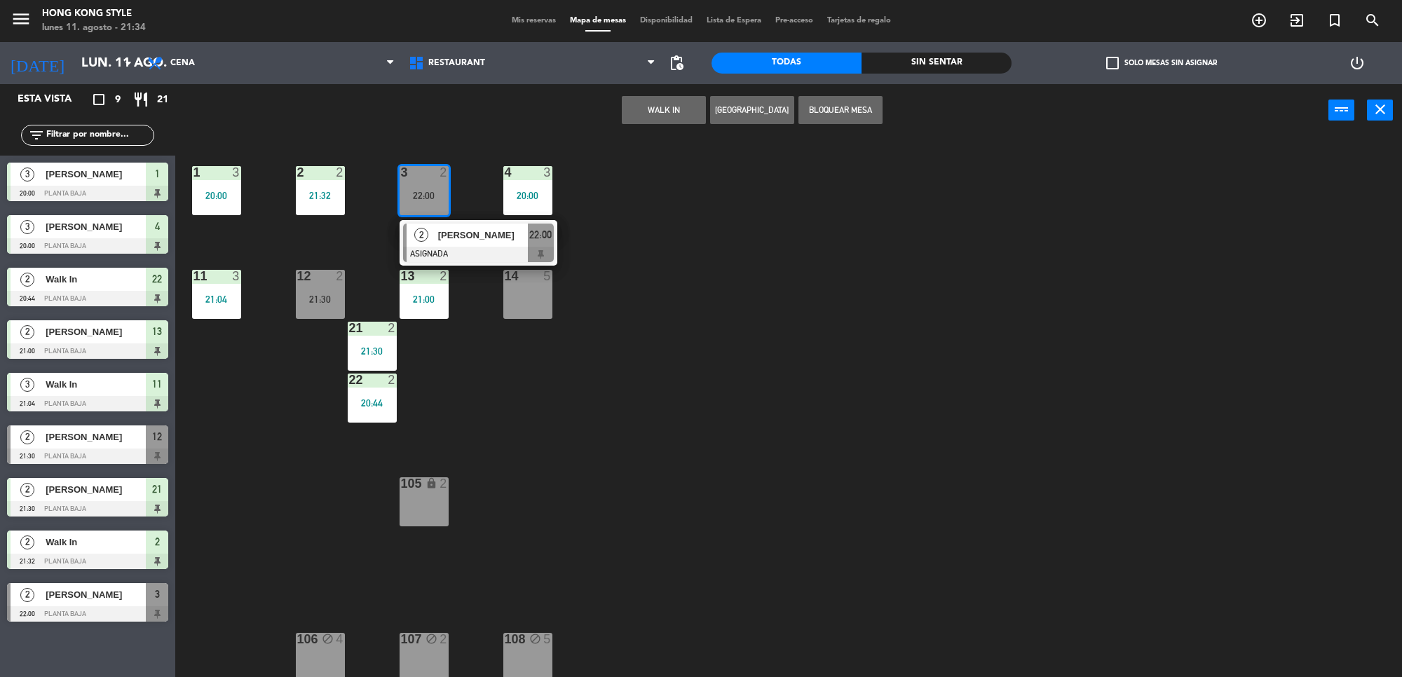
click at [426, 227] on div "2" at bounding box center [422, 235] width 30 height 23
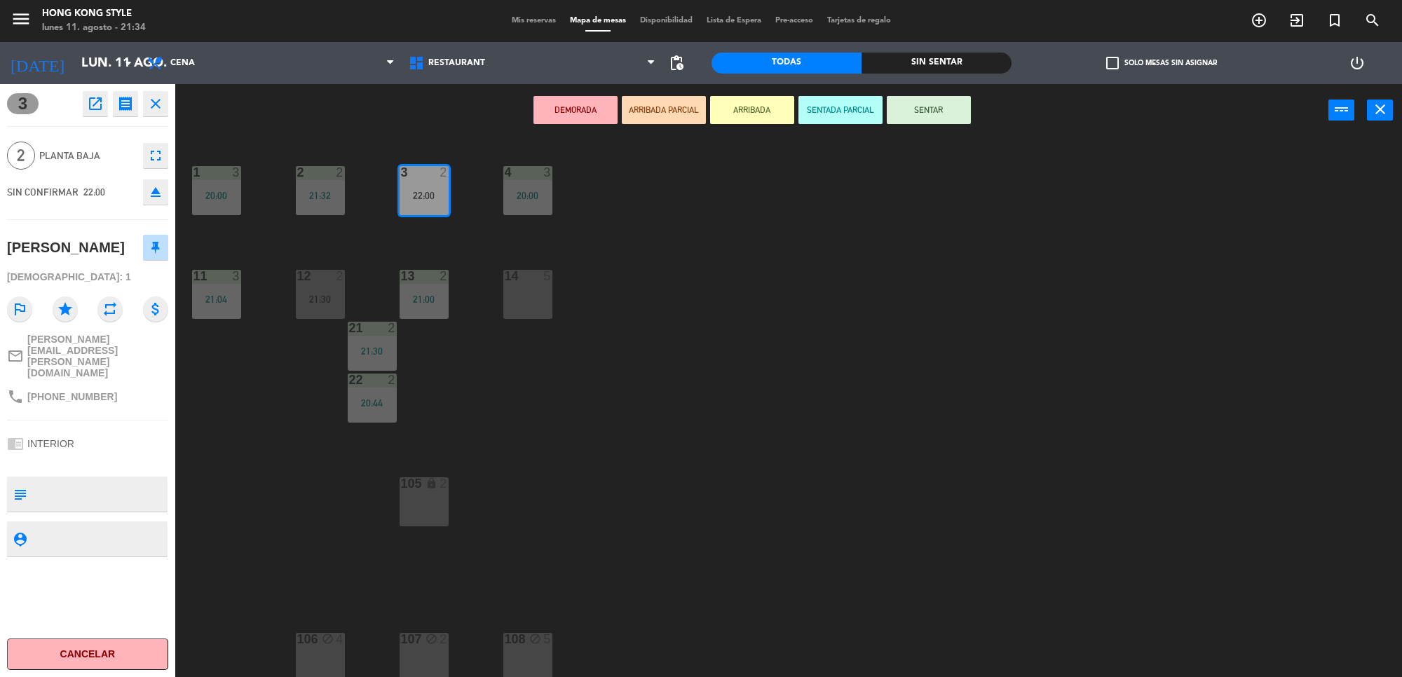
click at [843, 208] on div "1 3 20:00 2 2 21:32 3 2 22:00 4 3 20:00 11 3 21:04 12 2 21:30 13 2 21:00 14 5 2…" at bounding box center [795, 411] width 1213 height 541
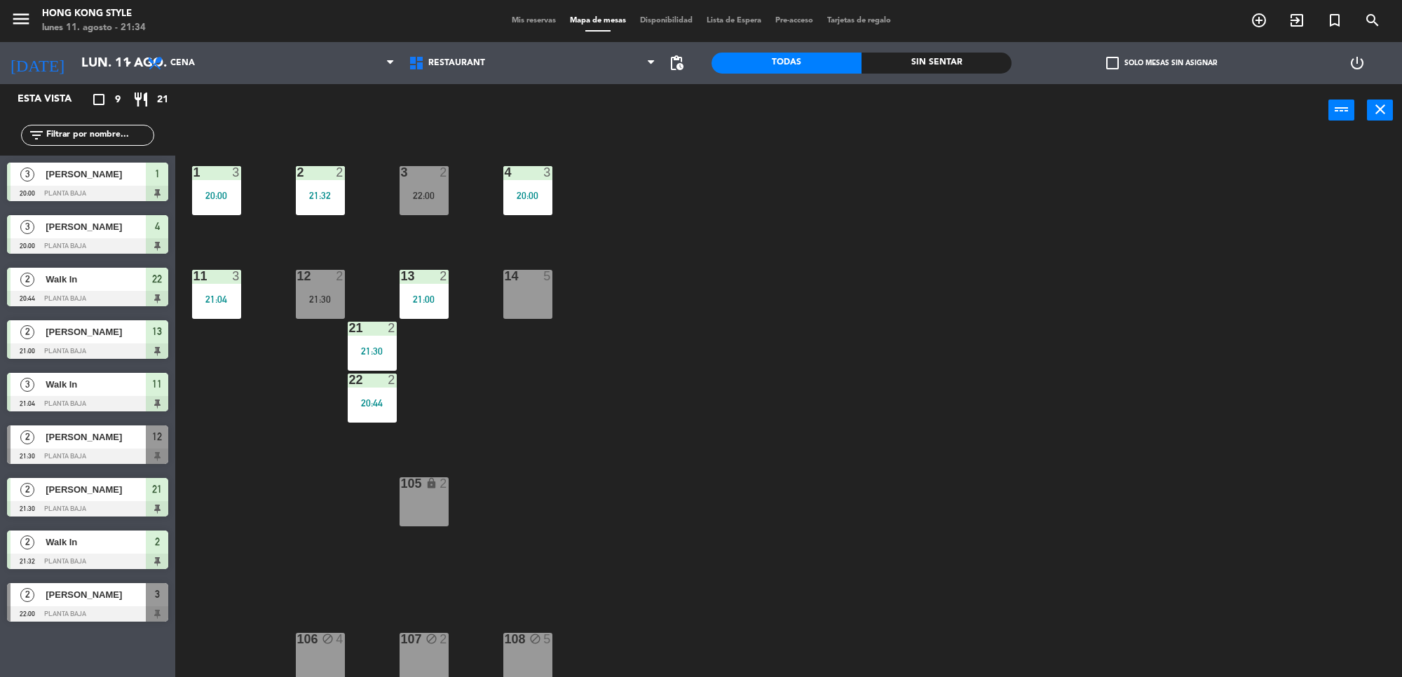
click at [522, 26] on div "Mis reservas Mapa de mesas Disponibilidad Lista de Espera Pre-acceso Tarjetas d…" at bounding box center [701, 21] width 393 height 13
click at [523, 26] on div "Mis reservas Mapa de mesas Disponibilidad Lista de Espera Pre-acceso Tarjetas d…" at bounding box center [701, 21] width 393 height 13
click at [527, 22] on span "Mis reservas" at bounding box center [534, 21] width 58 height 8
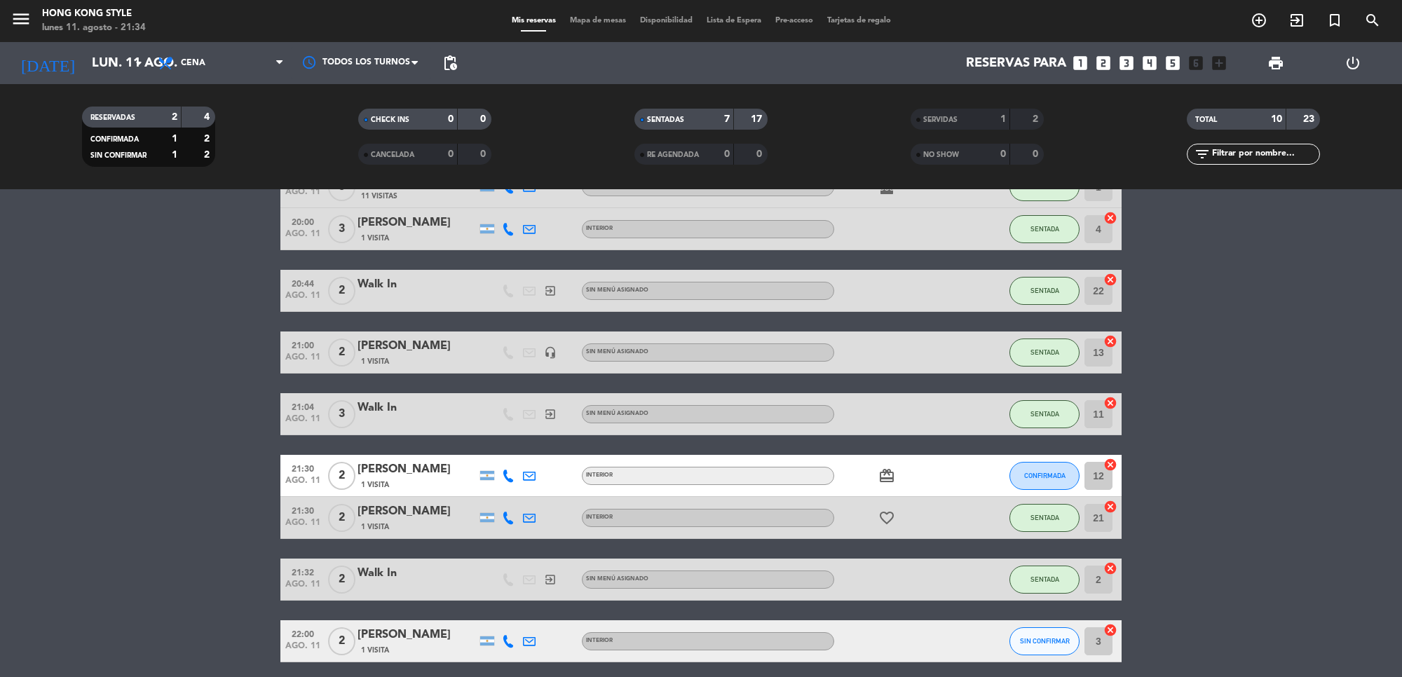
scroll to position [142, 0]
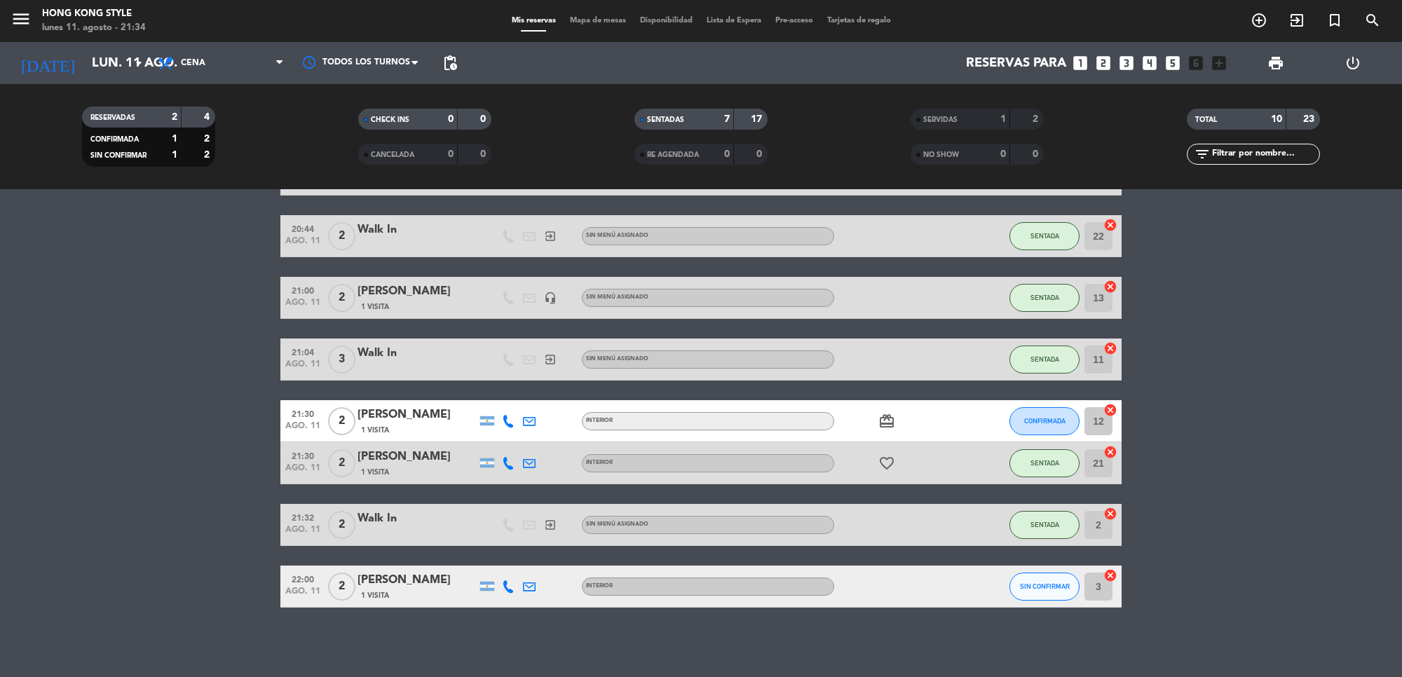
click at [507, 586] on icon at bounding box center [508, 587] width 13 height 13
click at [483, 558] on span "Copiar" at bounding box center [497, 562] width 29 height 15
click at [506, 425] on icon at bounding box center [508, 421] width 13 height 13
click at [495, 397] on span "Copiar" at bounding box center [497, 397] width 29 height 15
click at [1055, 591] on button "SIN CONFIRMAR" at bounding box center [1045, 587] width 70 height 28
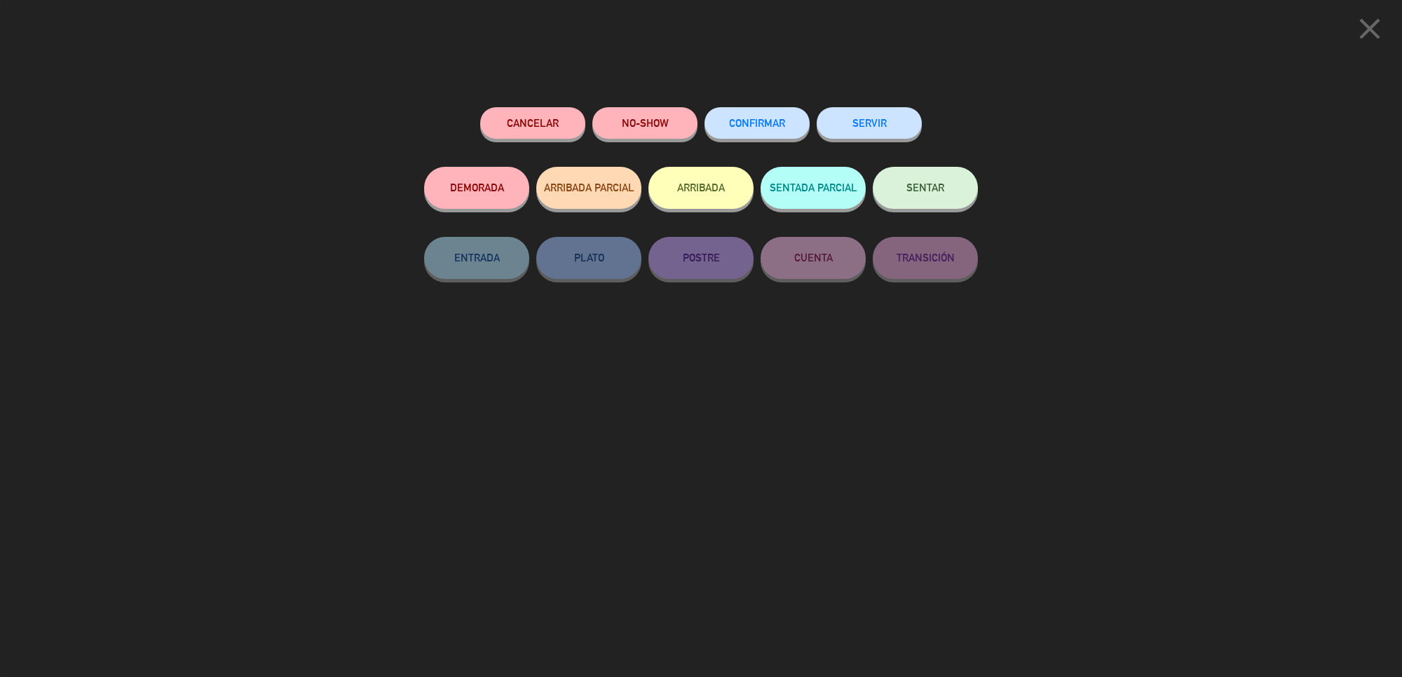
click at [924, 198] on button "SENTAR" at bounding box center [925, 188] width 105 height 42
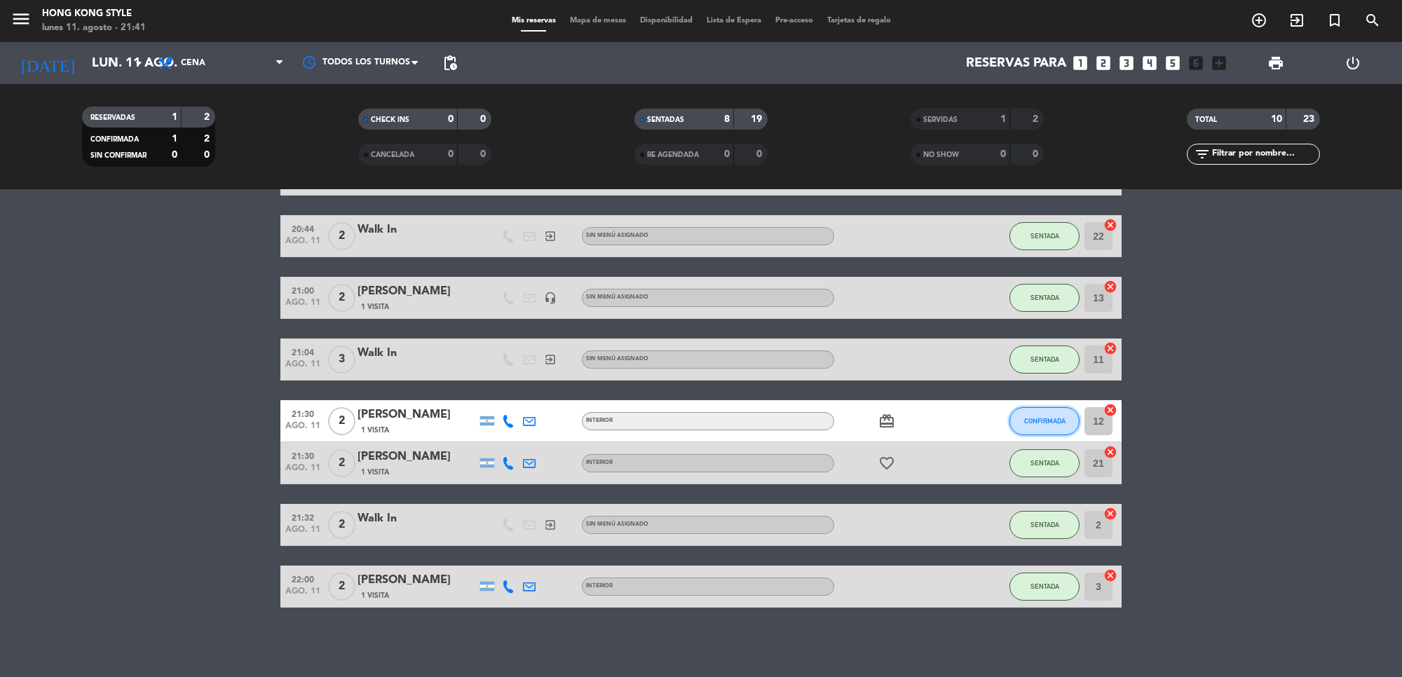
click at [1043, 417] on span "CONFIRMADA" at bounding box center [1045, 421] width 41 height 8
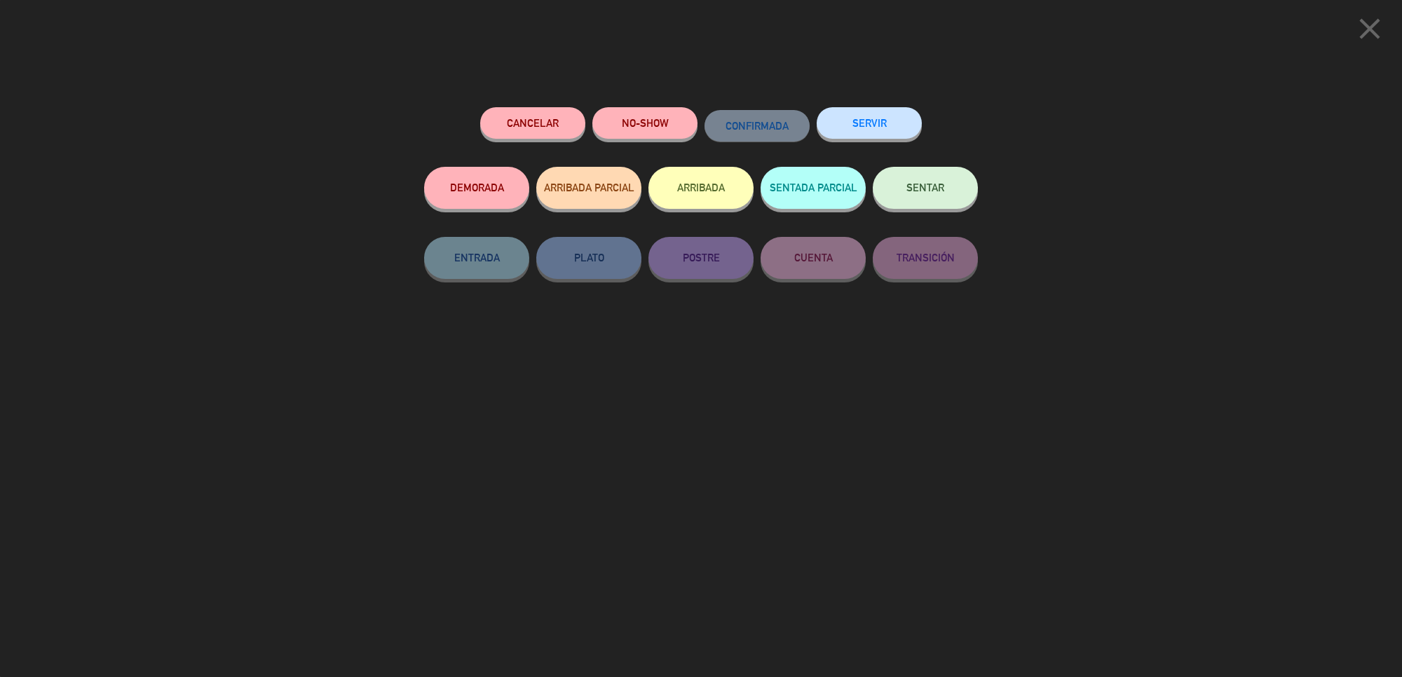
click at [956, 194] on button "SENTAR" at bounding box center [925, 188] width 105 height 42
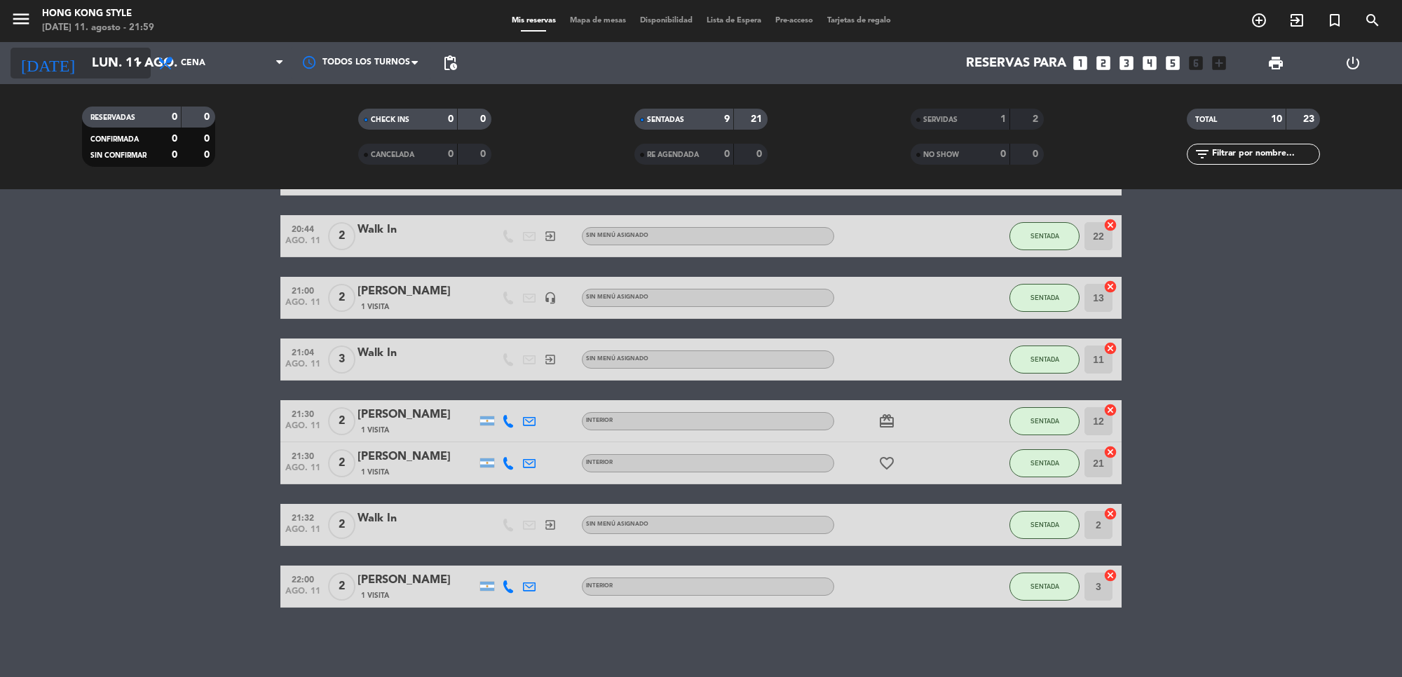
drag, startPoint x: 114, startPoint y: 40, endPoint x: 112, endPoint y: 50, distance: 10.7
click at [114, 43] on div "menu HONG KONG STYLE [DATE] 11. agosto - 21:59 Mis reservas Mapa de mesas Dispo…" at bounding box center [701, 94] width 1402 height 189
click at [112, 50] on input "lun. 11 ago." at bounding box center [167, 62] width 165 height 29
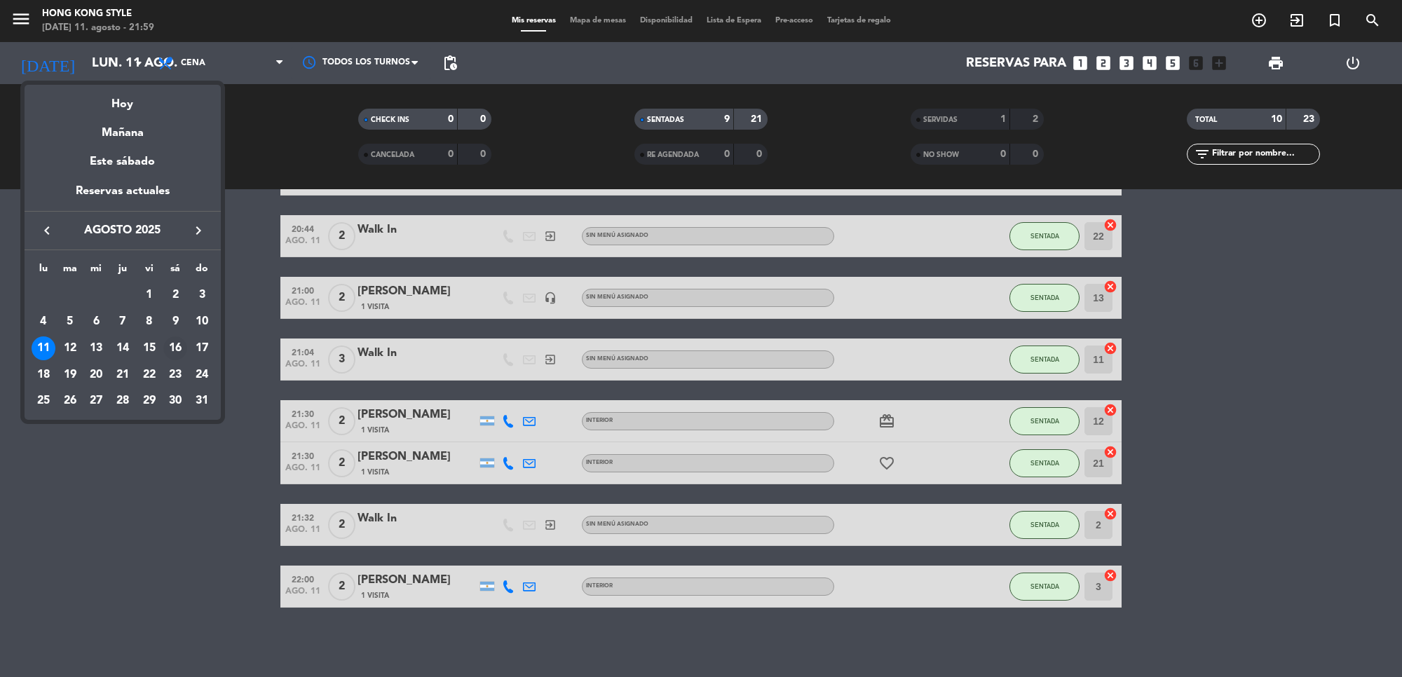
click at [176, 344] on div "16" at bounding box center [175, 349] width 24 height 24
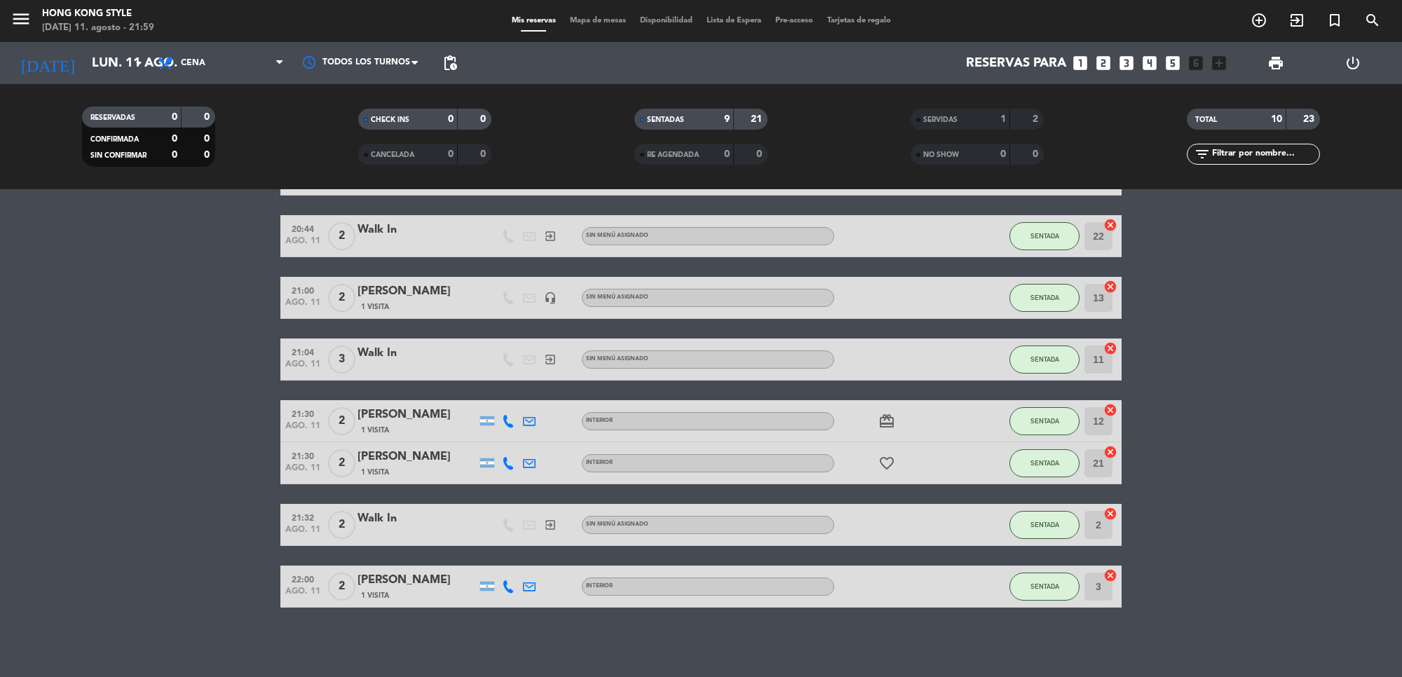
type input "sáb. 16 ago."
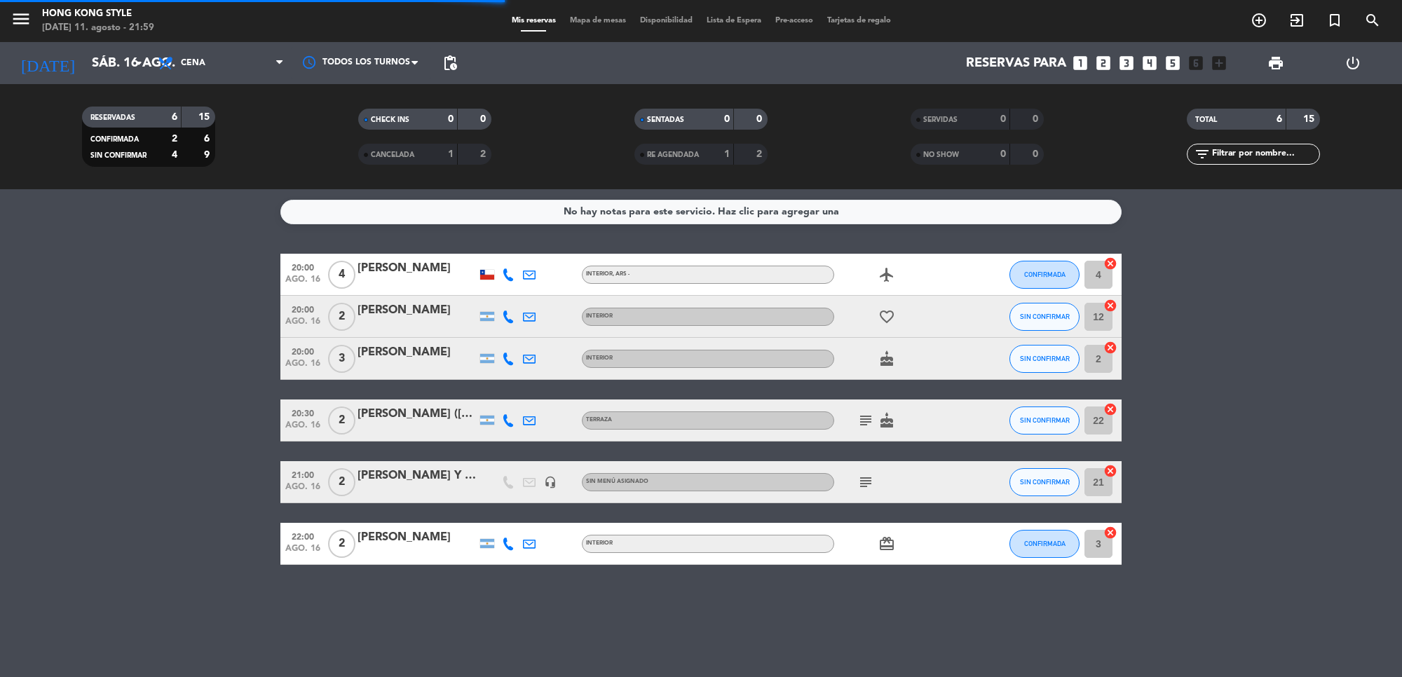
scroll to position [0, 0]
click at [867, 479] on icon "subject" at bounding box center [866, 482] width 17 height 17
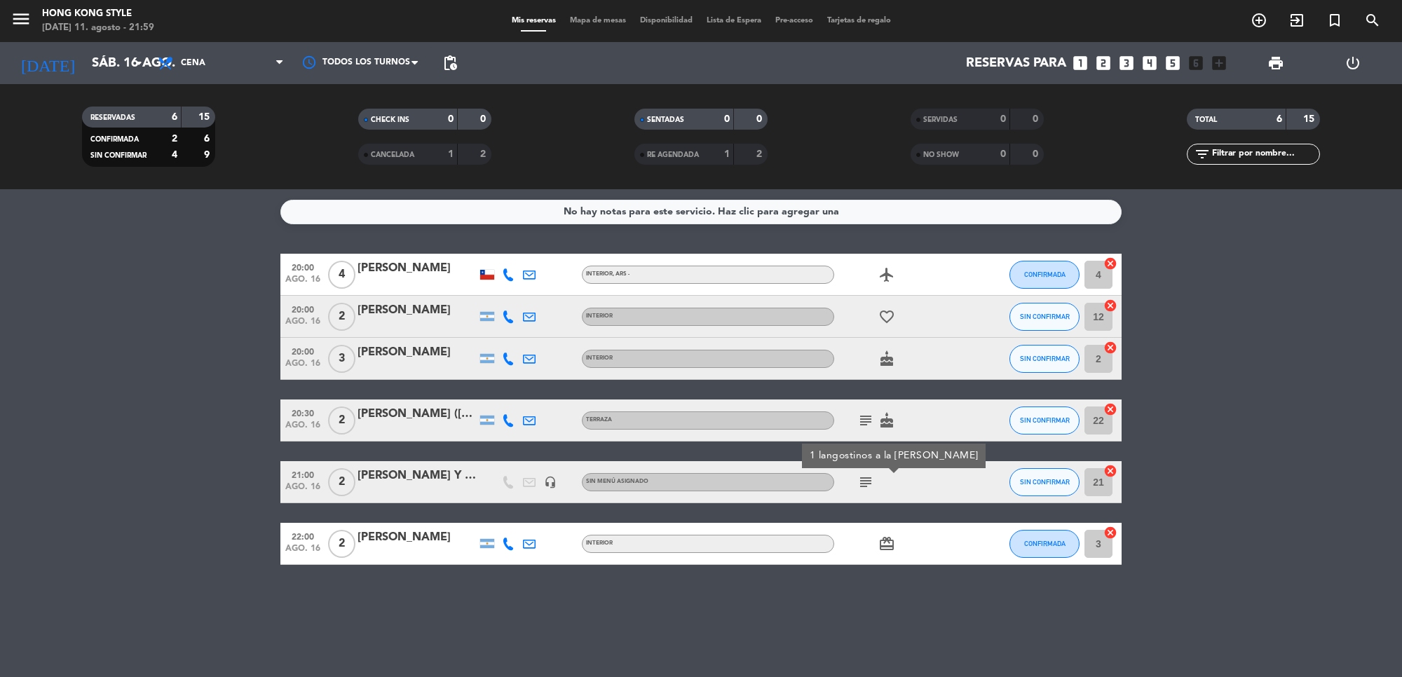
click at [866, 479] on icon "subject" at bounding box center [866, 482] width 17 height 17
click at [594, 17] on span "Mapa de mesas" at bounding box center [598, 21] width 70 height 8
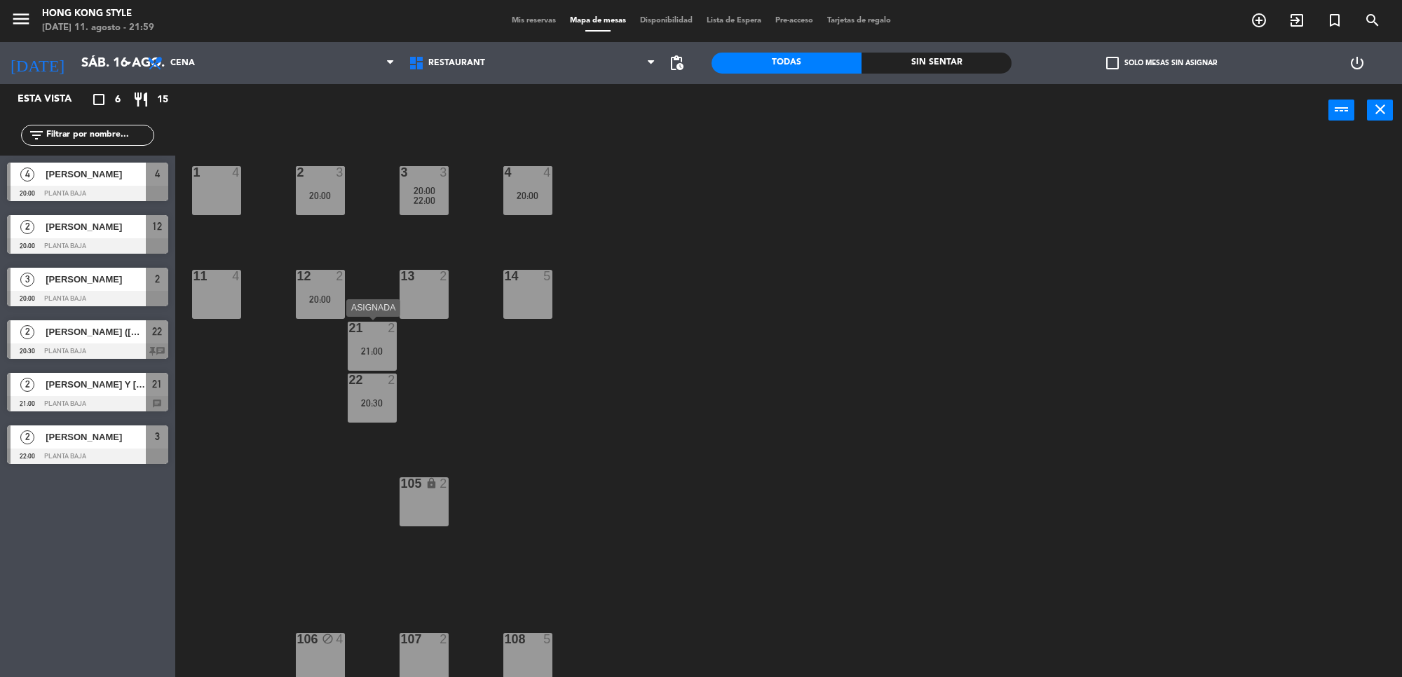
click at [365, 359] on div "21 2 21:00" at bounding box center [372, 346] width 49 height 49
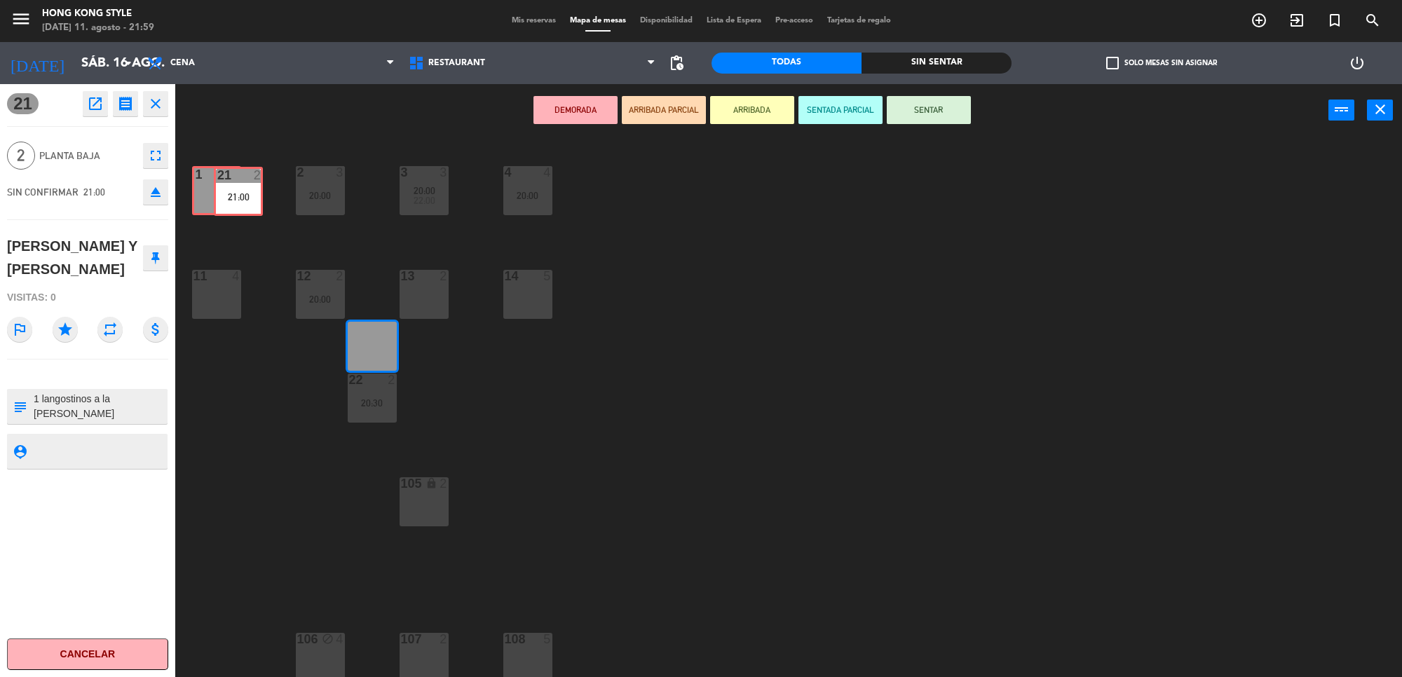
drag, startPoint x: 365, startPoint y: 359, endPoint x: 231, endPoint y: 204, distance: 204.4
click at [231, 204] on div "1 4 2 3 20:00 3 3 20:00 22:00 4 4 20:00 11 4 12 2 20:00 13 2 14 5 21 2 21:00 21…" at bounding box center [795, 411] width 1213 height 541
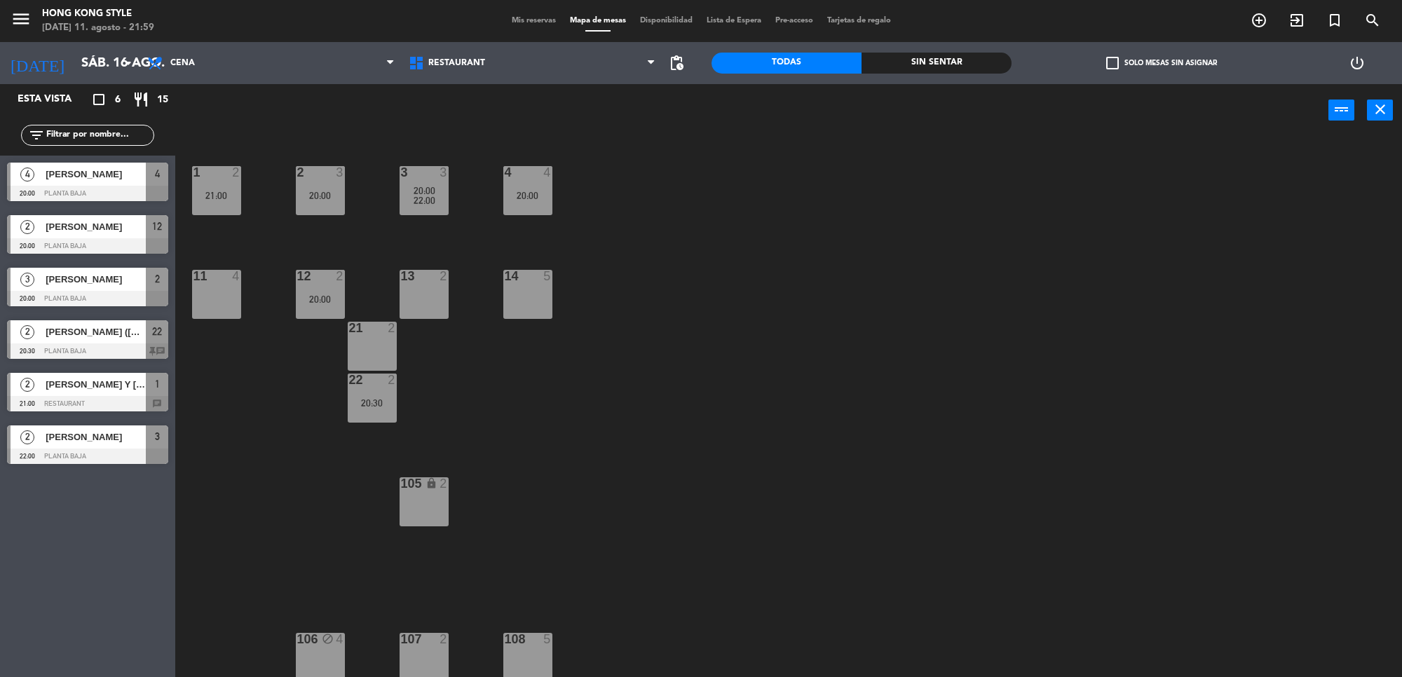
click at [895, 400] on div "1 2 21:00 2 3 20:00 3 3 20:00 22:00 4 4 20:00 11 4 12 2 20:00 13 2 14 5 21 2 22…" at bounding box center [795, 411] width 1213 height 541
click at [524, 29] on div "menu HONG KONG STYLE [DATE] 11. agosto - 21:59 Mis reservas Mapa de mesas Dispo…" at bounding box center [701, 21] width 1402 height 42
click at [524, 22] on span "Mis reservas" at bounding box center [534, 21] width 58 height 8
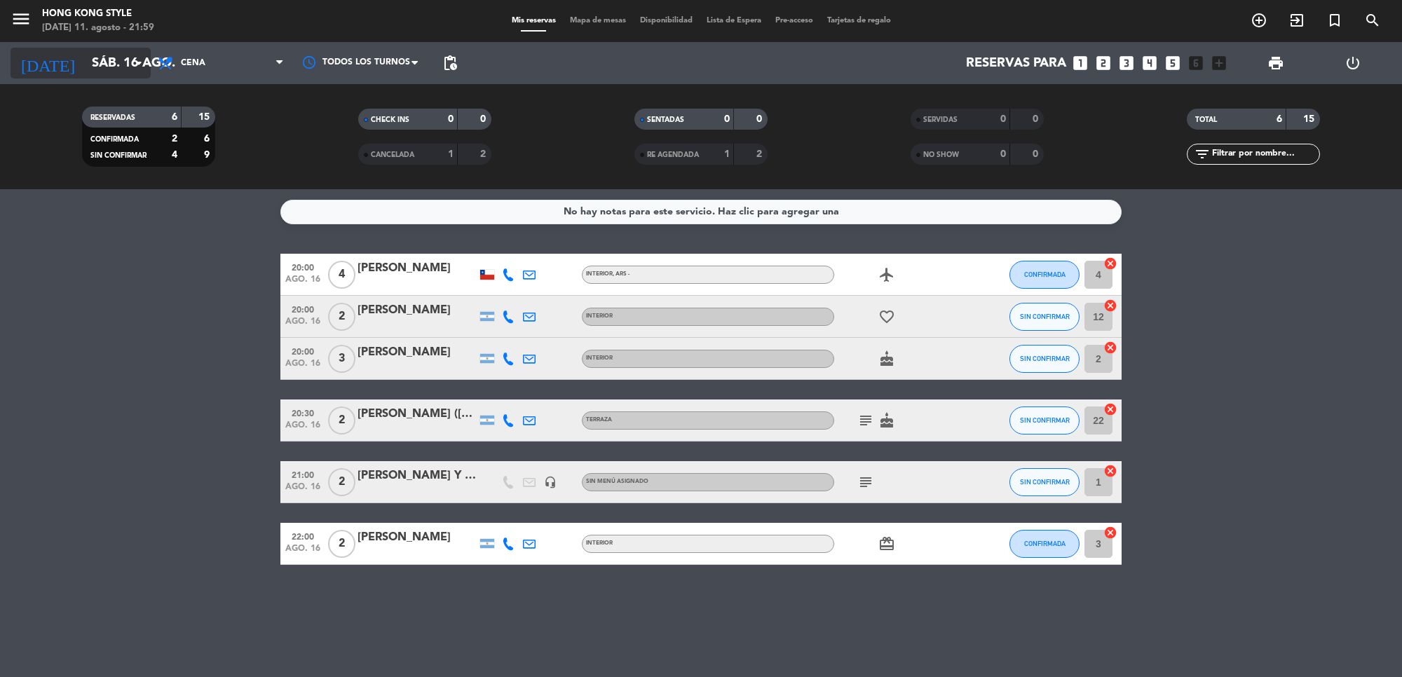
click at [85, 49] on input "sáb. 16 ago." at bounding box center [167, 62] width 165 height 29
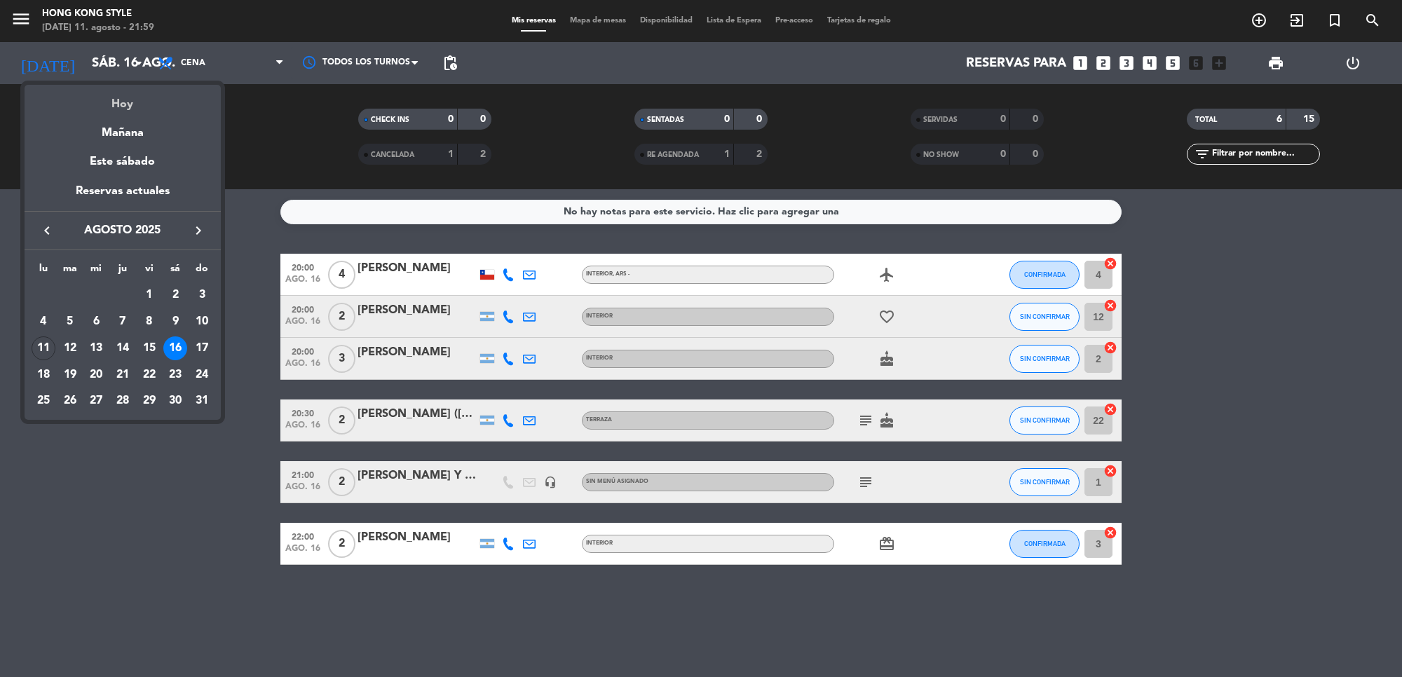
click at [109, 96] on div "Hoy" at bounding box center [123, 99] width 196 height 29
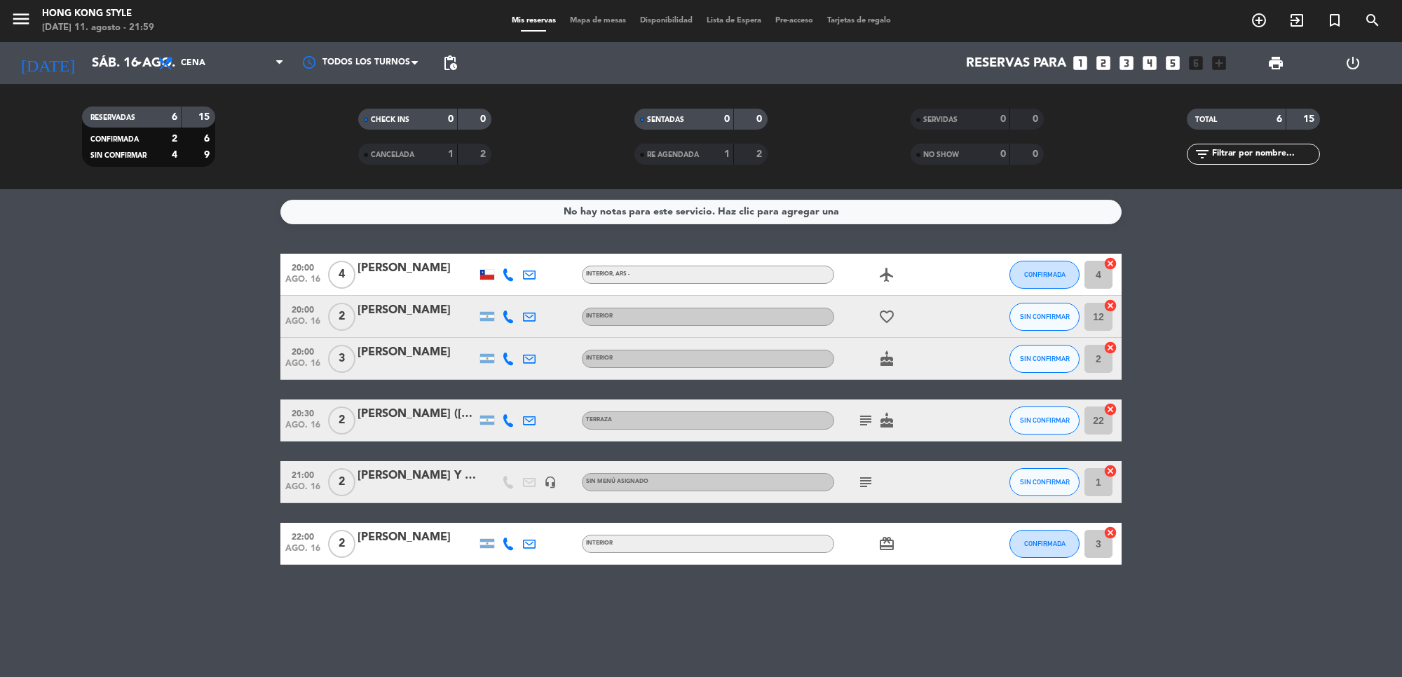
type input "lun. 11 ago."
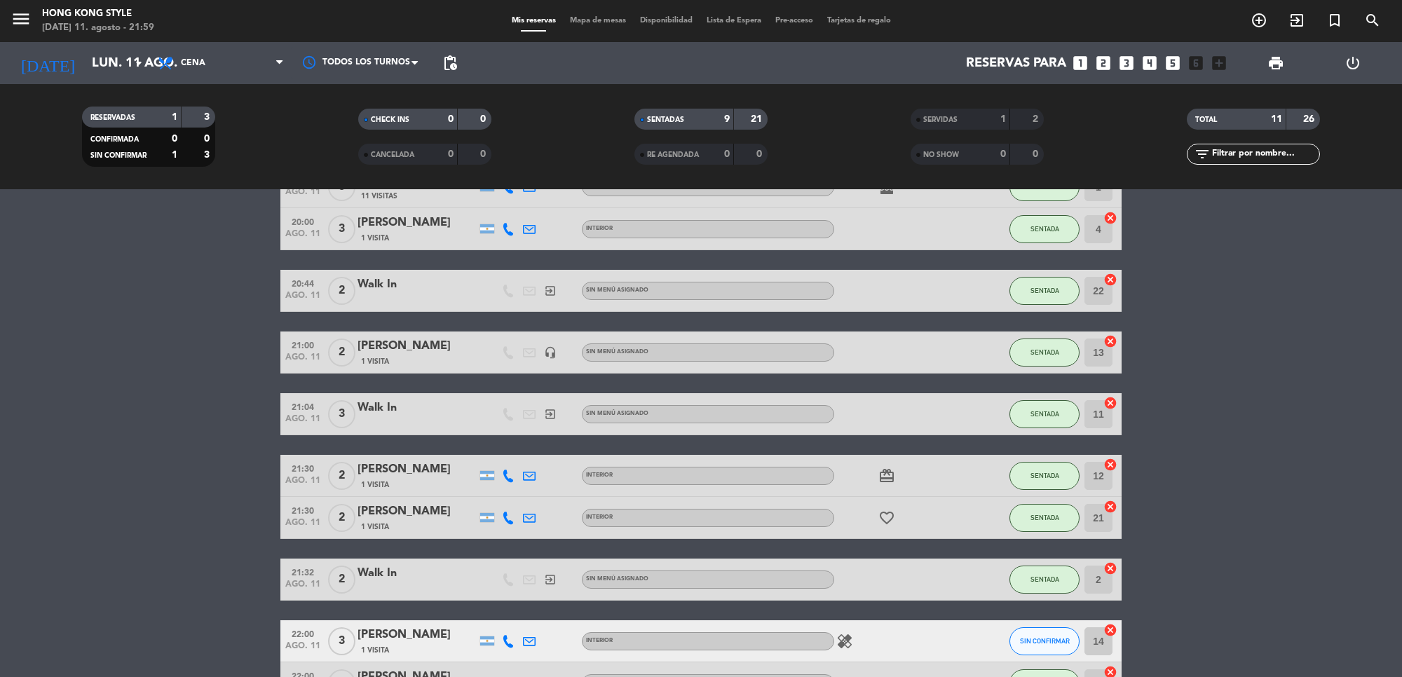
scroll to position [175, 0]
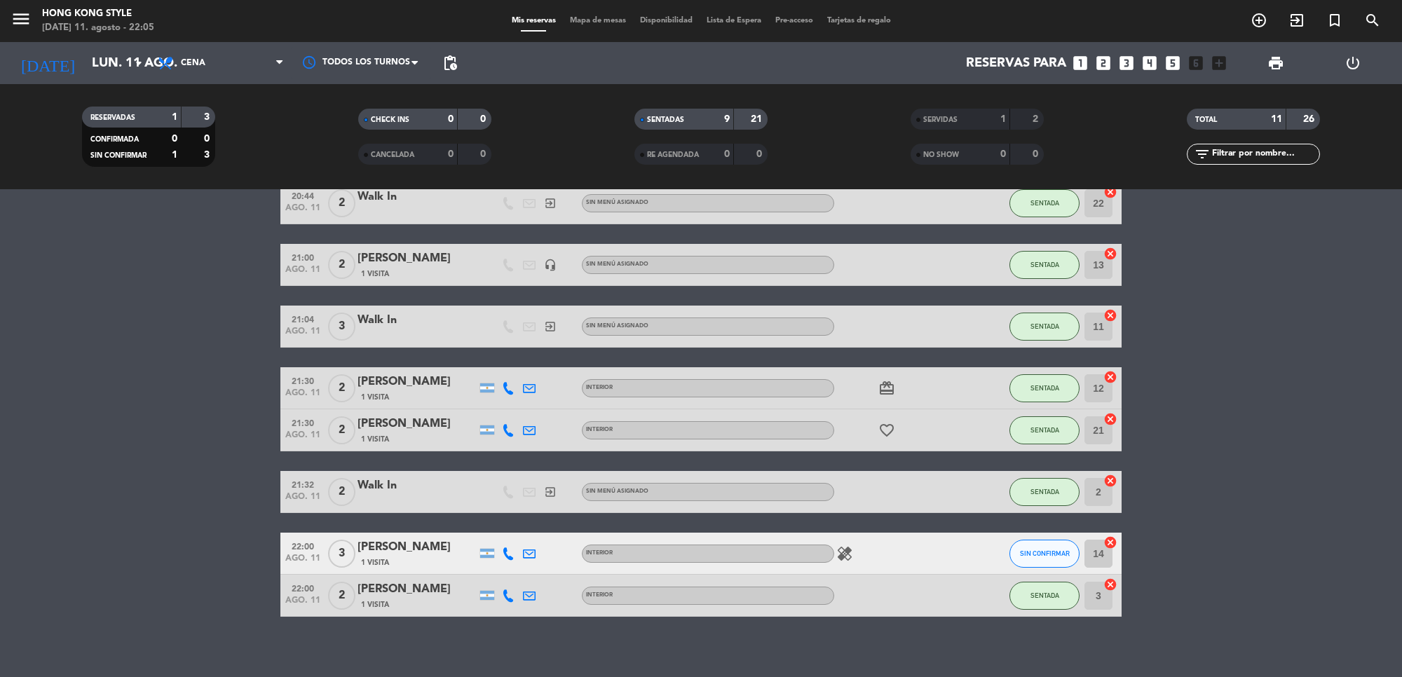
click at [852, 556] on icon "healing" at bounding box center [845, 554] width 17 height 17
click at [1176, 519] on bookings-row "20:00 [DATE] 3 [PERSON_NAME] 11 Visitas INTERIOR cake SENTADA 1 cancel 20:00 [D…" at bounding box center [701, 348] width 1402 height 539
click at [590, 22] on span "Mapa de mesas" at bounding box center [598, 21] width 70 height 8
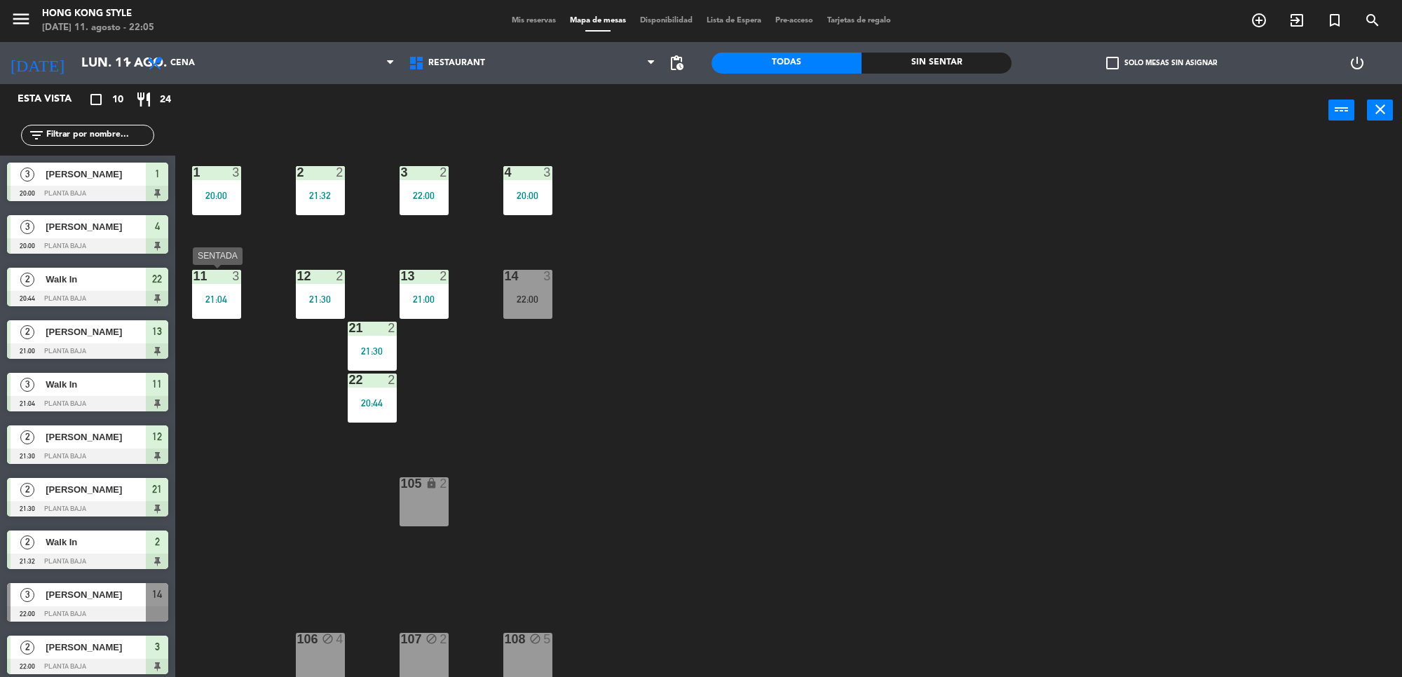
click at [196, 303] on div "21:04" at bounding box center [216, 300] width 49 height 10
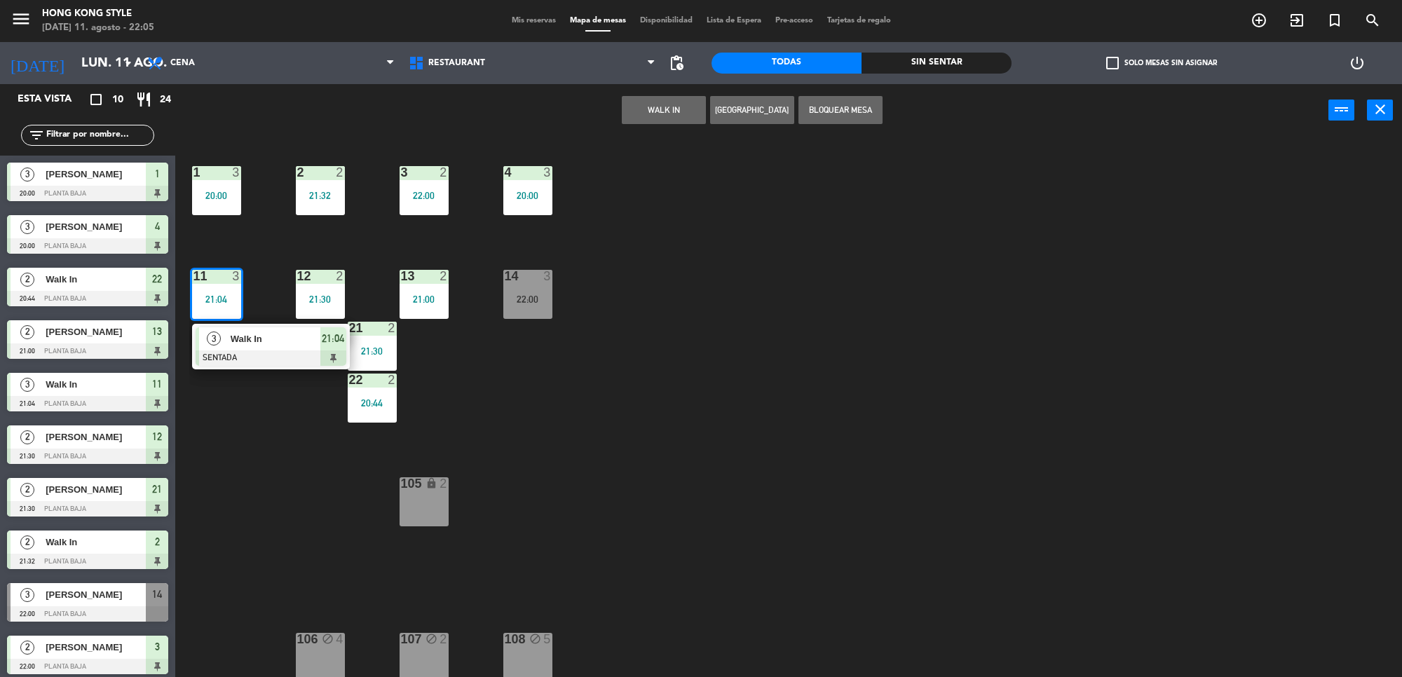
click at [241, 351] on div at bounding box center [271, 358] width 151 height 15
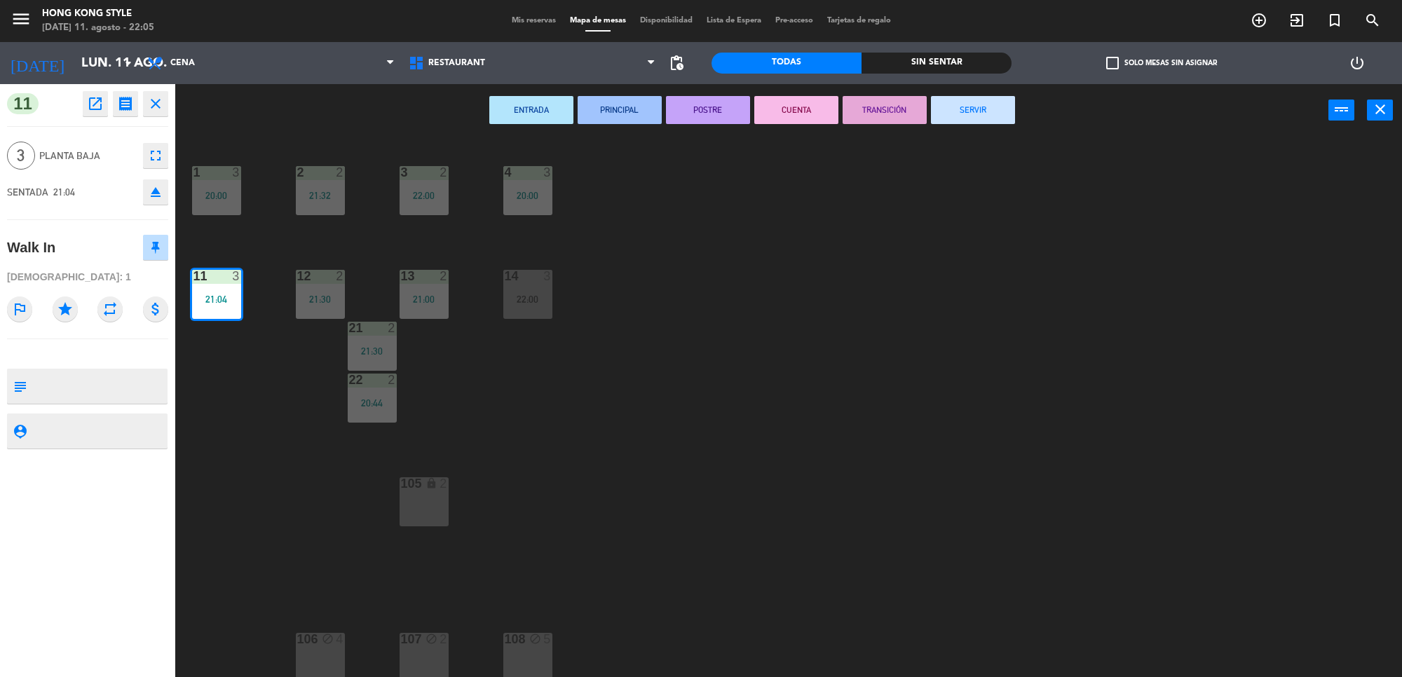
click at [857, 365] on div "1 3 20:00 2 2 21:32 3 2 22:00 4 3 20:00 11 3 21:04 12 2 21:30 13 2 21:00 14 3 2…" at bounding box center [795, 411] width 1213 height 541
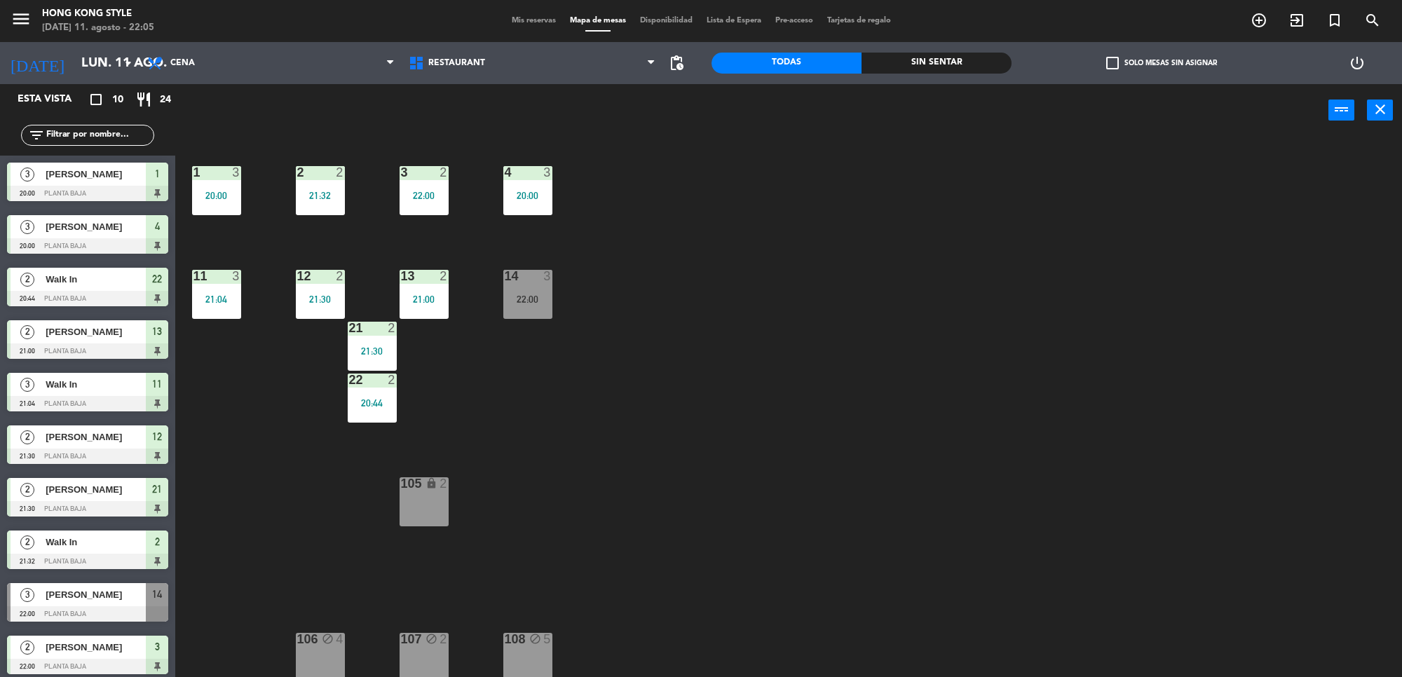
click at [229, 207] on div "1 3 20:00" at bounding box center [216, 190] width 49 height 49
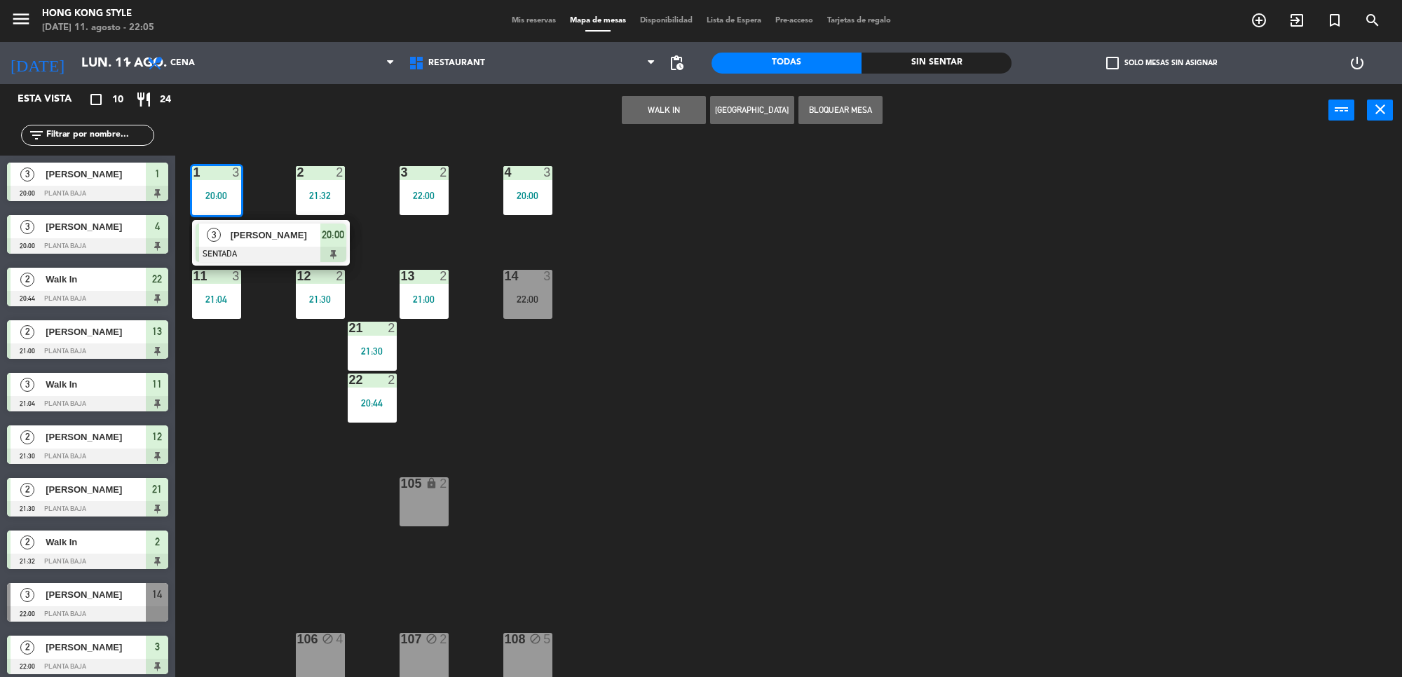
click at [255, 250] on div at bounding box center [271, 254] width 151 height 15
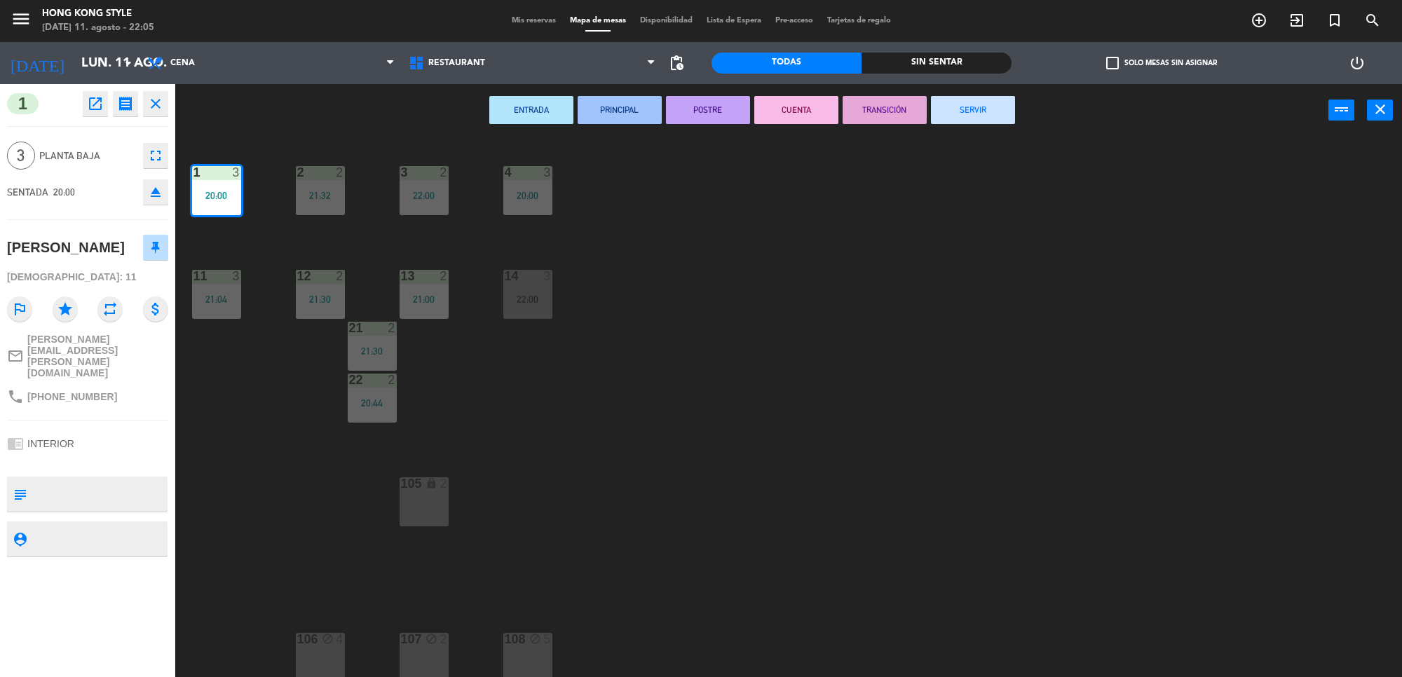
click at [966, 114] on button "SERVIR" at bounding box center [973, 110] width 84 height 28
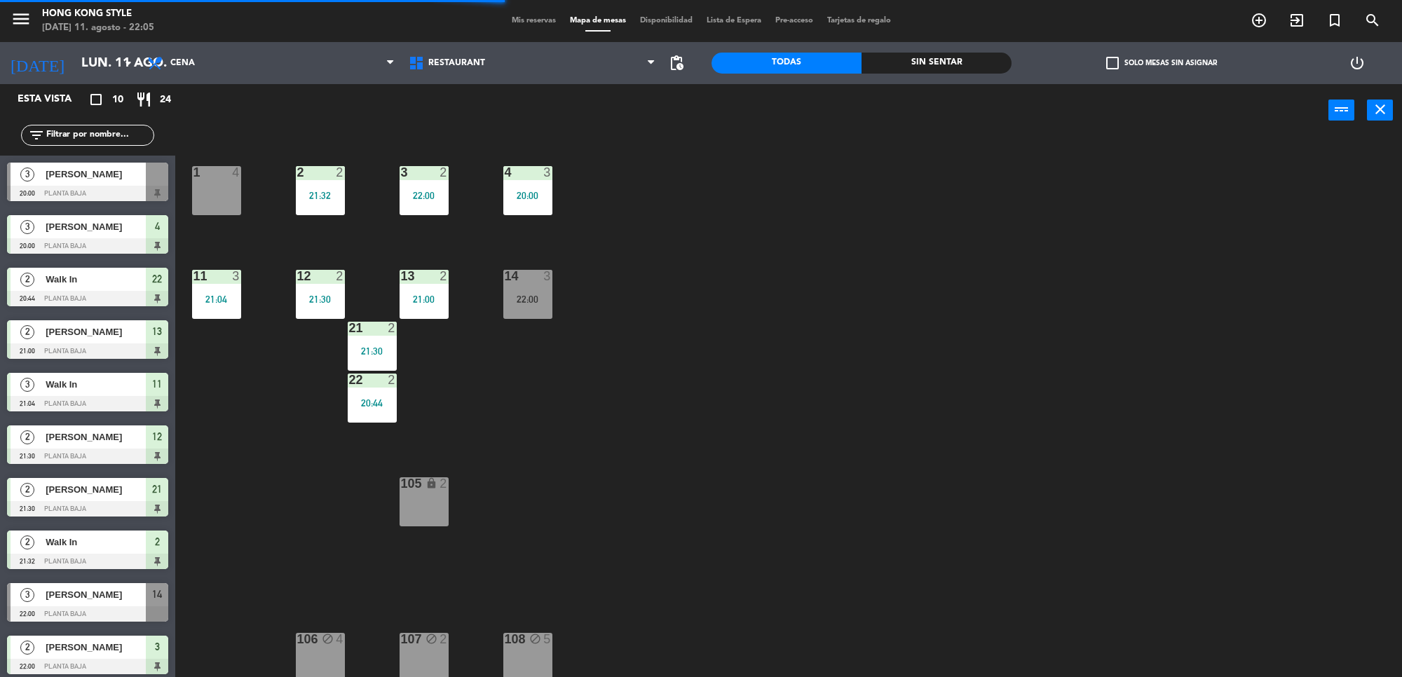
click at [208, 200] on div "1 4" at bounding box center [216, 190] width 49 height 49
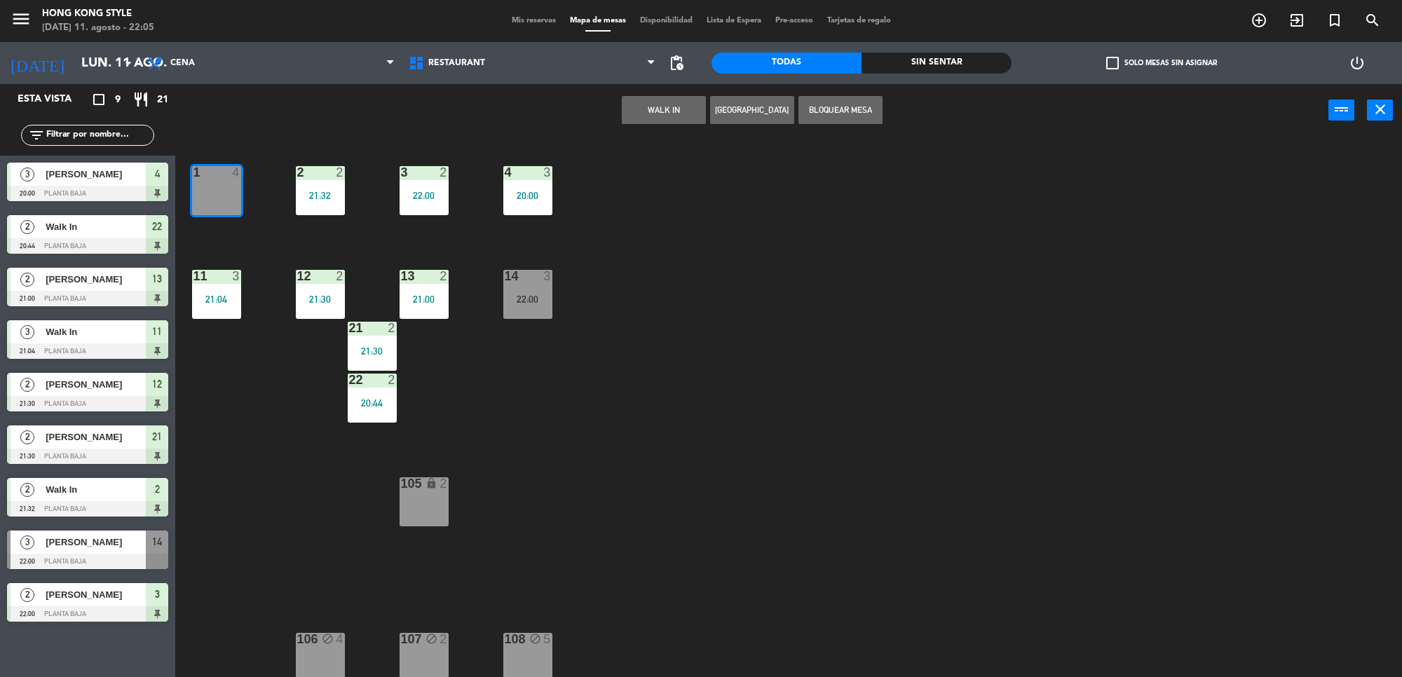
click at [689, 109] on button "WALK IN" at bounding box center [664, 110] width 84 height 28
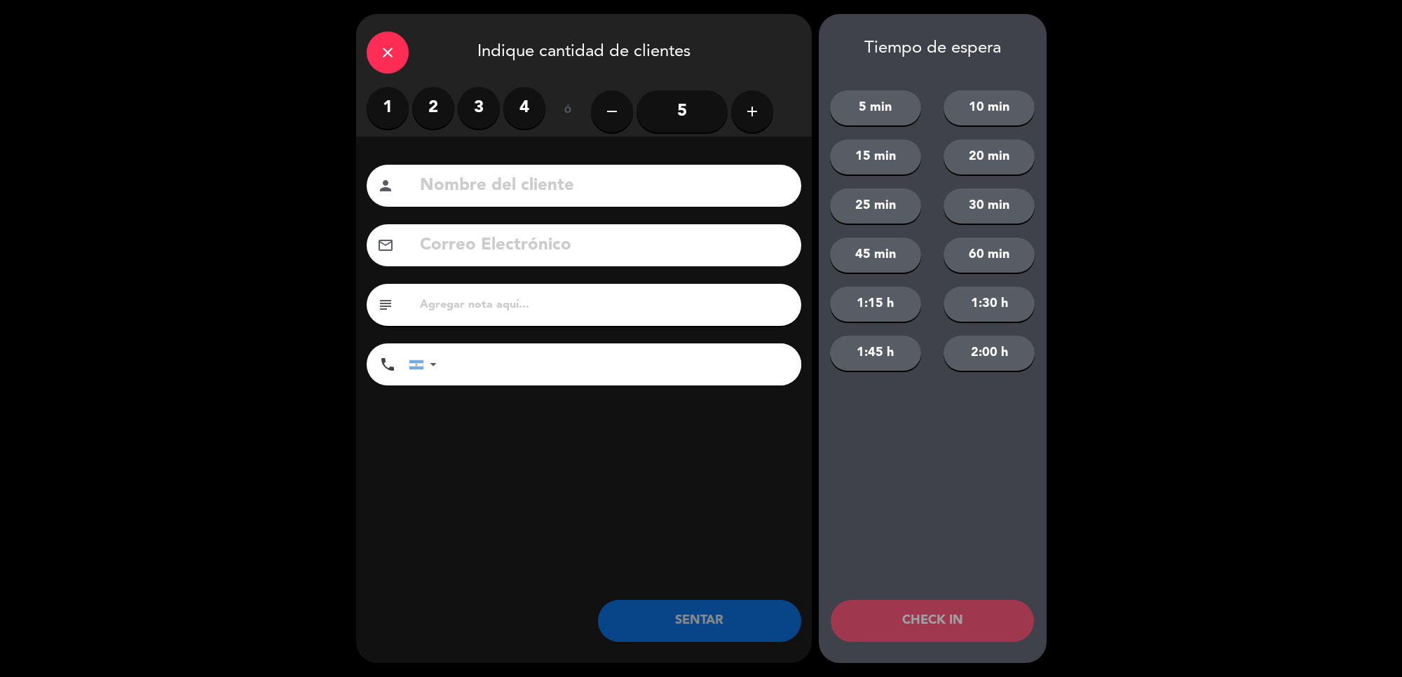
click at [527, 107] on label "4" at bounding box center [524, 108] width 42 height 42
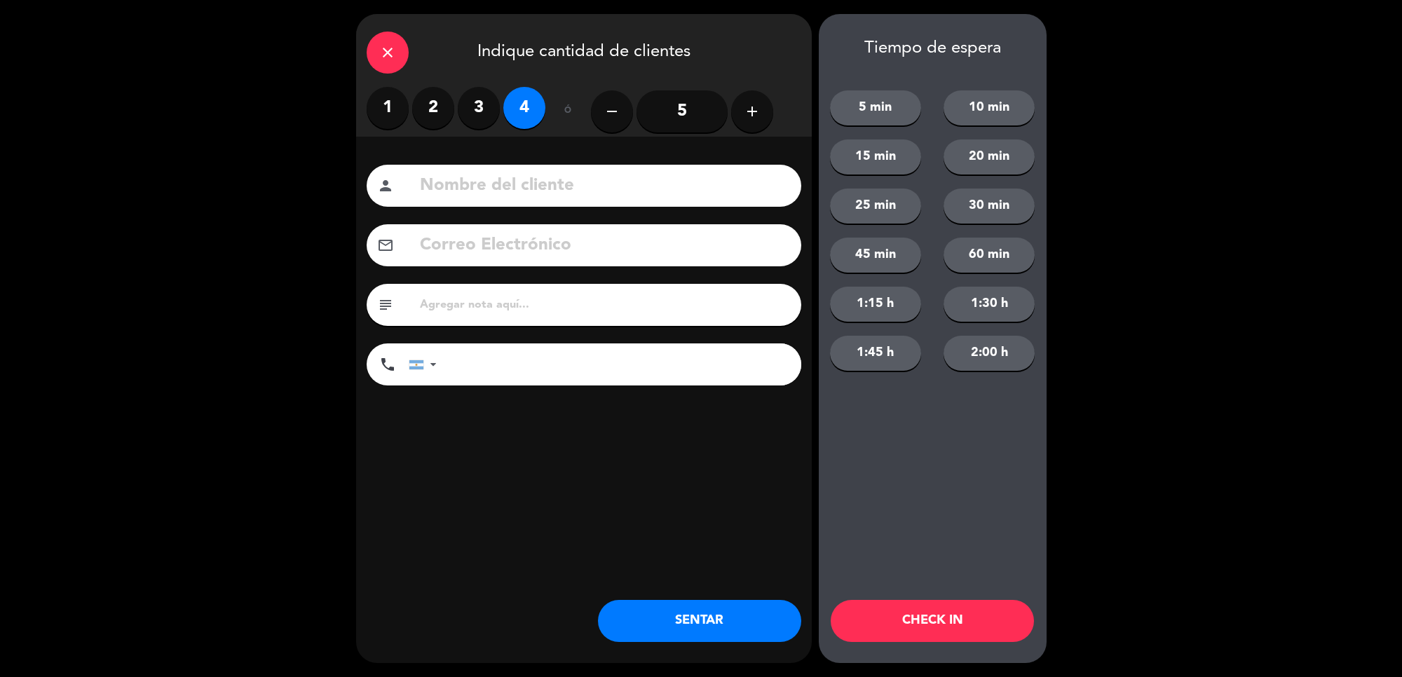
click at [696, 633] on button "SENTAR" at bounding box center [699, 621] width 203 height 42
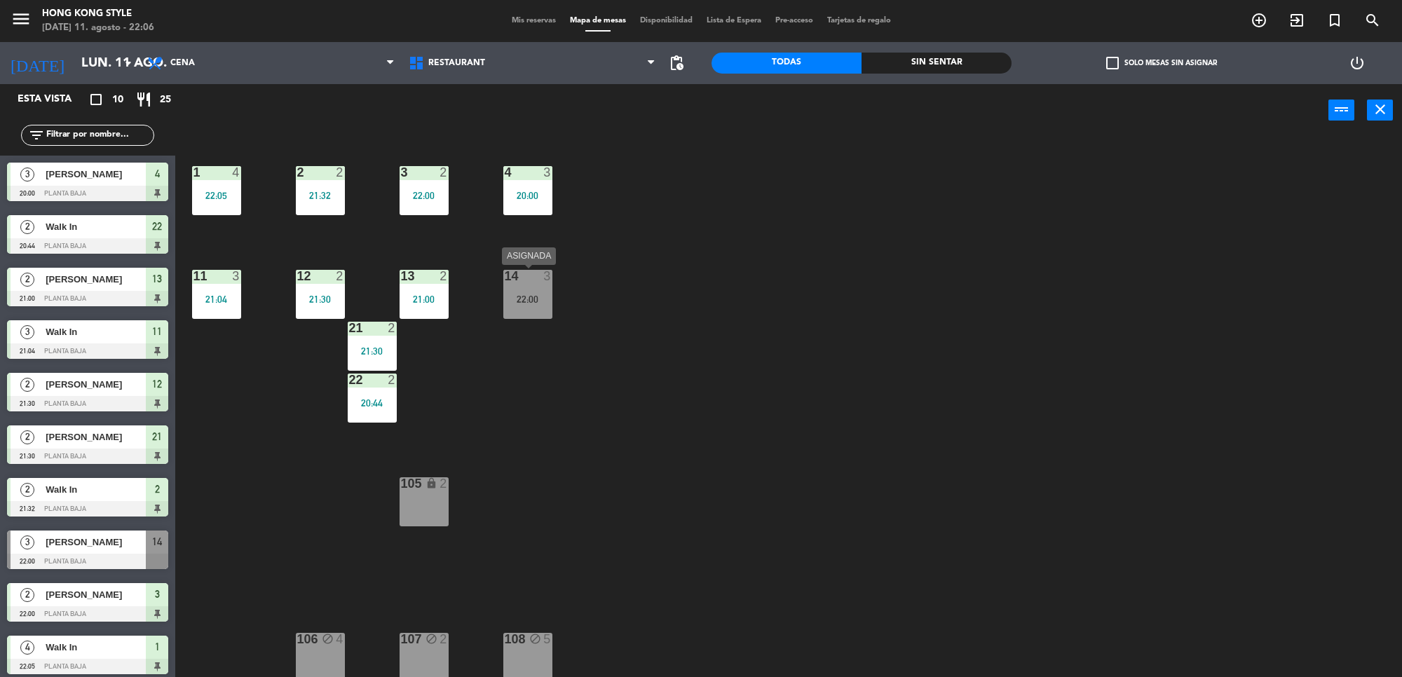
click at [517, 297] on div "22:00" at bounding box center [527, 300] width 49 height 10
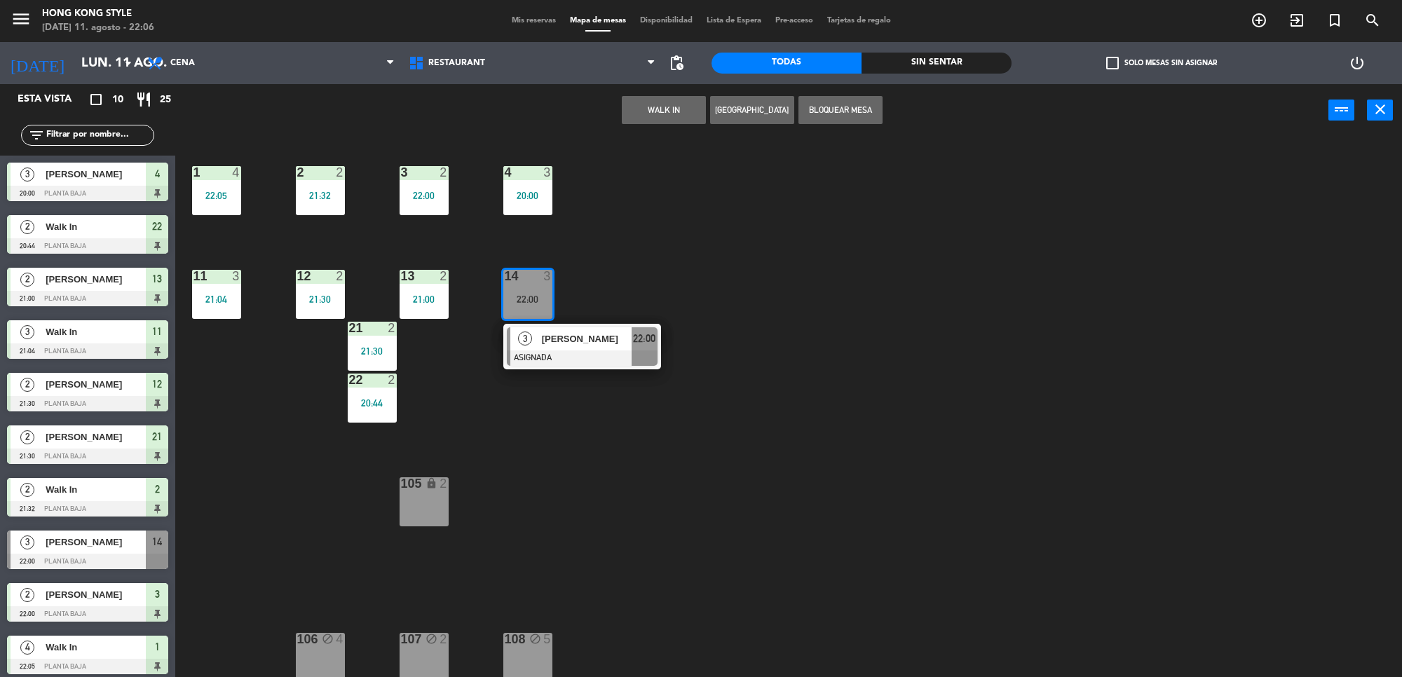
click at [577, 342] on span "[PERSON_NAME]" at bounding box center [587, 339] width 90 height 15
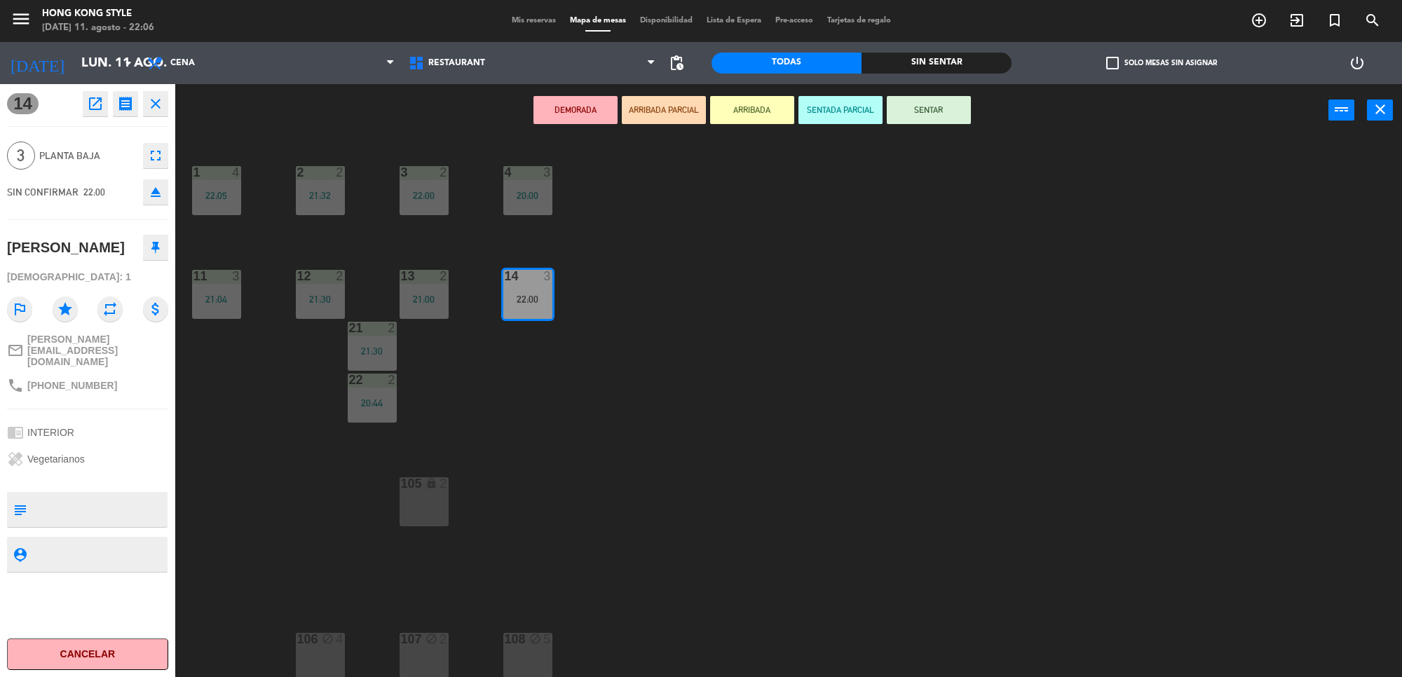
click at [921, 114] on button "SENTAR" at bounding box center [929, 110] width 84 height 28
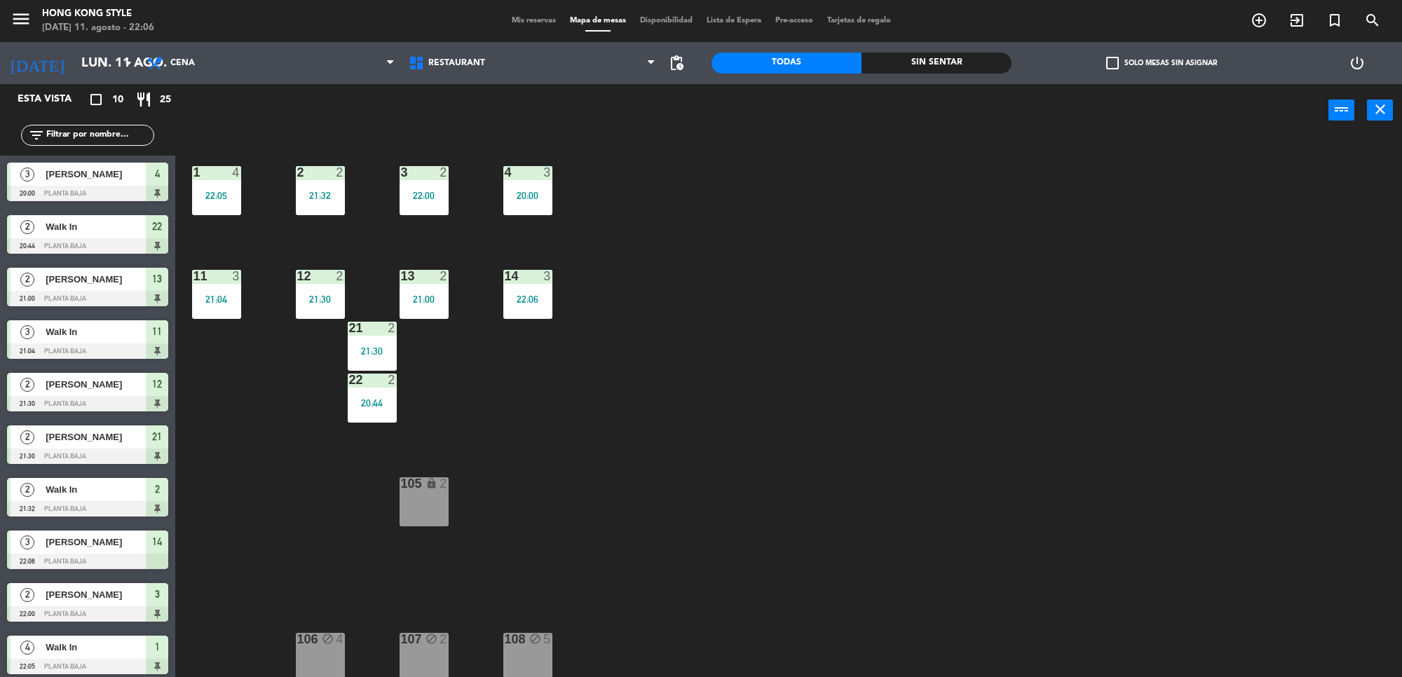
scroll to position [5, 0]
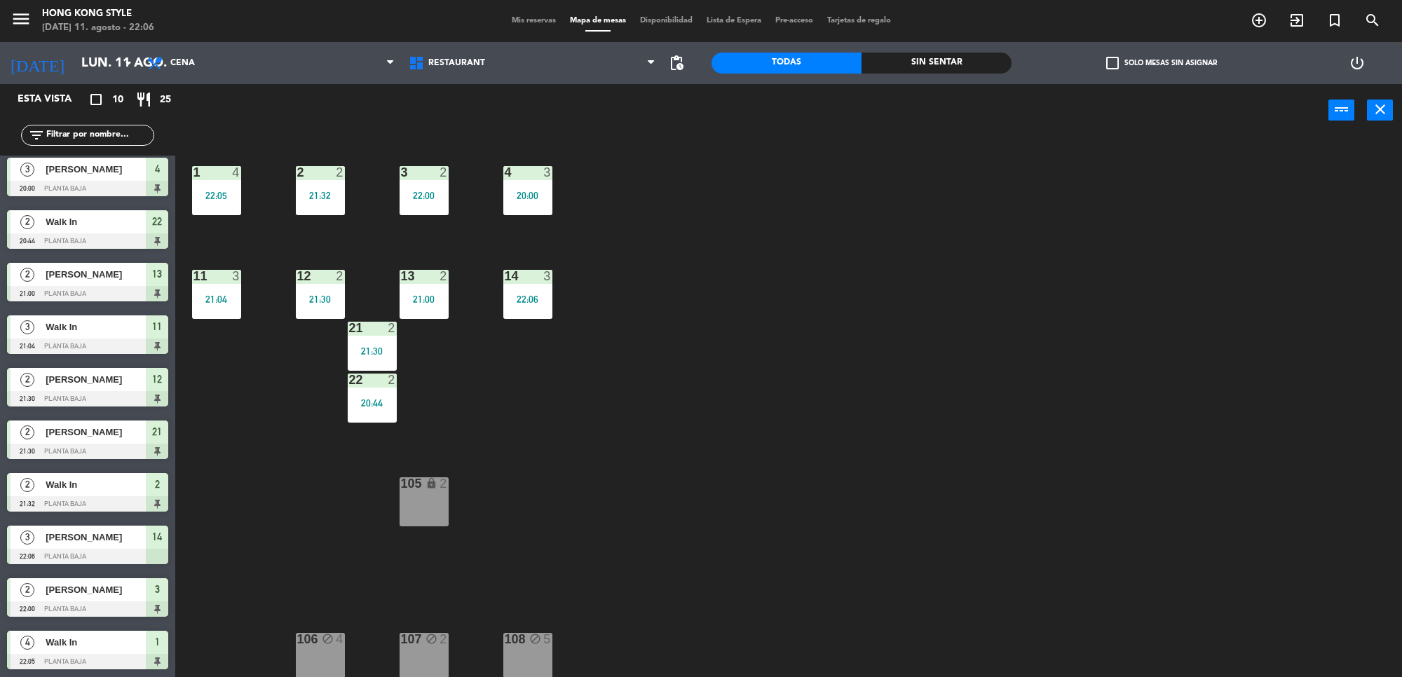
click at [722, 503] on div "1 4 22:05 2 2 21:32 3 2 22:00 4 3 20:00 11 3 21:04 12 2 21:30 13 2 21:00 14 3 2…" at bounding box center [795, 411] width 1213 height 541
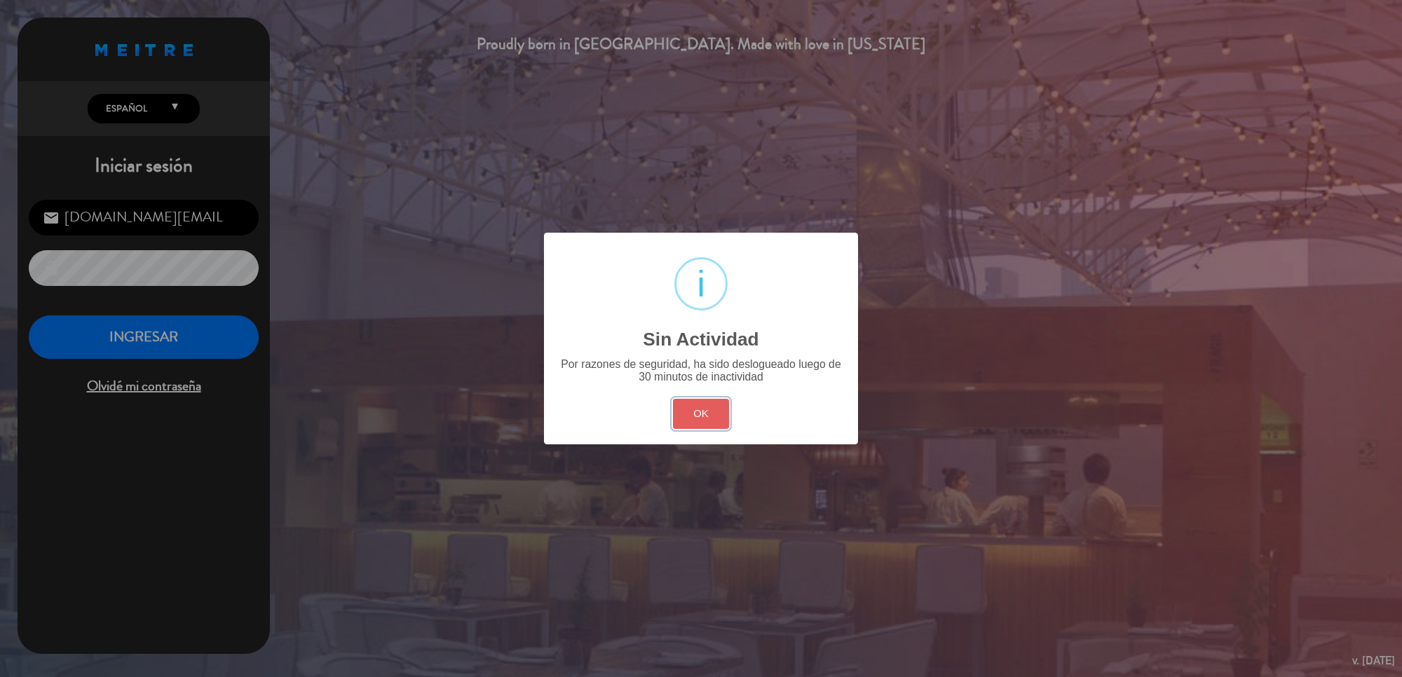
click at [685, 412] on button "OK" at bounding box center [701, 414] width 57 height 30
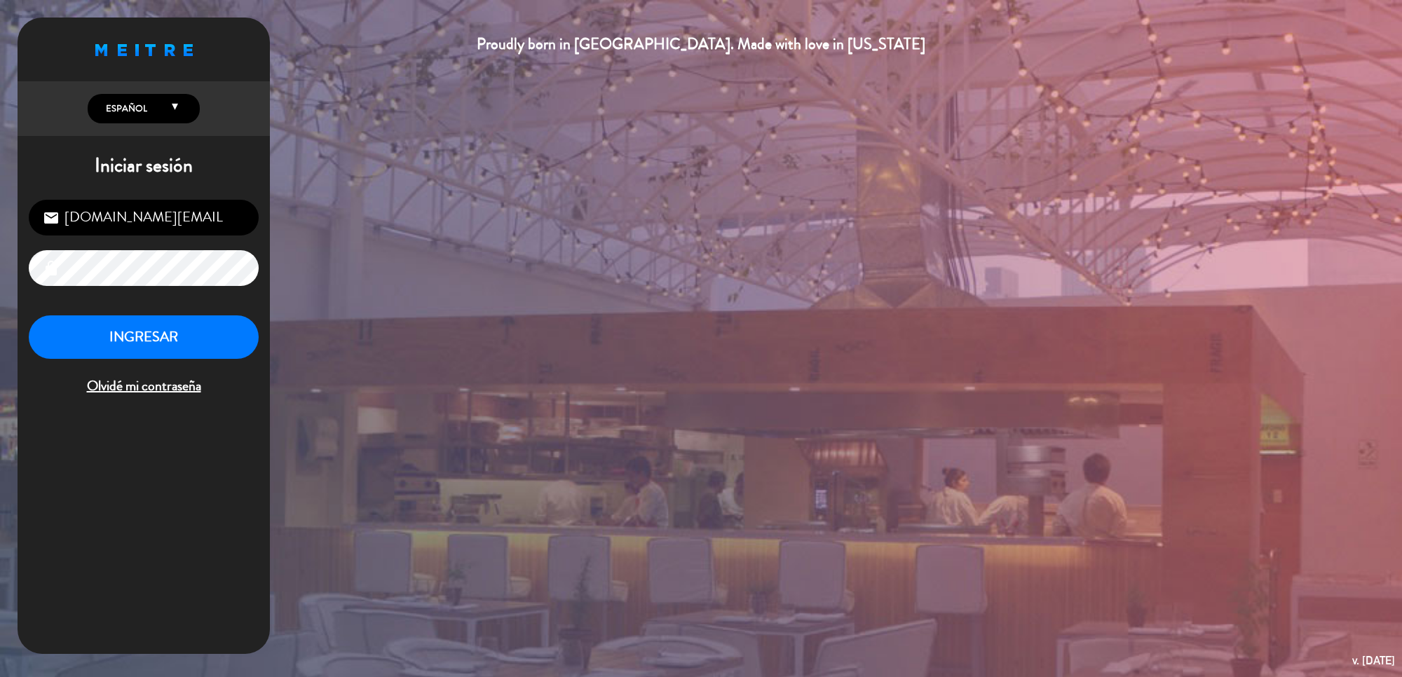
drag, startPoint x: 96, startPoint y: 299, endPoint x: 134, endPoint y: 369, distance: 79.7
click at [98, 300] on div "[DOMAIN_NAME][EMAIL_ADDRESS][DOMAIN_NAME] email lock INGRESAR Olvidé mi contras…" at bounding box center [144, 299] width 252 height 221
drag, startPoint x: 134, startPoint y: 369, endPoint x: 165, endPoint y: 330, distance: 50.4
click at [134, 368] on div "INGRESAR Olvidé mi contraseña" at bounding box center [144, 357] width 230 height 83
click at [165, 330] on button "INGRESAR" at bounding box center [144, 338] width 230 height 44
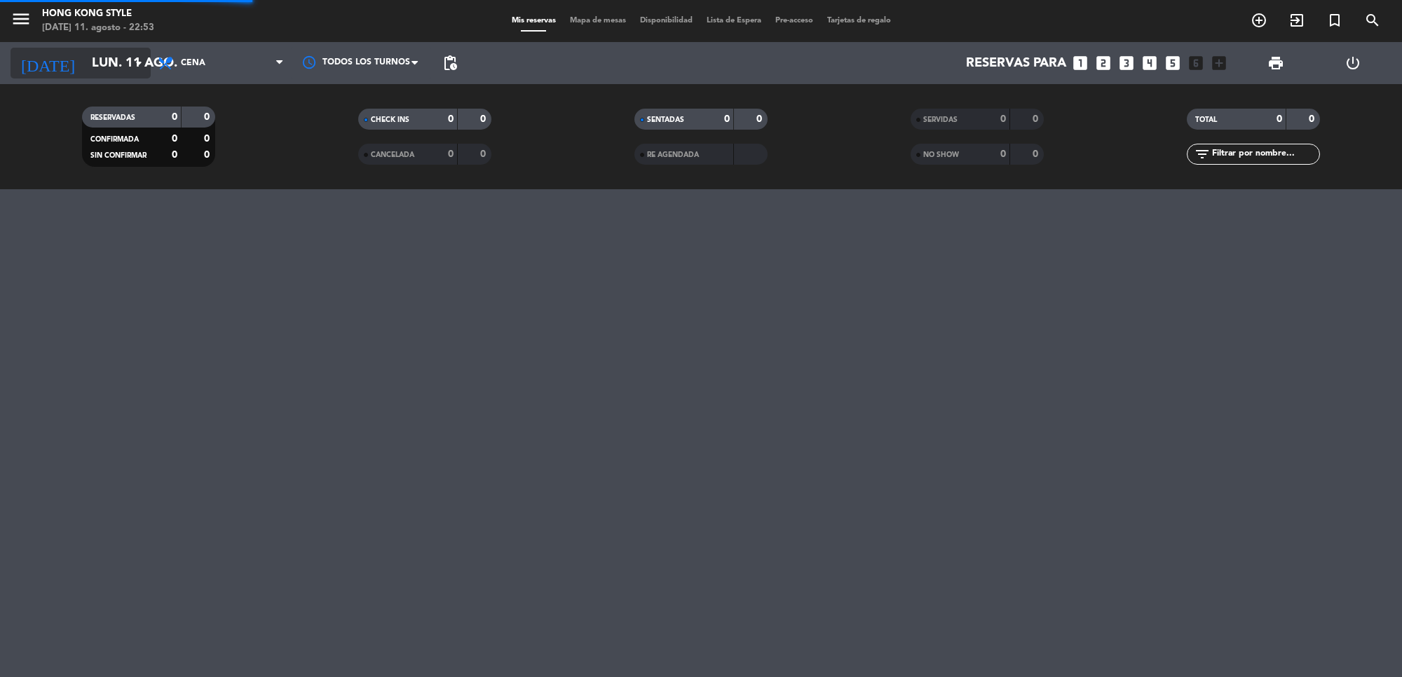
click at [107, 58] on input "lun. 11 ago." at bounding box center [167, 62] width 165 height 29
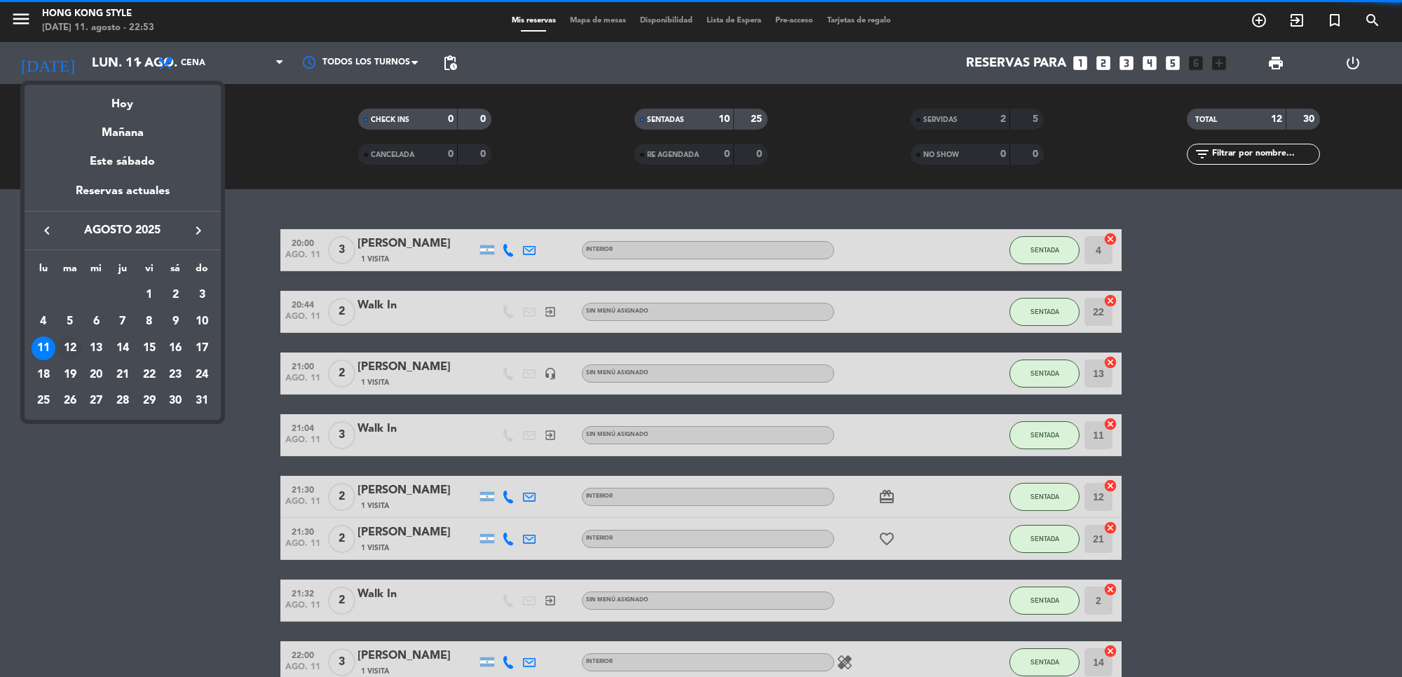
click at [69, 349] on div "12" at bounding box center [70, 349] width 24 height 24
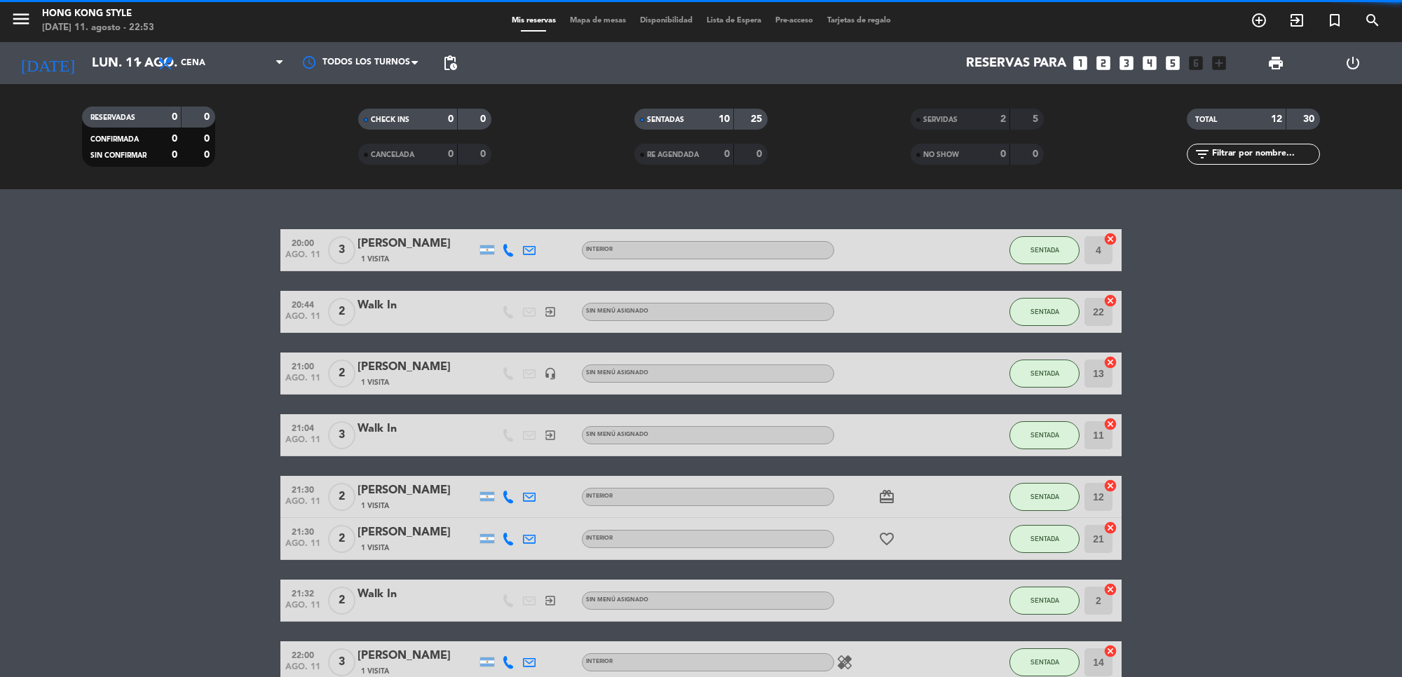
type input "[DATE]"
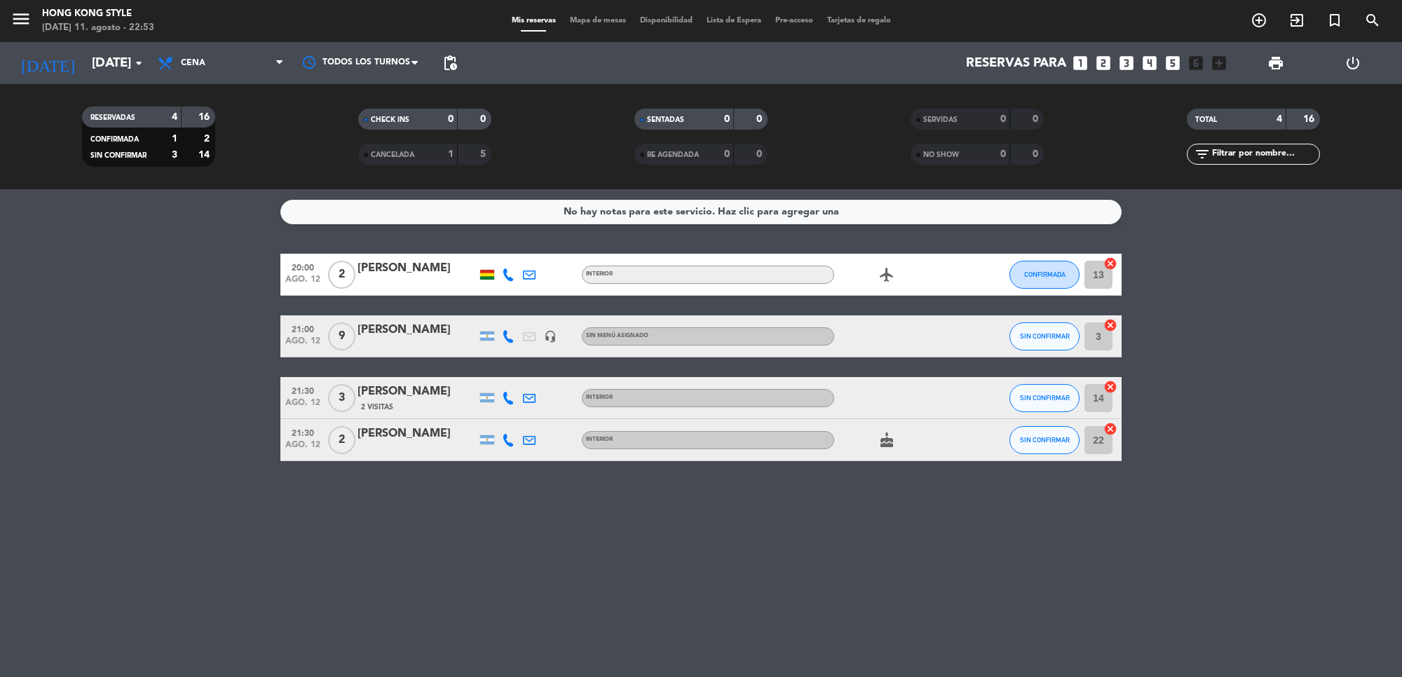
click at [492, 270] on div at bounding box center [487, 275] width 14 height 10
click at [511, 395] on icon at bounding box center [508, 398] width 13 height 13
click at [580, 17] on span "Mapa de mesas" at bounding box center [598, 21] width 70 height 8
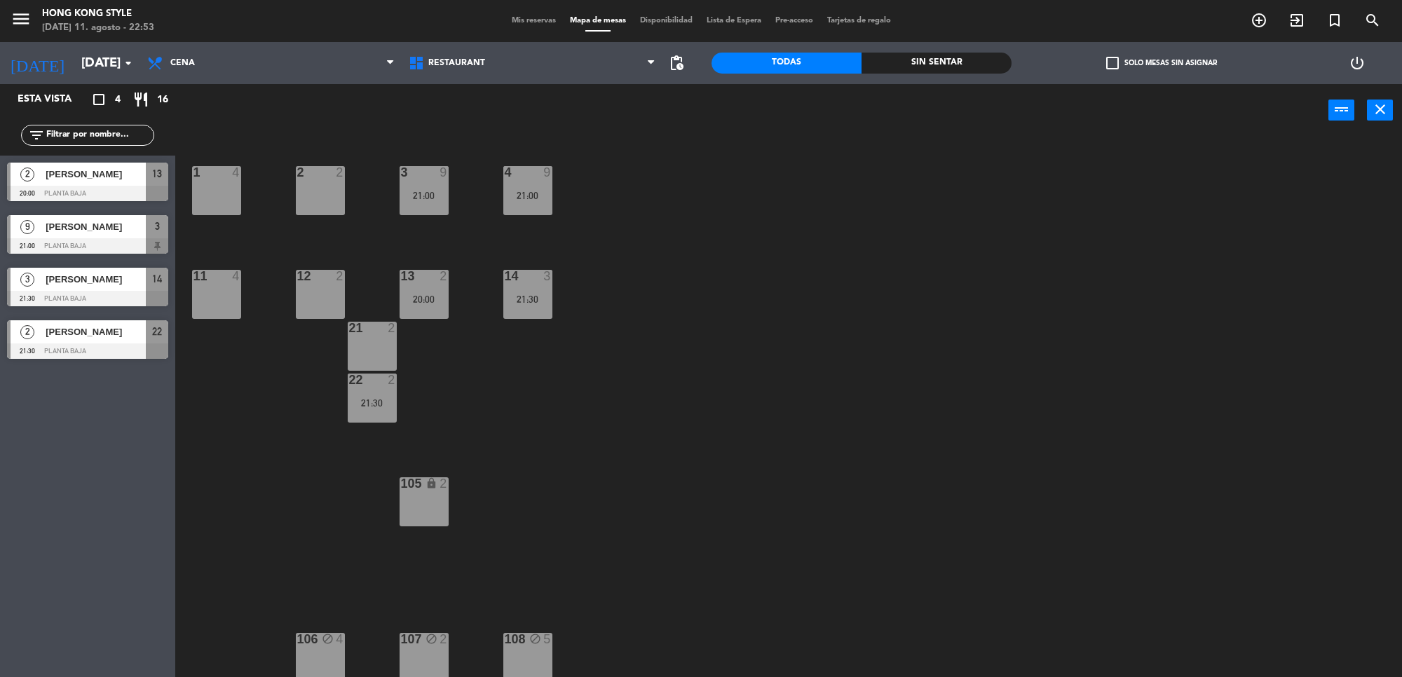
click at [516, 20] on span "Mis reservas" at bounding box center [534, 21] width 58 height 8
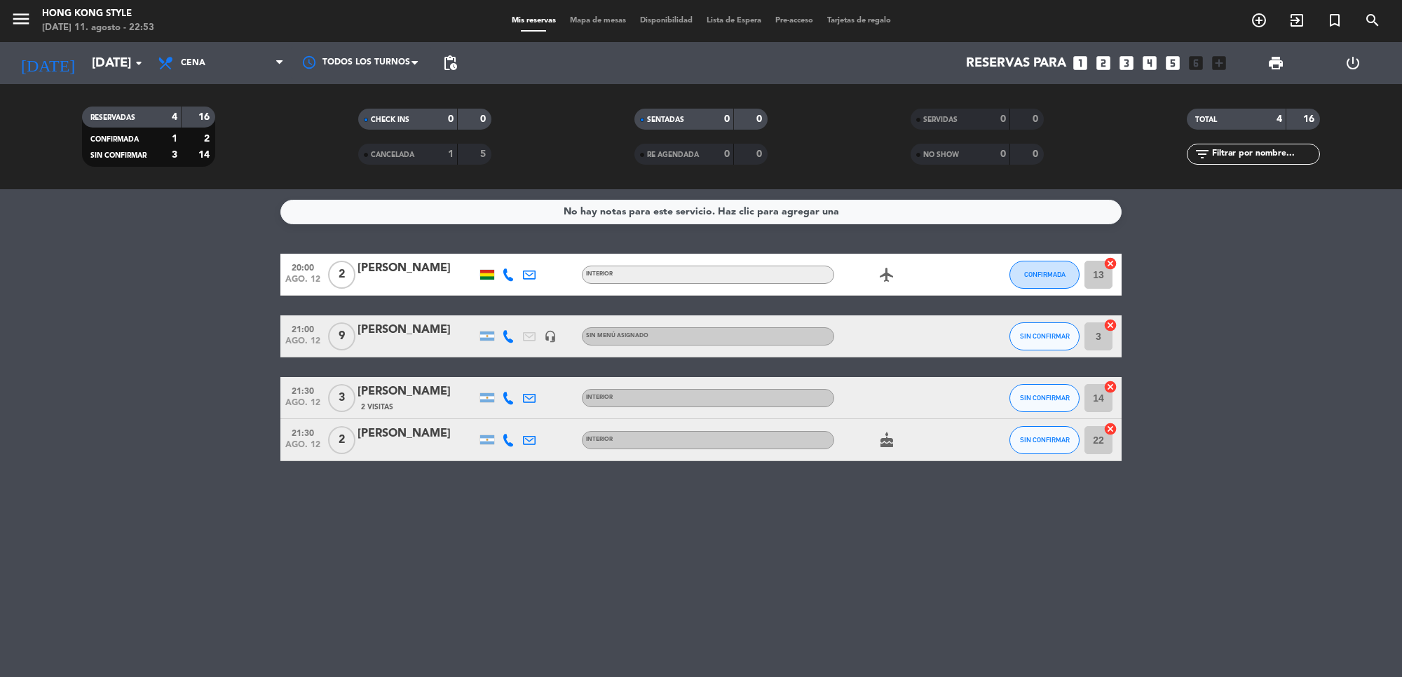
click at [1108, 327] on icon "cancel" at bounding box center [1111, 325] width 14 height 14
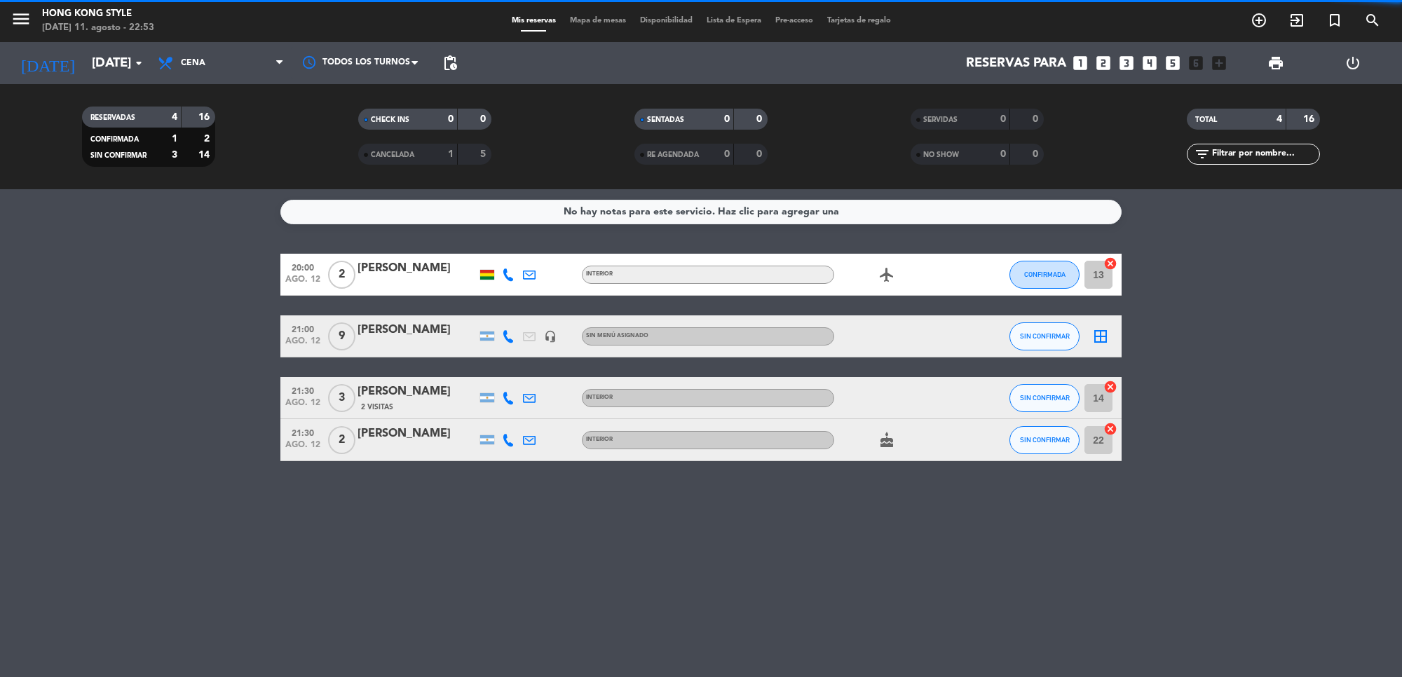
click at [1104, 338] on icon "border_all" at bounding box center [1101, 336] width 17 height 17
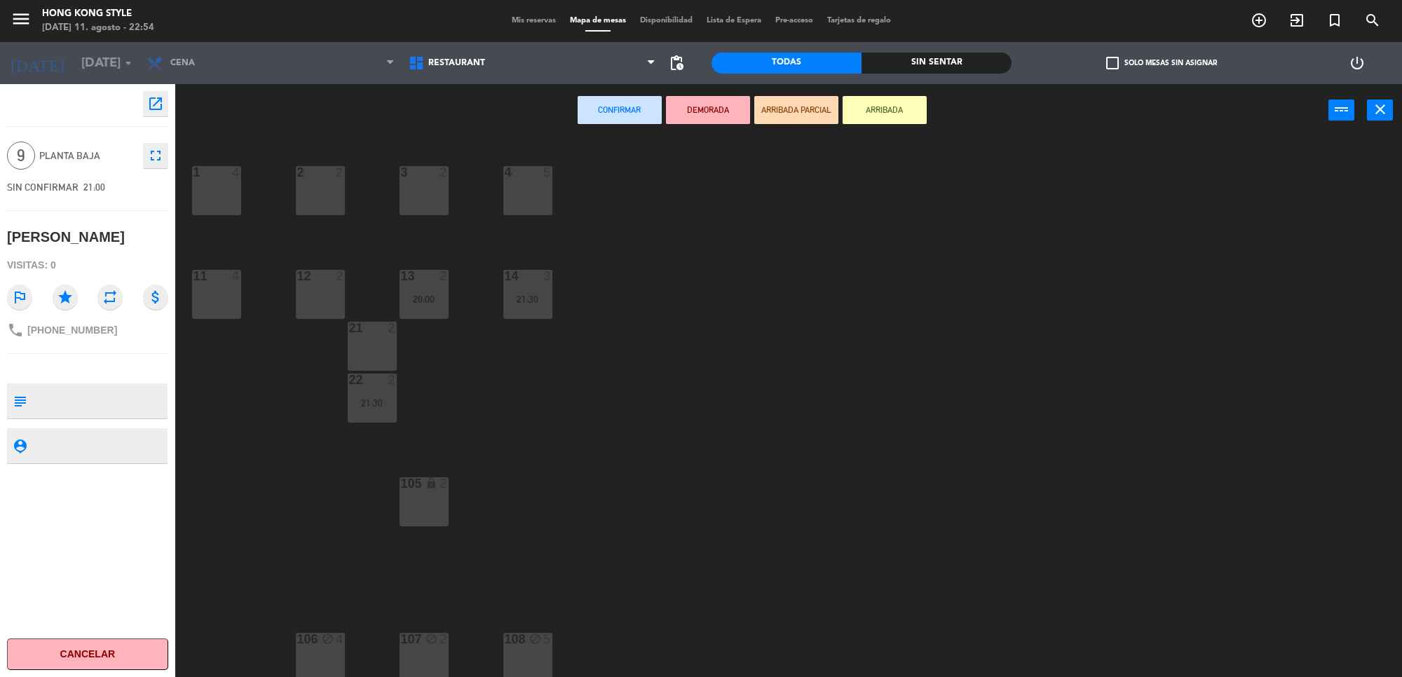
click at [334, 190] on div "2 2" at bounding box center [320, 190] width 49 height 49
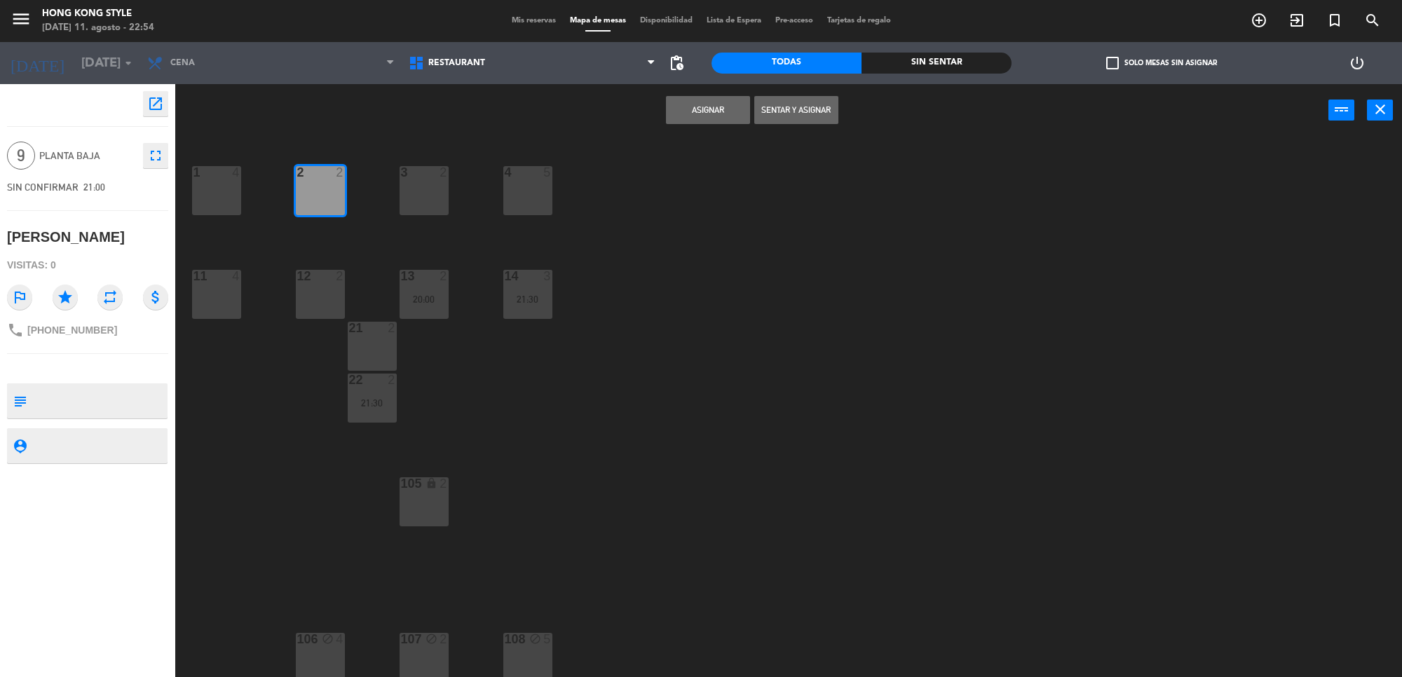
click at [410, 187] on div "3 2" at bounding box center [424, 190] width 49 height 49
click at [533, 194] on div "4 5" at bounding box center [527, 190] width 49 height 49
click at [708, 113] on button "Asignar" at bounding box center [708, 110] width 84 height 28
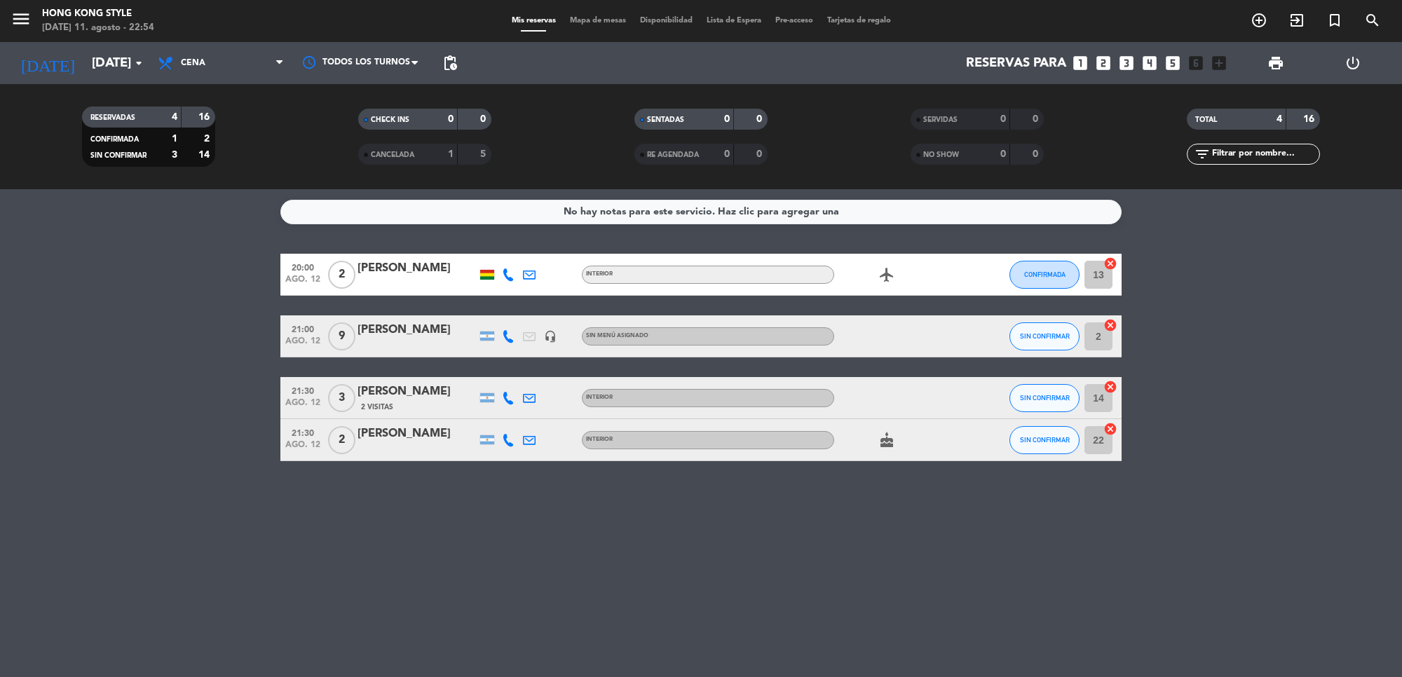
click at [507, 403] on icon at bounding box center [508, 398] width 13 height 13
click at [505, 367] on span "Copiar" at bounding box center [497, 374] width 29 height 15
click at [507, 439] on icon at bounding box center [508, 440] width 13 height 13
click at [501, 412] on span "Copiar" at bounding box center [497, 416] width 29 height 15
click at [483, 412] on span "Copiar" at bounding box center [497, 416] width 29 height 15
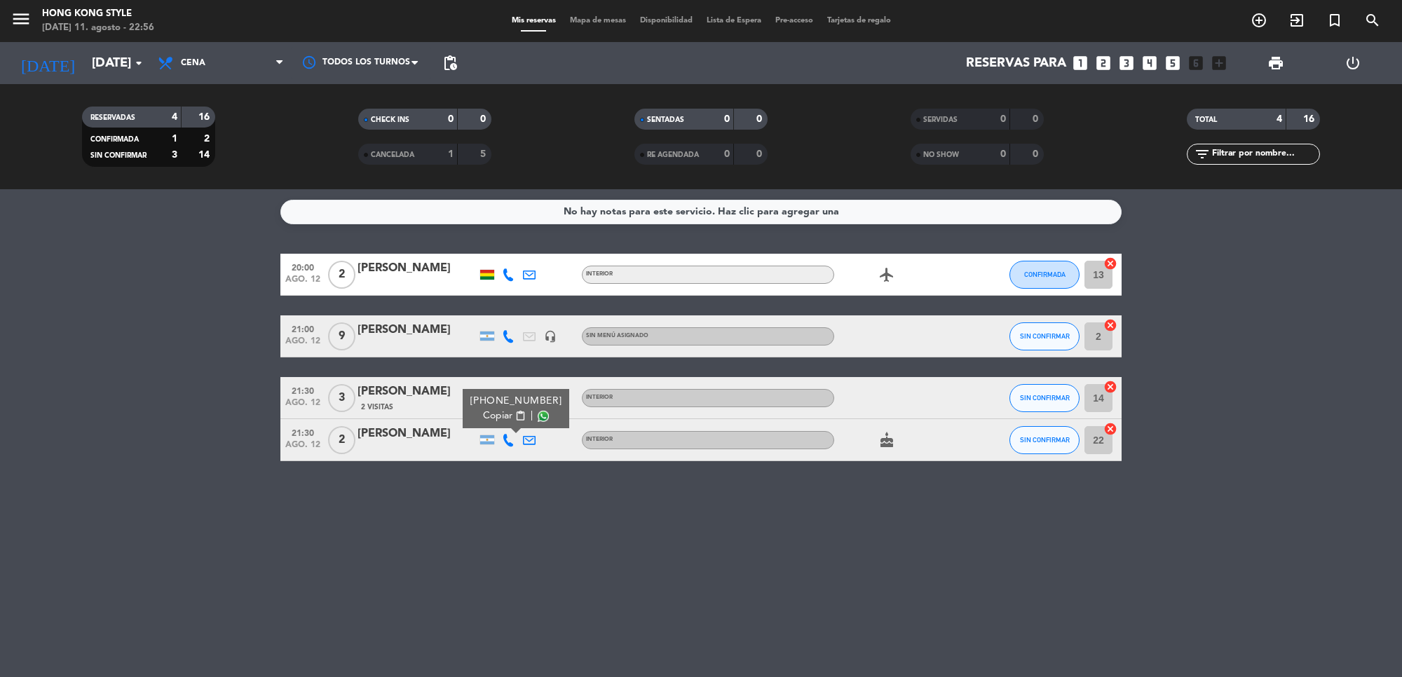
click at [503, 272] on icon at bounding box center [508, 275] width 13 height 13
click at [503, 246] on span "Copiar" at bounding box center [500, 250] width 29 height 15
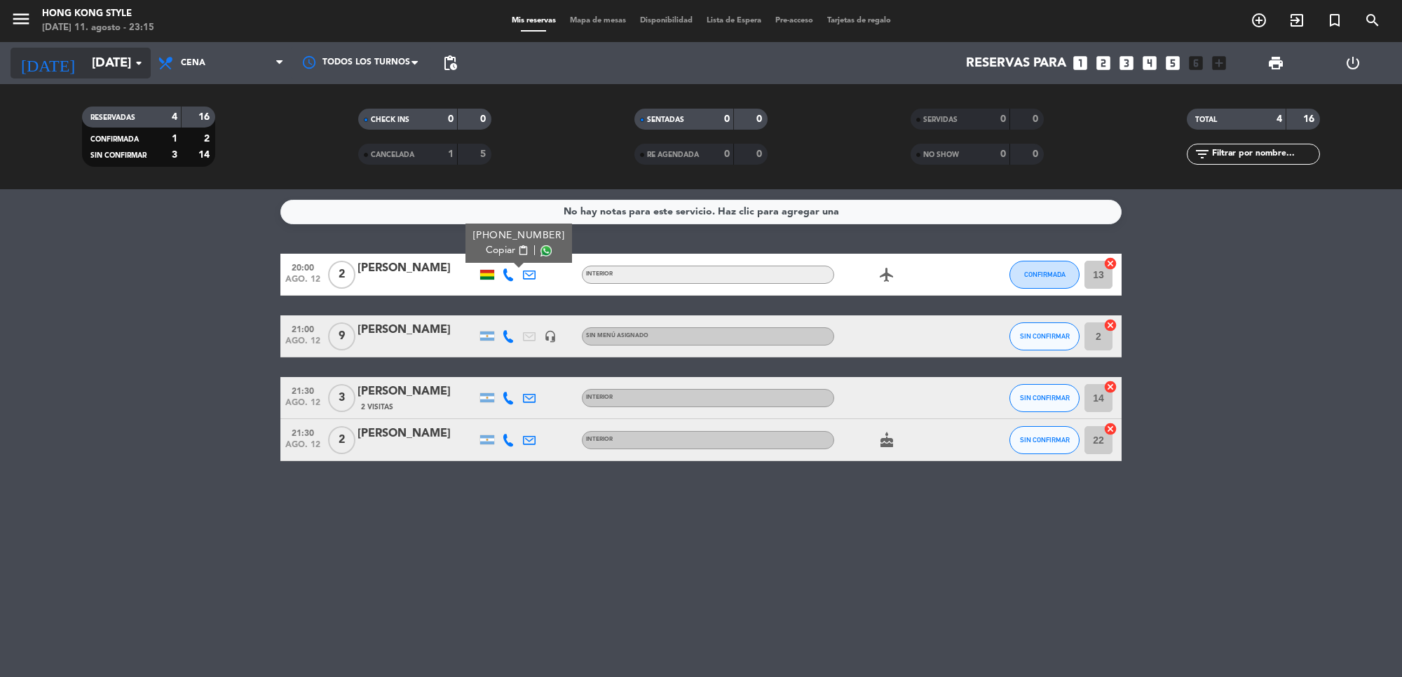
click at [100, 72] on input "[DATE]" at bounding box center [167, 62] width 165 height 29
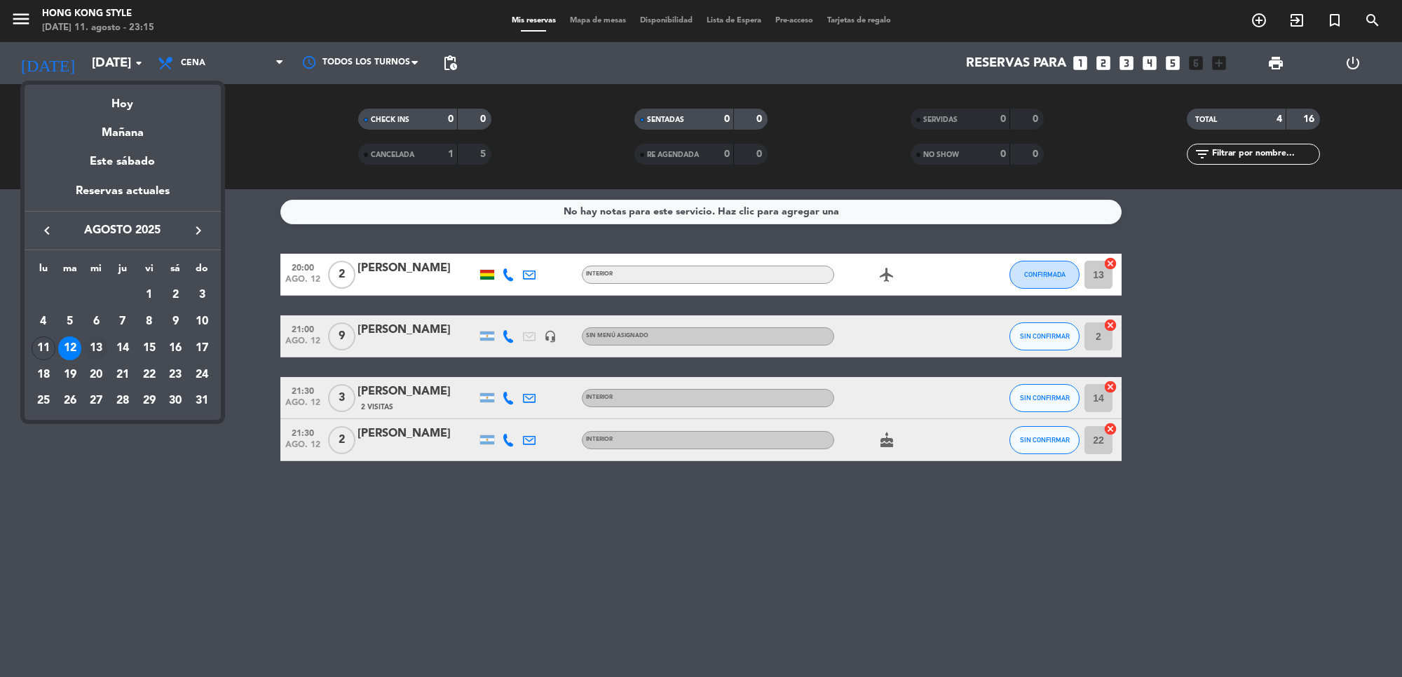
click at [95, 344] on div "13" at bounding box center [96, 349] width 24 height 24
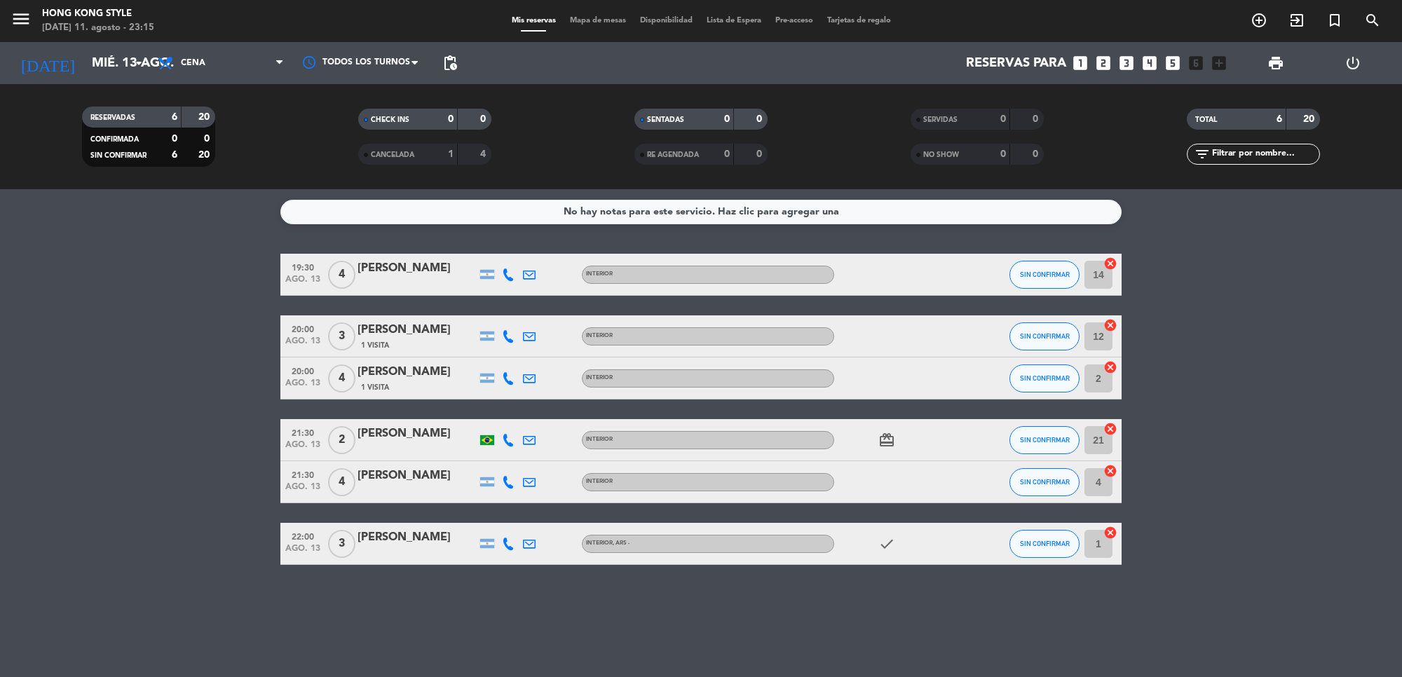
click at [503, 375] on icon at bounding box center [508, 378] width 13 height 13
click at [494, 356] on span "Copiar" at bounding box center [494, 354] width 29 height 15
click at [133, 74] on input "mié. 13 ago." at bounding box center [167, 62] width 165 height 29
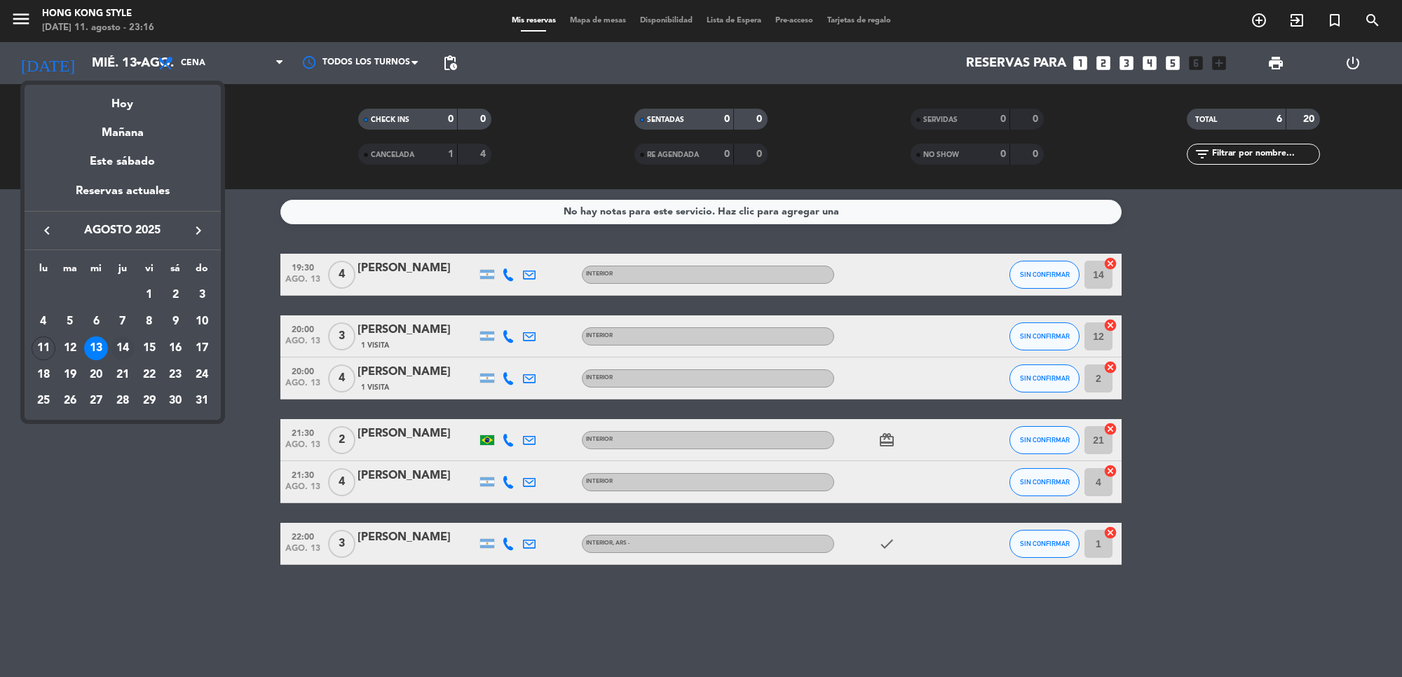
click at [125, 342] on div "14" at bounding box center [123, 349] width 24 height 24
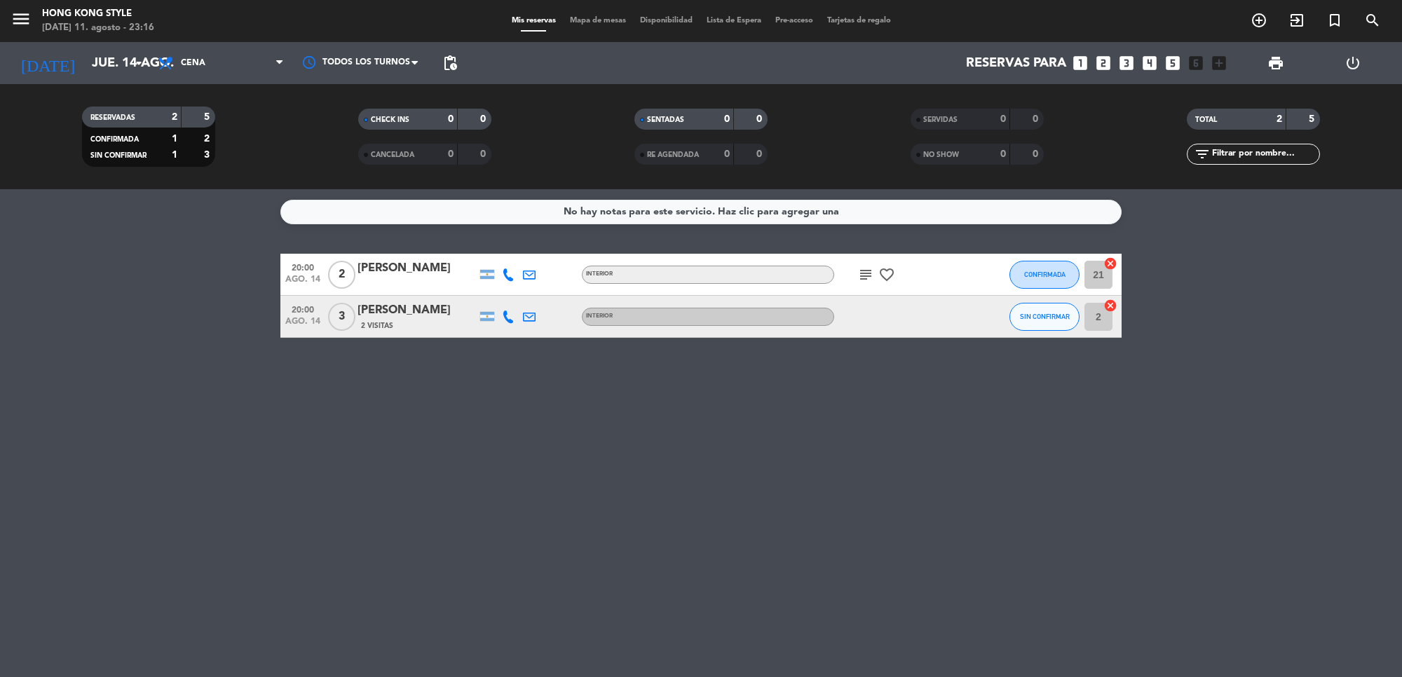
click at [863, 277] on icon "subject" at bounding box center [866, 274] width 17 height 17
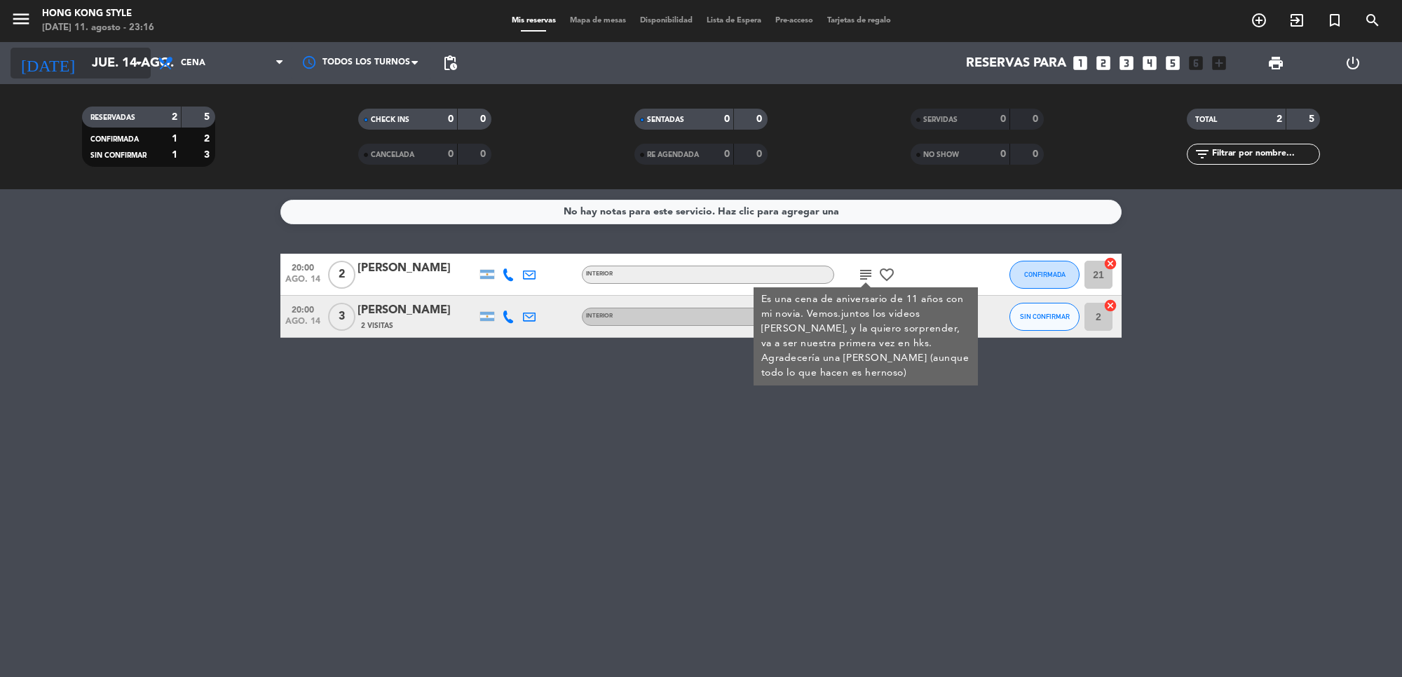
click at [127, 57] on input "jue. 14 ago." at bounding box center [167, 62] width 165 height 29
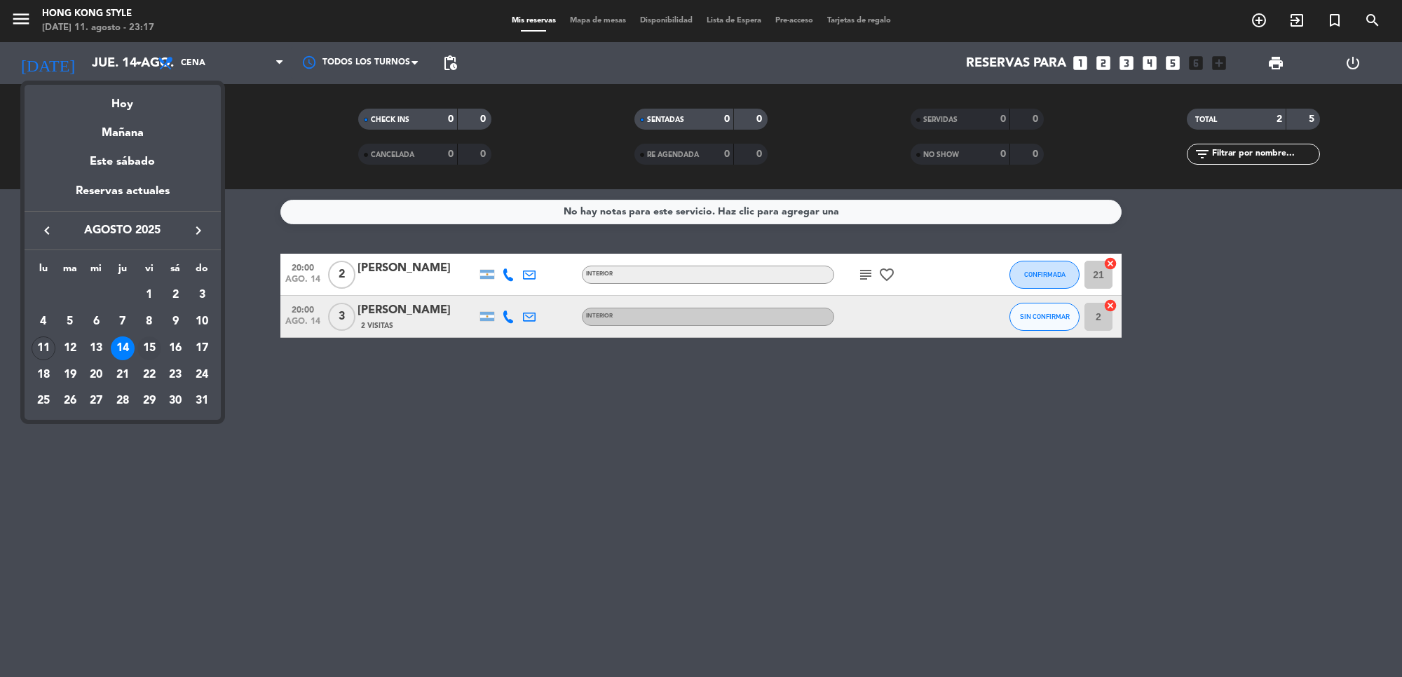
click at [152, 349] on div "15" at bounding box center [149, 349] width 24 height 24
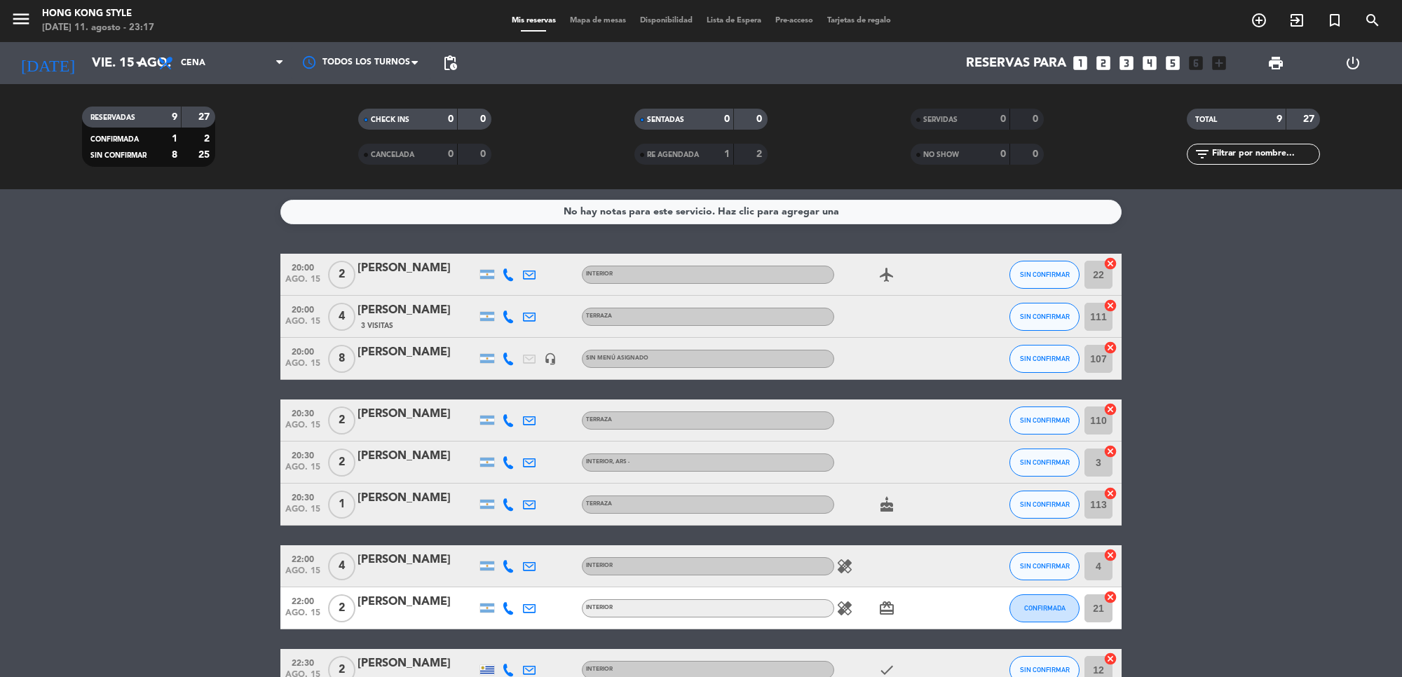
click at [844, 569] on icon "healing" at bounding box center [845, 566] width 17 height 17
click at [842, 615] on icon "healing" at bounding box center [845, 608] width 17 height 17
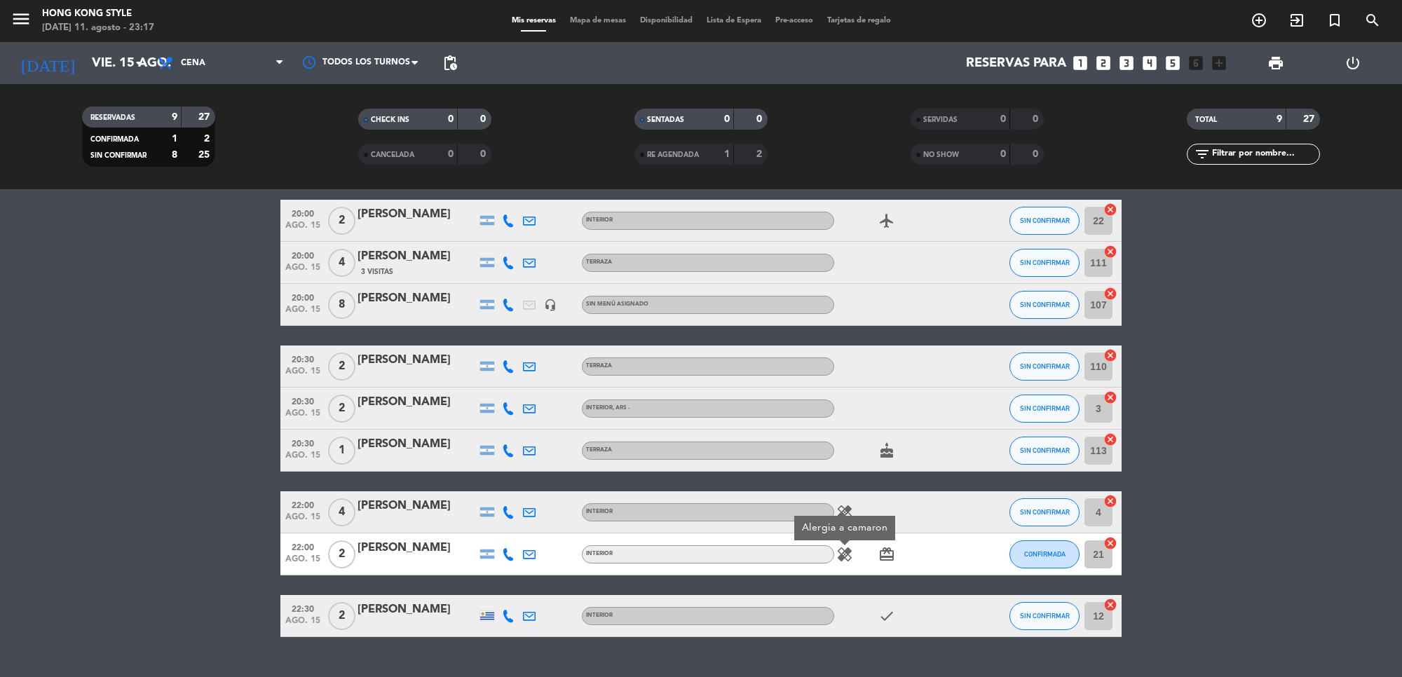
scroll to position [84, 0]
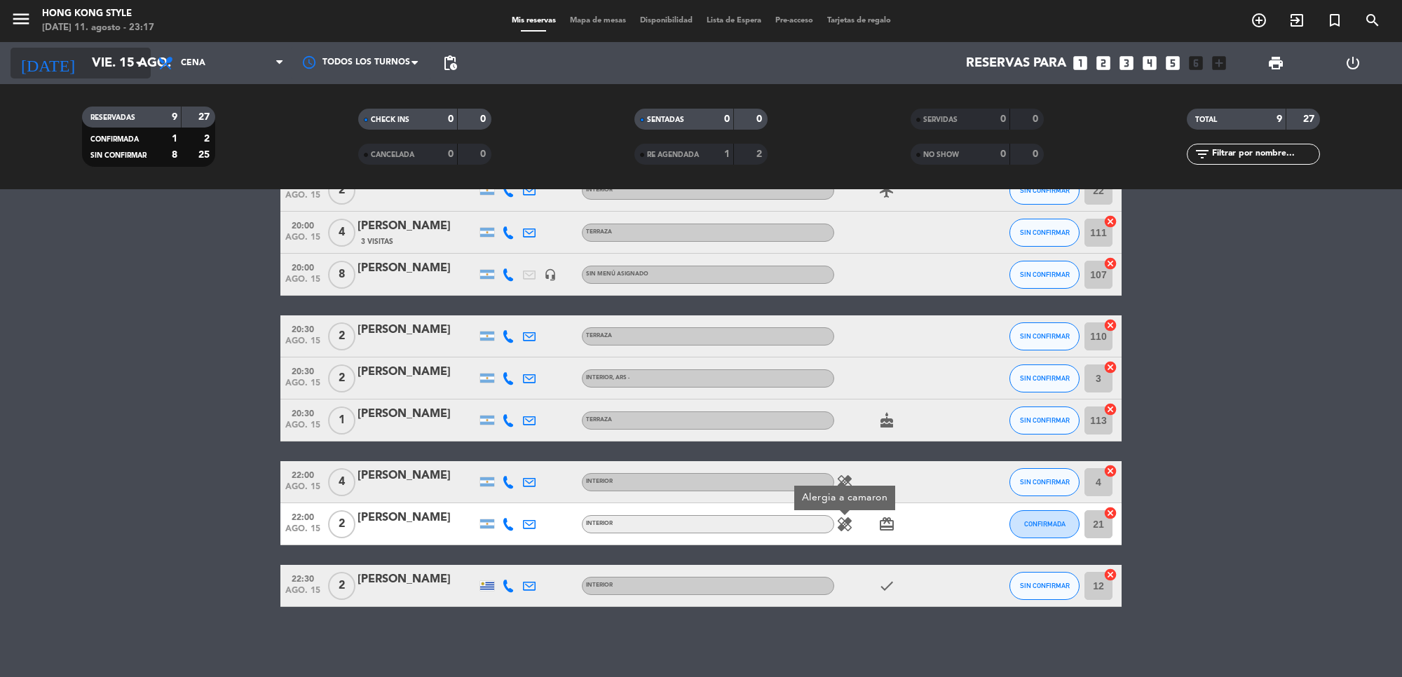
click at [85, 65] on input "vie. 15 ago." at bounding box center [167, 62] width 165 height 29
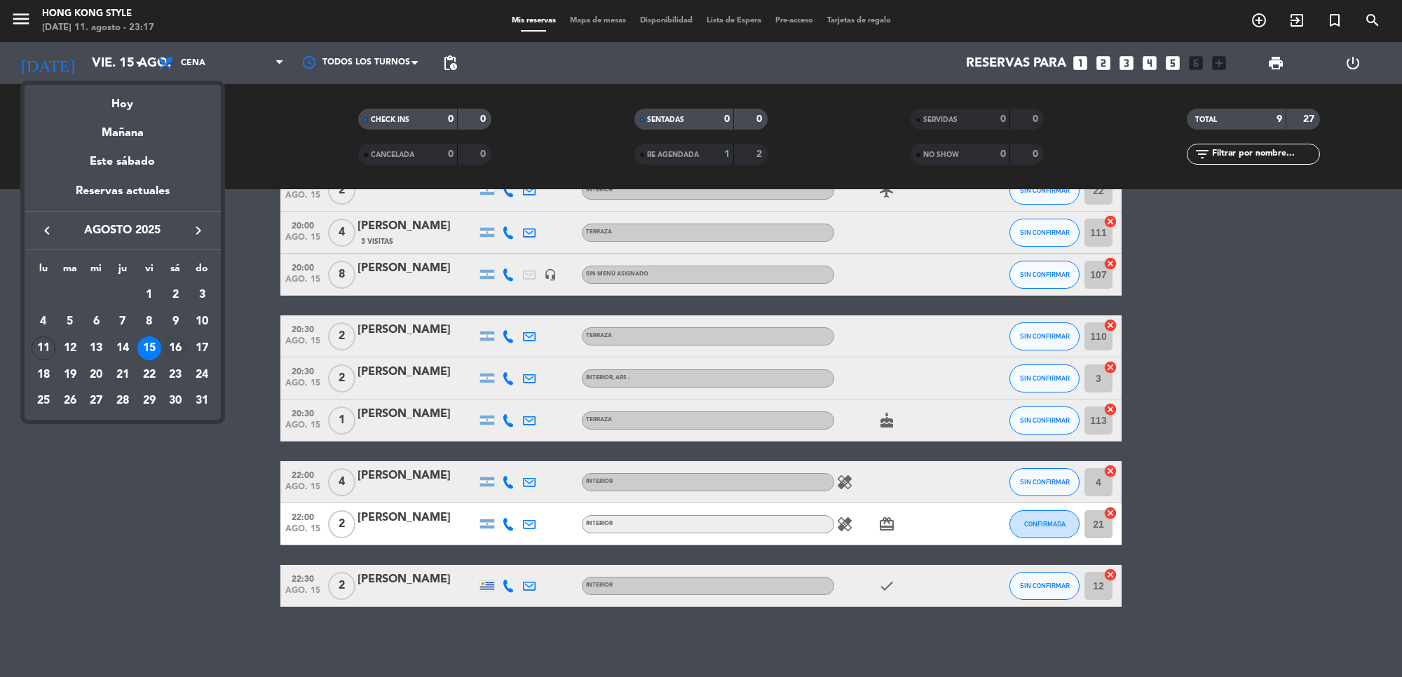
click at [177, 353] on div "16" at bounding box center [175, 349] width 24 height 24
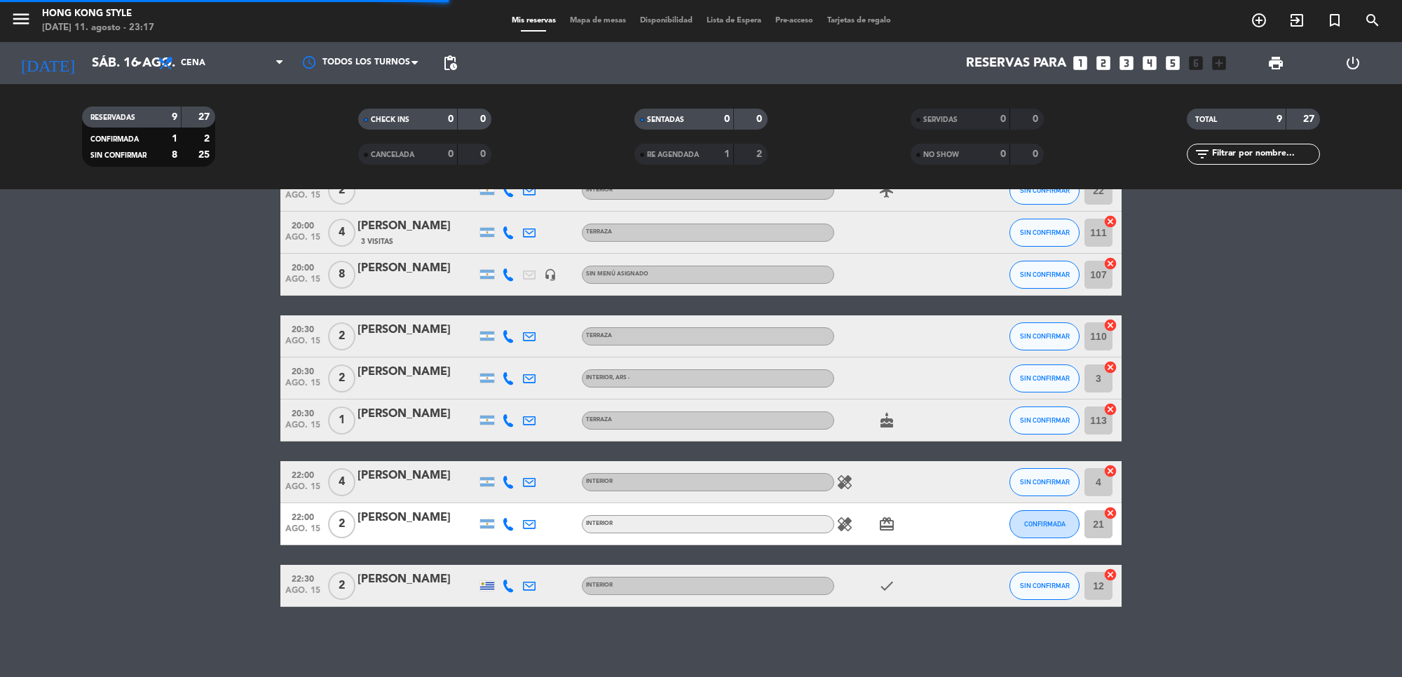
scroll to position [0, 0]
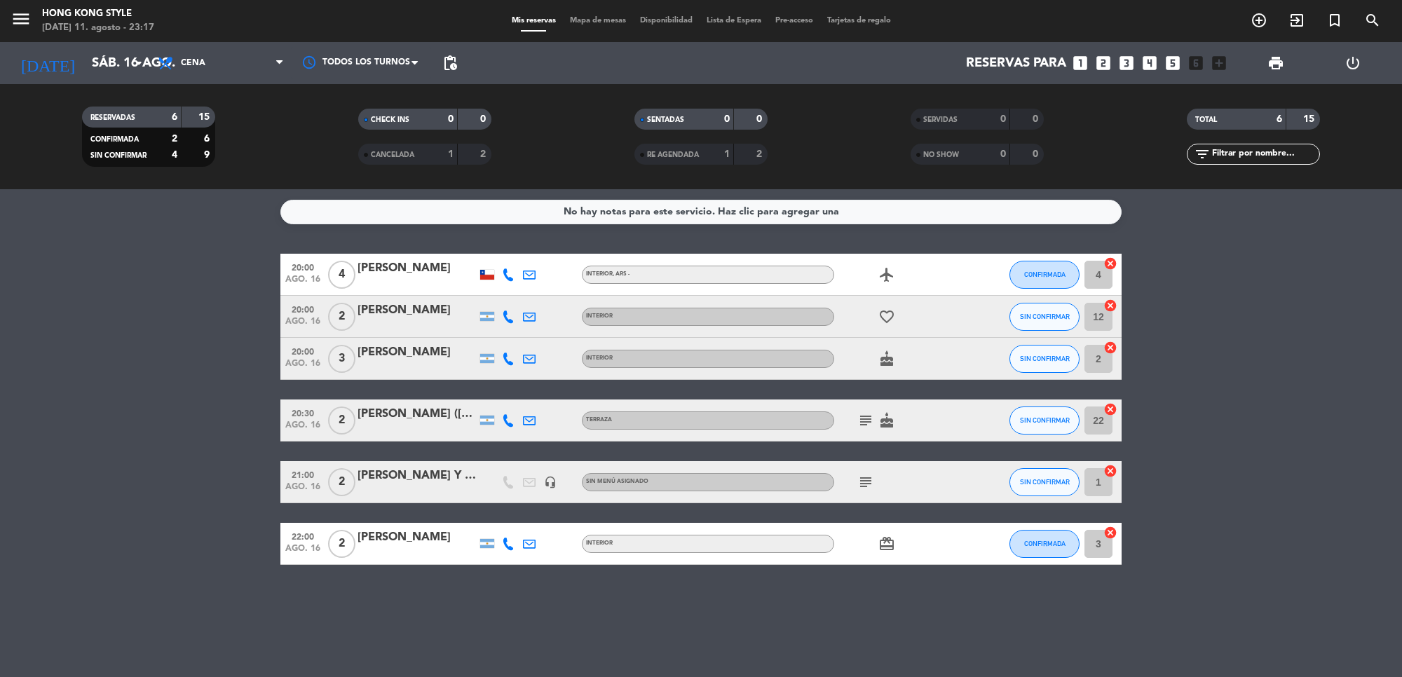
click at [867, 432] on div "subject cake" at bounding box center [897, 420] width 126 height 41
click at [867, 419] on icon "subject" at bounding box center [866, 420] width 17 height 17
click at [1234, 428] on bookings-row "20:00 [DATE] 4 [PERSON_NAME] INTERIOR , ARS - airplanemode_active CONFIRMADA 4 …" at bounding box center [701, 409] width 1402 height 311
click at [412, 419] on div "[PERSON_NAME] ([PERSON_NAME])" at bounding box center [417, 414] width 119 height 18
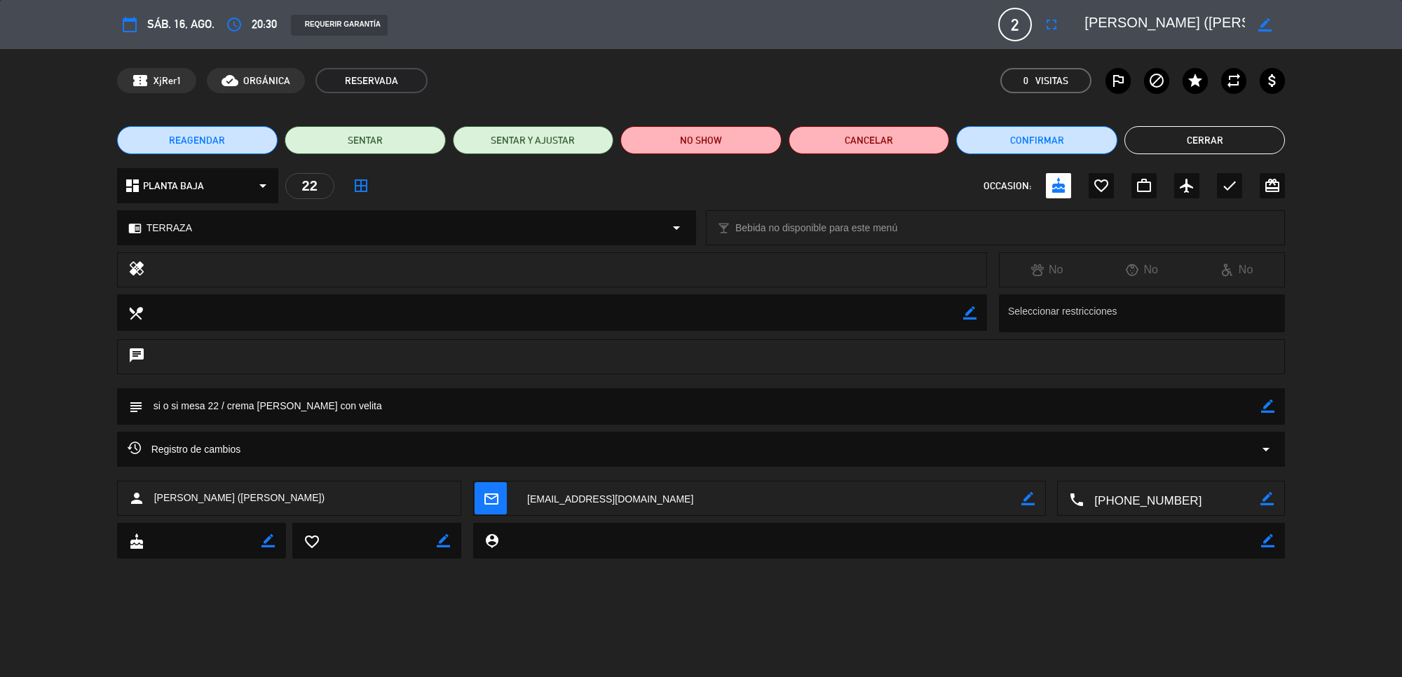
click at [1131, 22] on textarea at bounding box center [1165, 24] width 161 height 25
click at [1273, 25] on div "border_color" at bounding box center [1265, 24] width 40 height 25
click at [1264, 19] on icon "border_color" at bounding box center [1265, 24] width 13 height 13
drag, startPoint x: 1208, startPoint y: 20, endPoint x: 1301, endPoint y: 26, distance: 93.5
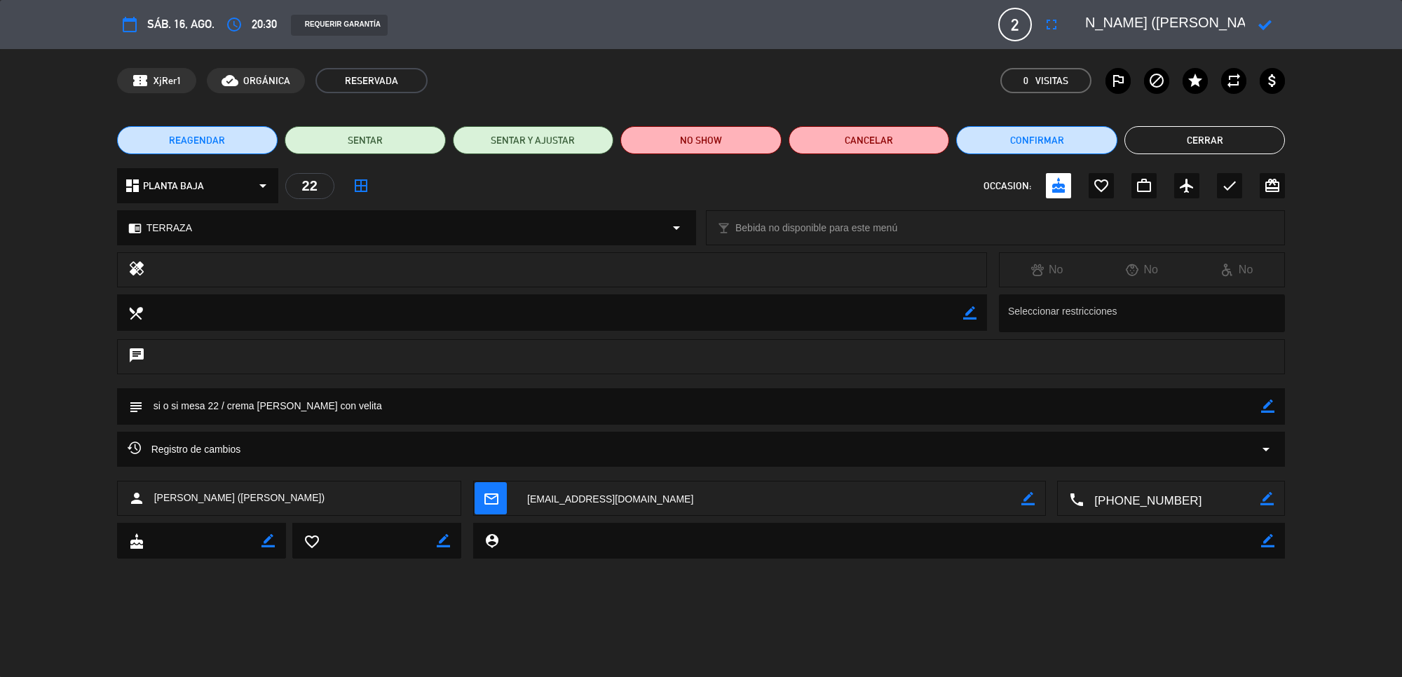
click at [1301, 26] on div "calendar_today sáb. 16, ago. access_time 20:30 REQUERIR GARANTÍA 2 [PERSON_NAME…" at bounding box center [701, 24] width 1402 height 49
click at [1302, 22] on div "calendar_today sáb. 16, ago. access_time 20:30 REQUERIR GARANTÍA 2 [PERSON_NAME…" at bounding box center [701, 24] width 1402 height 49
click at [1261, 29] on icon at bounding box center [1265, 24] width 13 height 13
click at [1171, 133] on button "Cerrar" at bounding box center [1205, 140] width 161 height 28
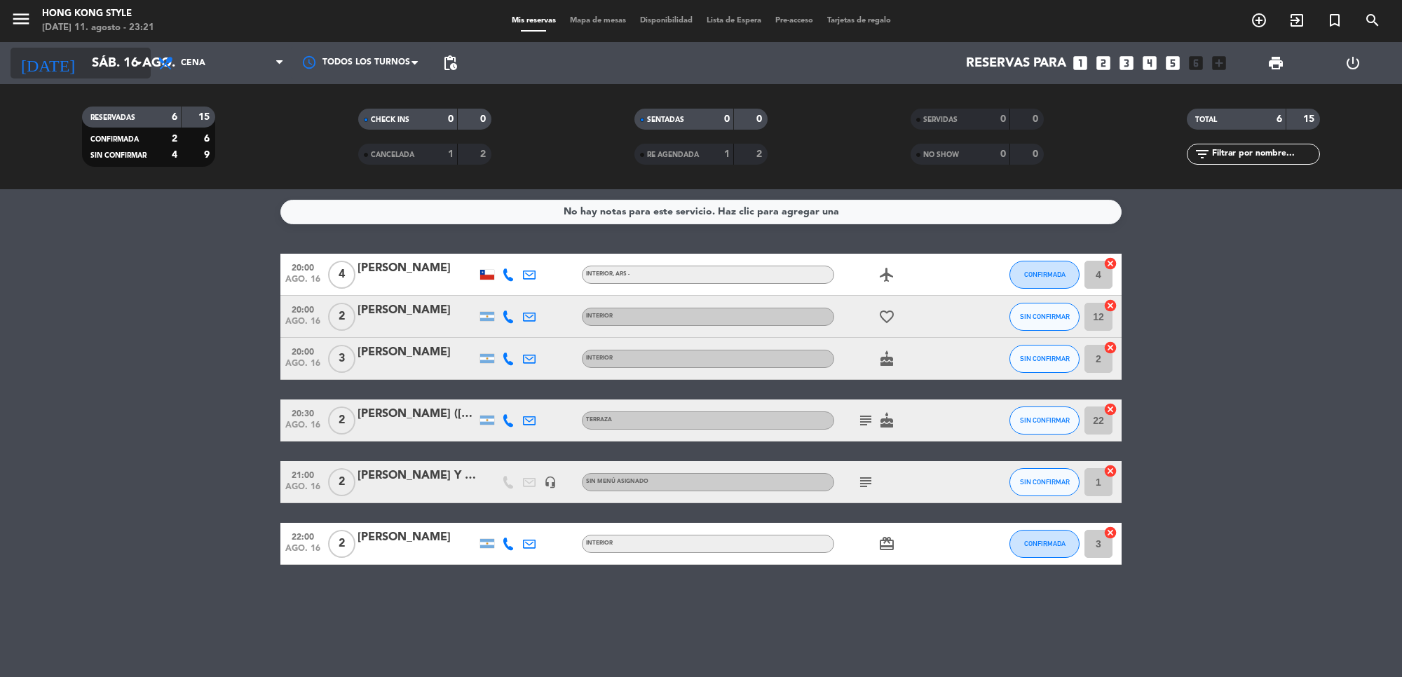
click at [112, 64] on input "sáb. 16 ago." at bounding box center [167, 62] width 165 height 29
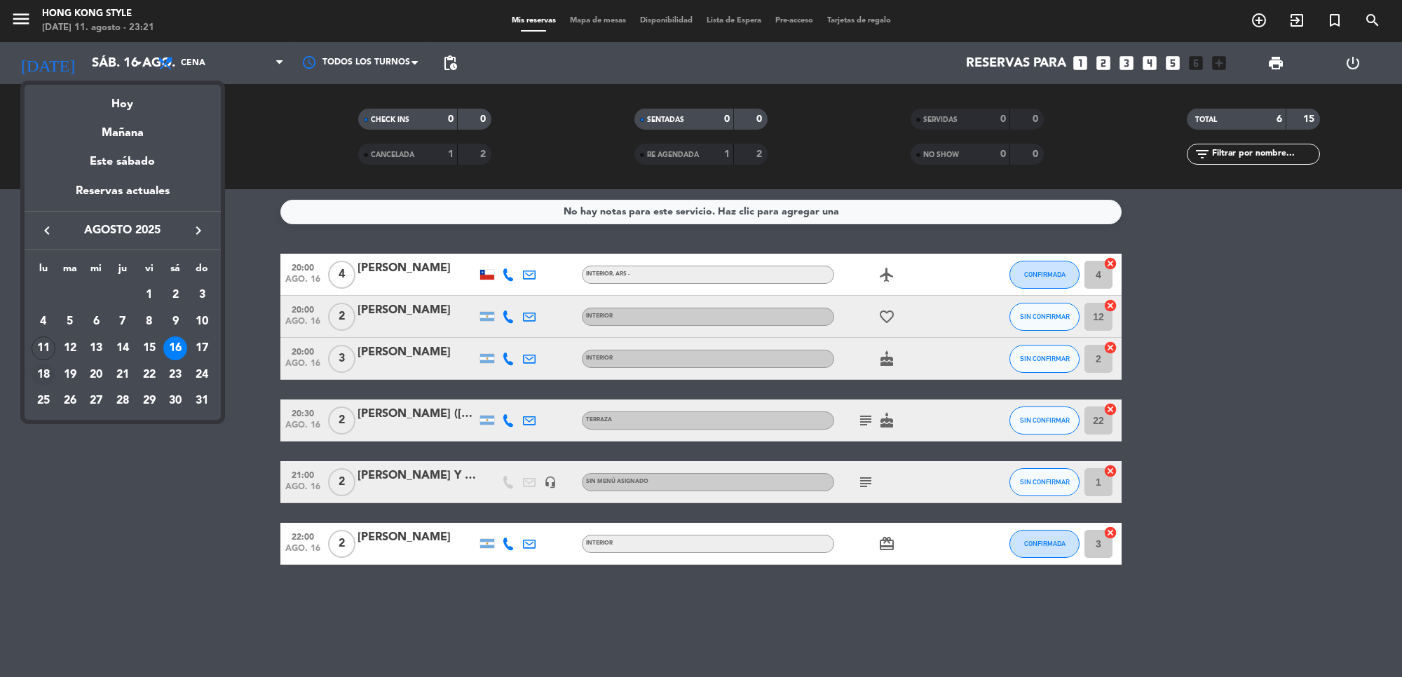
click at [47, 372] on div "18" at bounding box center [44, 375] width 24 height 24
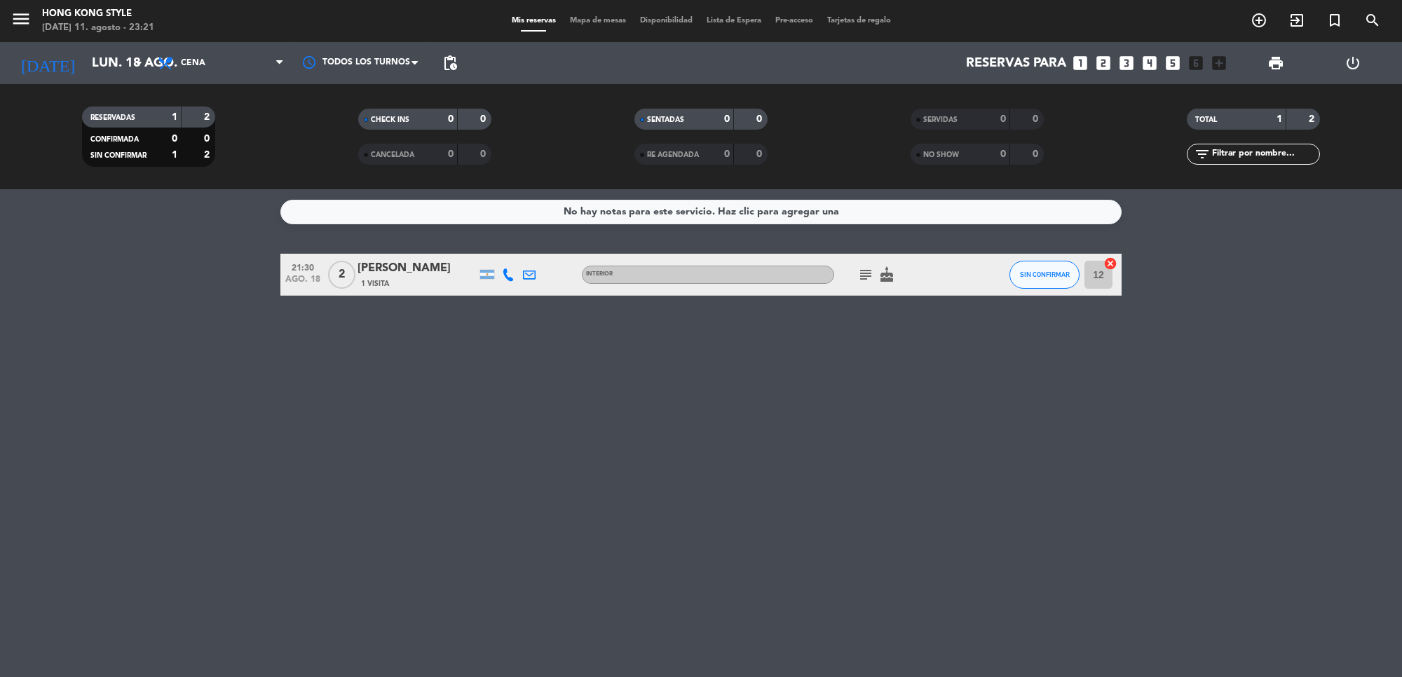
click at [858, 270] on icon "subject" at bounding box center [866, 274] width 17 height 17
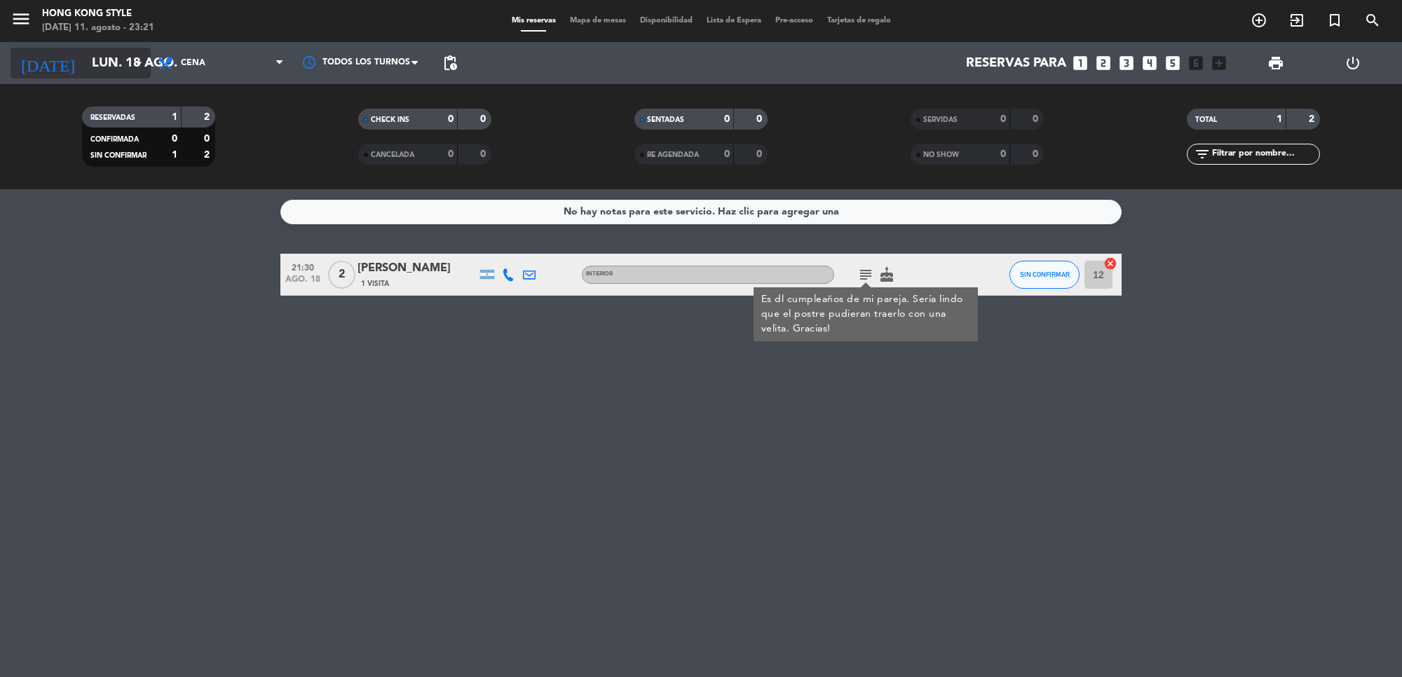
click at [96, 72] on input "lun. 18 ago." at bounding box center [167, 62] width 165 height 29
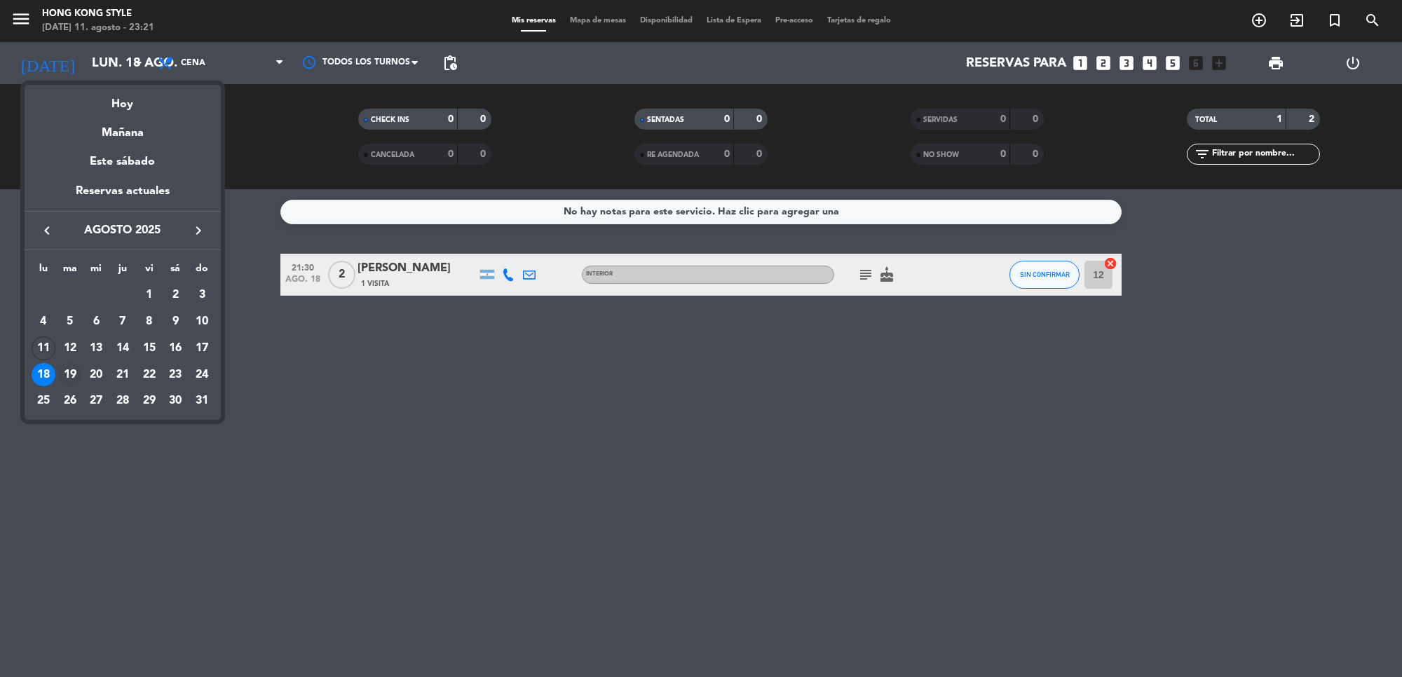
click at [72, 372] on div "19" at bounding box center [70, 375] width 24 height 24
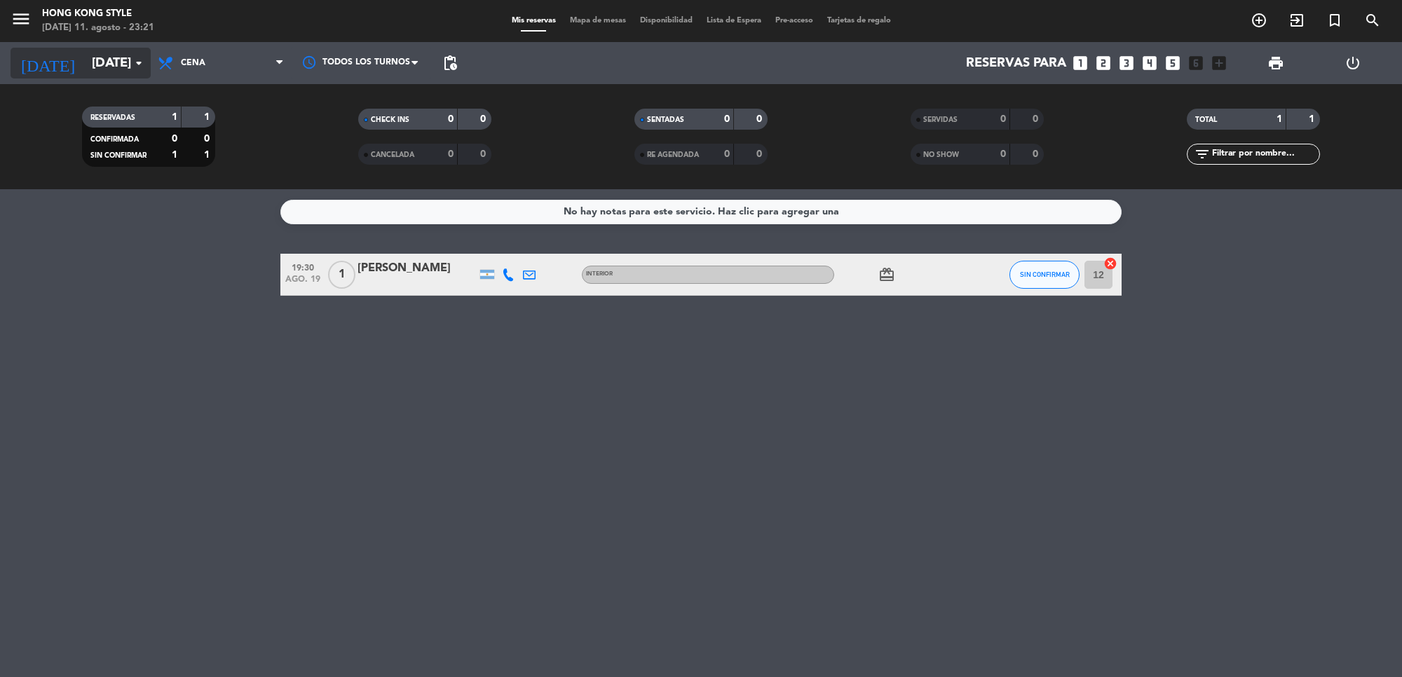
click at [85, 69] on input "[DATE]" at bounding box center [167, 62] width 165 height 29
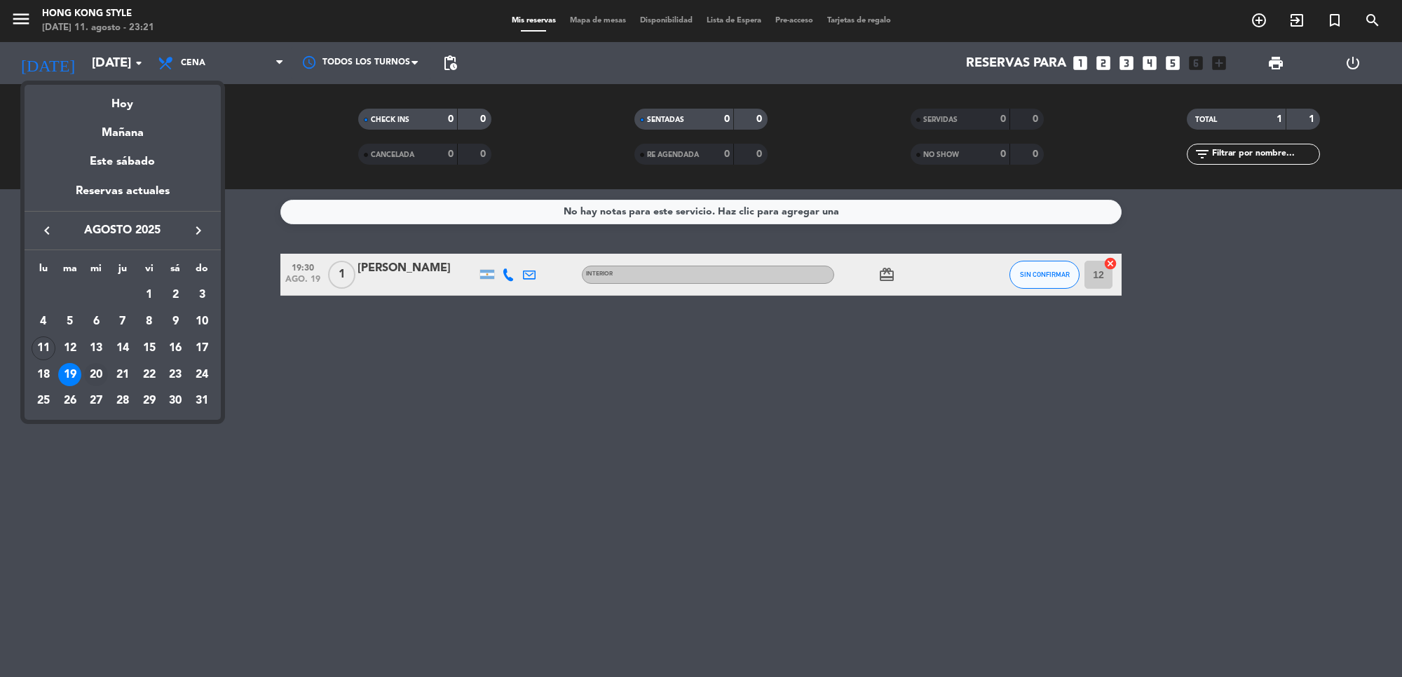
click at [93, 379] on div "20" at bounding box center [96, 375] width 24 height 24
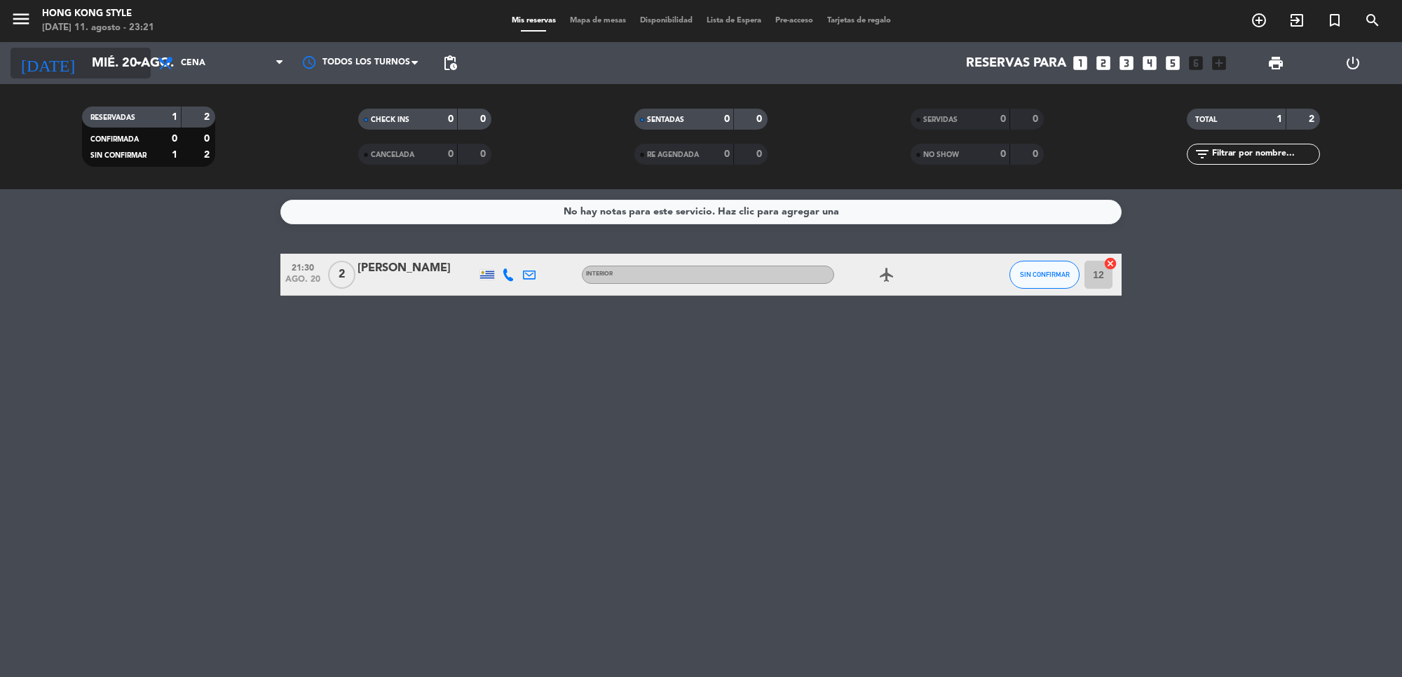
click at [85, 55] on input "mié. 20 ago." at bounding box center [167, 62] width 165 height 29
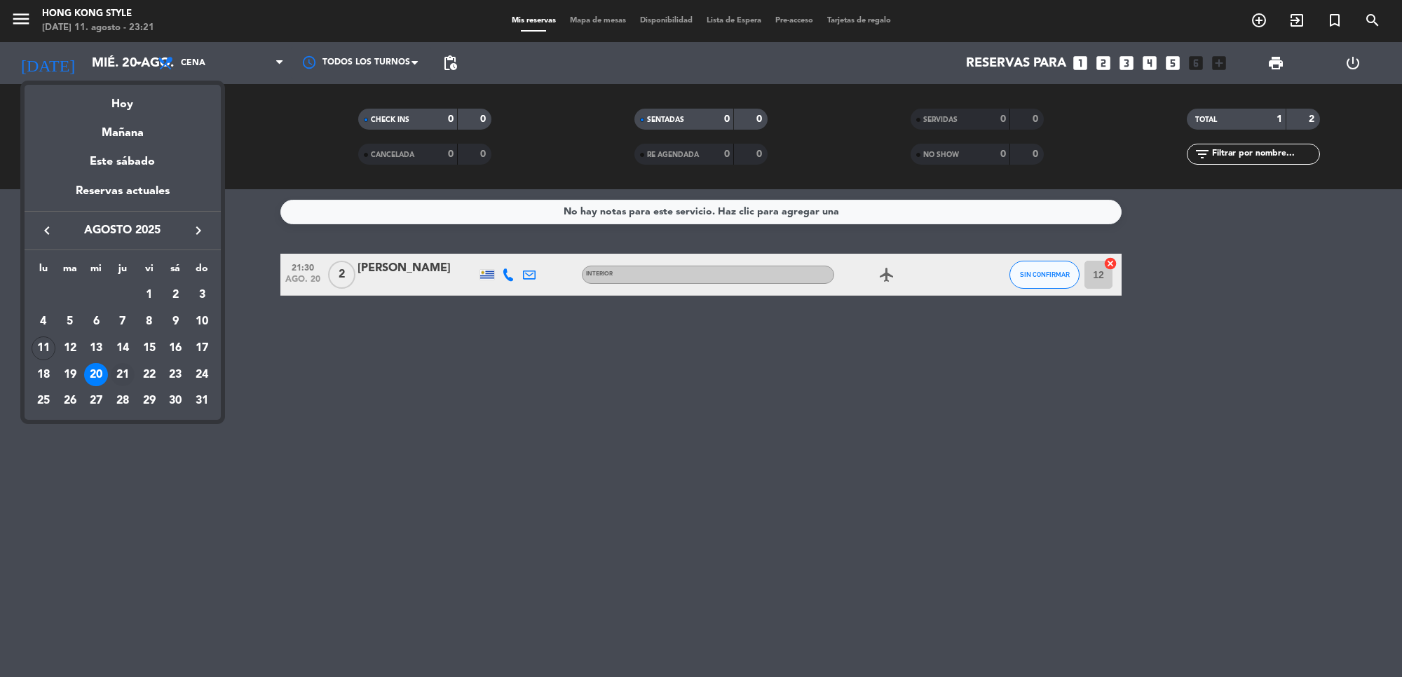
click at [125, 373] on div "21" at bounding box center [123, 375] width 24 height 24
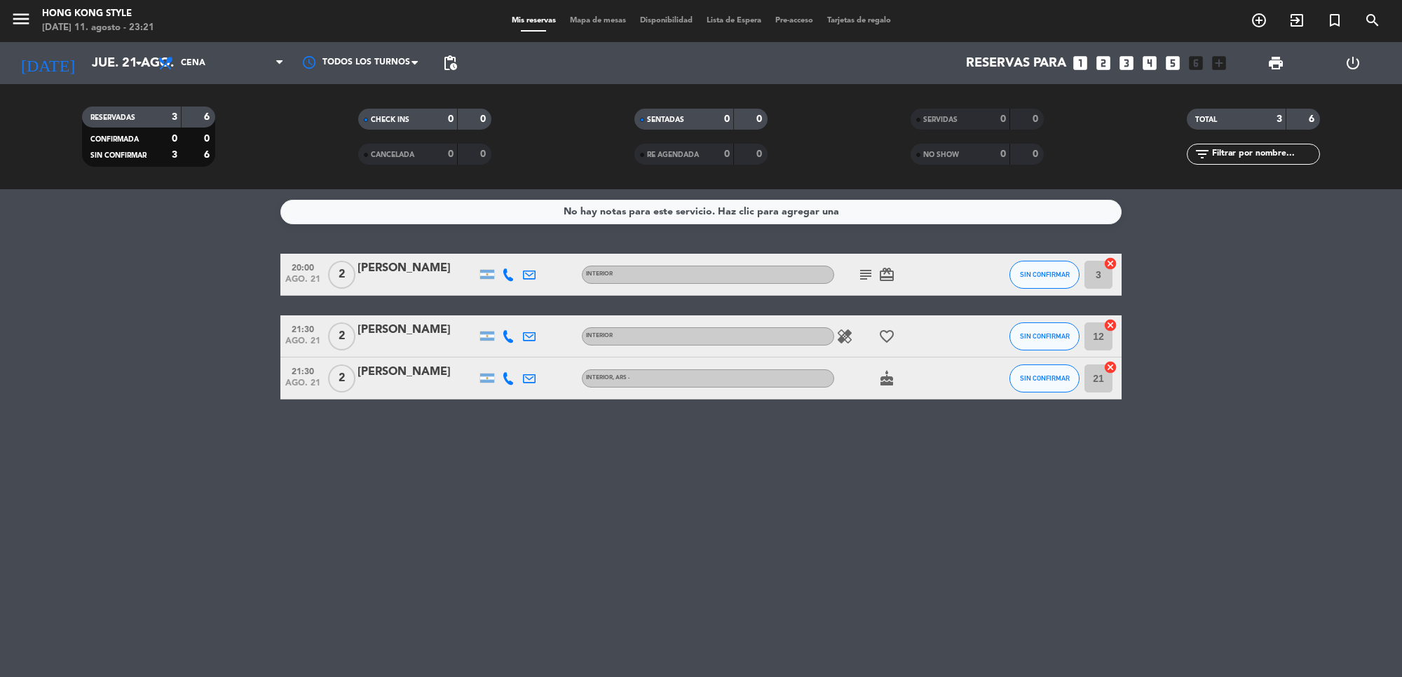
click at [870, 274] on icon "subject" at bounding box center [866, 274] width 17 height 17
click at [846, 340] on icon "healing" at bounding box center [845, 336] width 17 height 17
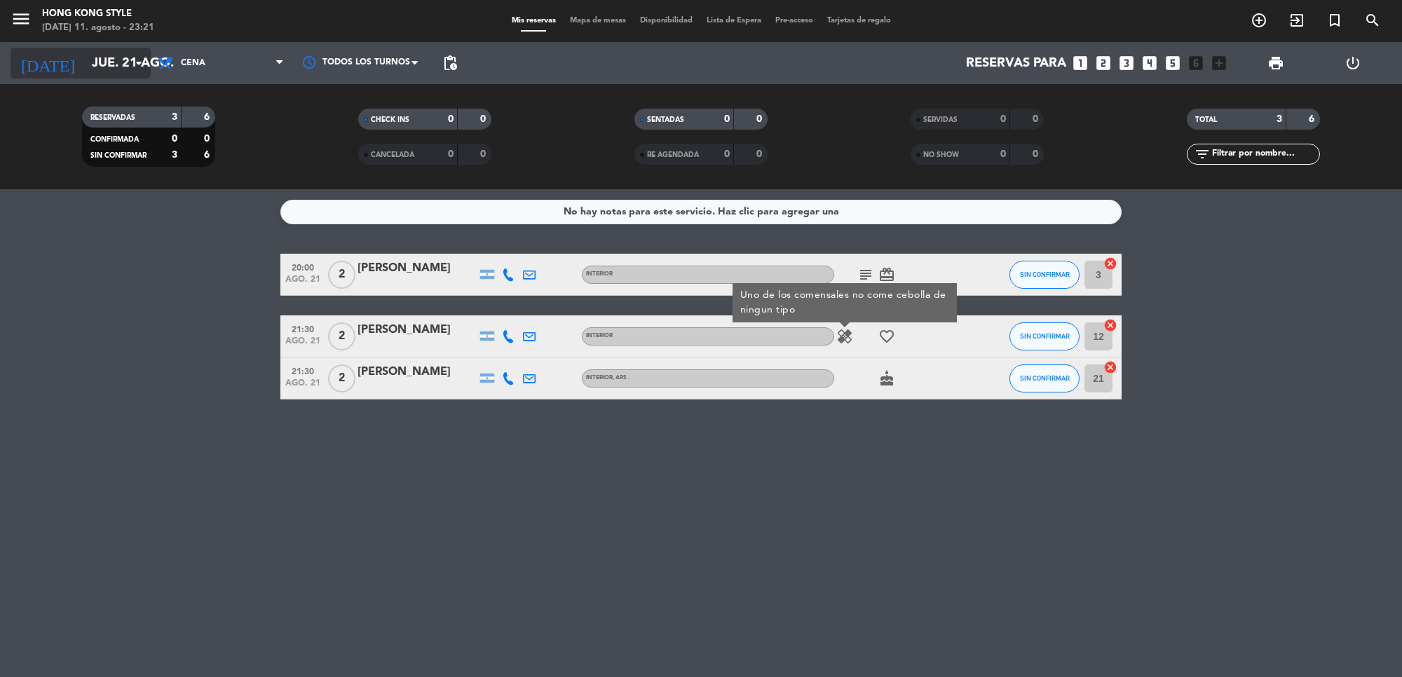
click at [85, 72] on input "jue. 21 ago." at bounding box center [167, 62] width 165 height 29
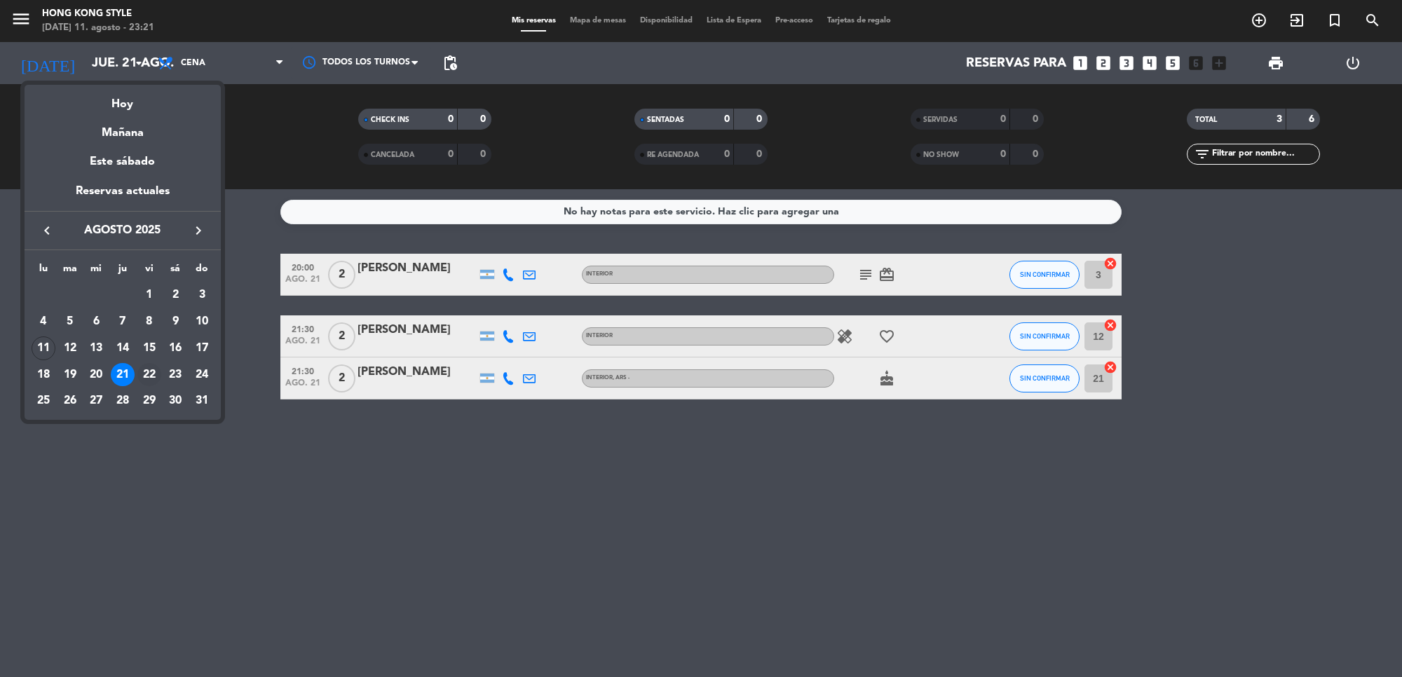
click at [149, 369] on div "22" at bounding box center [149, 375] width 24 height 24
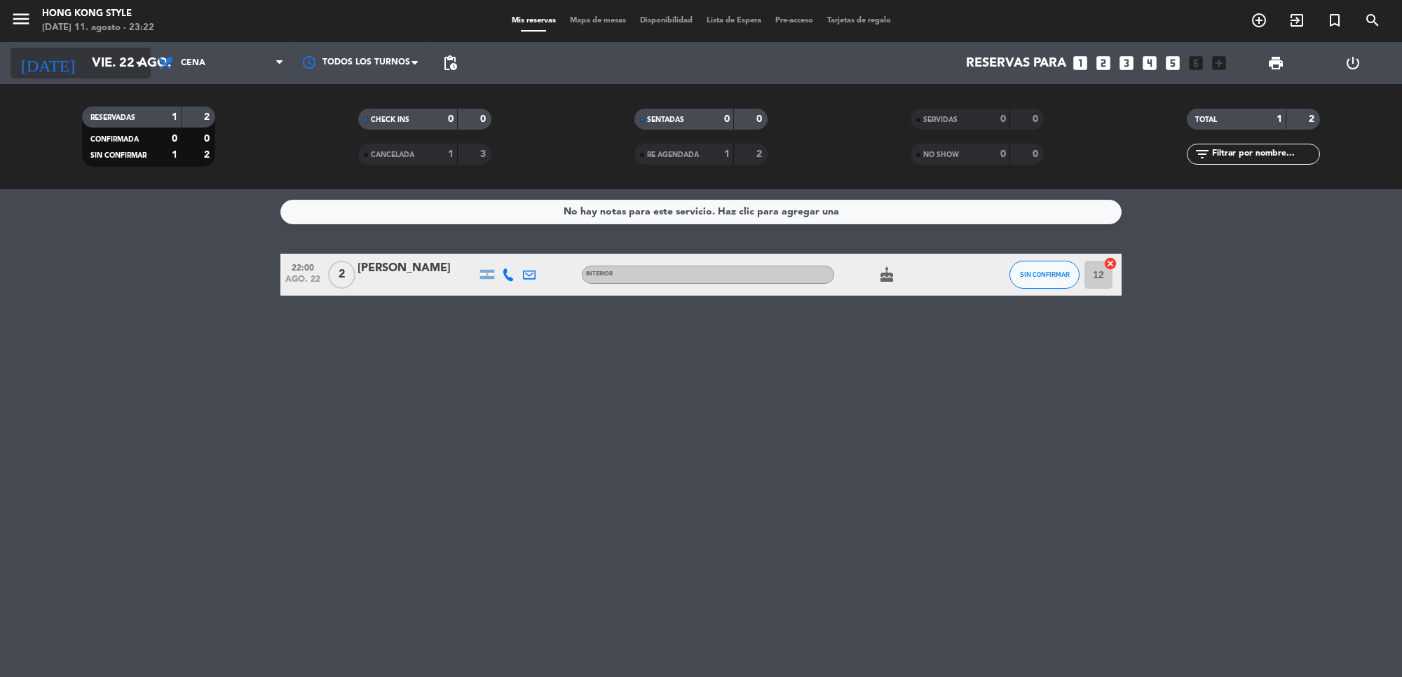
drag, startPoint x: 128, startPoint y: 79, endPoint x: 127, endPoint y: 72, distance: 7.0
click at [128, 78] on div "[DATE] [DATE] arrow_drop_down" at bounding box center [81, 63] width 140 height 42
click at [126, 65] on input "vie. 22 ago." at bounding box center [167, 62] width 165 height 29
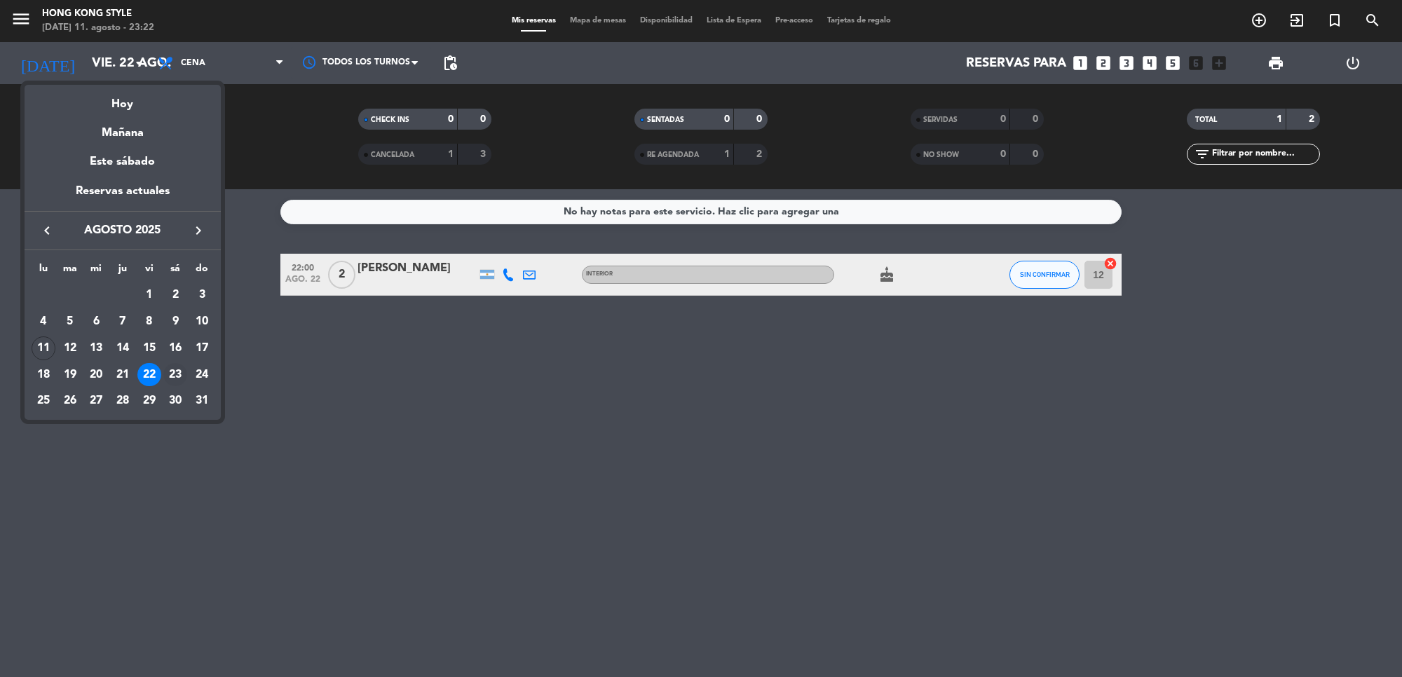
click at [181, 369] on div "23" at bounding box center [175, 375] width 24 height 24
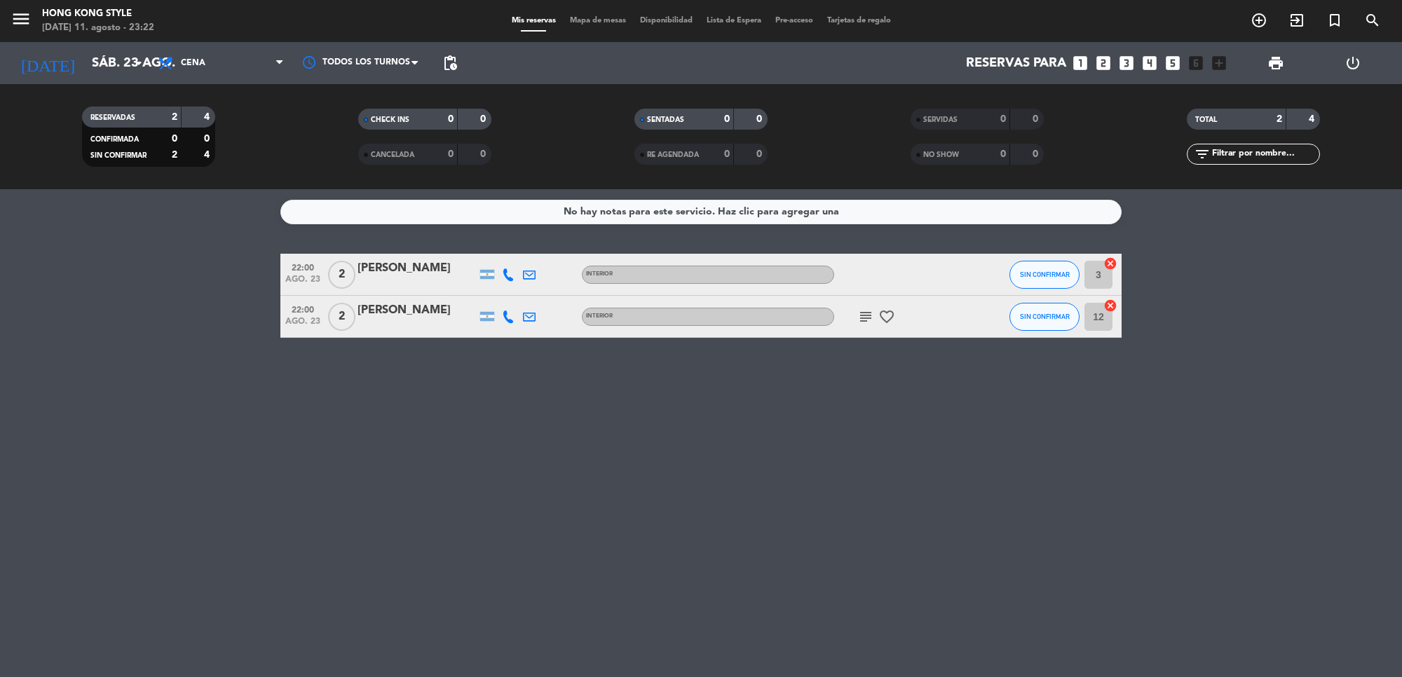
click at [877, 321] on span "favorite_border" at bounding box center [887, 317] width 21 height 17
click at [871, 319] on icon "subject" at bounding box center [866, 317] width 17 height 17
click at [933, 411] on div "No hay notas para este servicio. Haz clic para agregar una 22:00 [DATE] 2 [PERS…" at bounding box center [701, 433] width 1402 height 488
click at [124, 60] on input "sáb. 23 ago." at bounding box center [167, 62] width 165 height 29
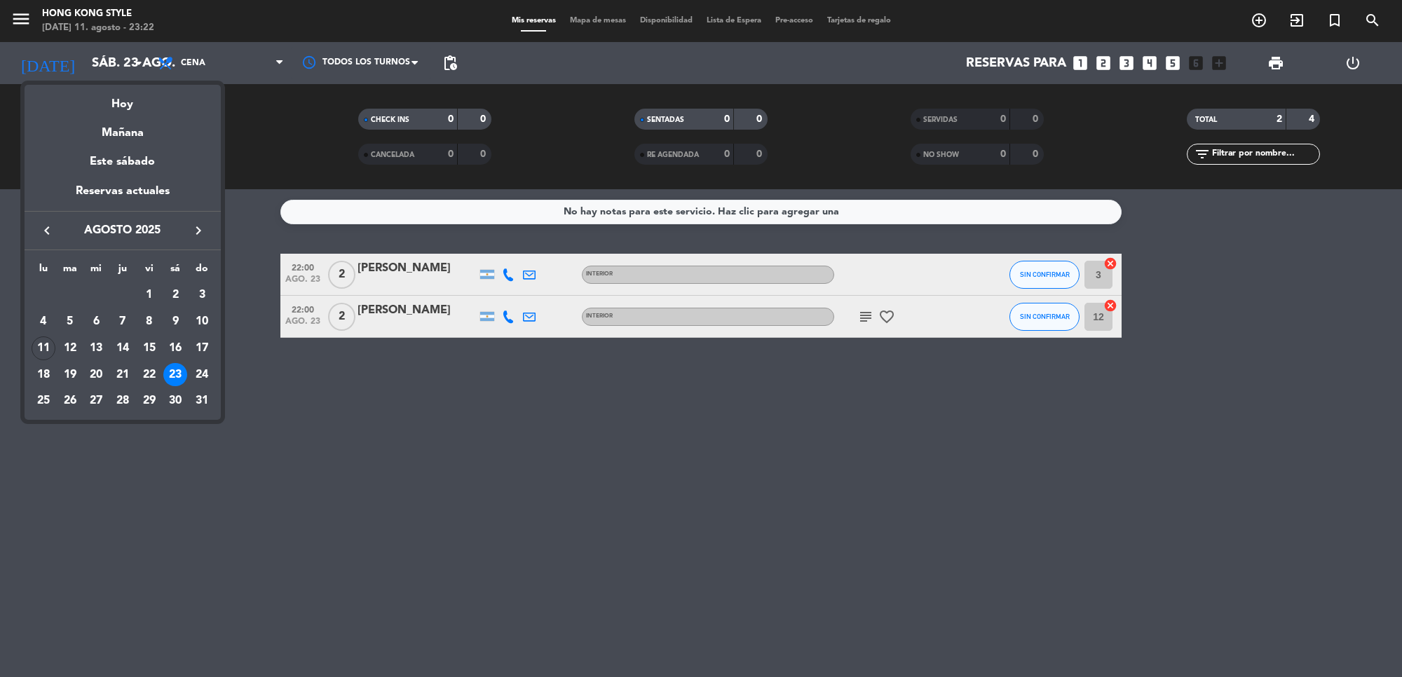
click at [198, 229] on icon "keyboard_arrow_right" at bounding box center [198, 230] width 17 height 17
click at [53, 218] on div "keyboard_arrow_left [DATE] keyboard_arrow_right" at bounding box center [123, 230] width 196 height 39
click at [50, 223] on icon "keyboard_arrow_left" at bounding box center [47, 230] width 17 height 17
click at [148, 347] on div "15" at bounding box center [149, 349] width 24 height 24
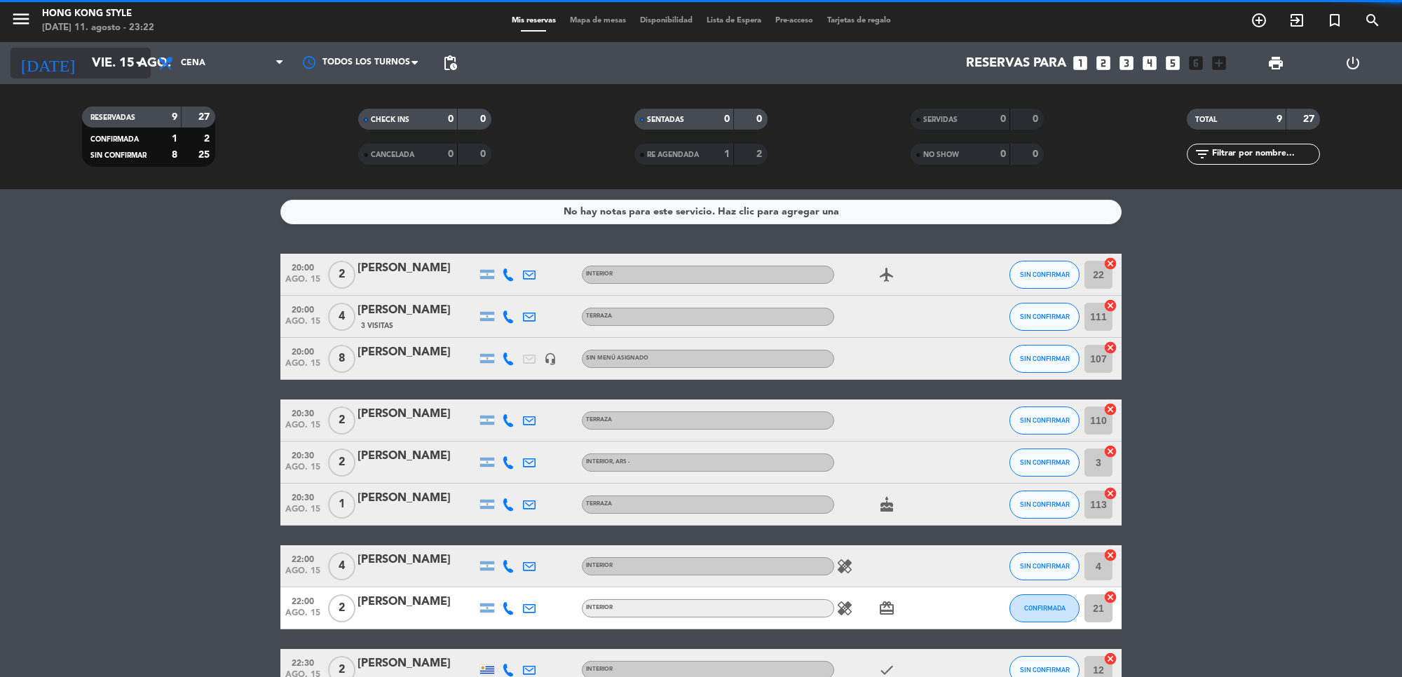
click at [85, 71] on input "vie. 15 ago." at bounding box center [167, 62] width 165 height 29
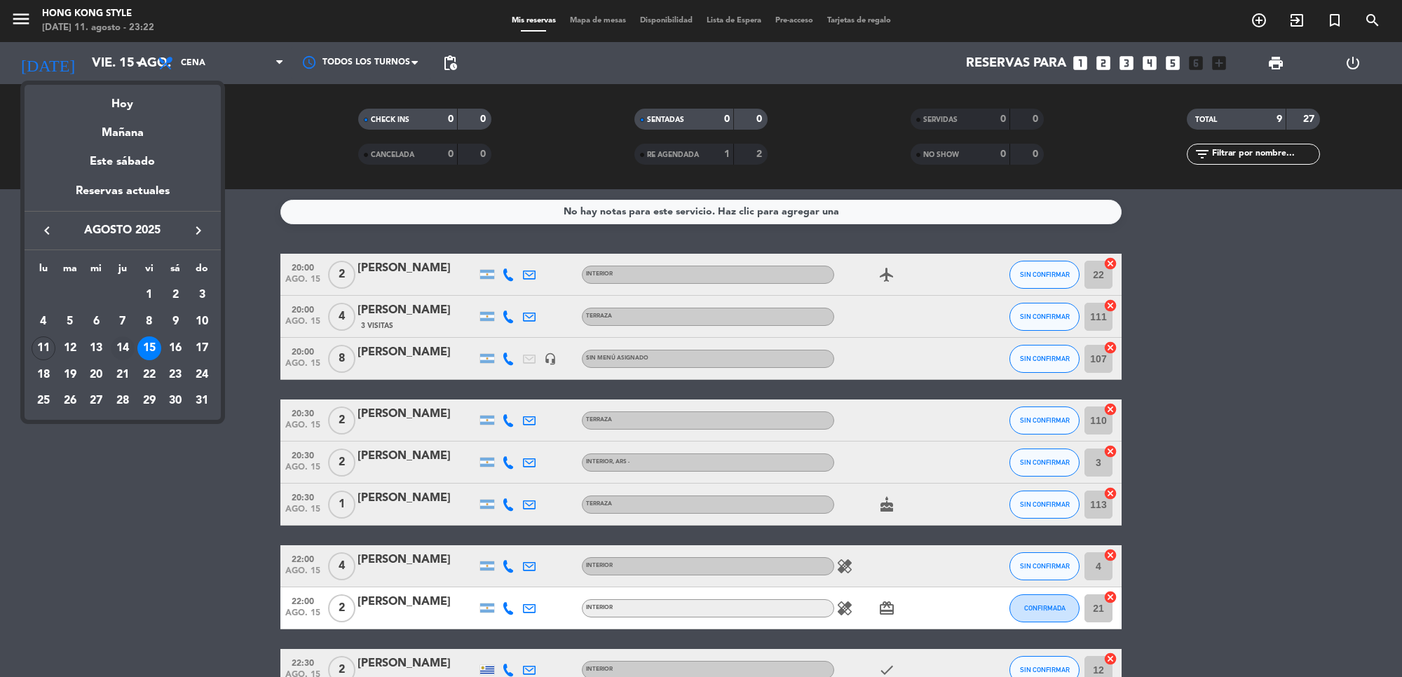
click at [119, 344] on div "14" at bounding box center [123, 349] width 24 height 24
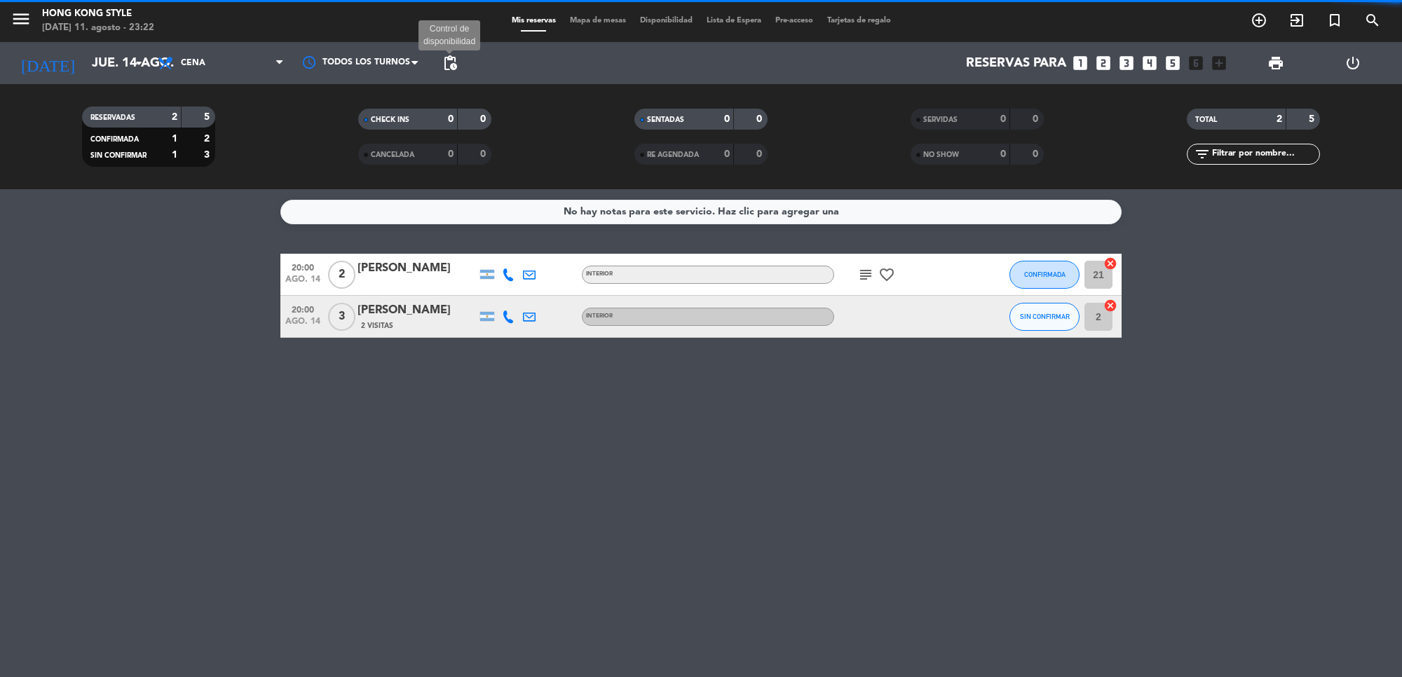
click at [446, 62] on span "pending_actions" at bounding box center [450, 63] width 17 height 17
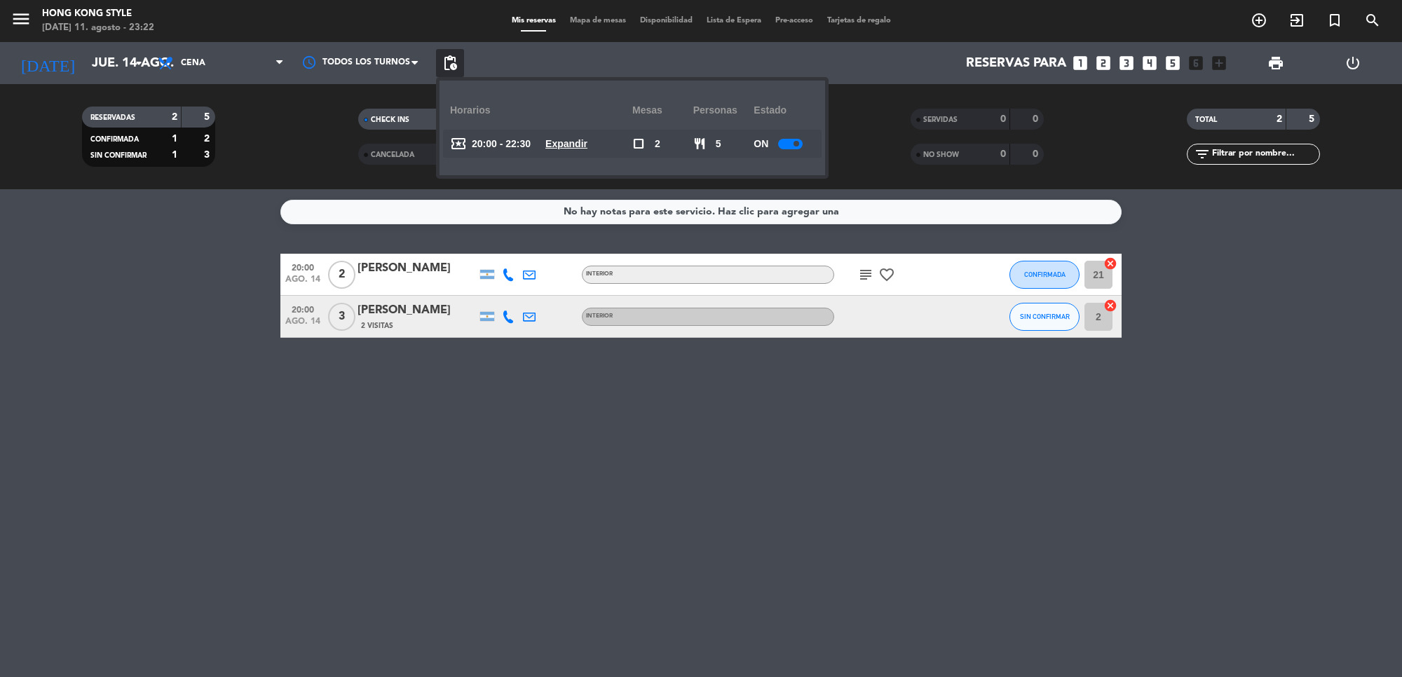
click at [565, 144] on u "Expandir" at bounding box center [567, 143] width 42 height 11
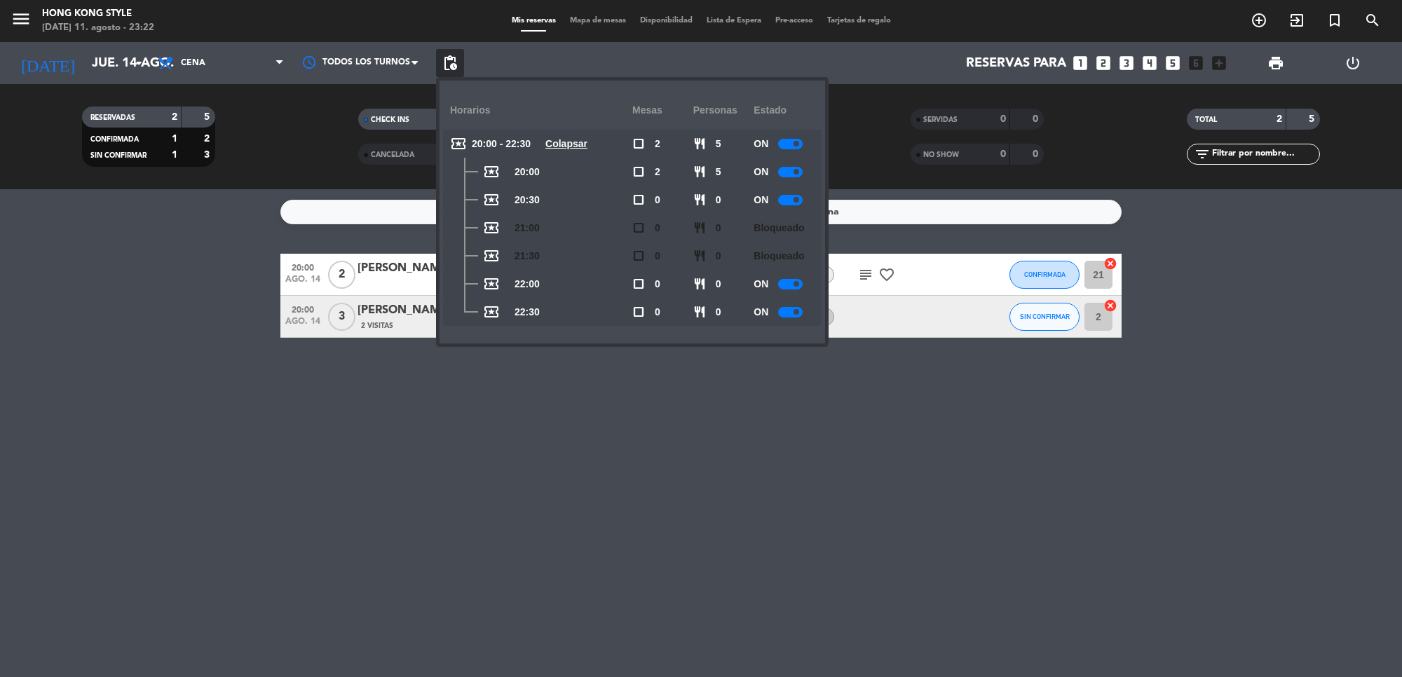
click at [684, 440] on div "No hay notas para este servicio. Haz clic para agregar una 20:00 [DATE] 2 [PERS…" at bounding box center [701, 433] width 1402 height 488
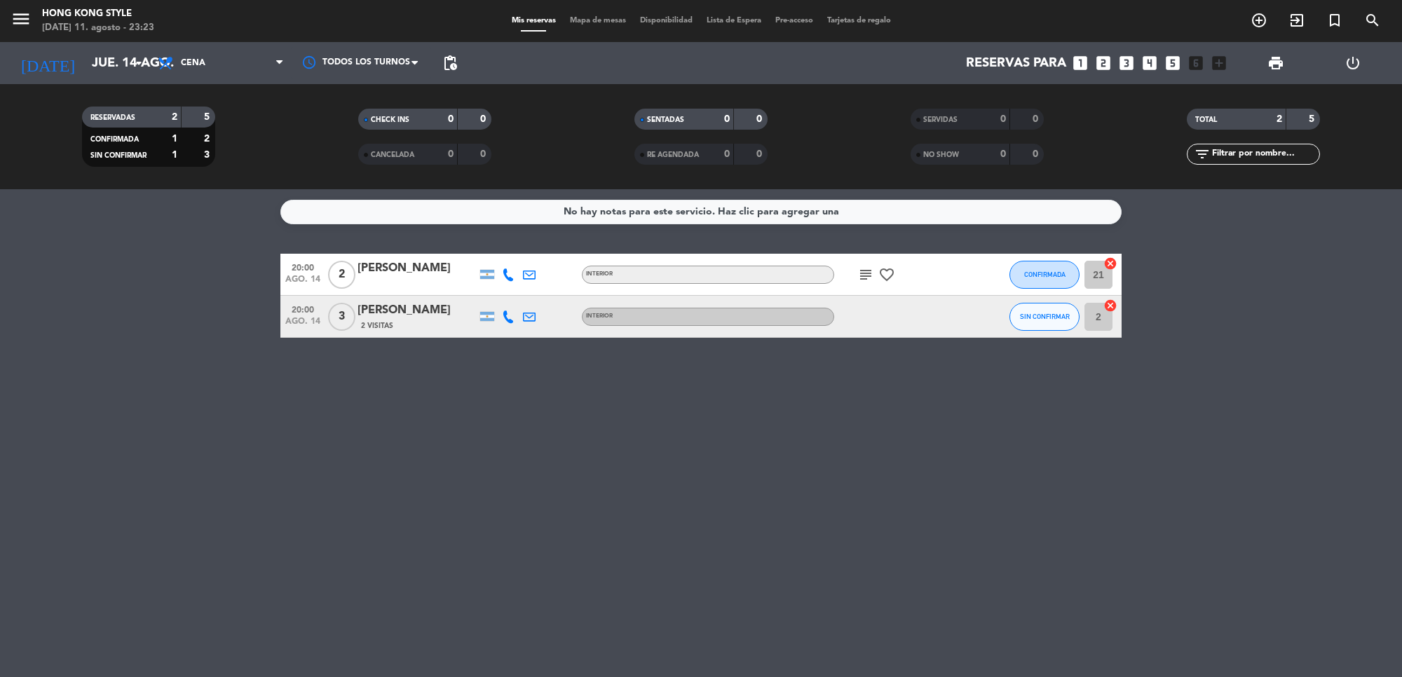
click at [109, 95] on div "RESERVADAS 2 5 CONFIRMADA 1 2 SIN CONFIRMAR 1 3 CHECK INS 0 0 CANCELADA 0 0 SEN…" at bounding box center [701, 136] width 1402 height 105
click at [110, 67] on input "jue. 14 ago." at bounding box center [167, 62] width 165 height 29
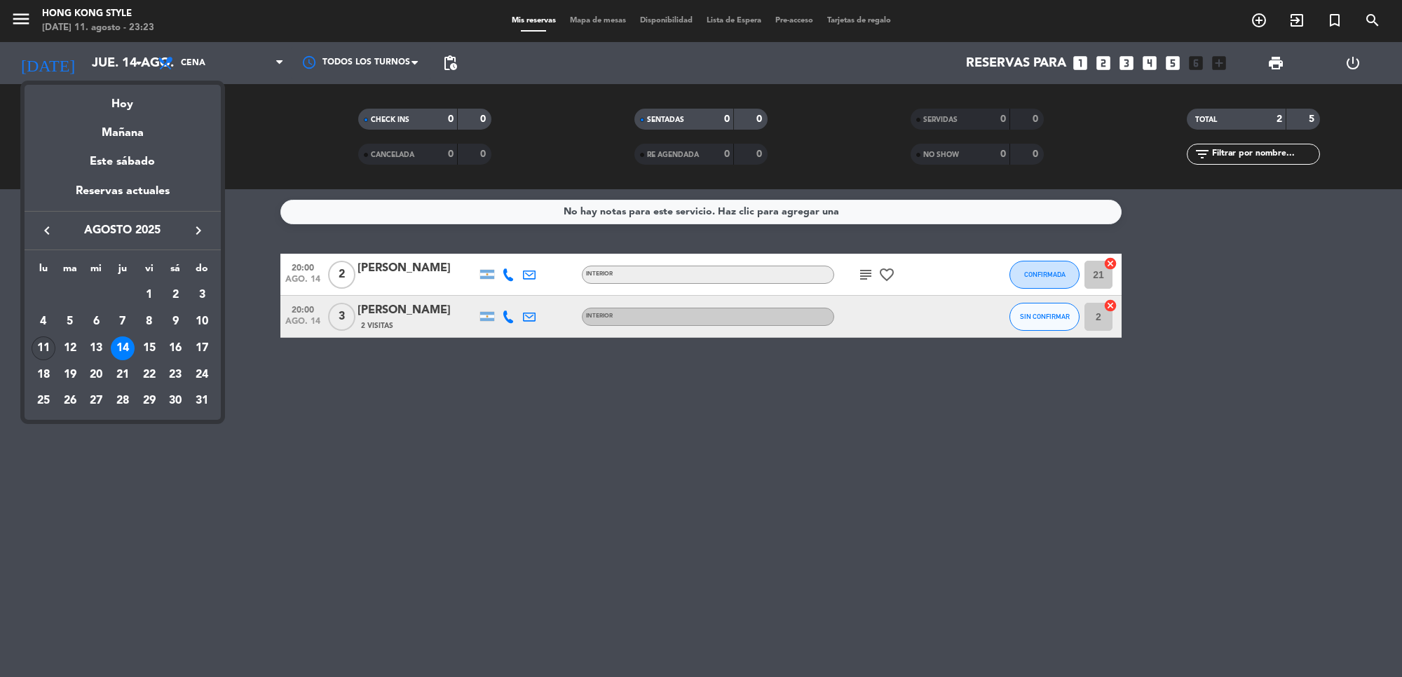
click at [35, 353] on div "11" at bounding box center [44, 349] width 24 height 24
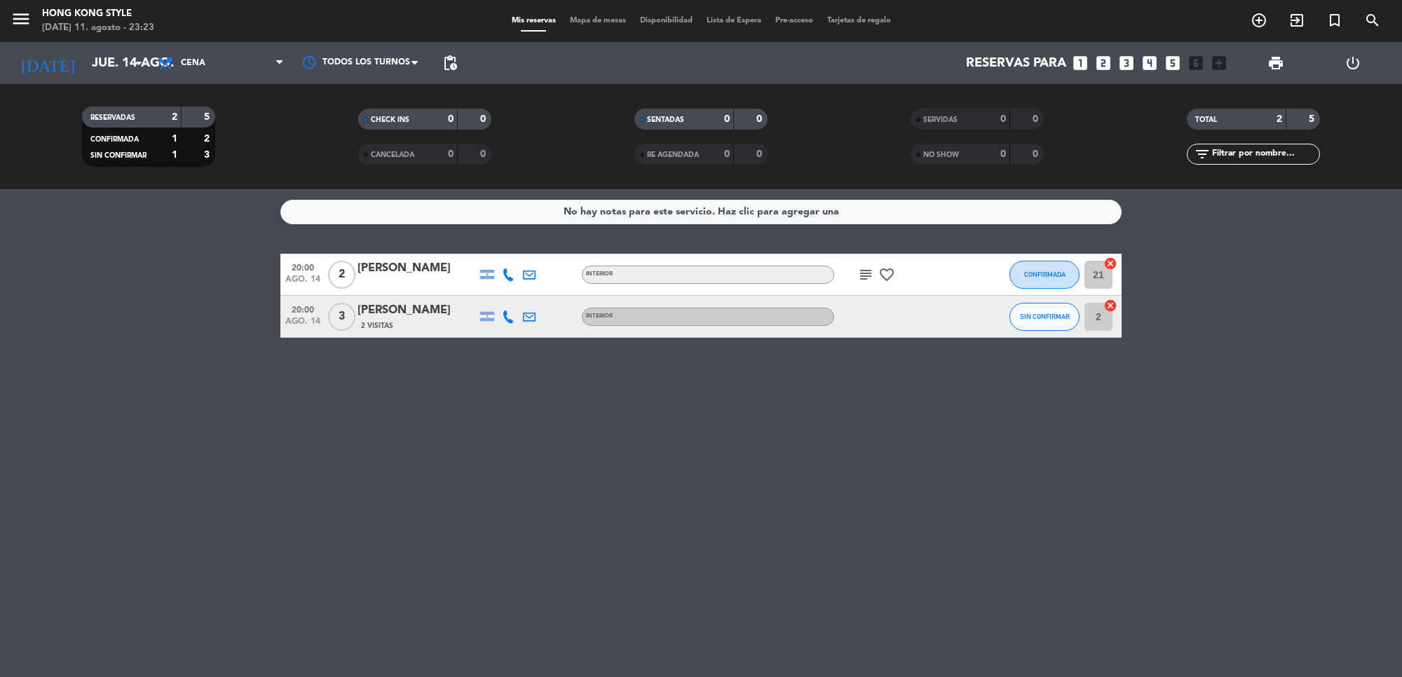
type input "lun. 11 ago."
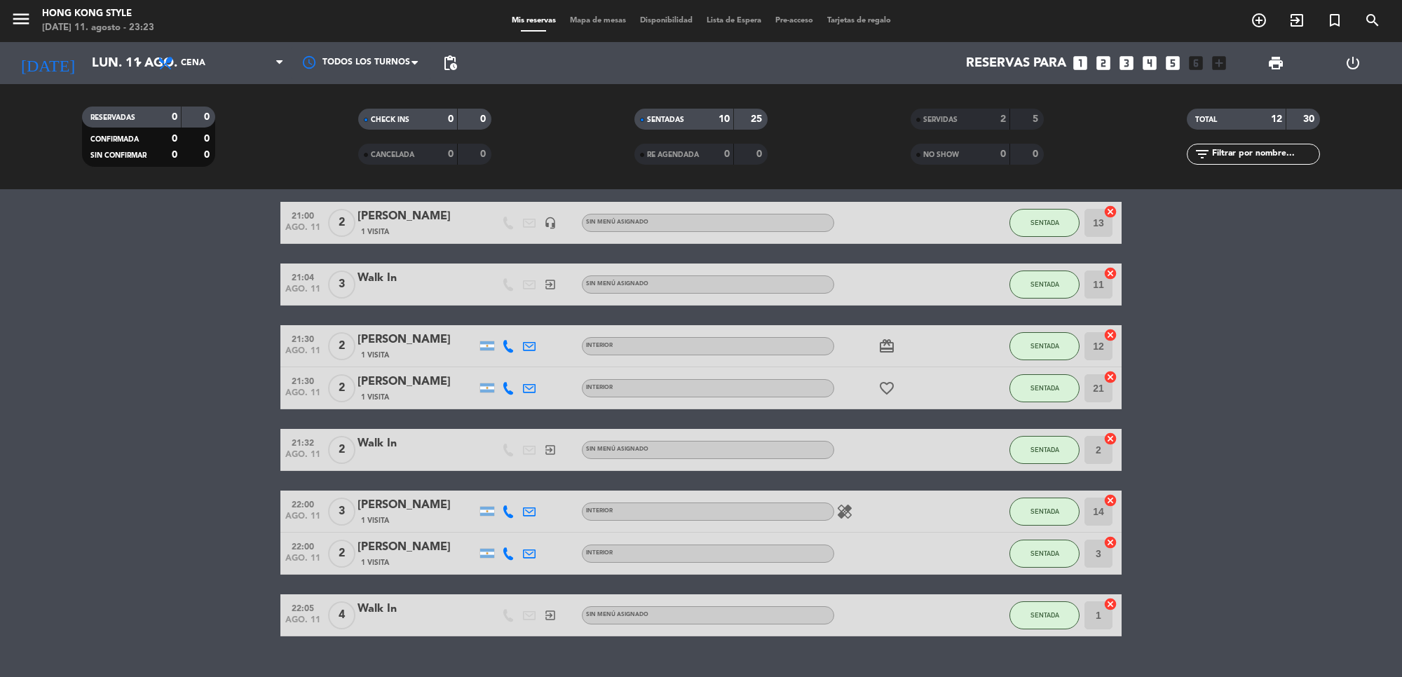
scroll to position [204, 0]
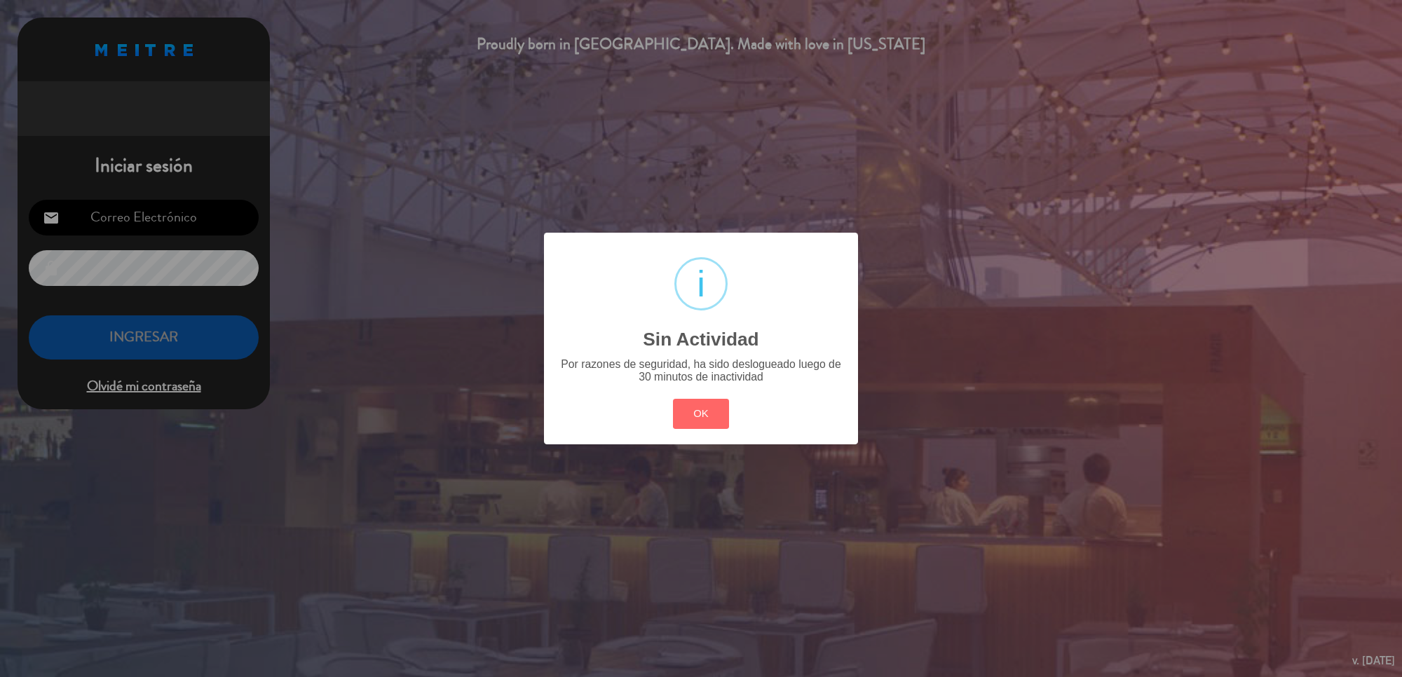
type input "[DOMAIN_NAME][EMAIL_ADDRESS][DOMAIN_NAME]"
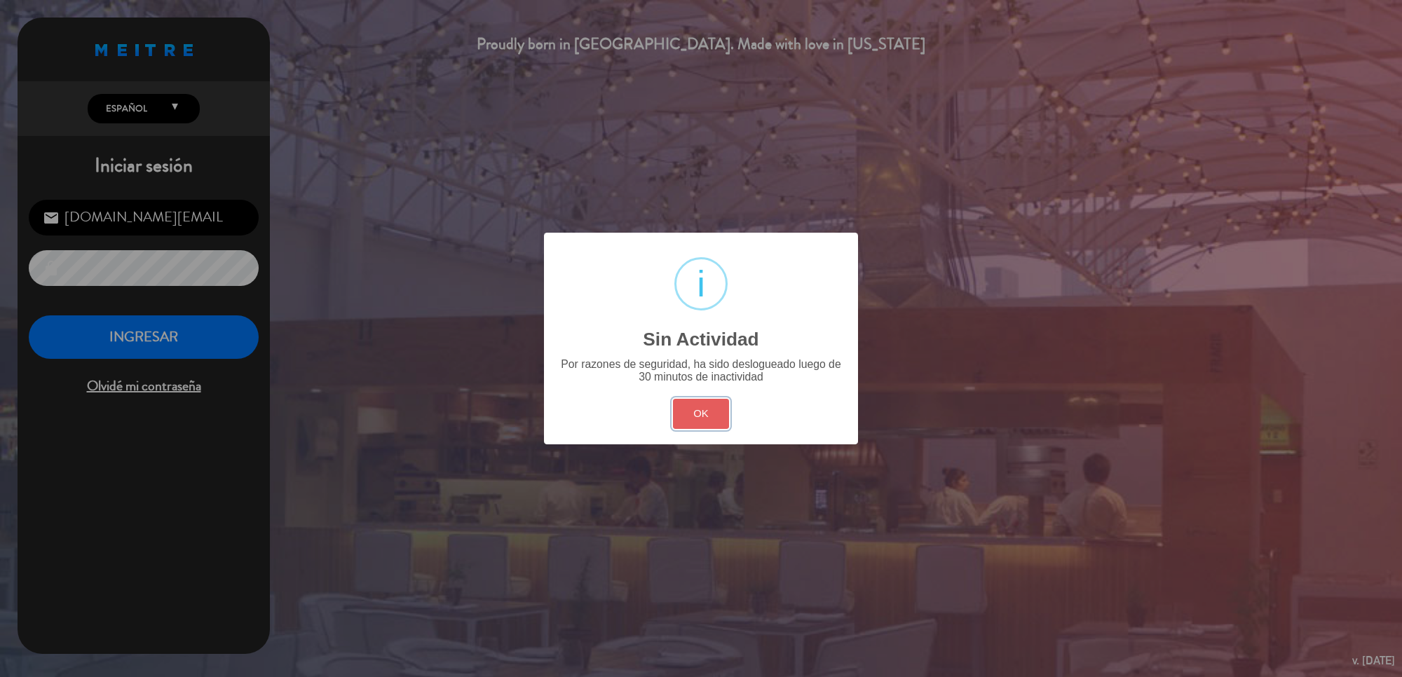
click at [700, 401] on button "OK" at bounding box center [701, 414] width 57 height 30
